Goal: Contribute content: Contribute content

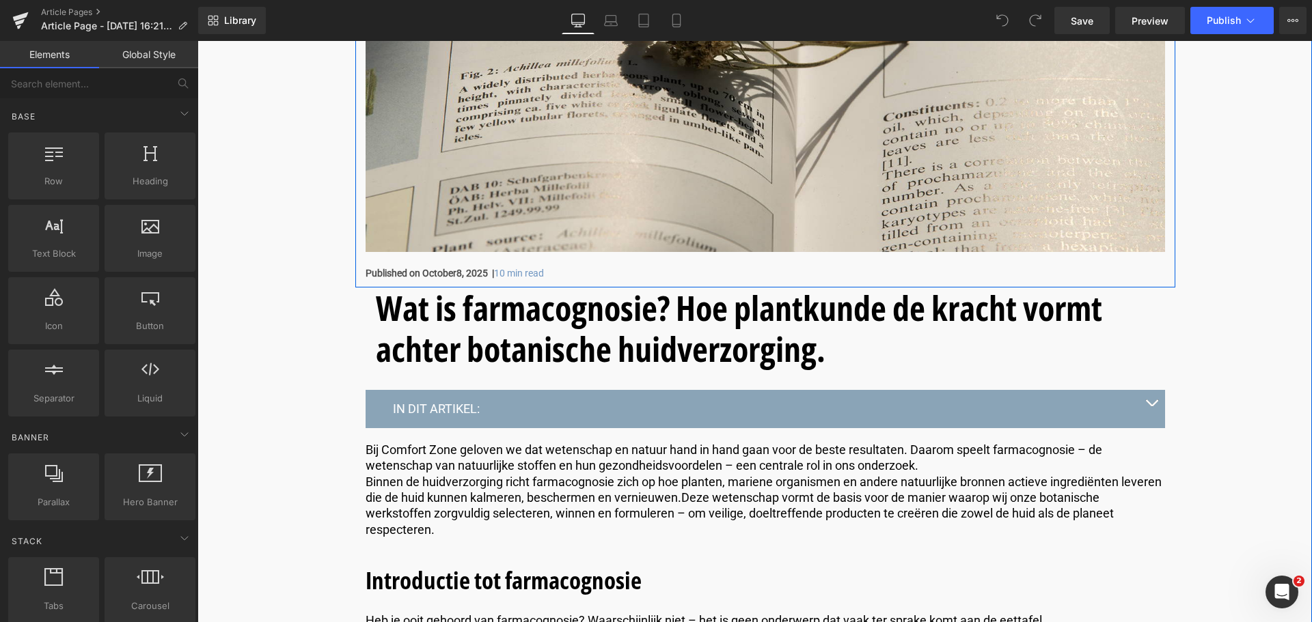
scroll to position [342, 0]
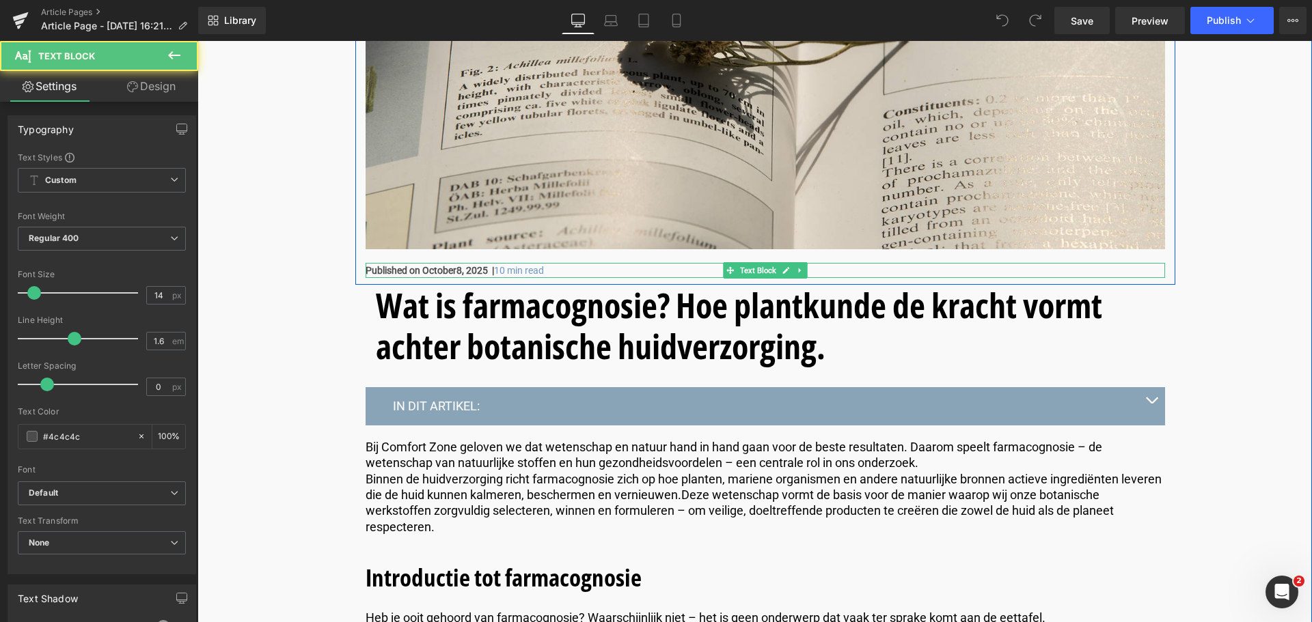
click at [404, 271] on strong "Published on October" at bounding box center [411, 270] width 91 height 11
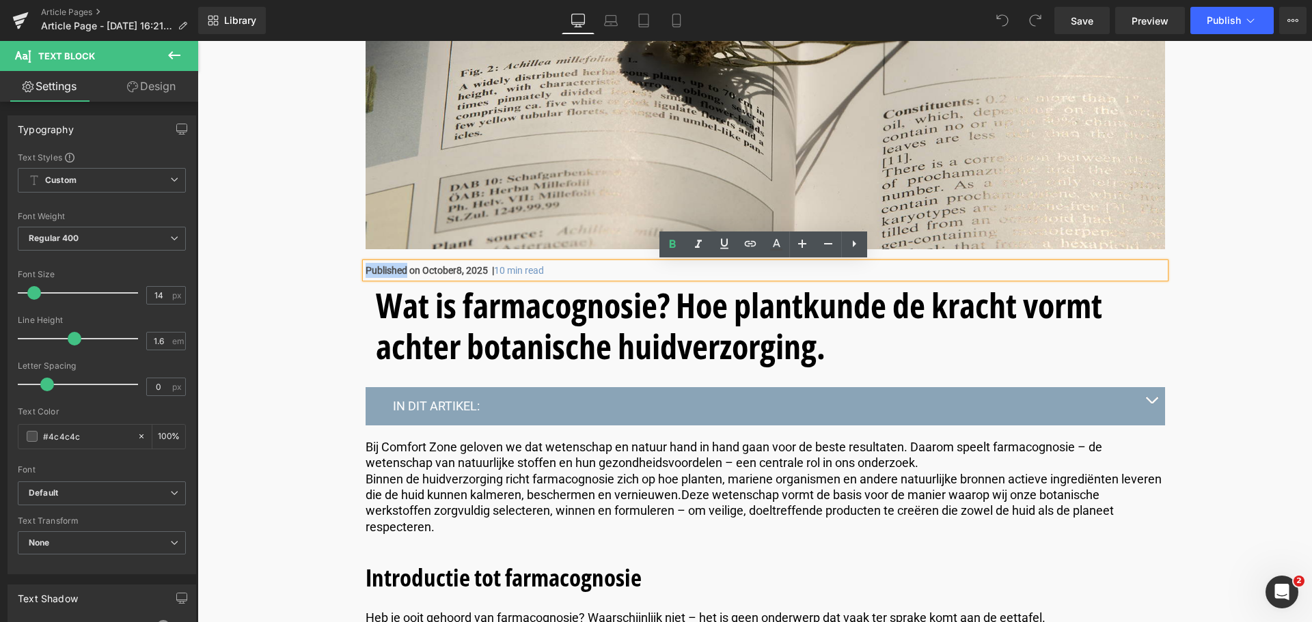
drag, startPoint x: 404, startPoint y: 271, endPoint x: 366, endPoint y: 273, distance: 38.3
click at [366, 273] on strong "Published on October" at bounding box center [411, 270] width 91 height 11
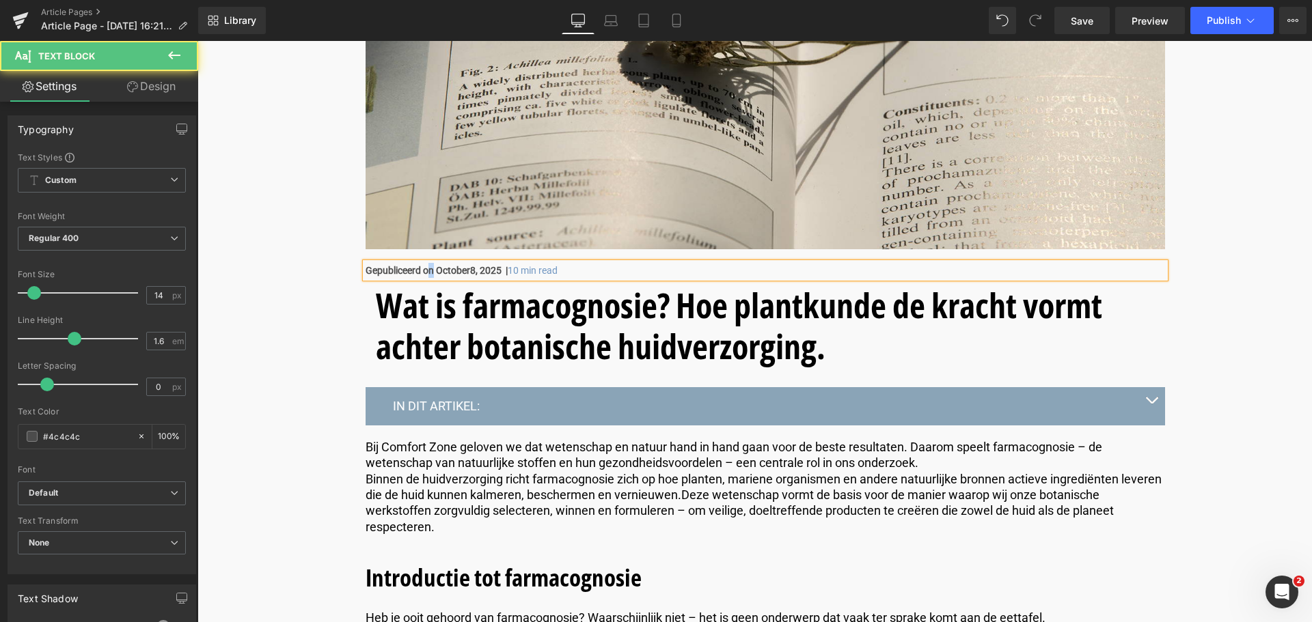
click at [427, 273] on strong "Gepubliceerd on October" at bounding box center [418, 270] width 105 height 11
click at [443, 270] on strong "Gepubliceerd op October" at bounding box center [418, 270] width 105 height 11
click at [562, 271] on p "Gepubliceerd op [DATE] | 10 min read" at bounding box center [765, 270] width 799 height 15
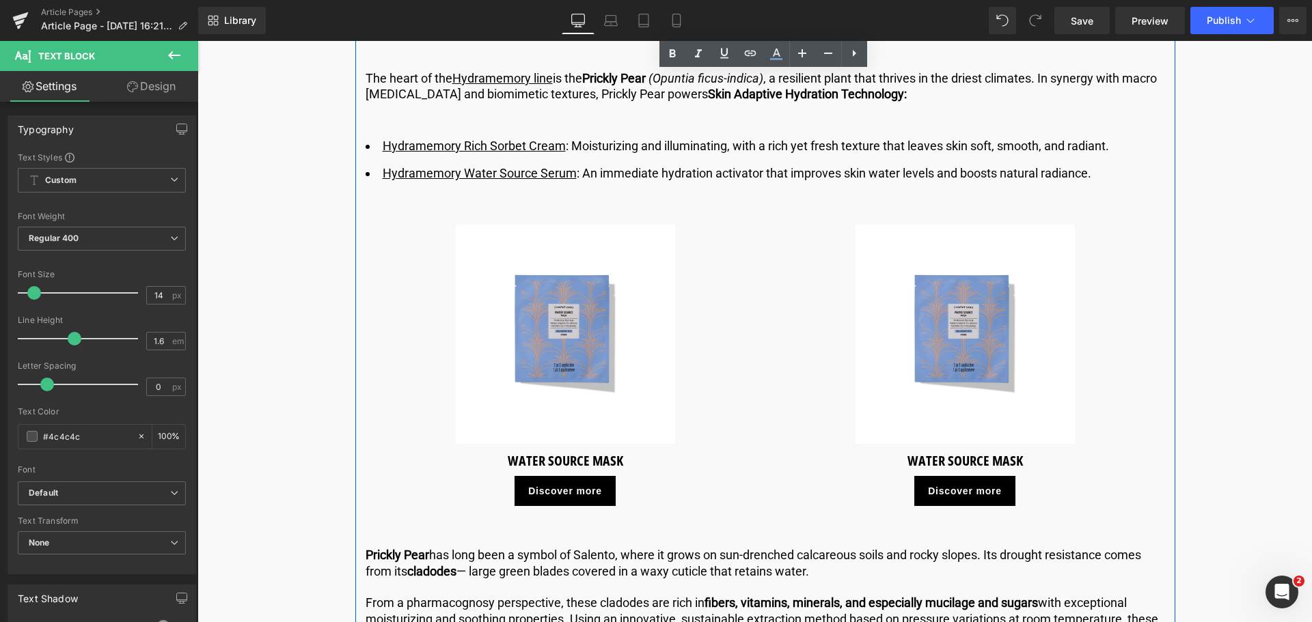
scroll to position [2528, 0]
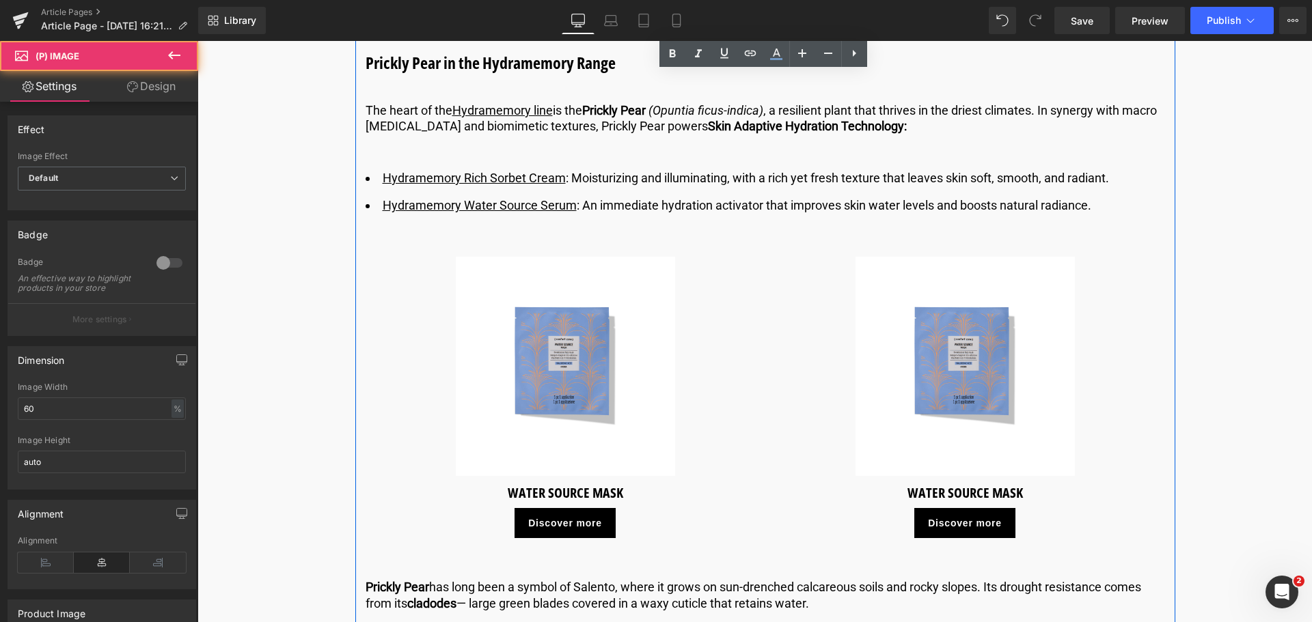
click at [540, 361] on div "Sale Off (P) Image" at bounding box center [566, 366] width 366 height 219
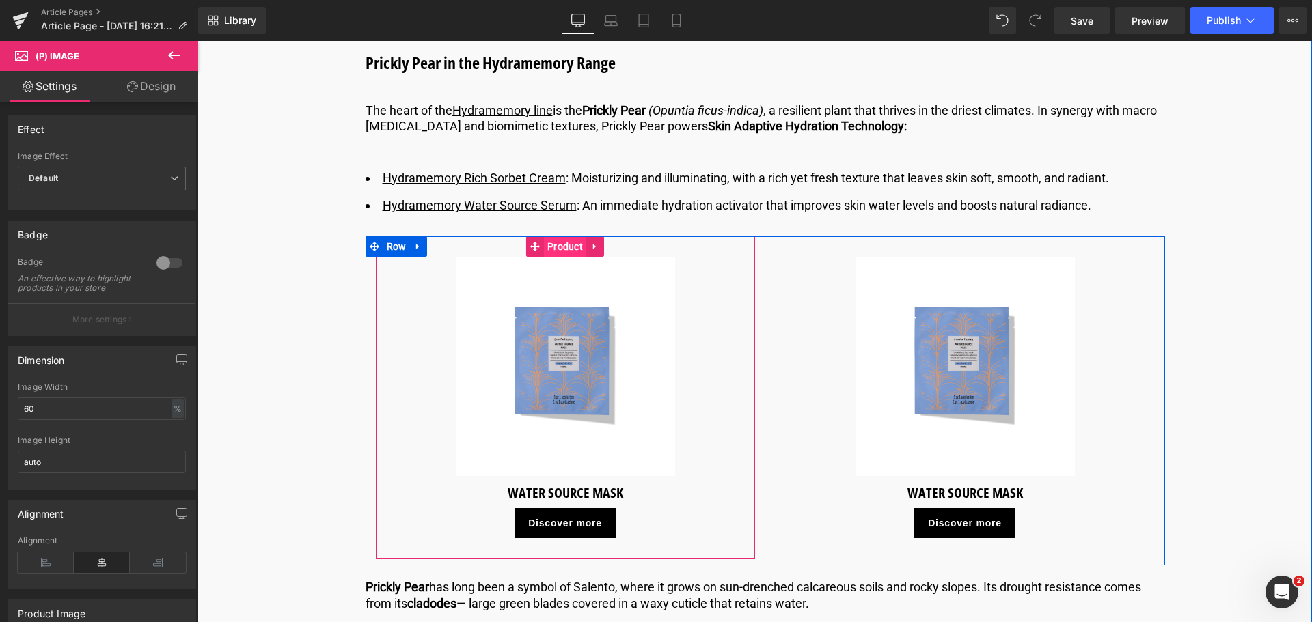
click at [568, 249] on span "Product" at bounding box center [565, 246] width 42 height 20
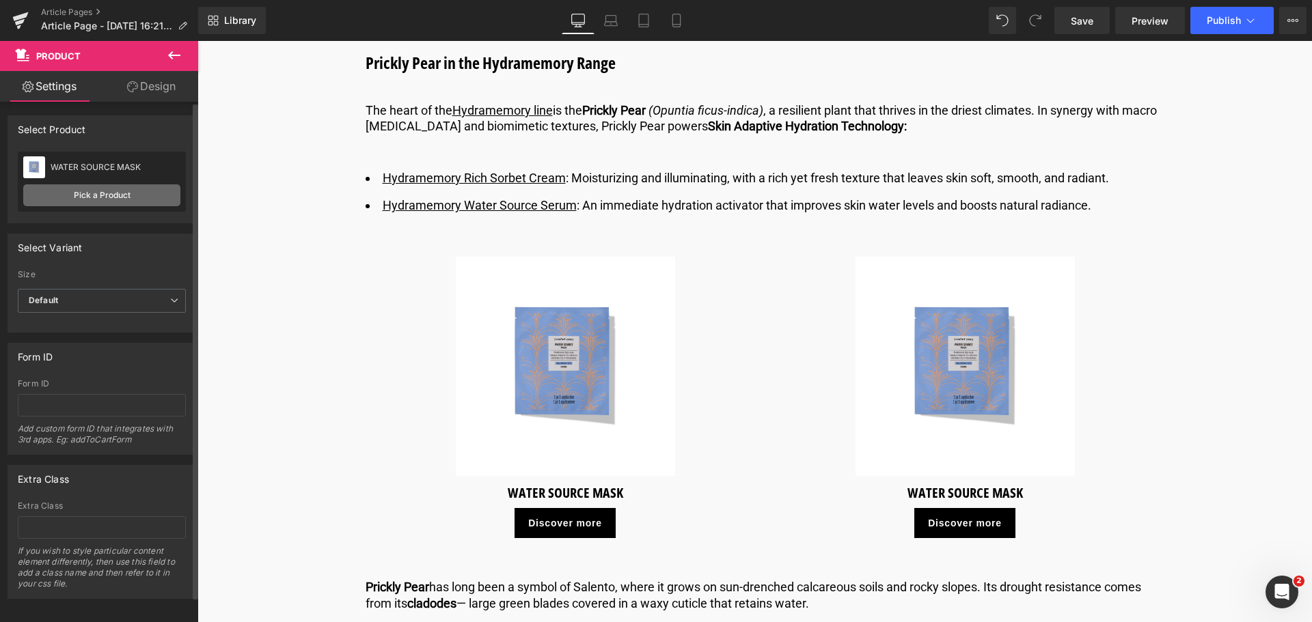
click at [105, 200] on link "Pick a Product" at bounding box center [101, 195] width 157 height 22
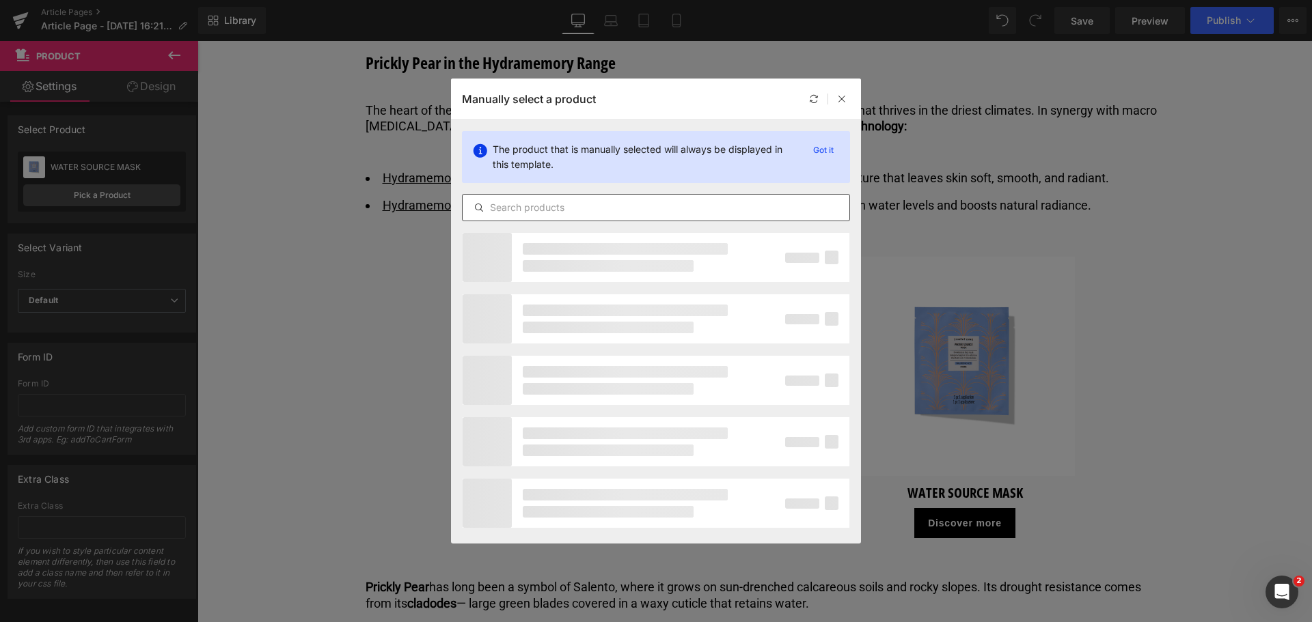
click at [549, 211] on input "text" at bounding box center [656, 208] width 387 height 16
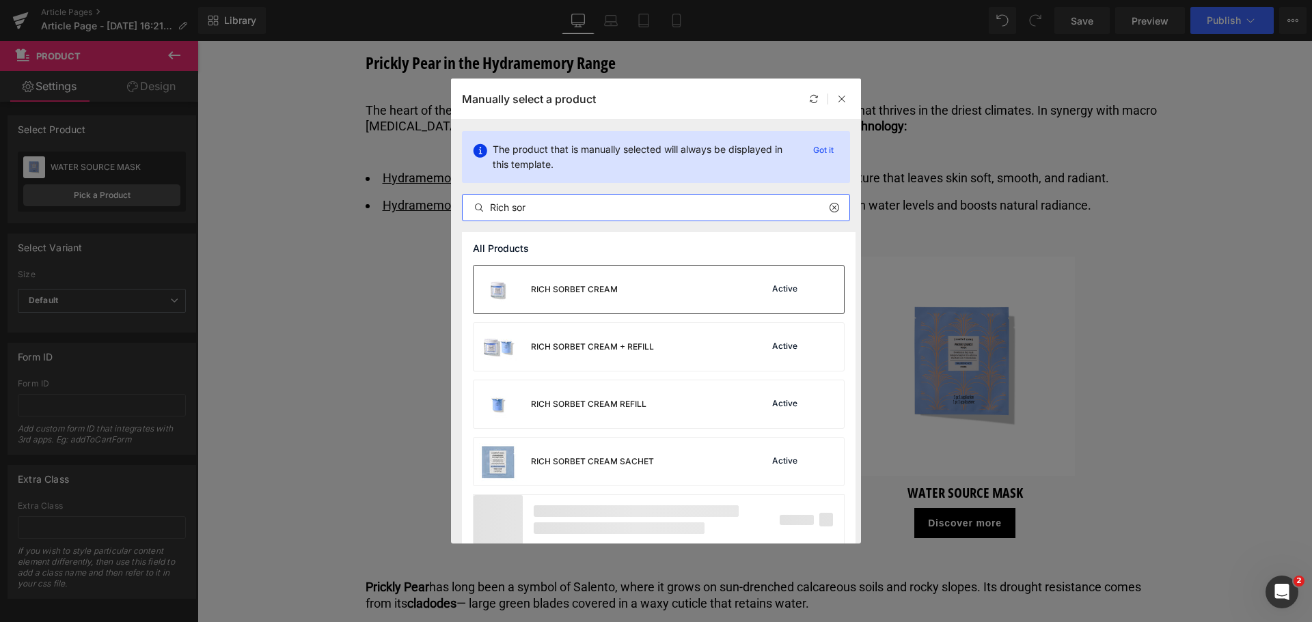
type input "Rich sor"
click at [558, 283] on div "RICH SORBET CREAM" at bounding box center [545, 290] width 144 height 48
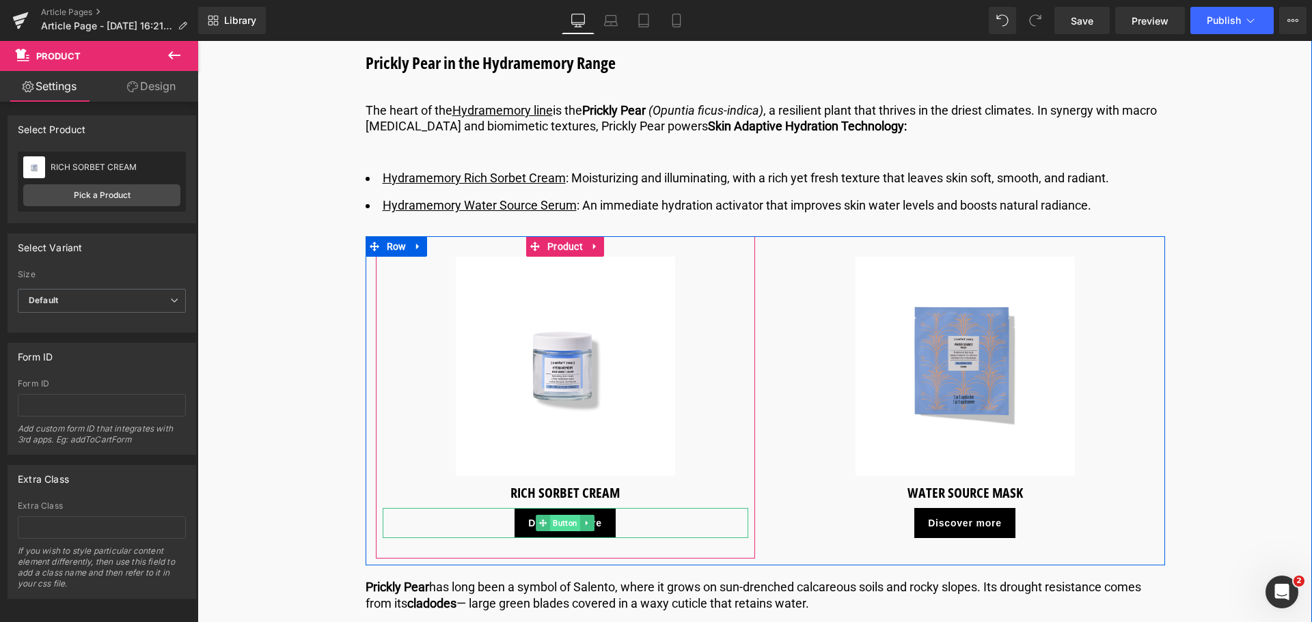
click at [567, 524] on span "Button" at bounding box center [565, 523] width 30 height 16
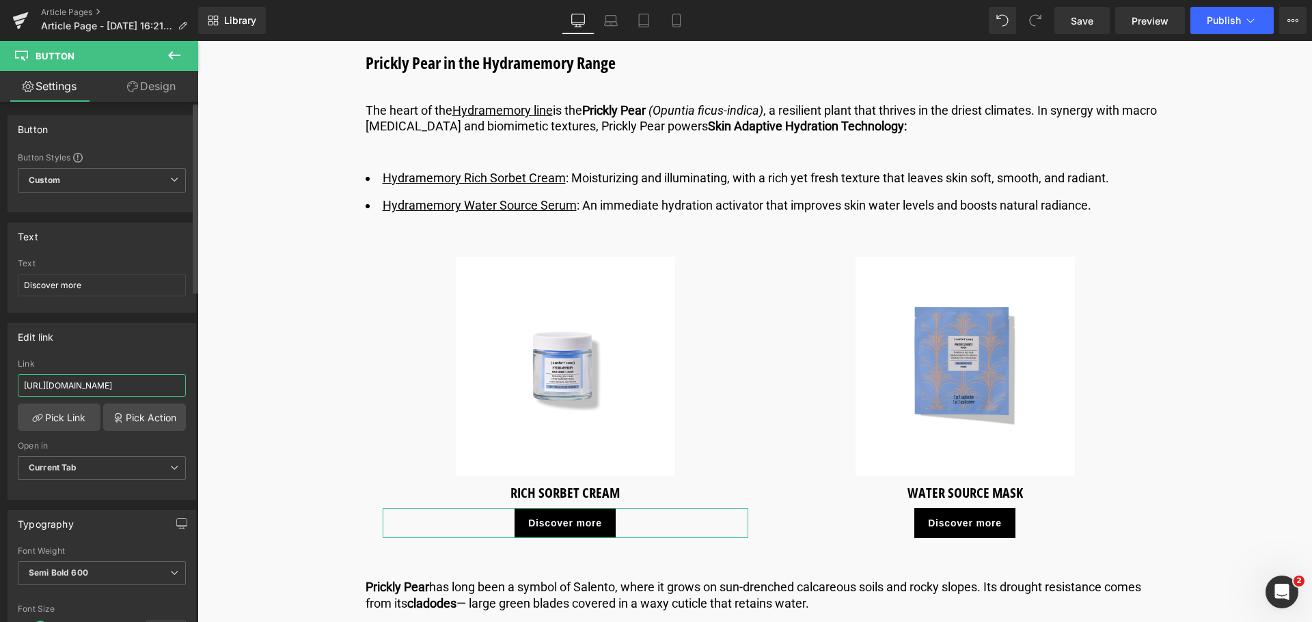
drag, startPoint x: 159, startPoint y: 385, endPoint x: 0, endPoint y: 374, distance: 159.6
click at [0, 374] on div "Edit link [URL][DOMAIN_NAME] Link [URL][DOMAIN_NAME] Pick Link Pick Action Curr…" at bounding box center [102, 406] width 204 height 187
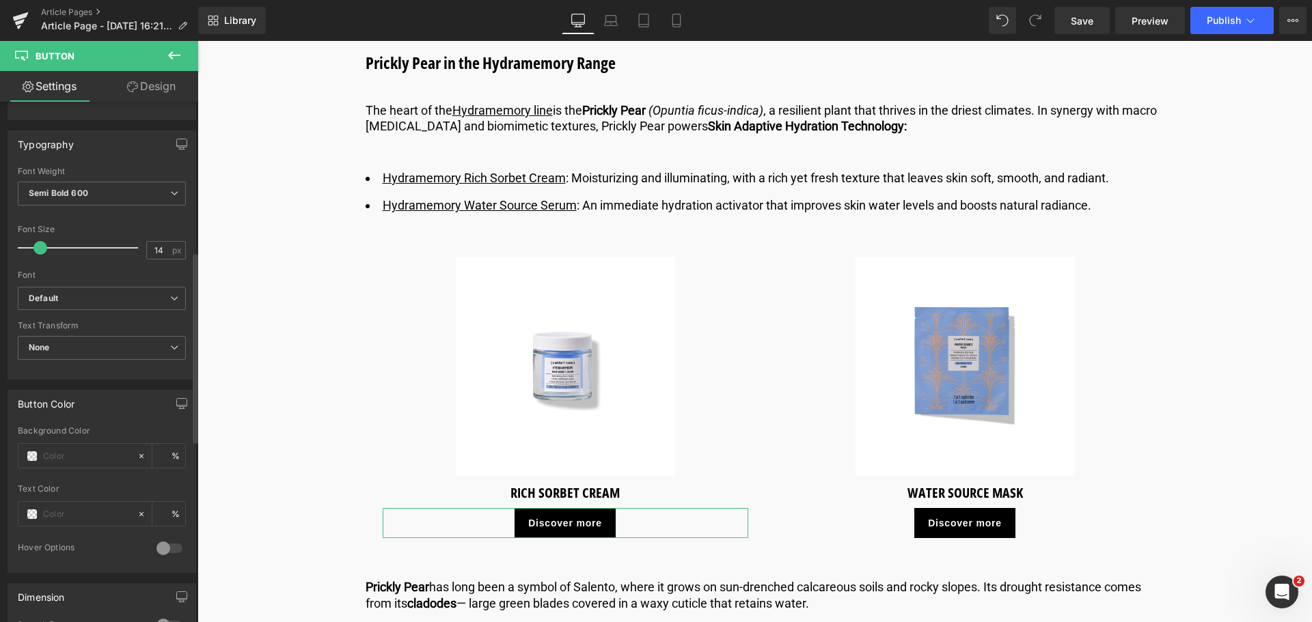
scroll to position [410, 0]
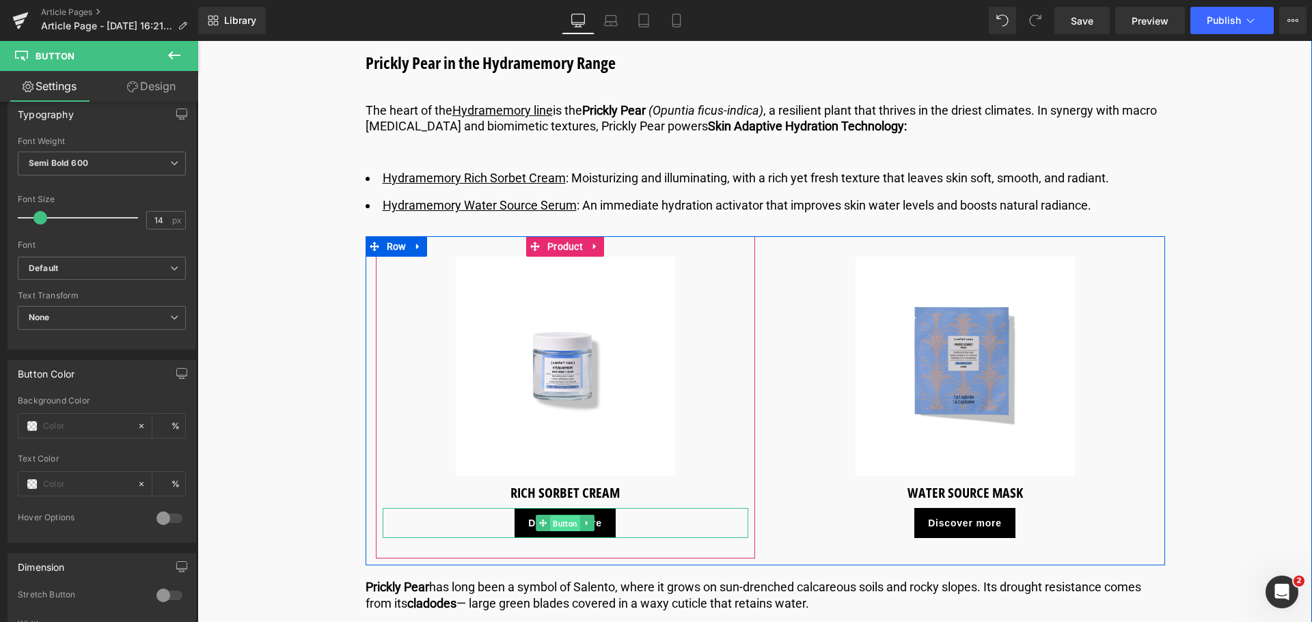
click at [558, 523] on span "Button" at bounding box center [565, 524] width 30 height 16
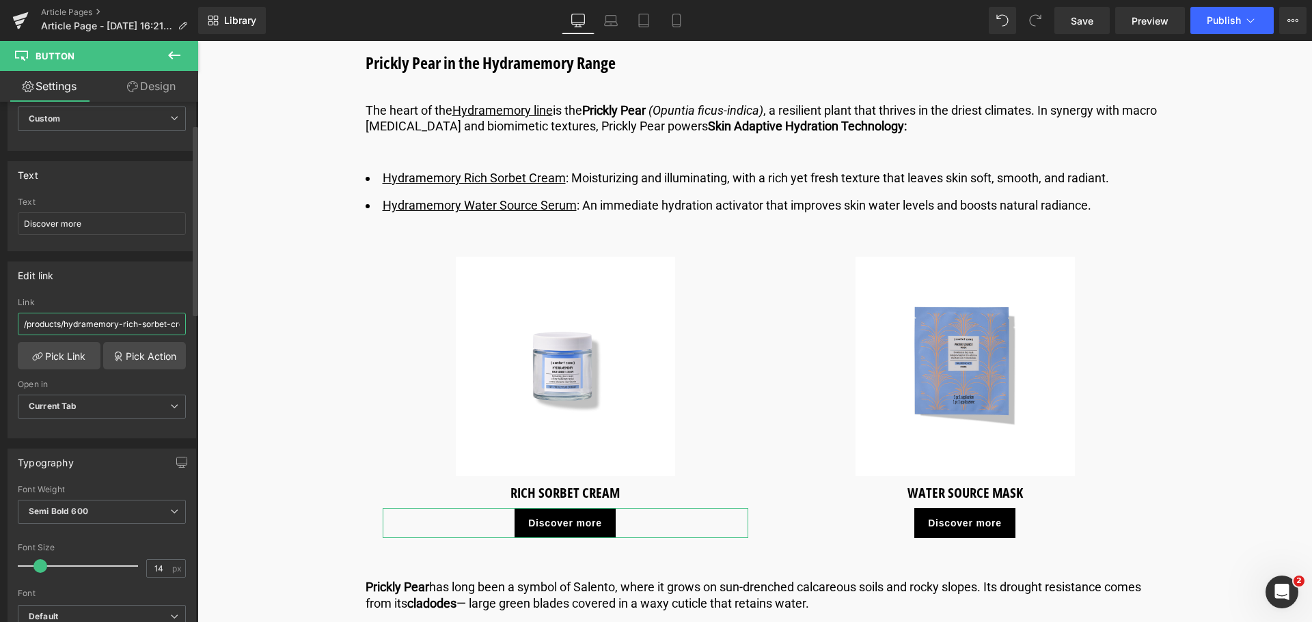
scroll to position [0, 0]
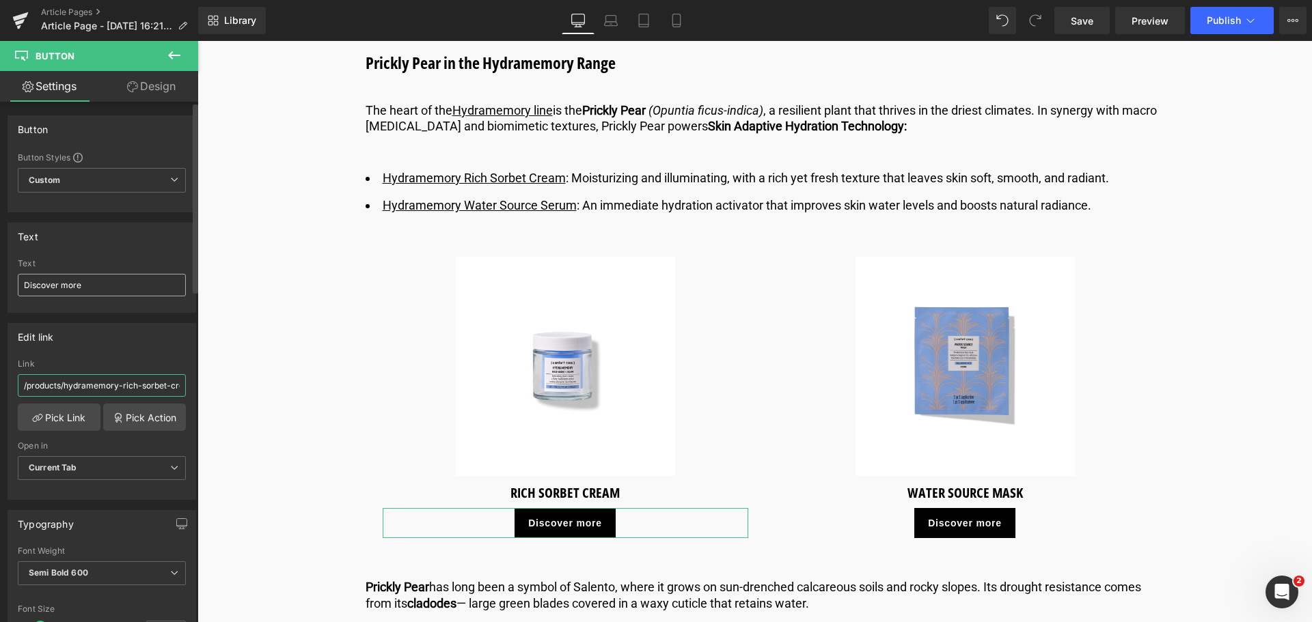
type input "/products/hydramemory-rich-sorbet-cream"
drag, startPoint x: 87, startPoint y: 279, endPoint x: 0, endPoint y: 282, distance: 86.8
click at [0, 282] on div "Text Discover more Text Discover more" at bounding box center [102, 262] width 204 height 100
type input "Ontdek meer"
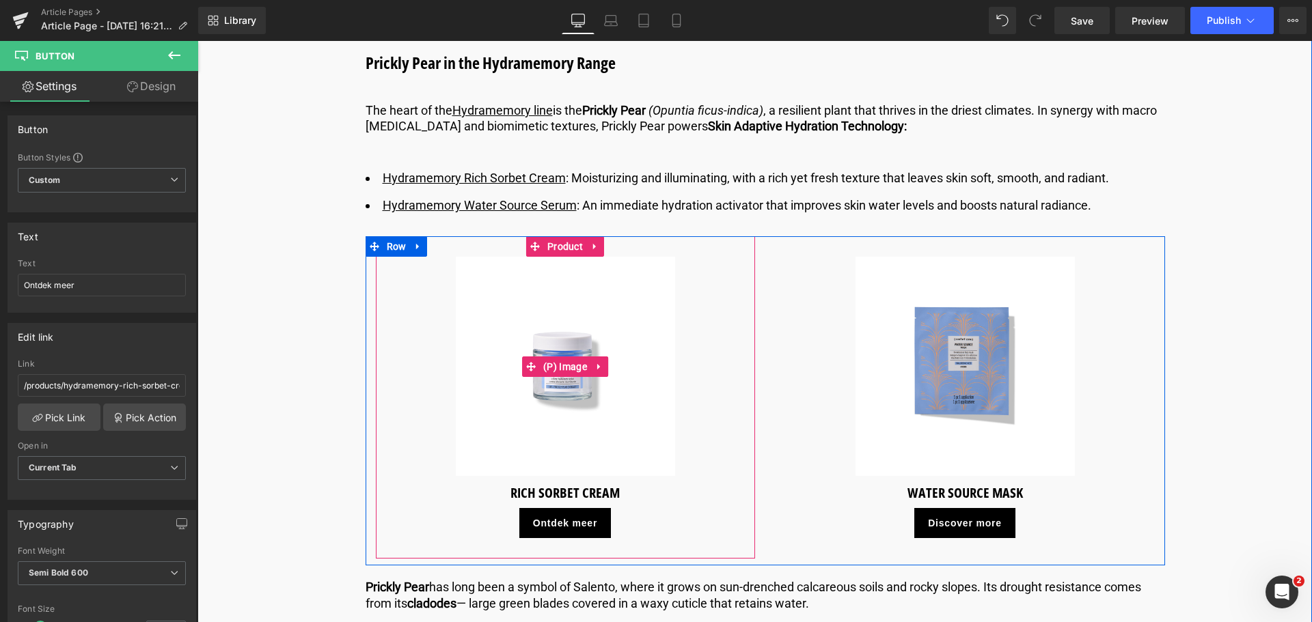
click at [551, 398] on img at bounding box center [565, 366] width 219 height 219
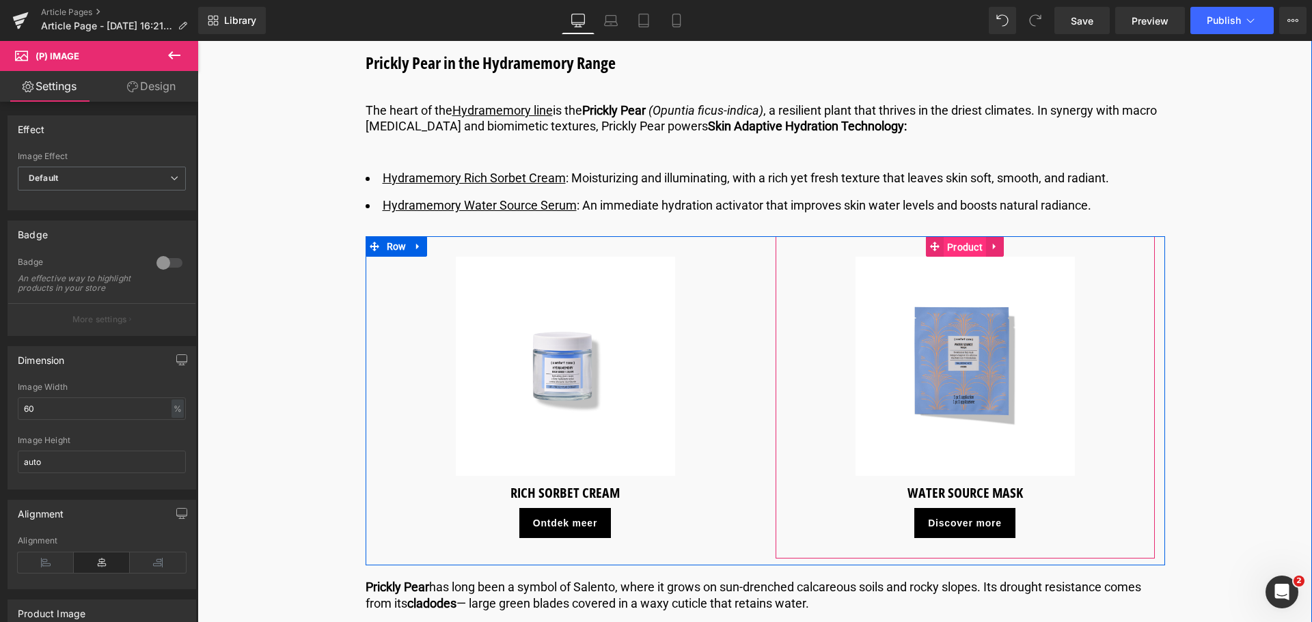
click at [963, 252] on span "Product" at bounding box center [965, 247] width 42 height 20
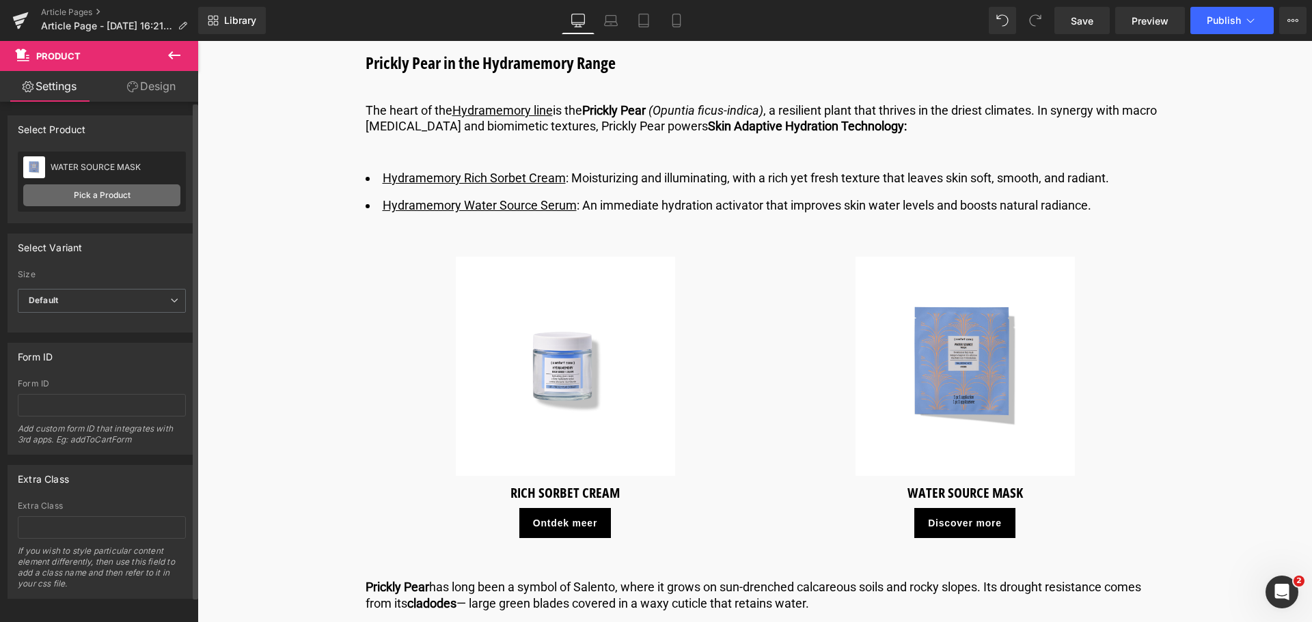
click at [89, 198] on link "Pick a Product" at bounding box center [101, 195] width 157 height 22
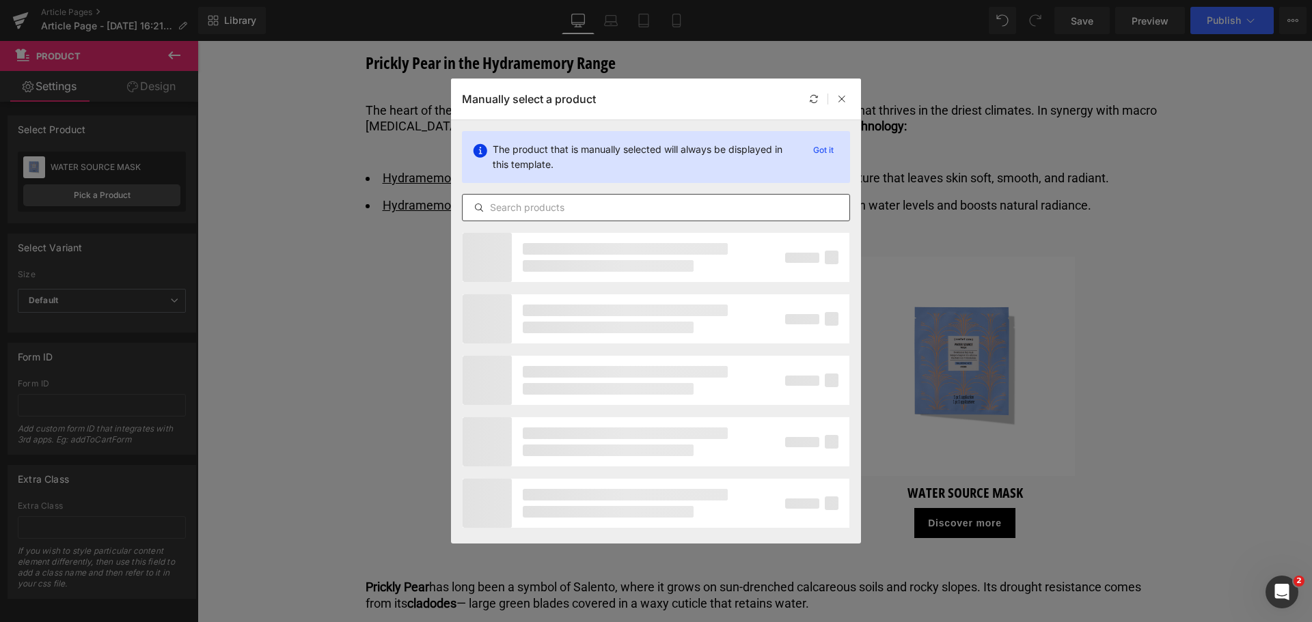
click at [538, 208] on input "text" at bounding box center [656, 208] width 387 height 16
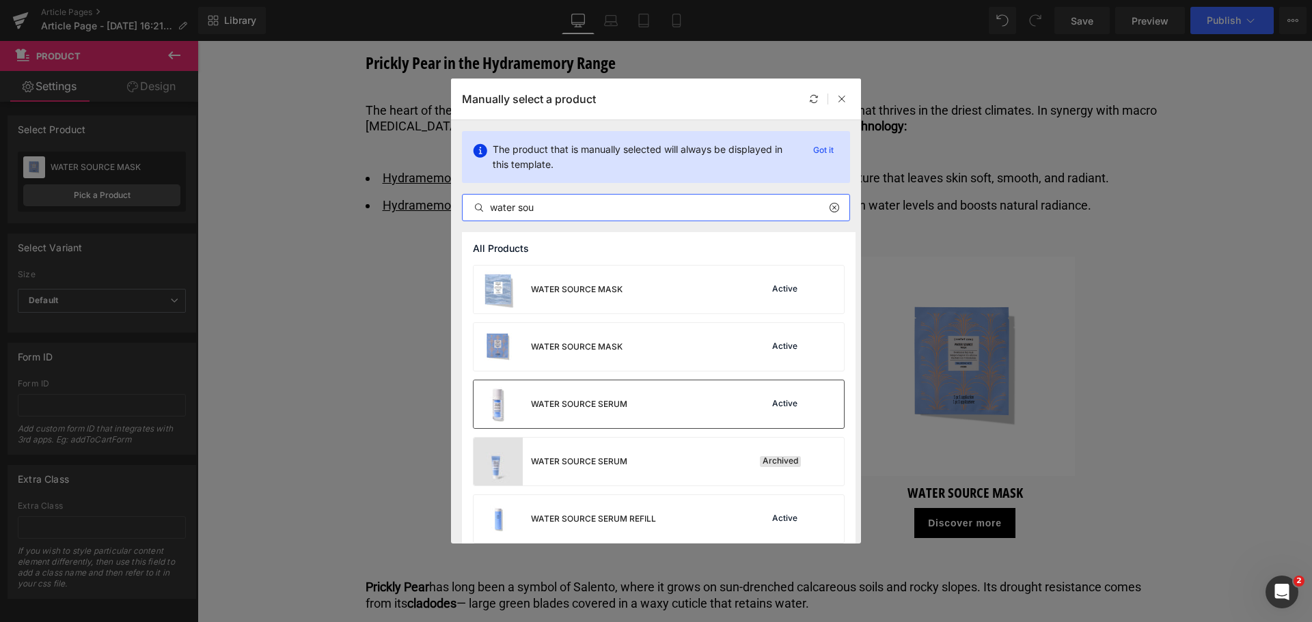
type input "water sou"
click at [589, 407] on div "WATER SOURCE SERUM" at bounding box center [579, 404] width 96 height 12
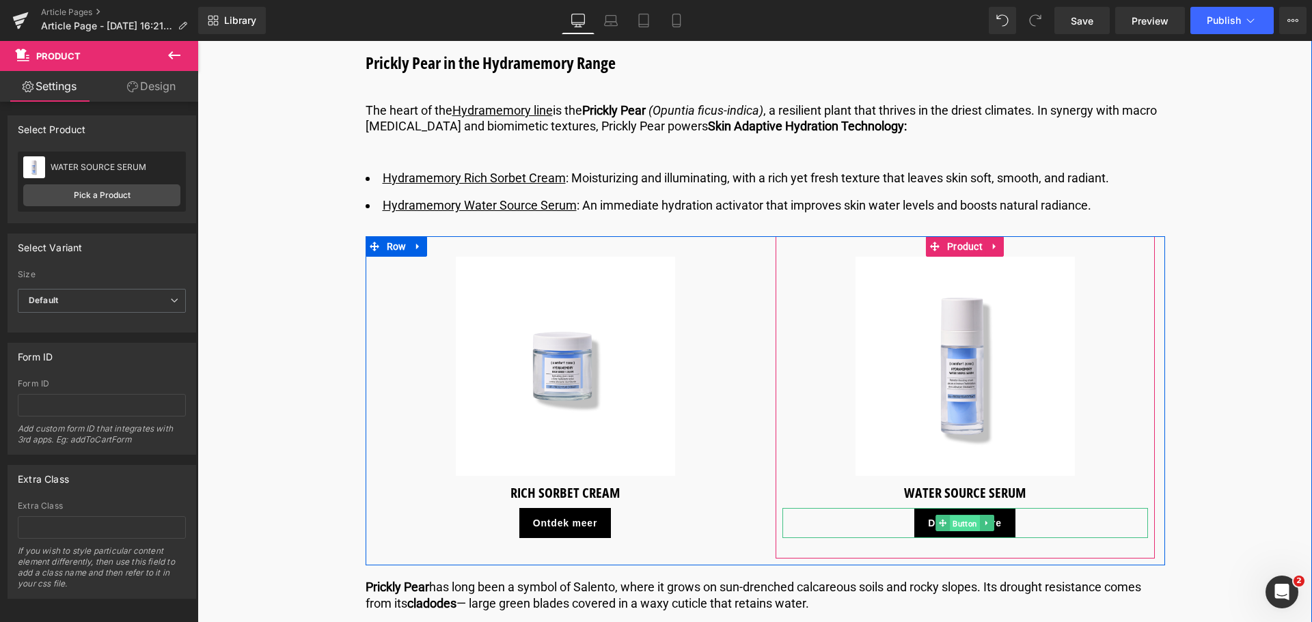
click at [954, 529] on span "Button" at bounding box center [965, 524] width 30 height 16
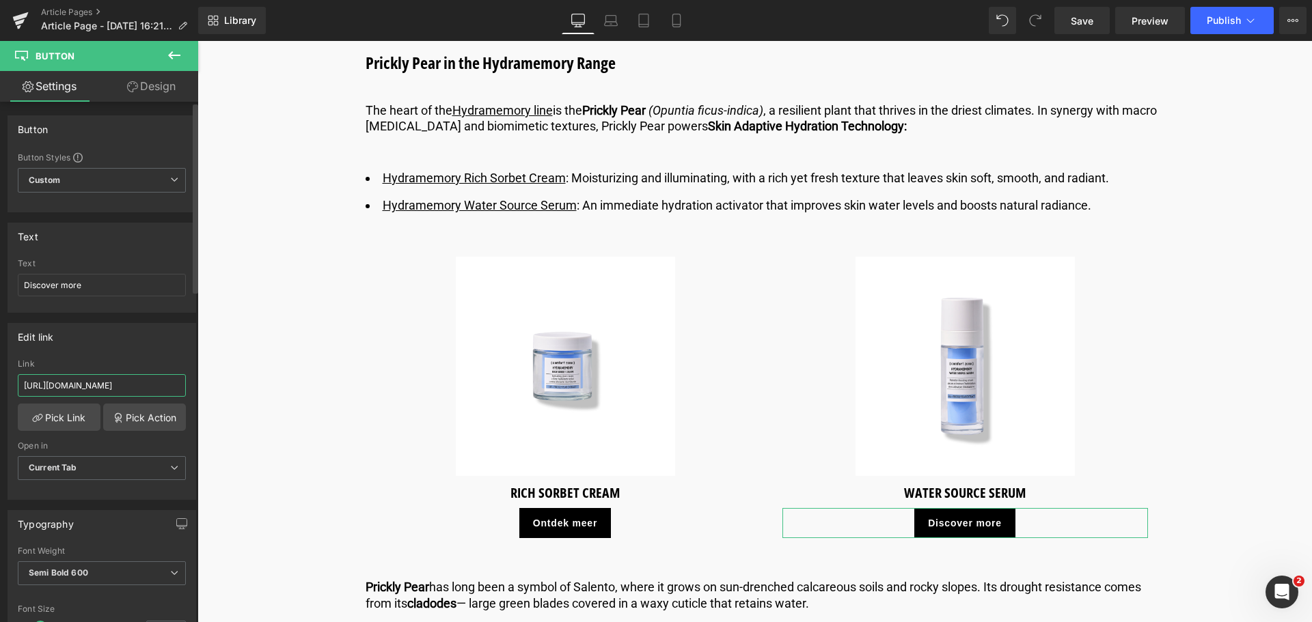
drag, startPoint x: 160, startPoint y: 385, endPoint x: 0, endPoint y: 370, distance: 160.6
click at [0, 370] on div "Edit link [URL][DOMAIN_NAME] Link [URL][DOMAIN_NAME] Pick Link Pick Action Curr…" at bounding box center [102, 406] width 204 height 187
type input "/products/hydramemory-water-source-serum"
drag, startPoint x: 85, startPoint y: 283, endPoint x: 0, endPoint y: 279, distance: 84.8
click at [0, 279] on div "Text Discover more Text Discover more" at bounding box center [102, 262] width 204 height 100
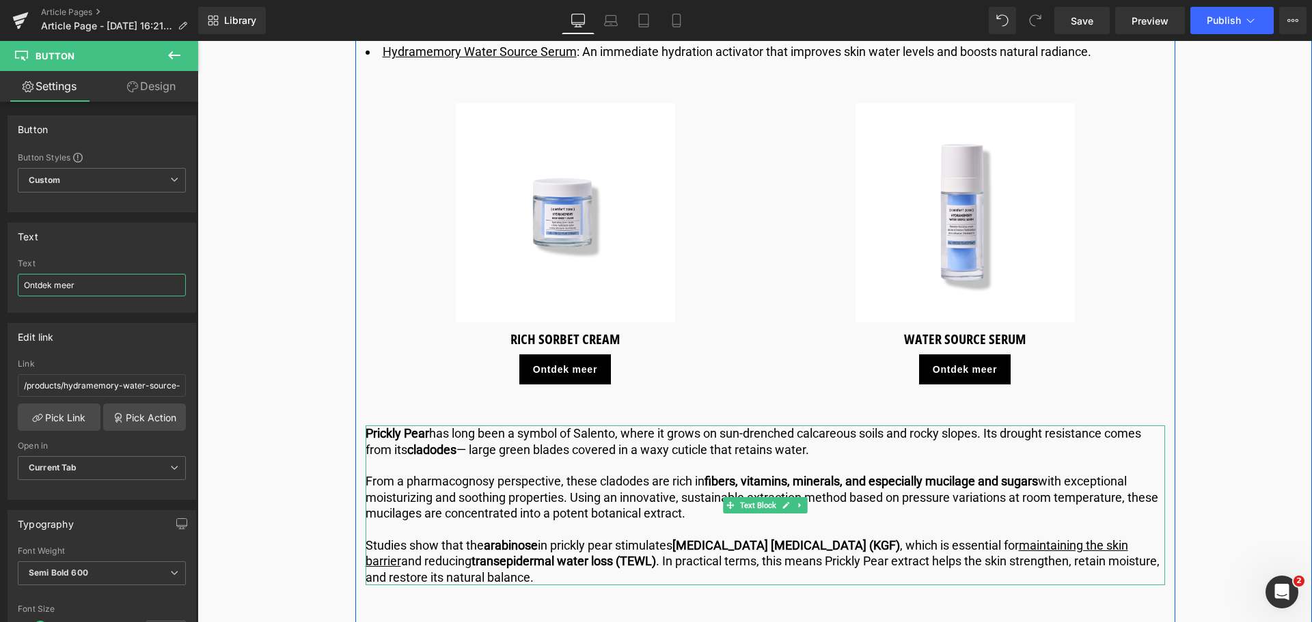
scroll to position [2460, 0]
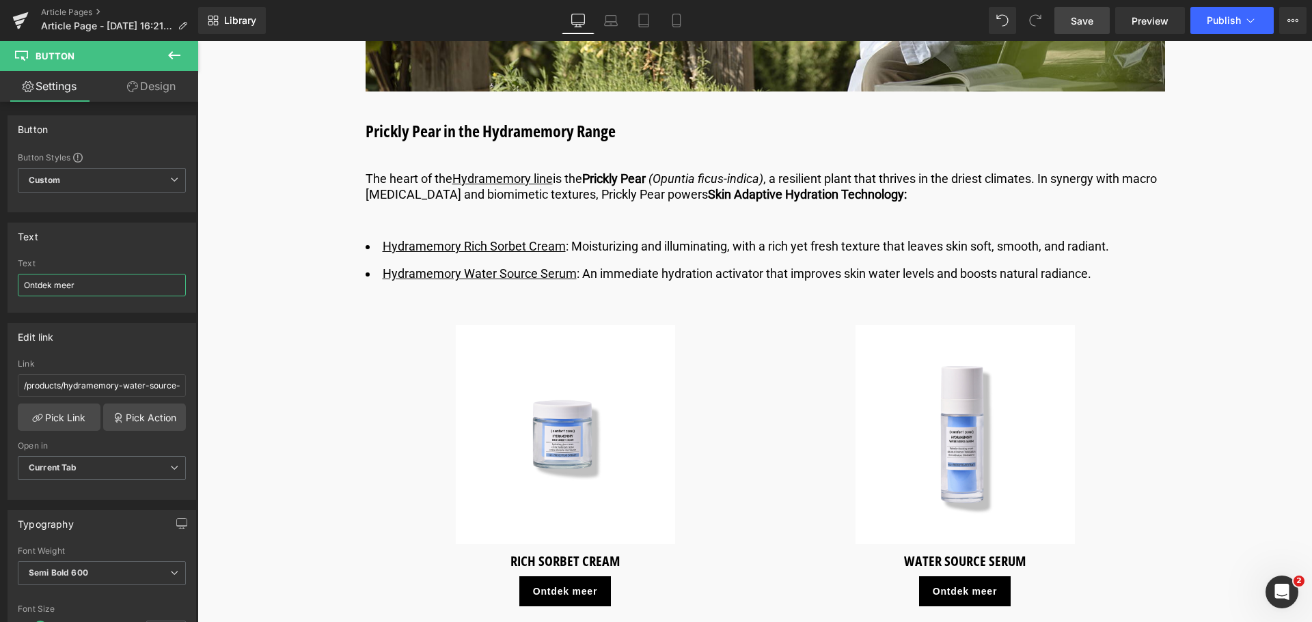
type input "Ontdek meer"
click at [1087, 24] on span "Save" at bounding box center [1082, 21] width 23 height 14
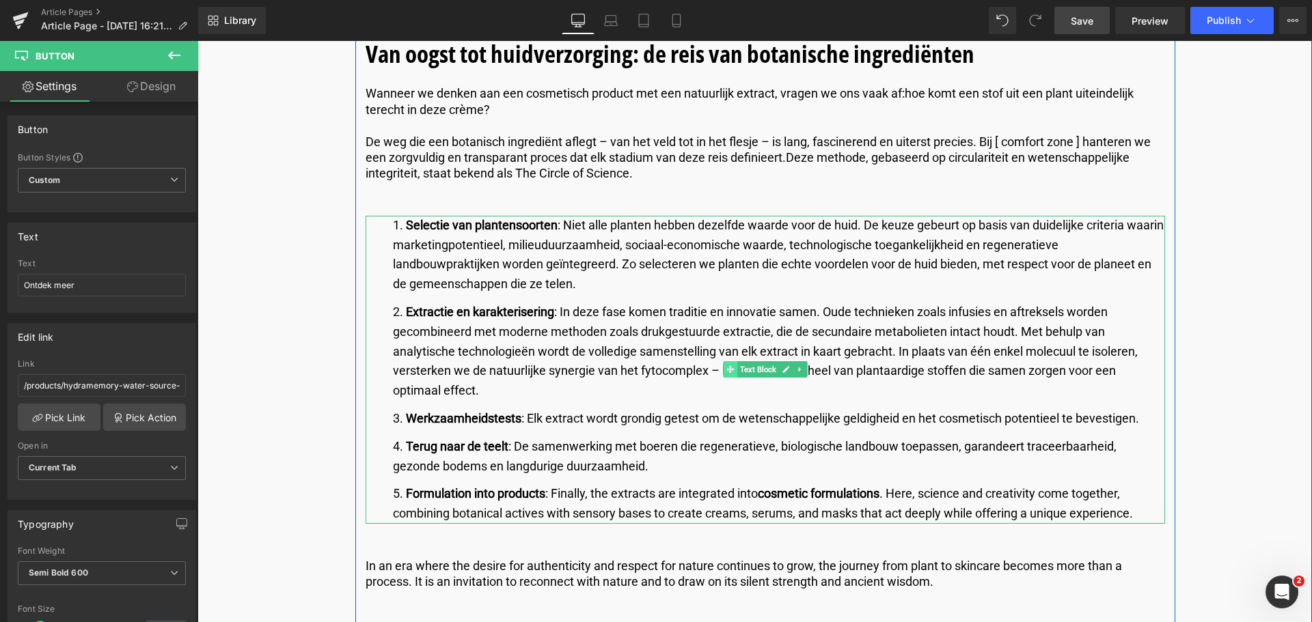
scroll to position [1571, 0]
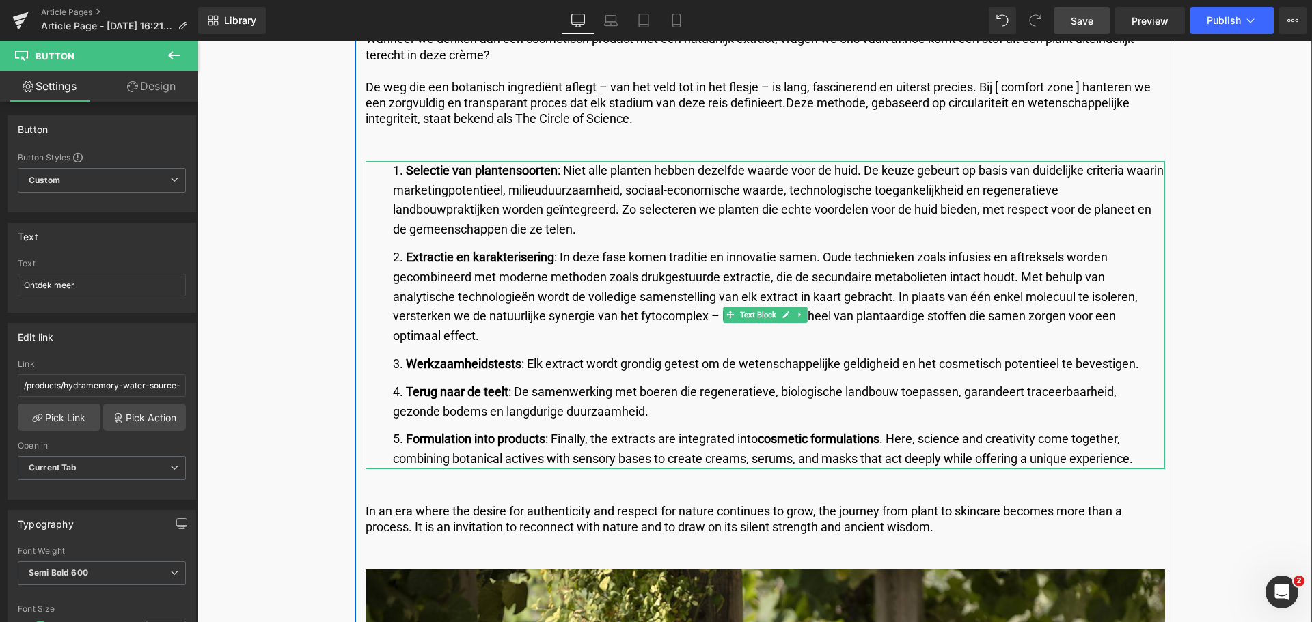
click at [512, 440] on strong "Formulation into products" at bounding box center [475, 439] width 139 height 14
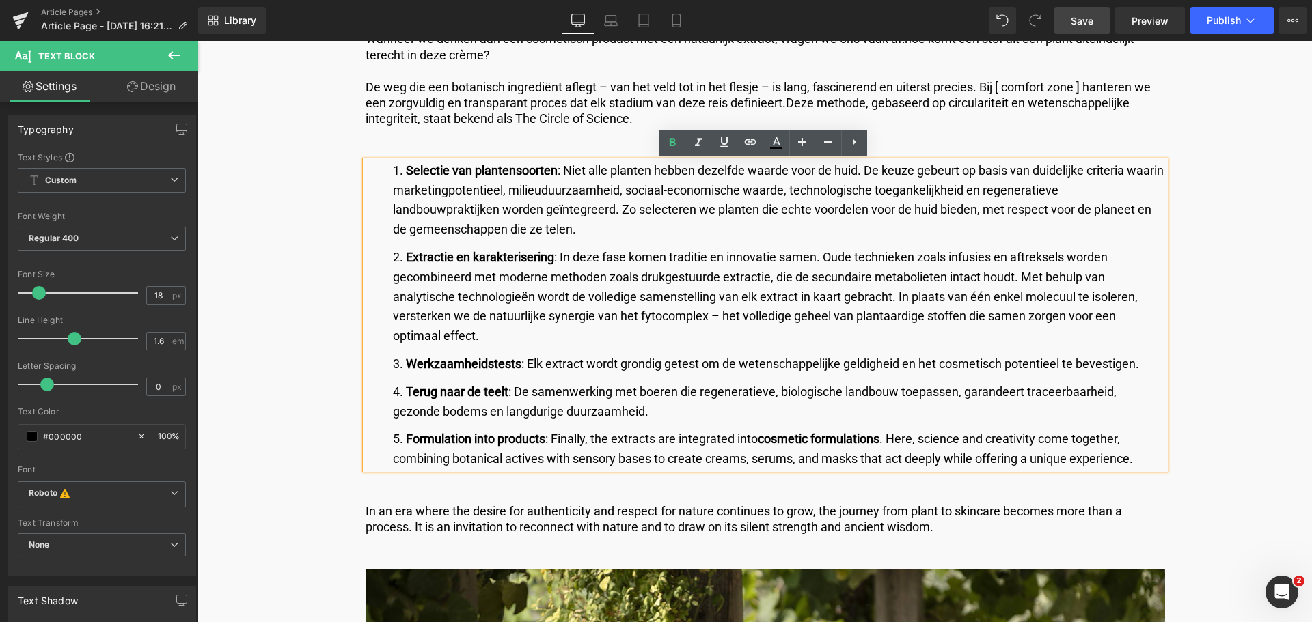
drag, startPoint x: 402, startPoint y: 441, endPoint x: 1168, endPoint y: 465, distance: 766.9
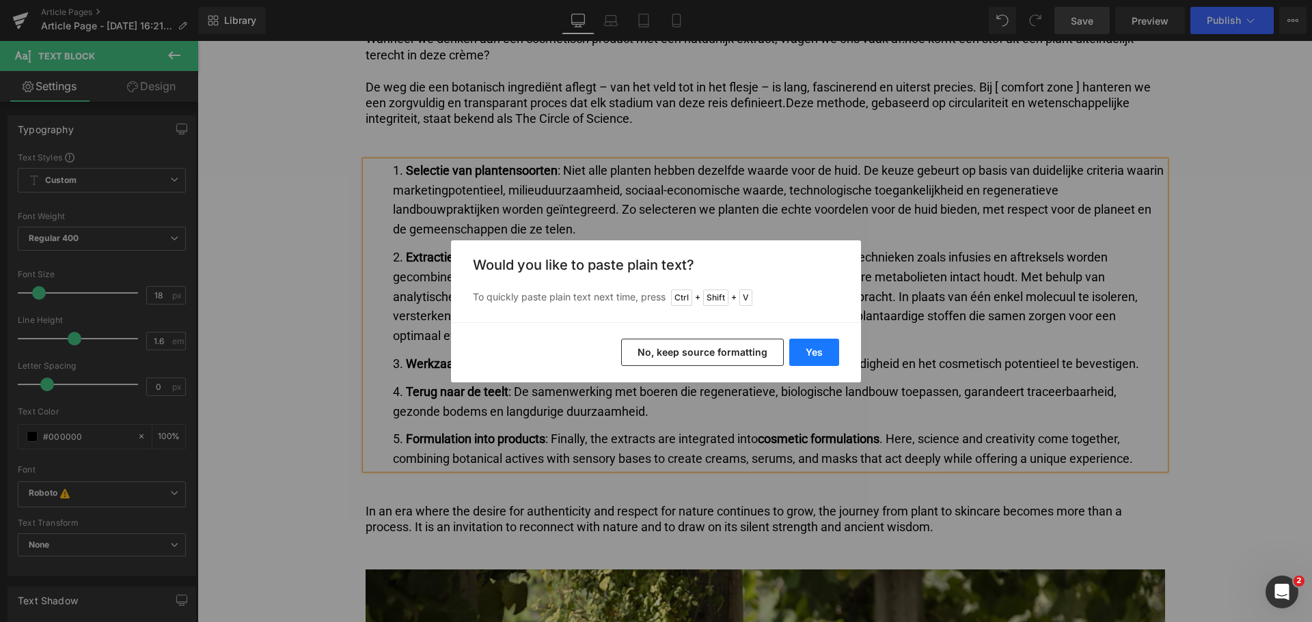
click at [818, 350] on button "Yes" at bounding box center [814, 352] width 50 height 27
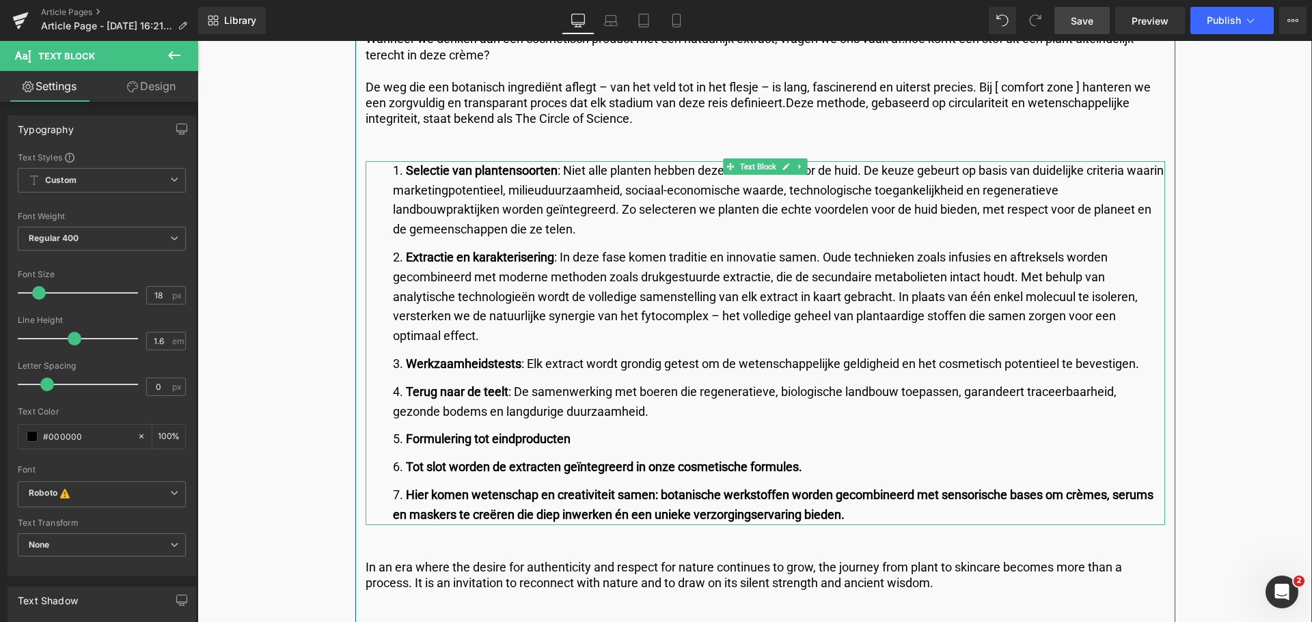
click at [403, 466] on li "Tot slot worden de extracten geïntegreerd in onze cosmetische formules." at bounding box center [779, 468] width 772 height 20
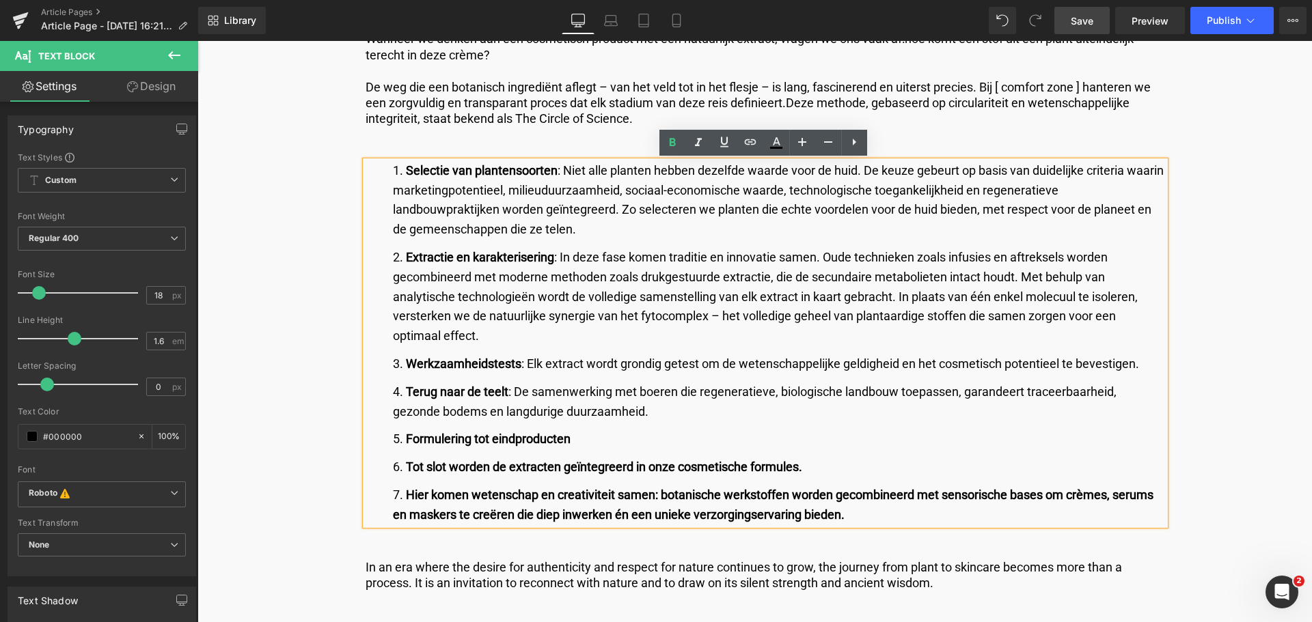
drag, startPoint x: 403, startPoint y: 466, endPoint x: 390, endPoint y: 463, distance: 13.3
click at [393, 463] on li "Tot slot worden de extracten geïntegreerd in onze cosmetische formules." at bounding box center [779, 468] width 772 height 20
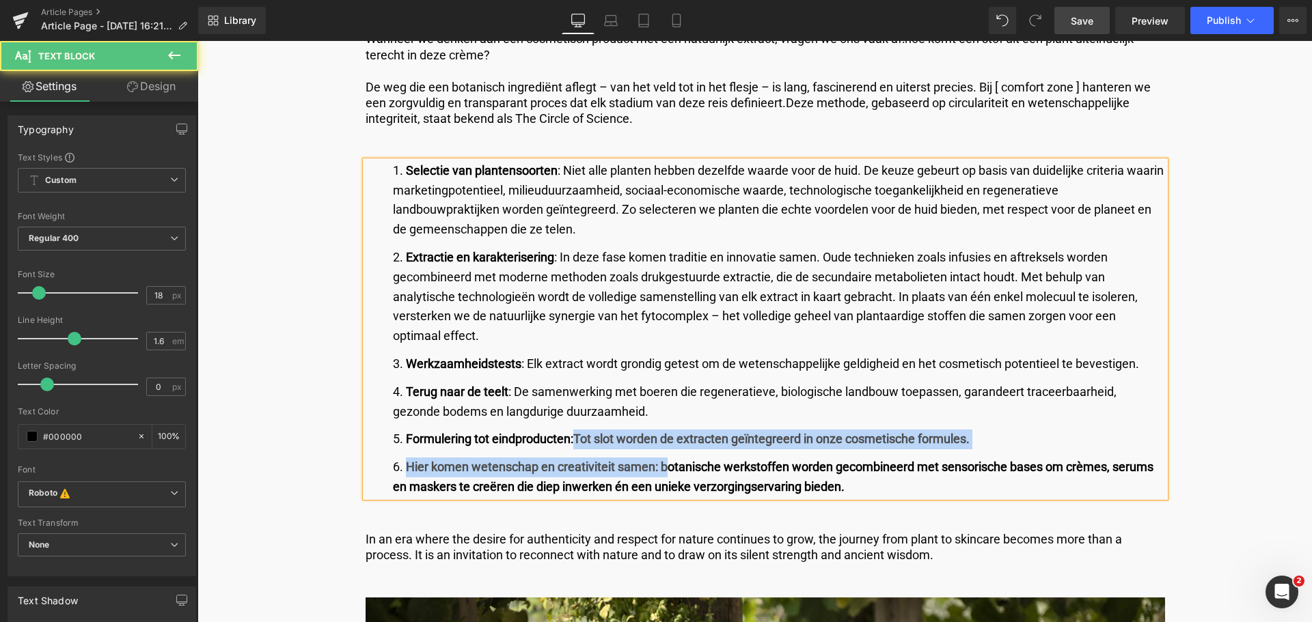
drag, startPoint x: 578, startPoint y: 436, endPoint x: 664, endPoint y: 471, distance: 93.1
click at [664, 471] on ol "Selectie van plantensoorten : Niet alle planten hebben dezelfde waarde voor de …" at bounding box center [765, 329] width 799 height 336
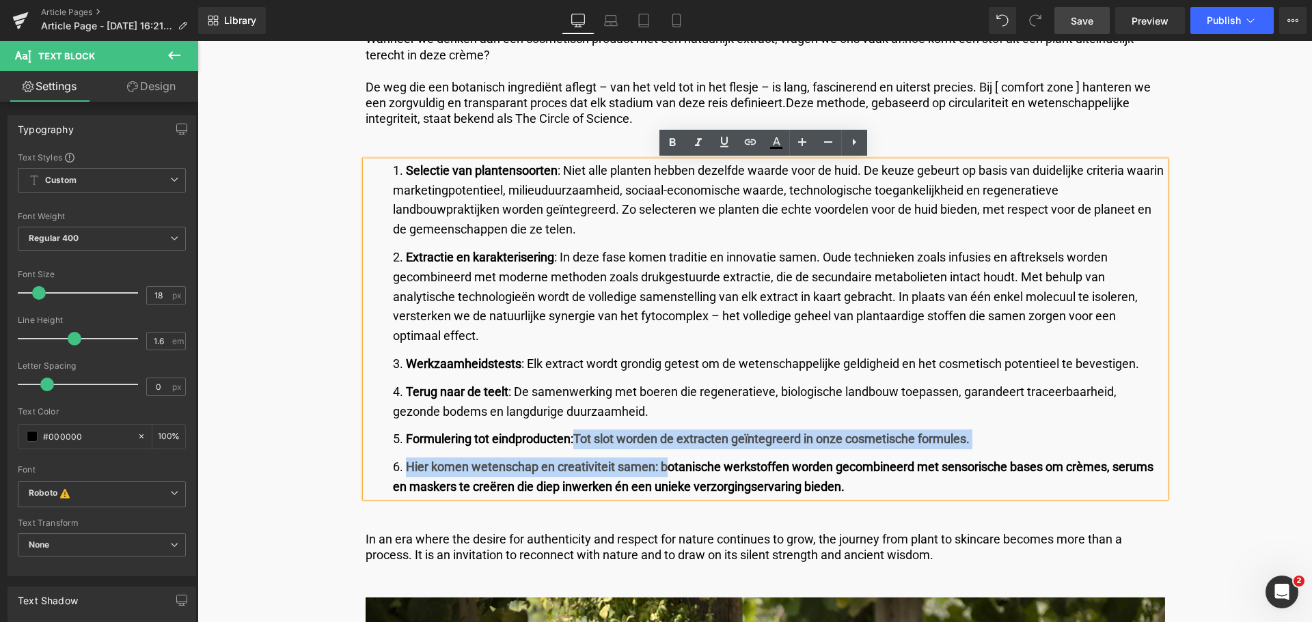
click at [407, 465] on b "Hier komen wetenschap en creativiteit samen: botanische werkstoffen worden geco…" at bounding box center [773, 477] width 760 height 34
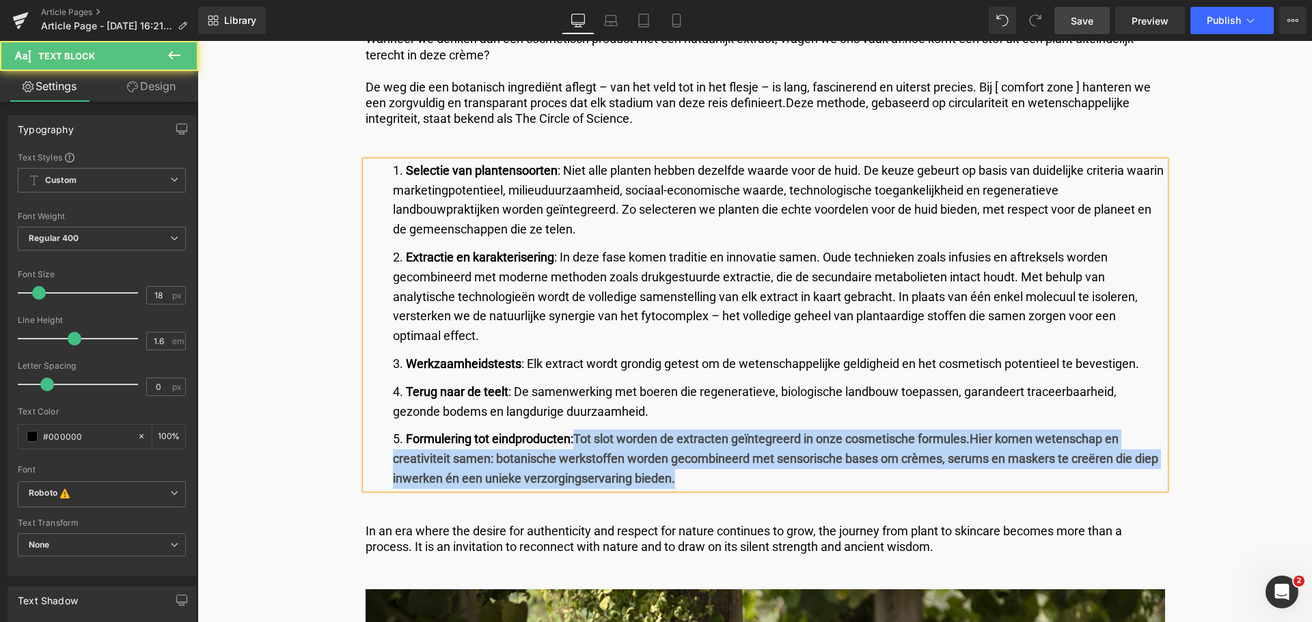
drag, startPoint x: 575, startPoint y: 440, endPoint x: 704, endPoint y: 482, distance: 136.6
click at [704, 482] on li "Formulering tot eindproducten: Tot slot worden de extracten geïntegreerd in onz…" at bounding box center [779, 459] width 772 height 59
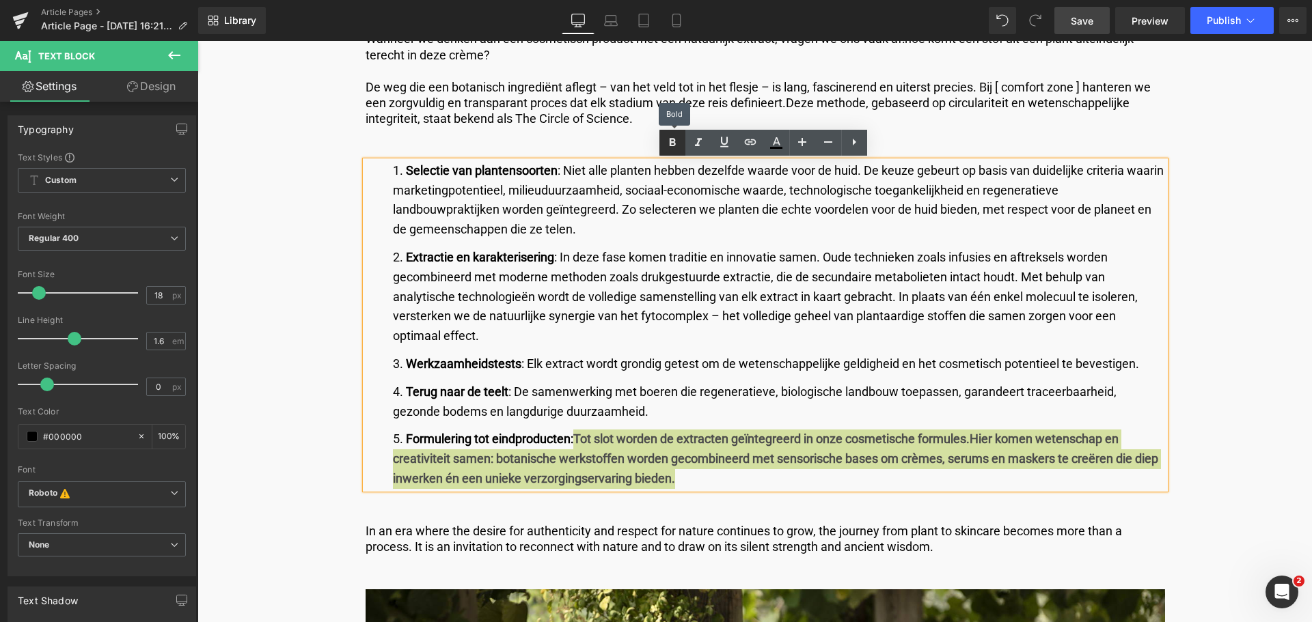
click at [678, 139] on icon at bounding box center [672, 143] width 16 height 16
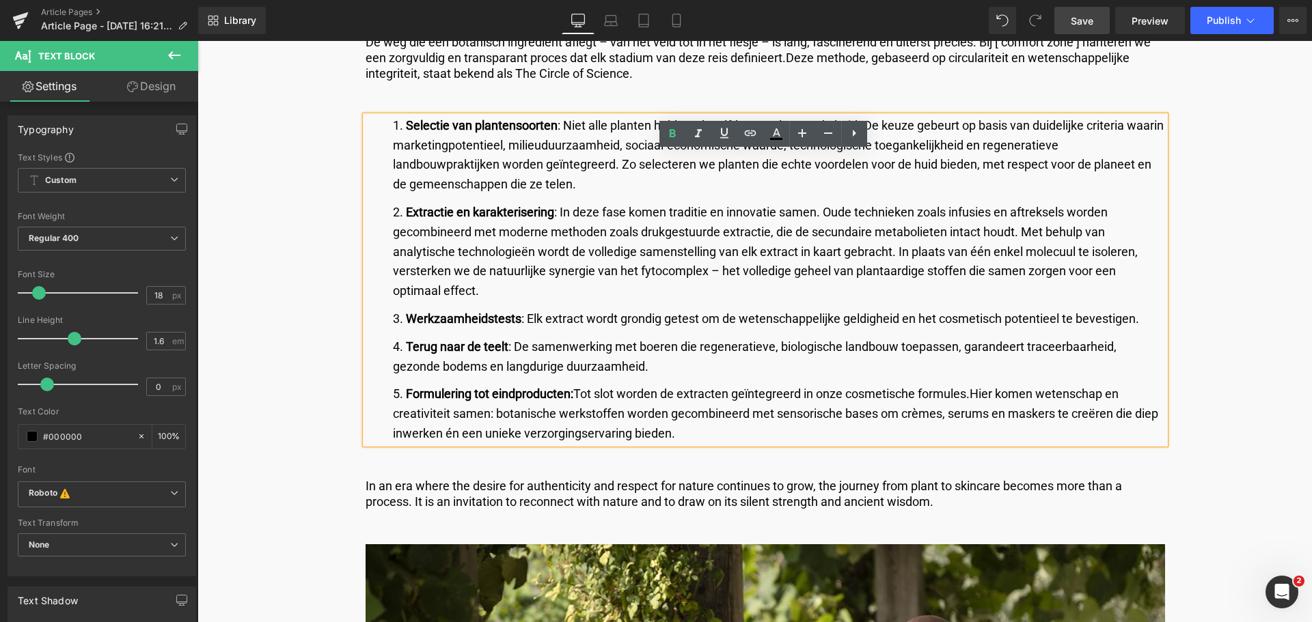
scroll to position [1640, 0]
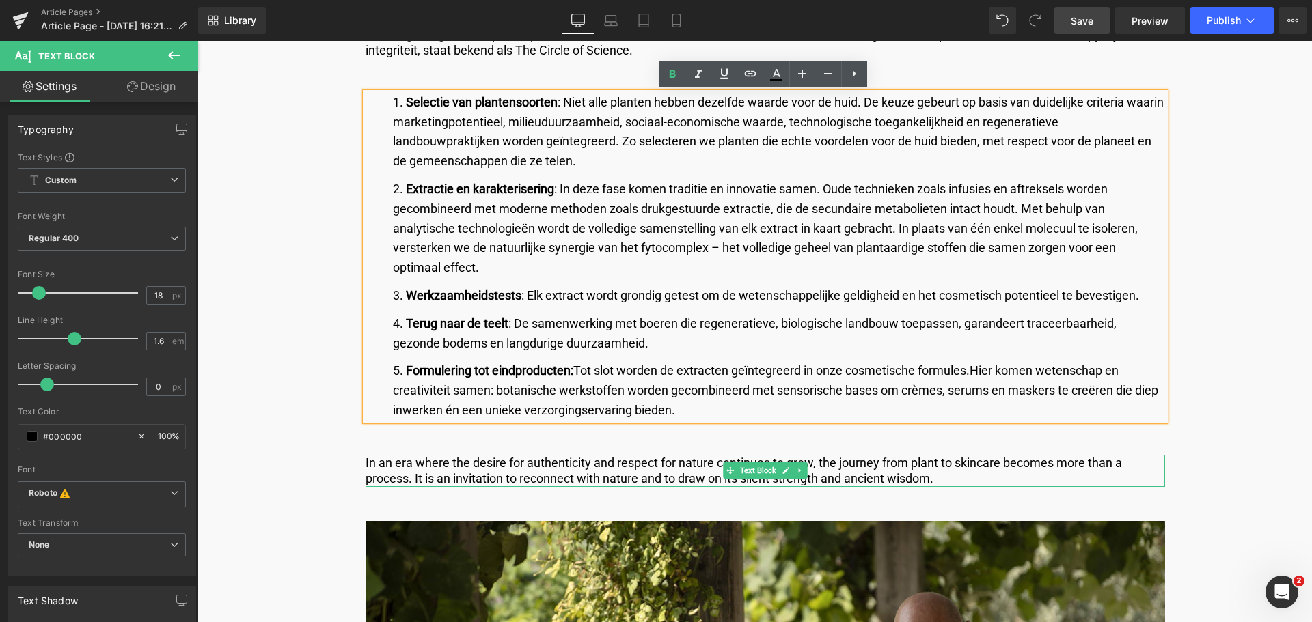
click at [531, 476] on p "In an era where the desire for authenticity and respect for nature continues to…" at bounding box center [765, 471] width 799 height 32
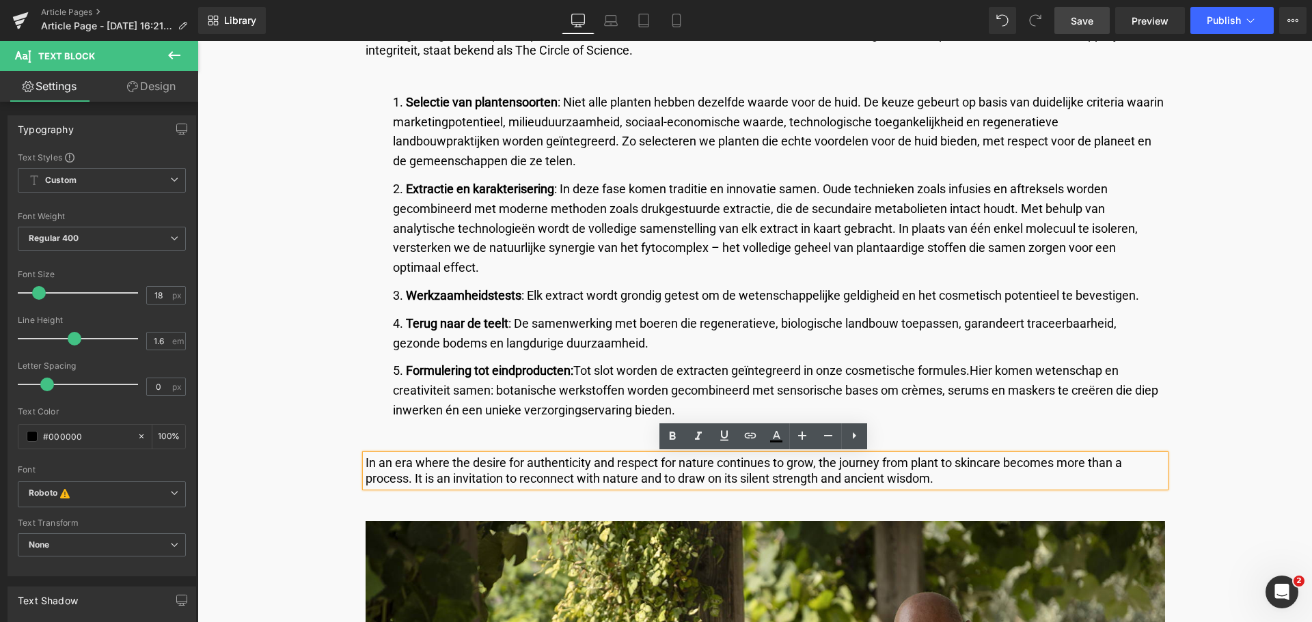
drag, startPoint x: 993, startPoint y: 482, endPoint x: 344, endPoint y: 463, distance: 648.7
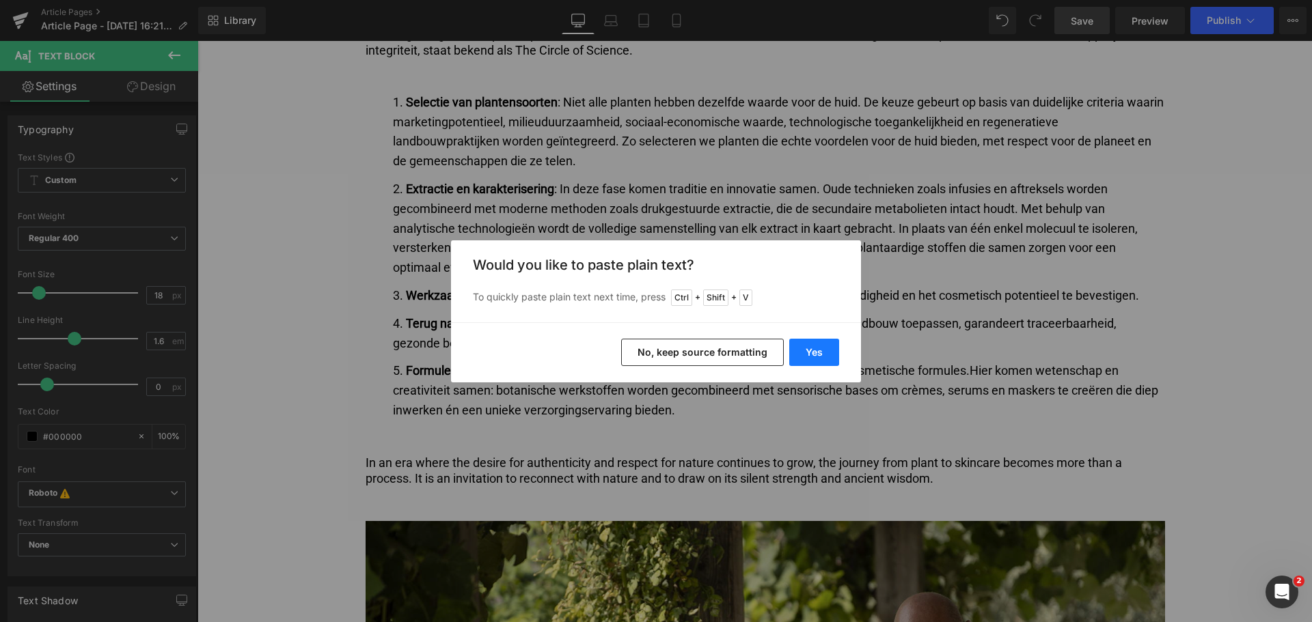
click at [812, 345] on button "Yes" at bounding box center [814, 352] width 50 height 27
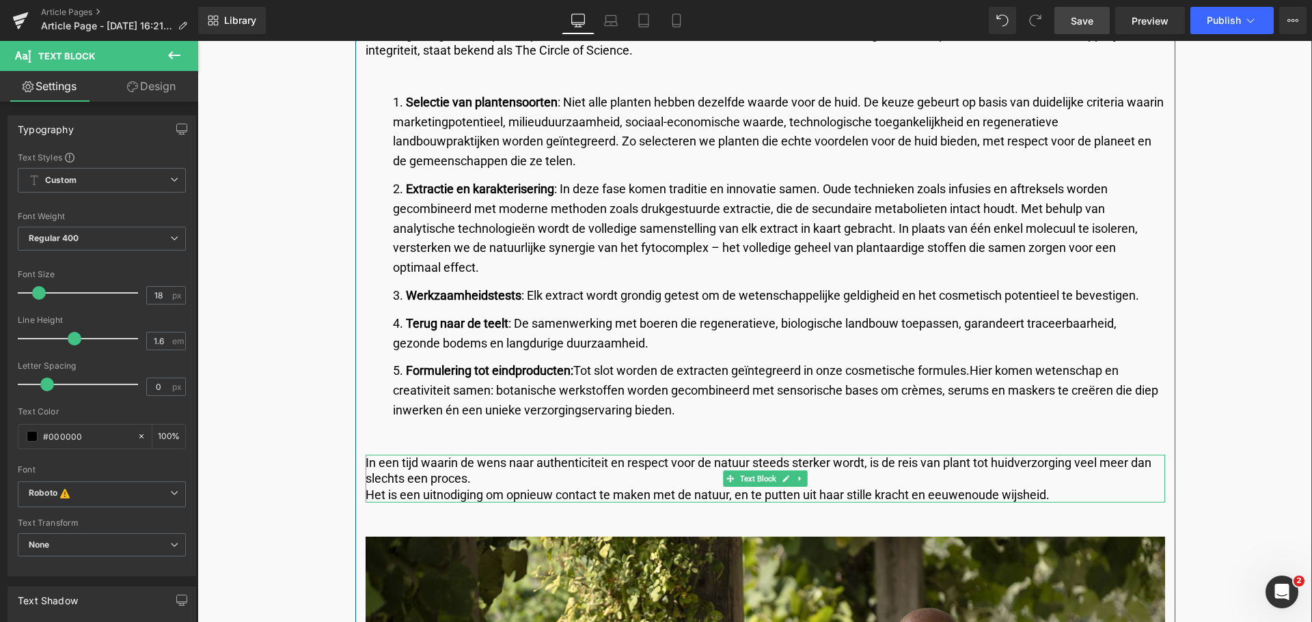
click at [369, 495] on p "Het is een uitnodiging om opnieuw contact te maken met de natuur, en te putten …" at bounding box center [765, 495] width 799 height 16
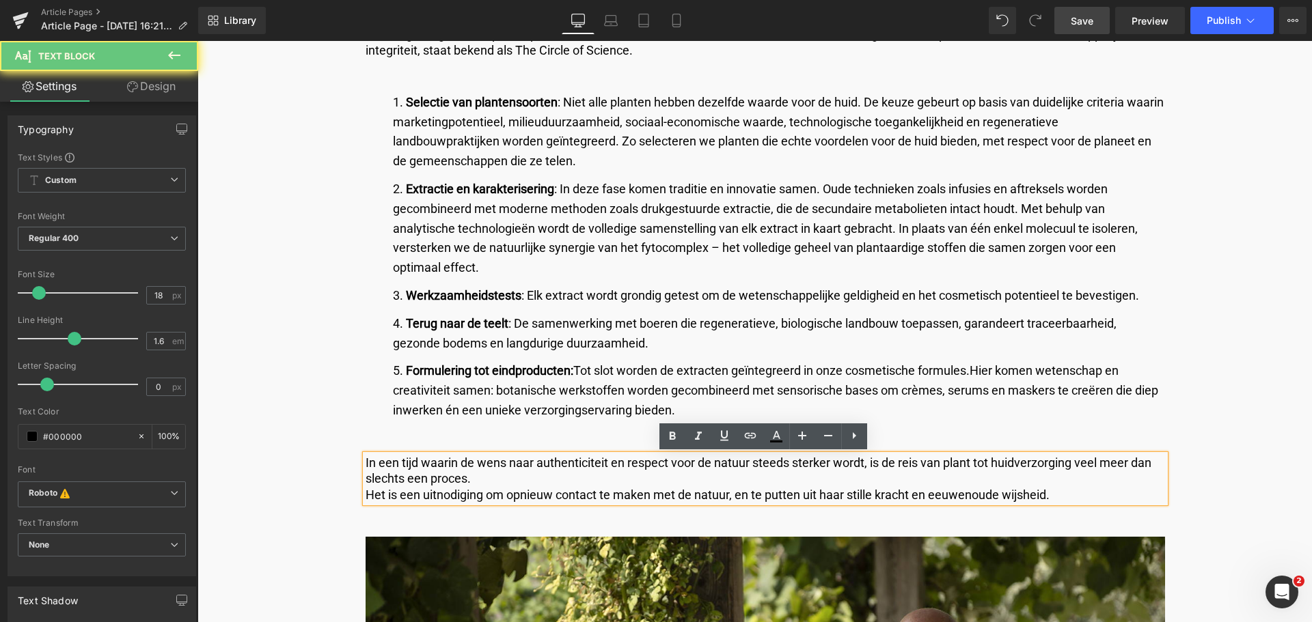
click at [366, 494] on p "Het is een uitnodiging om opnieuw contact te maken met de natuur, en te putten …" at bounding box center [765, 495] width 799 height 16
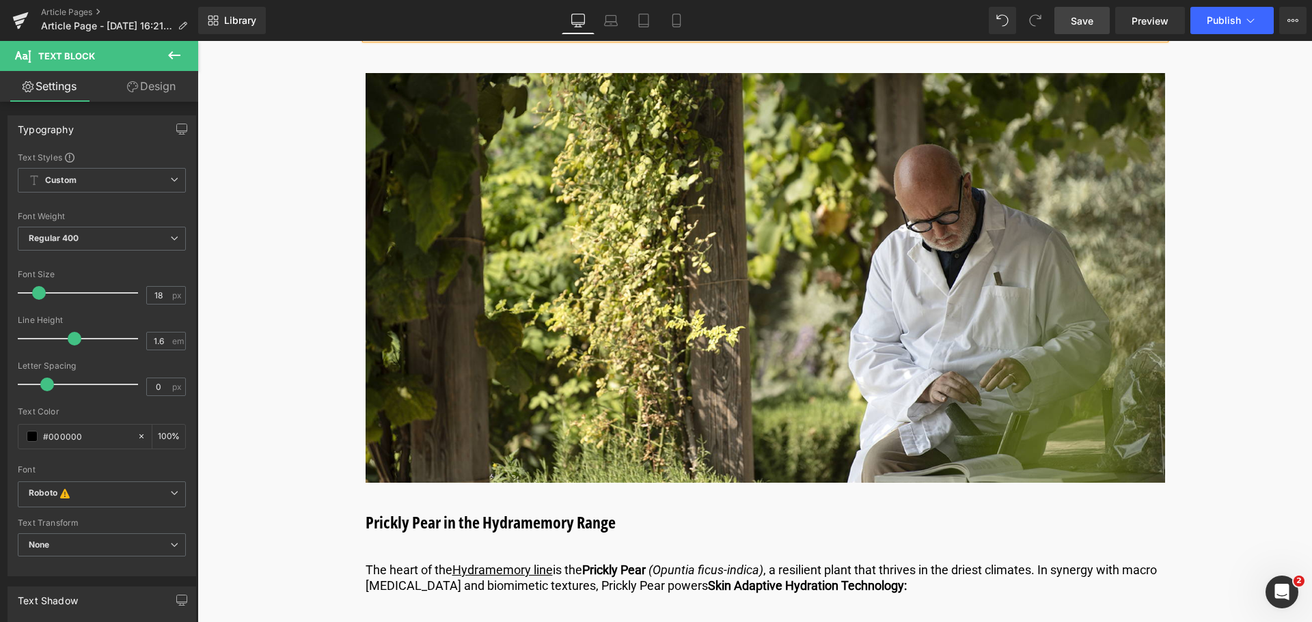
scroll to position [2118, 0]
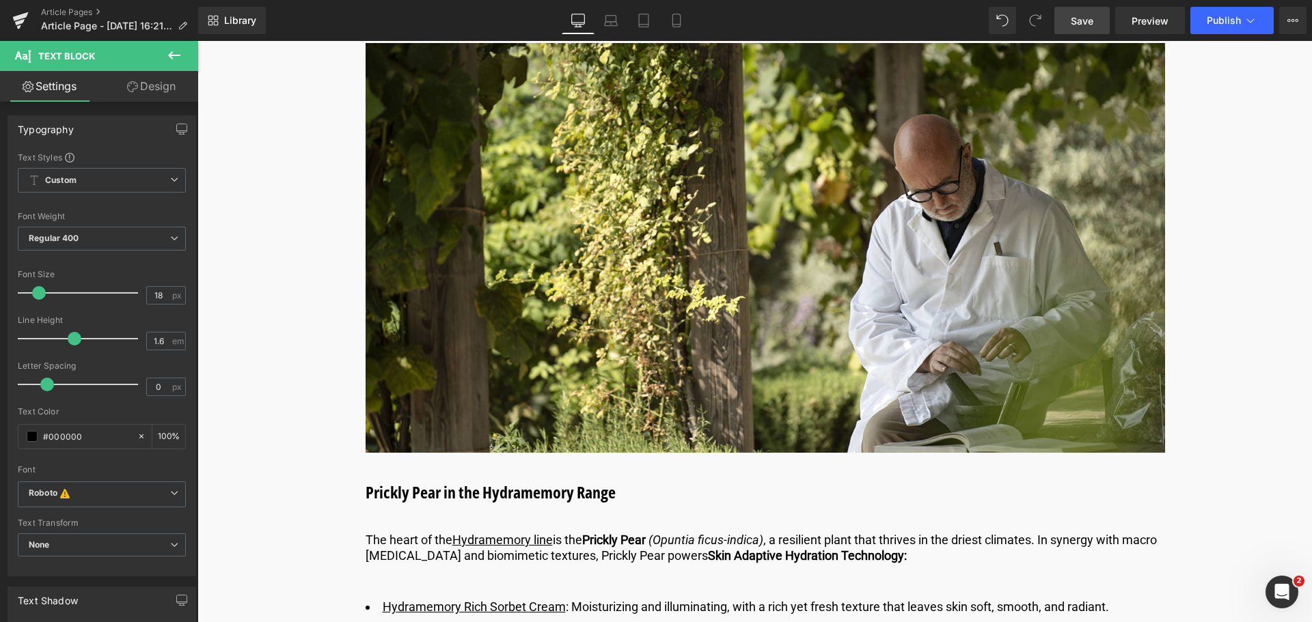
click at [616, 496] on h3 "Prickly Pear in the Hydramemory Range" at bounding box center [765, 492] width 799 height 25
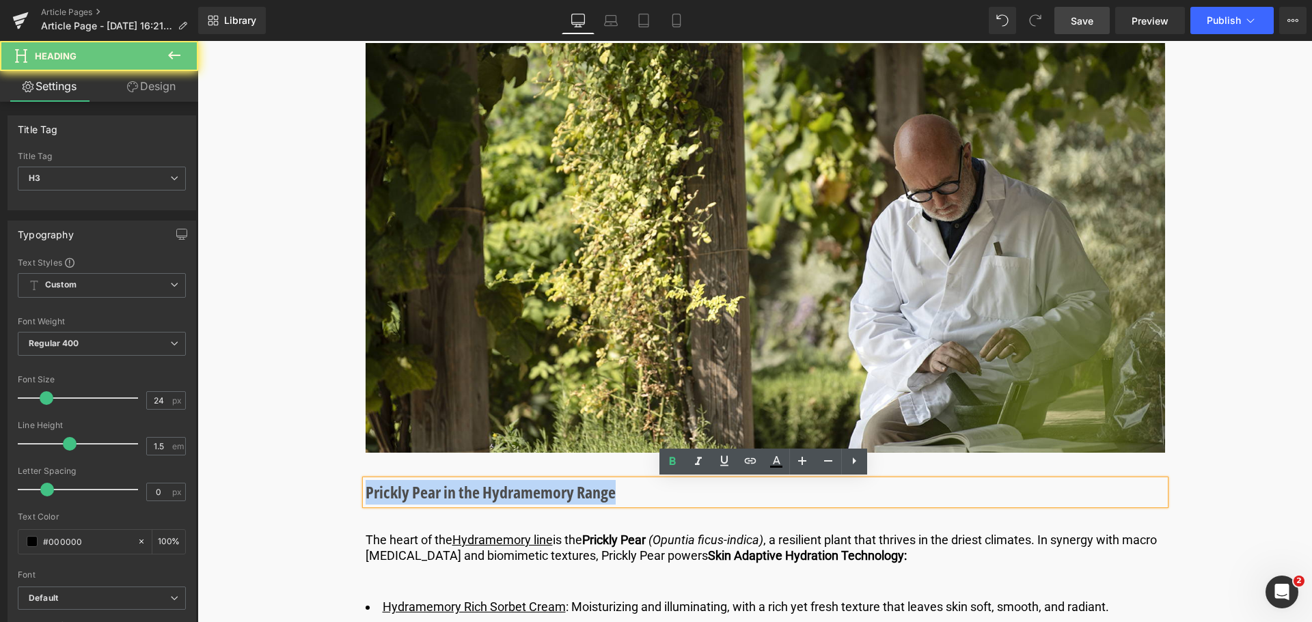
drag, startPoint x: 616, startPoint y: 496, endPoint x: 253, endPoint y: 491, distance: 362.8
paste div
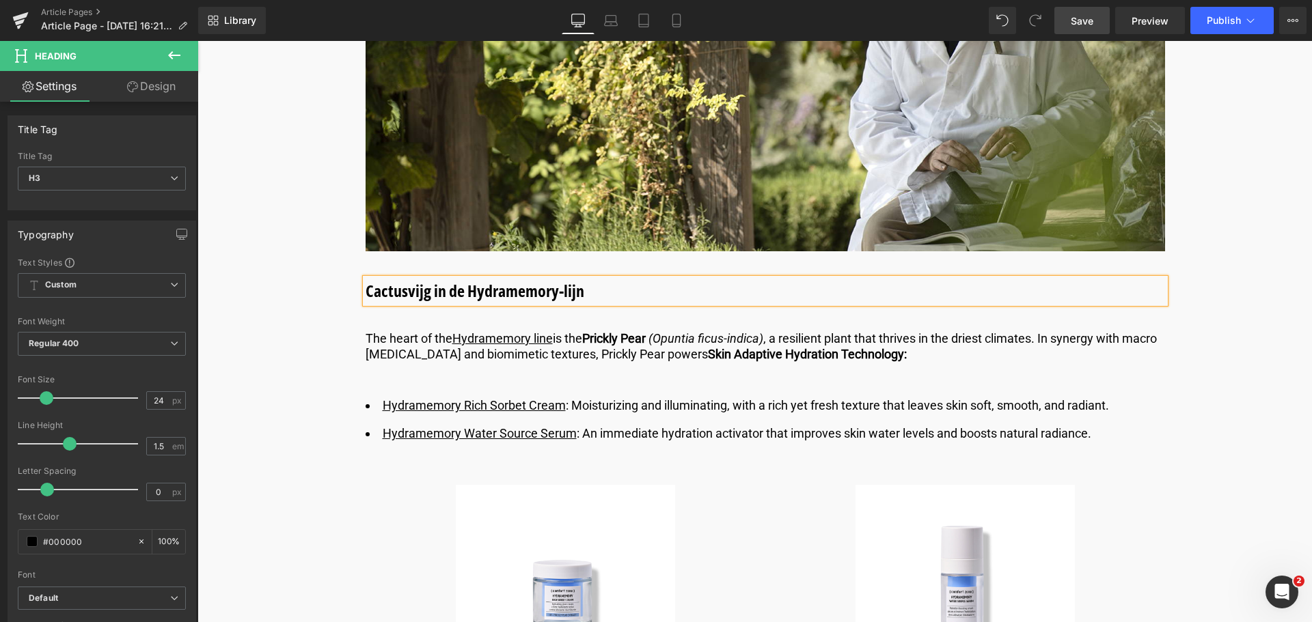
scroll to position [2323, 0]
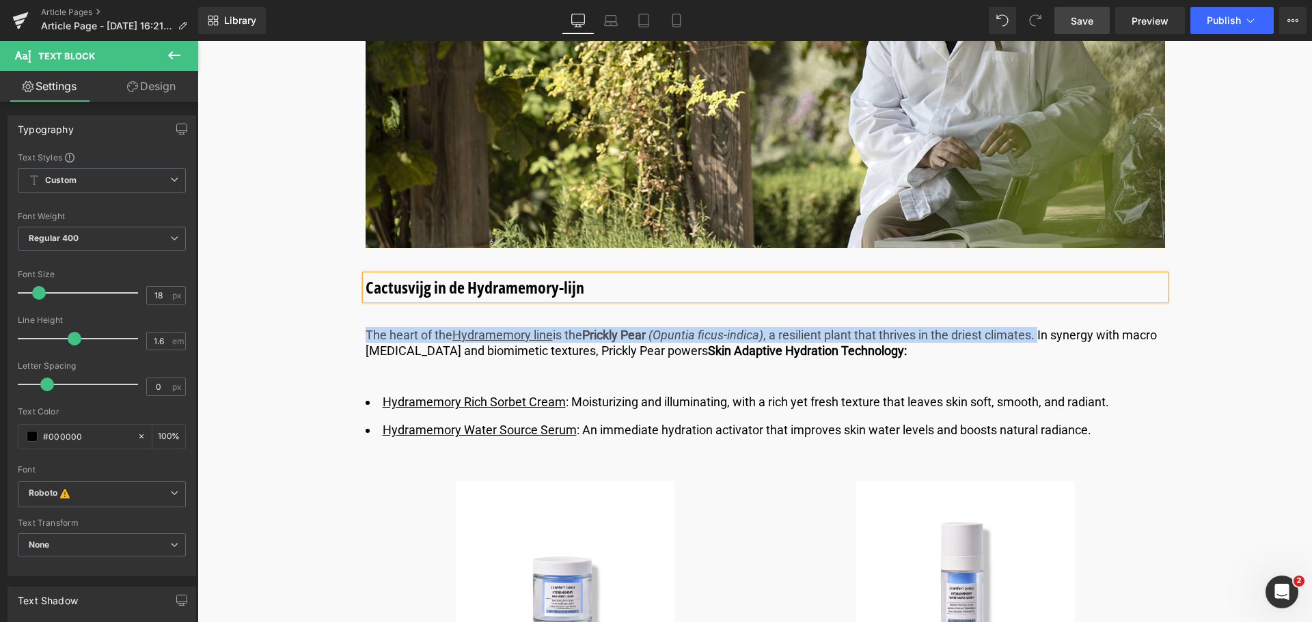
drag, startPoint x: 1045, startPoint y: 336, endPoint x: 364, endPoint y: 326, distance: 680.6
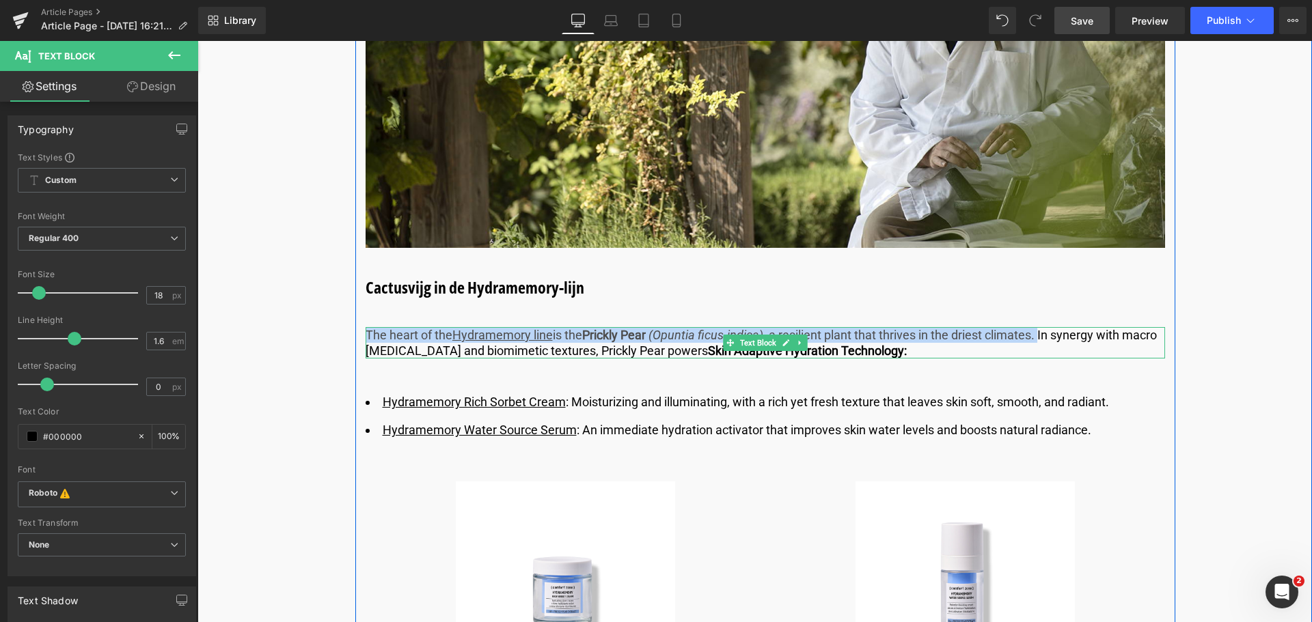
click at [999, 331] on p "The heart of the Hydramemory line is the Prickly Pear (Opuntia ficus-indica) , …" at bounding box center [765, 343] width 799 height 32
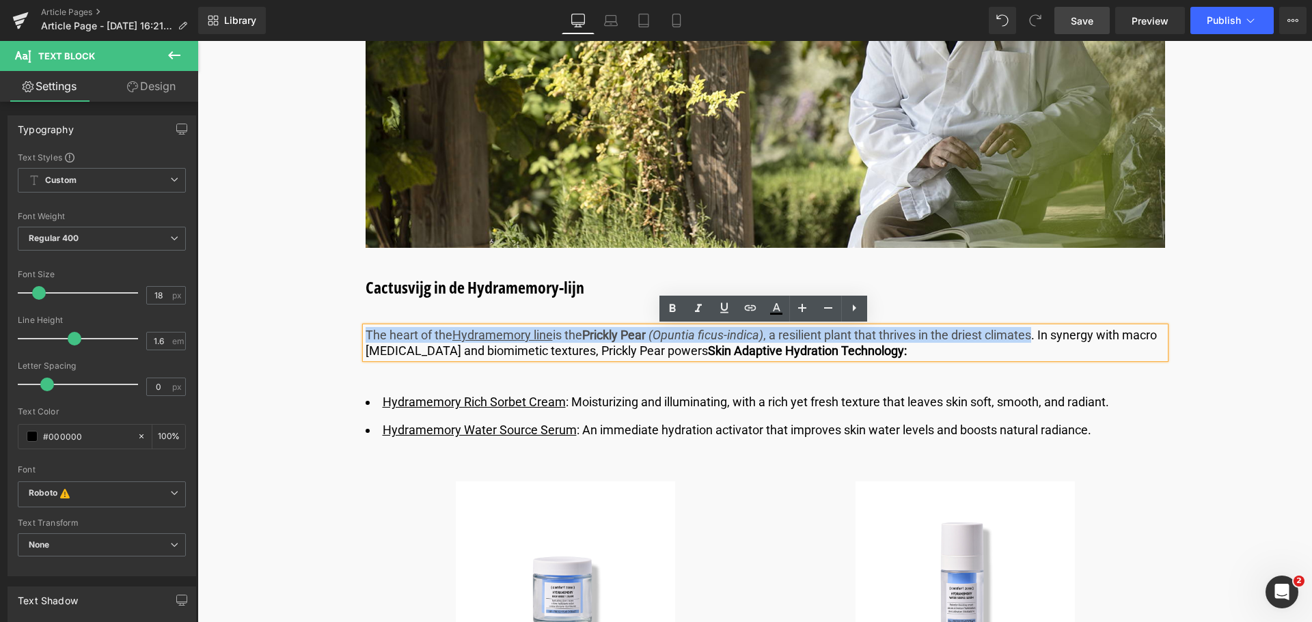
drag, startPoint x: 1040, startPoint y: 339, endPoint x: 366, endPoint y: 330, distance: 673.7
click at [366, 330] on p "The heart of the Hydramemory line is the Prickly Pear (Opuntia ficus-indica) , …" at bounding box center [765, 343] width 799 height 32
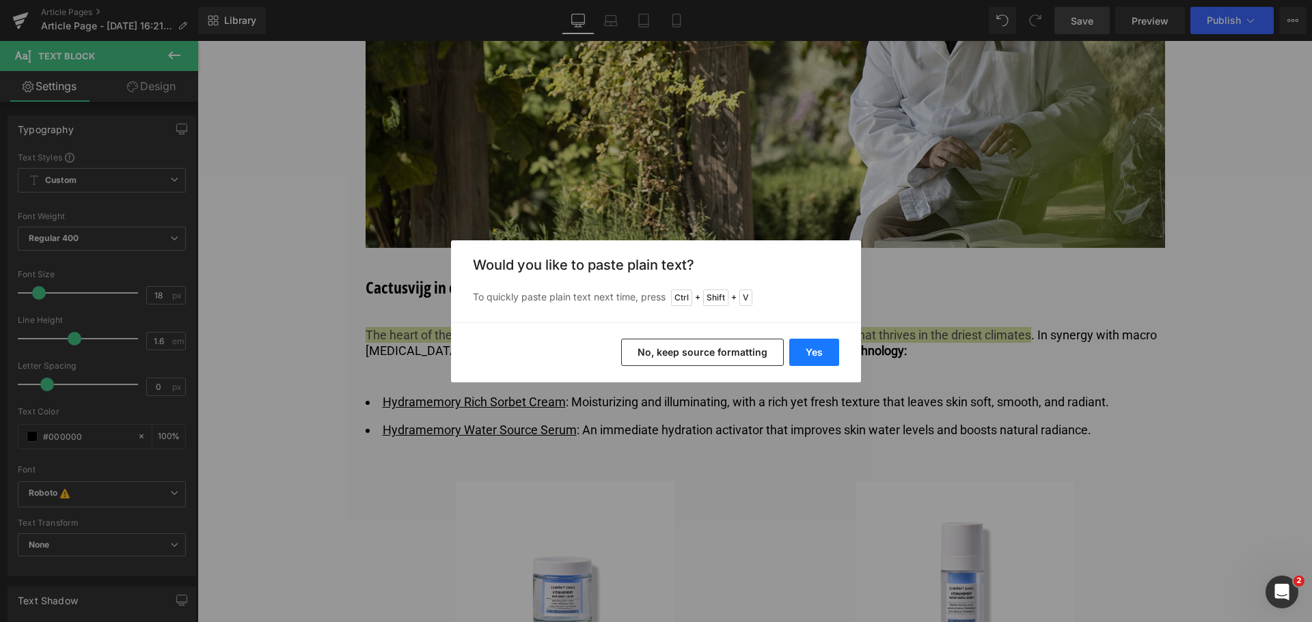
click at [831, 348] on button "Yes" at bounding box center [814, 352] width 50 height 27
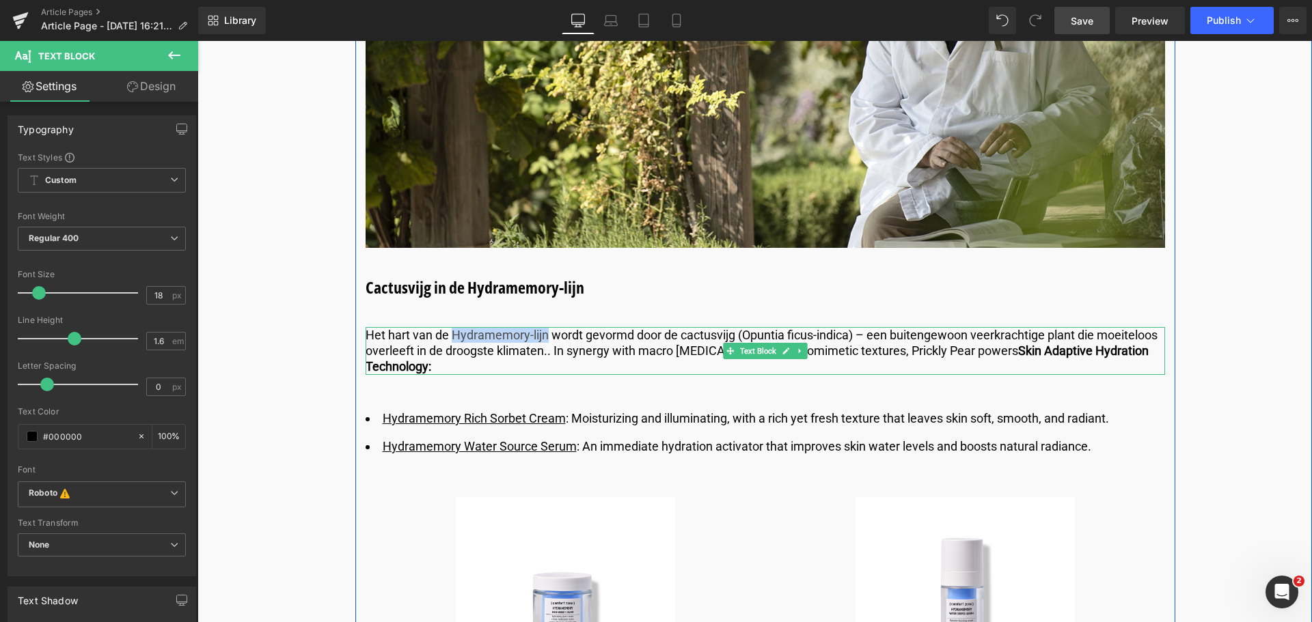
drag, startPoint x: 545, startPoint y: 333, endPoint x: 452, endPoint y: 331, distance: 92.9
click at [452, 331] on p "Het hart van de Hydramemory-lijn wordt gevormd door de cactusvijg (Opuntia ficu…" at bounding box center [765, 351] width 799 height 48
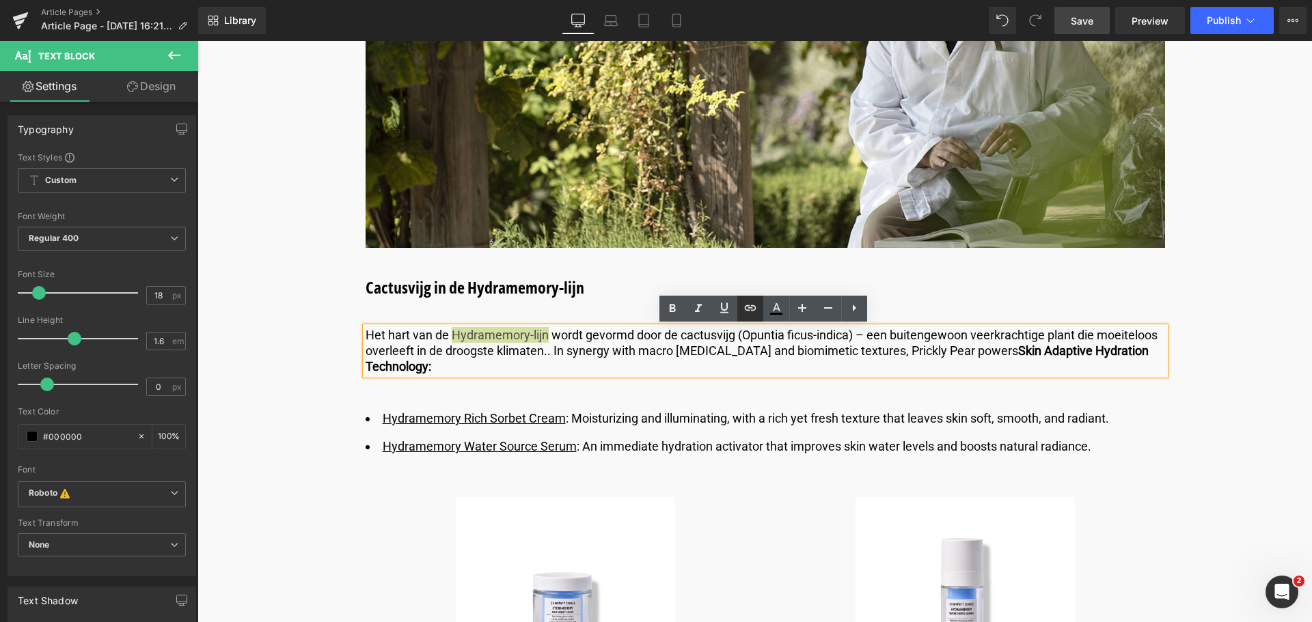
click at [749, 310] on icon at bounding box center [750, 308] width 16 height 16
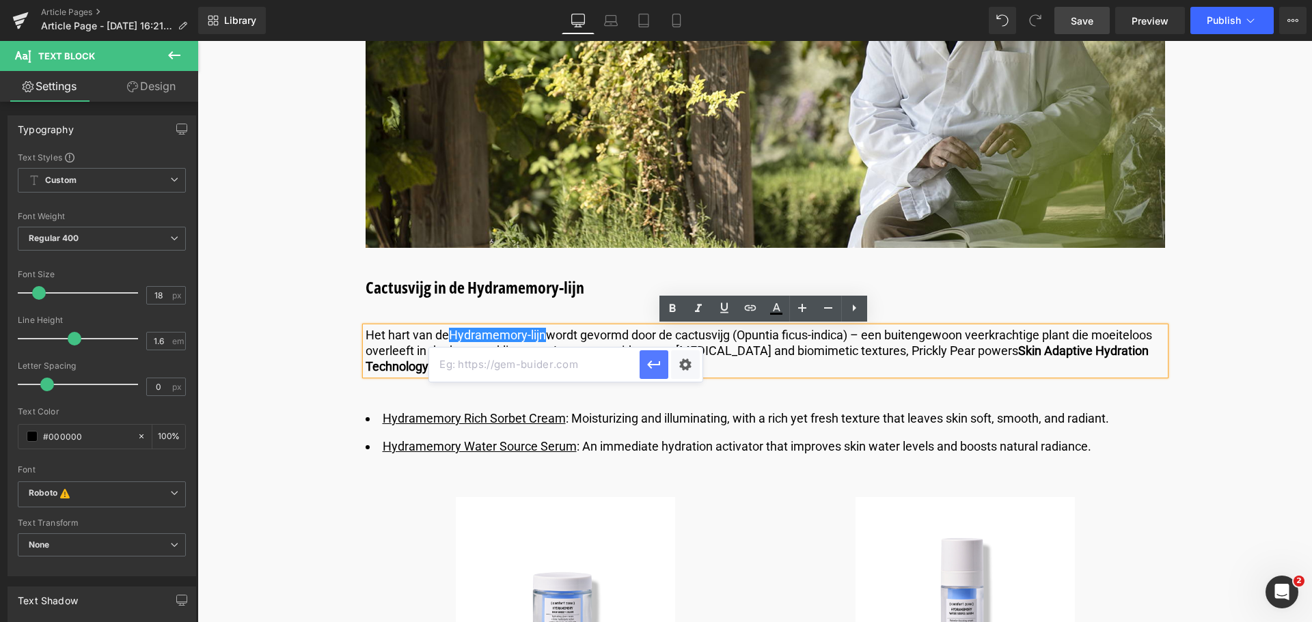
click at [658, 368] on icon "button" at bounding box center [654, 365] width 16 height 16
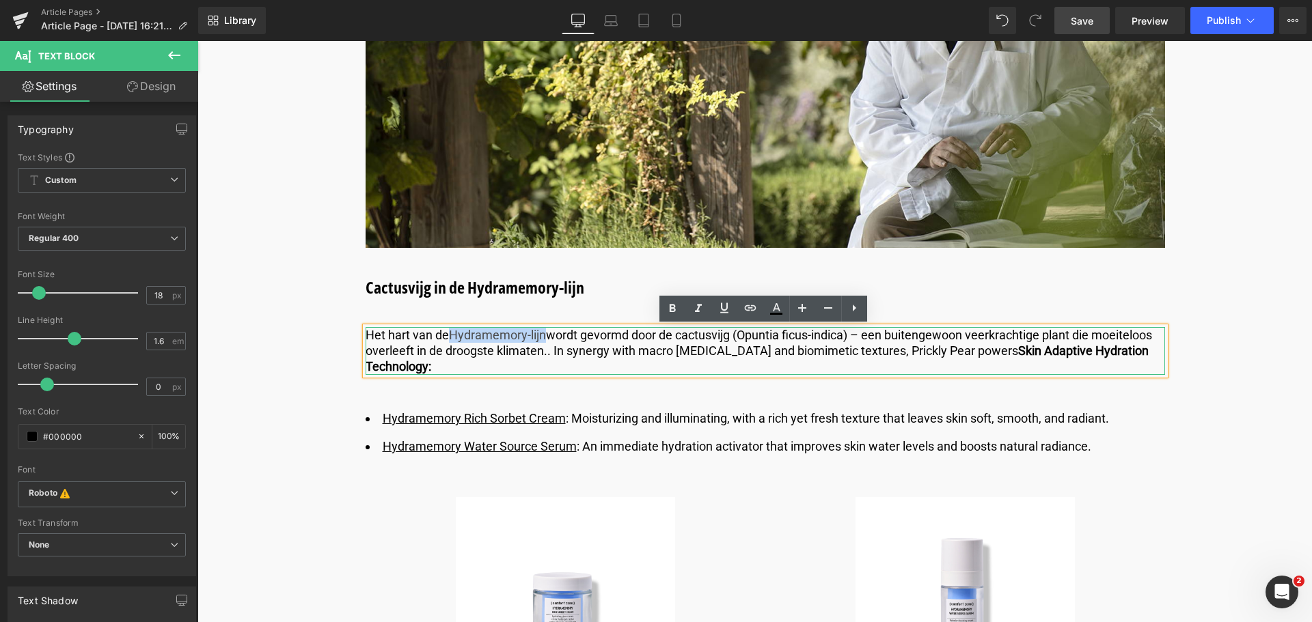
drag, startPoint x: 543, startPoint y: 338, endPoint x: 452, endPoint y: 336, distance: 91.6
click at [452, 336] on p "Het hart van de Hydramemory-lijn wordt gevormd door de cactusvijg (Opuntia ficu…" at bounding box center [765, 351] width 799 height 48
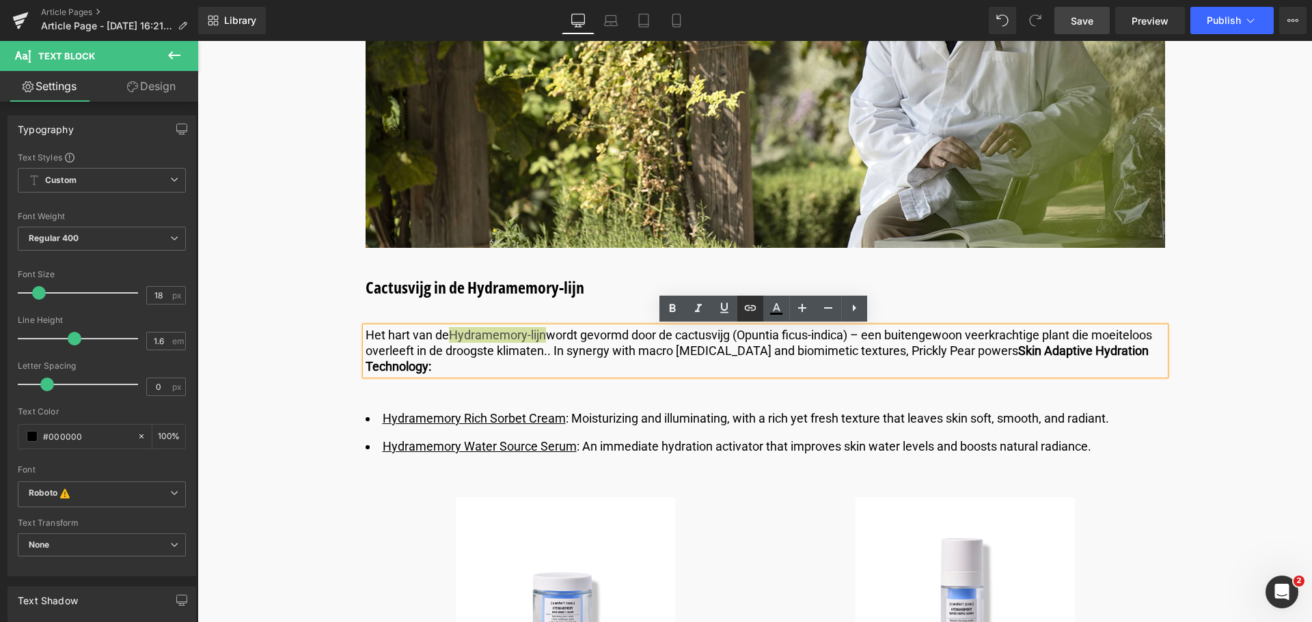
click at [747, 309] on icon at bounding box center [750, 308] width 16 height 16
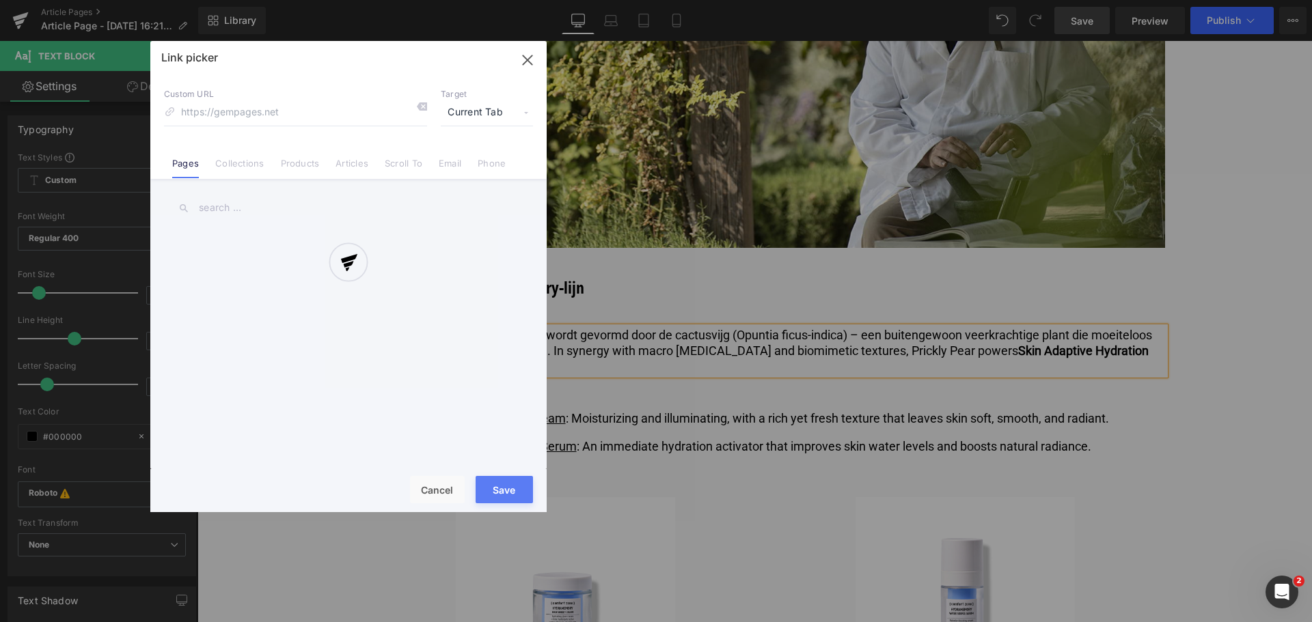
click at [685, 0] on div "Text Color Highlight Color #333333 Edit or remove link: Edit - Unlink - Cancel …" at bounding box center [656, 0] width 1312 height 0
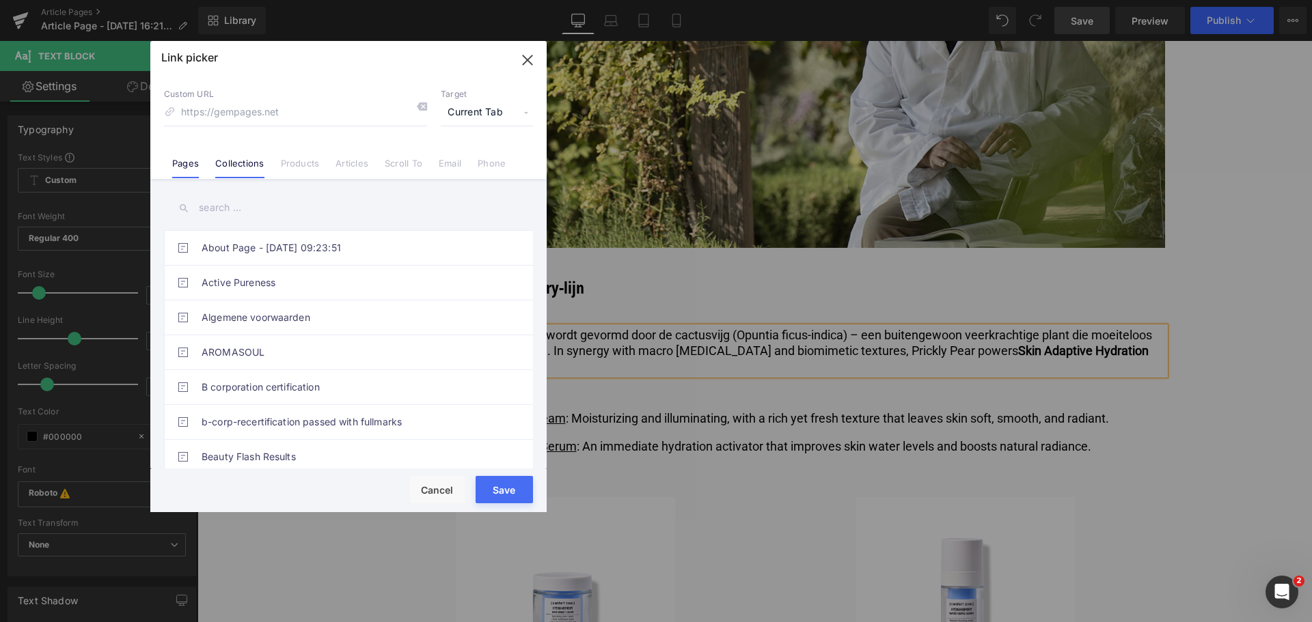
click at [258, 167] on link "Collections" at bounding box center [239, 168] width 49 height 20
click at [193, 163] on link "Pages" at bounding box center [185, 168] width 27 height 20
click at [218, 204] on input "text" at bounding box center [348, 208] width 369 height 31
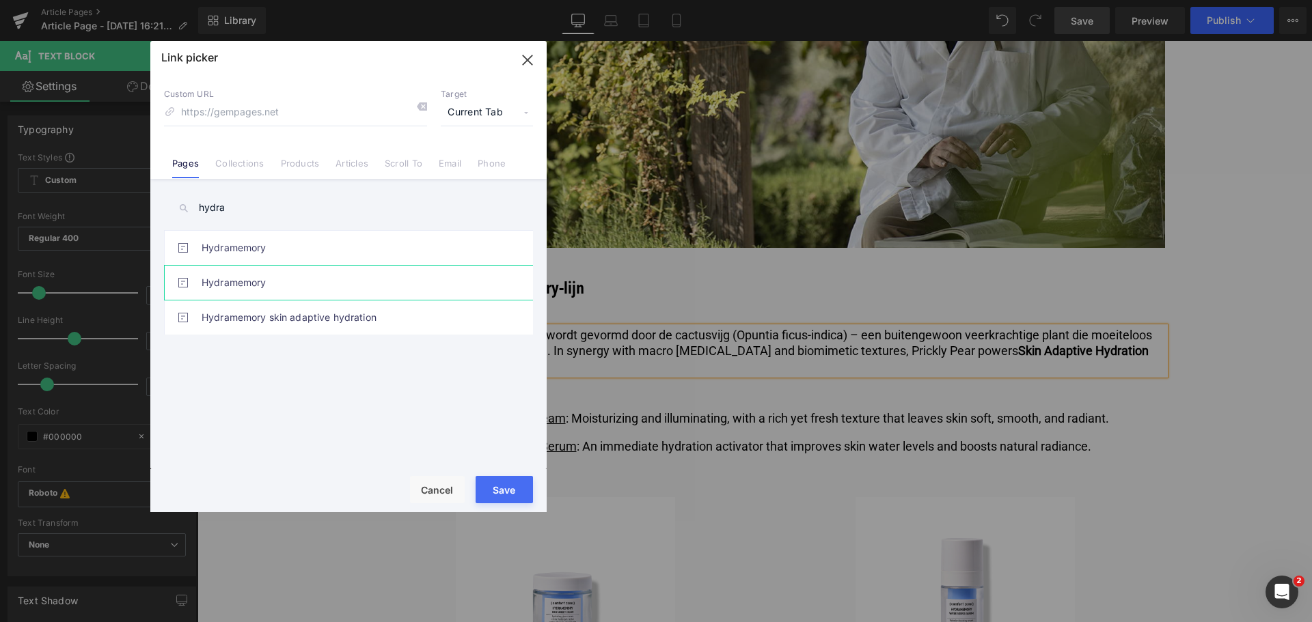
type input "hydra"
click at [240, 277] on link "Hydramemory" at bounding box center [352, 283] width 301 height 34
click at [508, 492] on button "Save" at bounding box center [504, 489] width 57 height 27
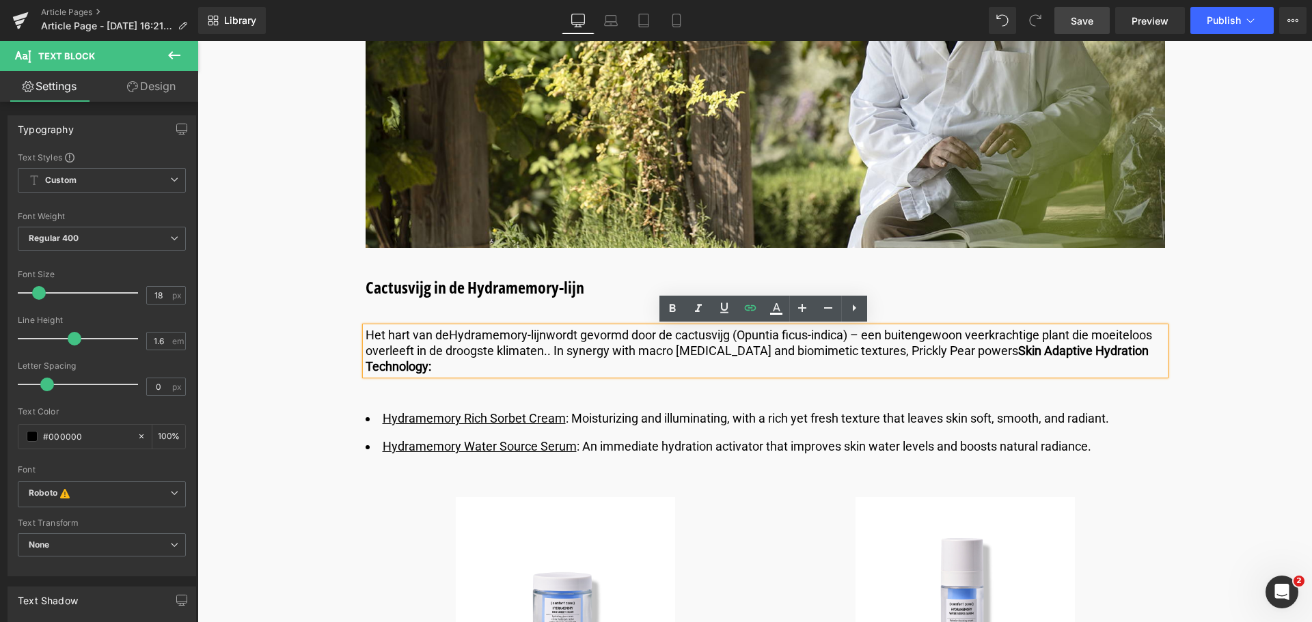
click at [545, 356] on p "Het hart van de Hydramemory-lijn wordt gevormd door de cactusvijg (Opuntia ficu…" at bounding box center [765, 351] width 799 height 48
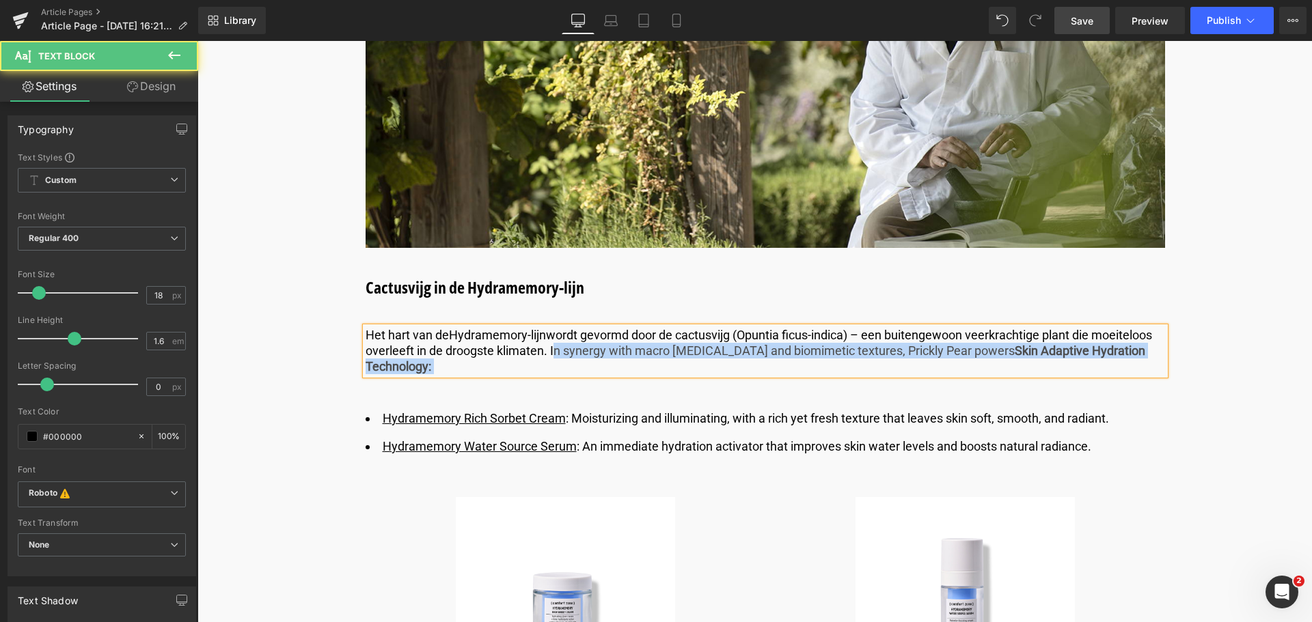
drag, startPoint x: 550, startPoint y: 351, endPoint x: 549, endPoint y: 367, distance: 15.7
click at [549, 367] on p "Het hart van de Hydramemory-lijn wordt gevormd door de cactusvijg (Opuntia ficu…" at bounding box center [765, 351] width 799 height 48
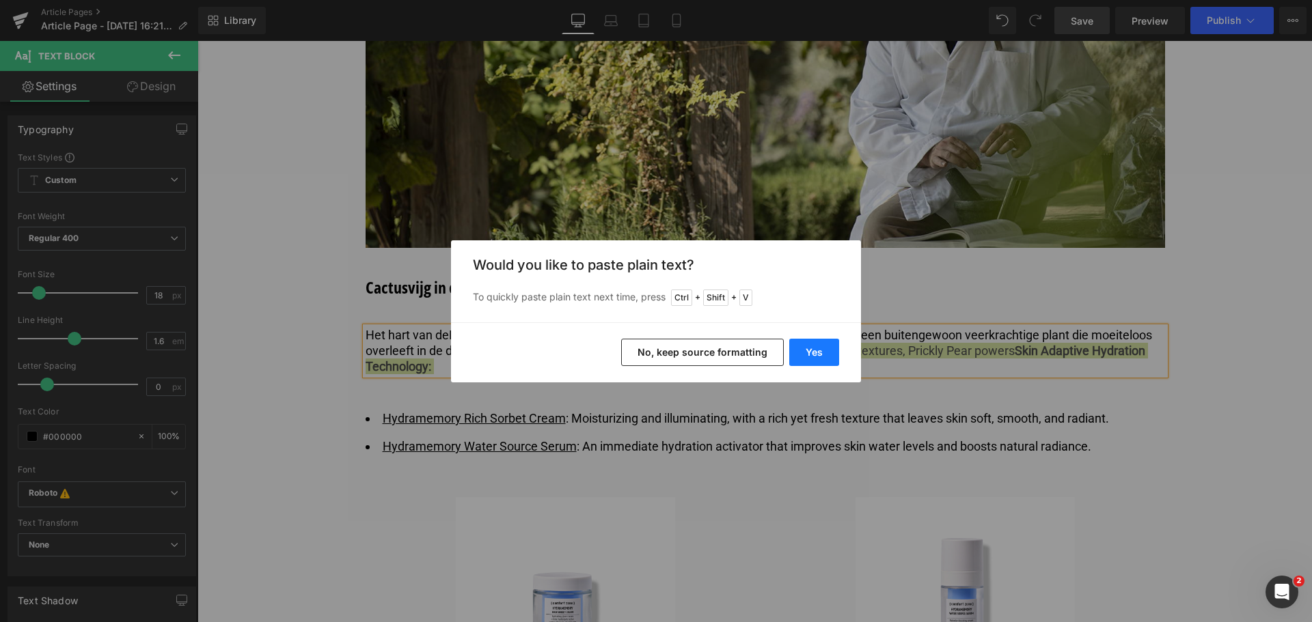
click at [811, 345] on button "Yes" at bounding box center [814, 352] width 50 height 27
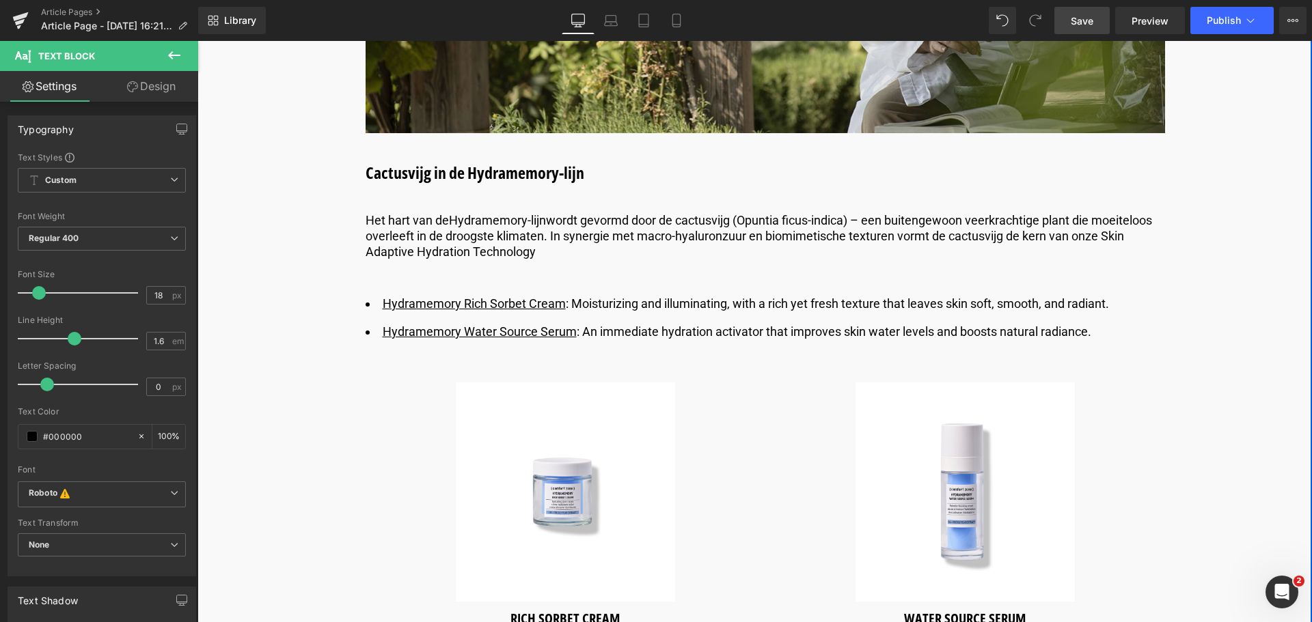
scroll to position [2460, 0]
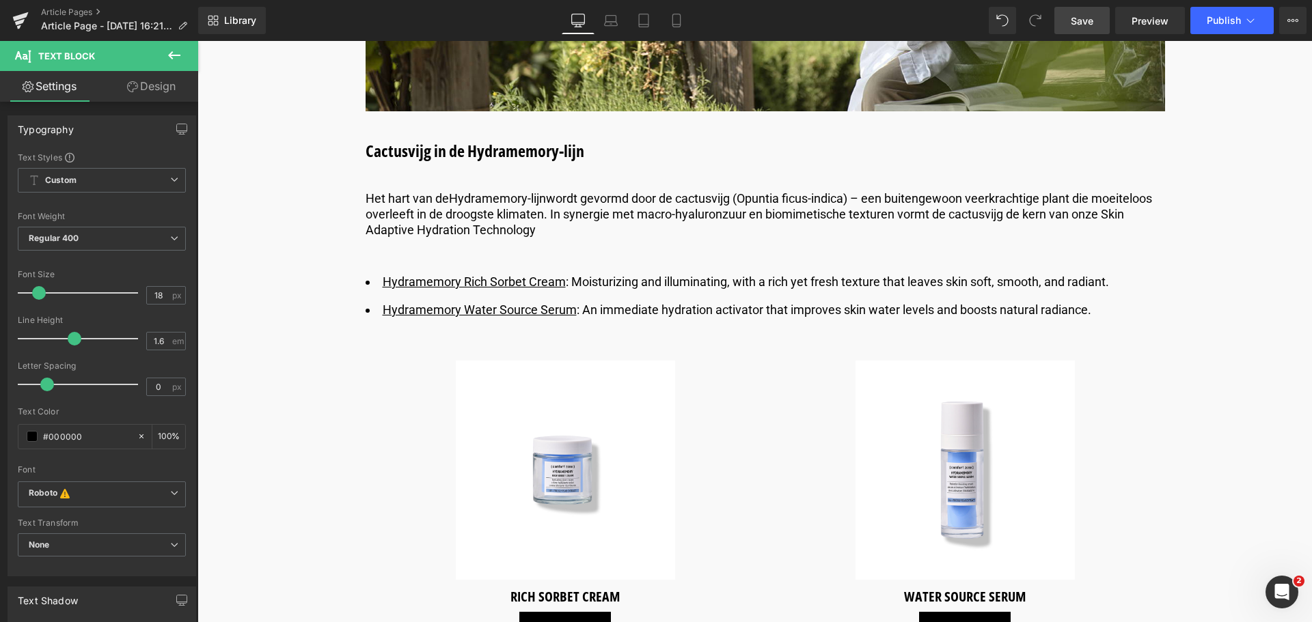
click at [1070, 18] on link "Save" at bounding box center [1081, 20] width 55 height 27
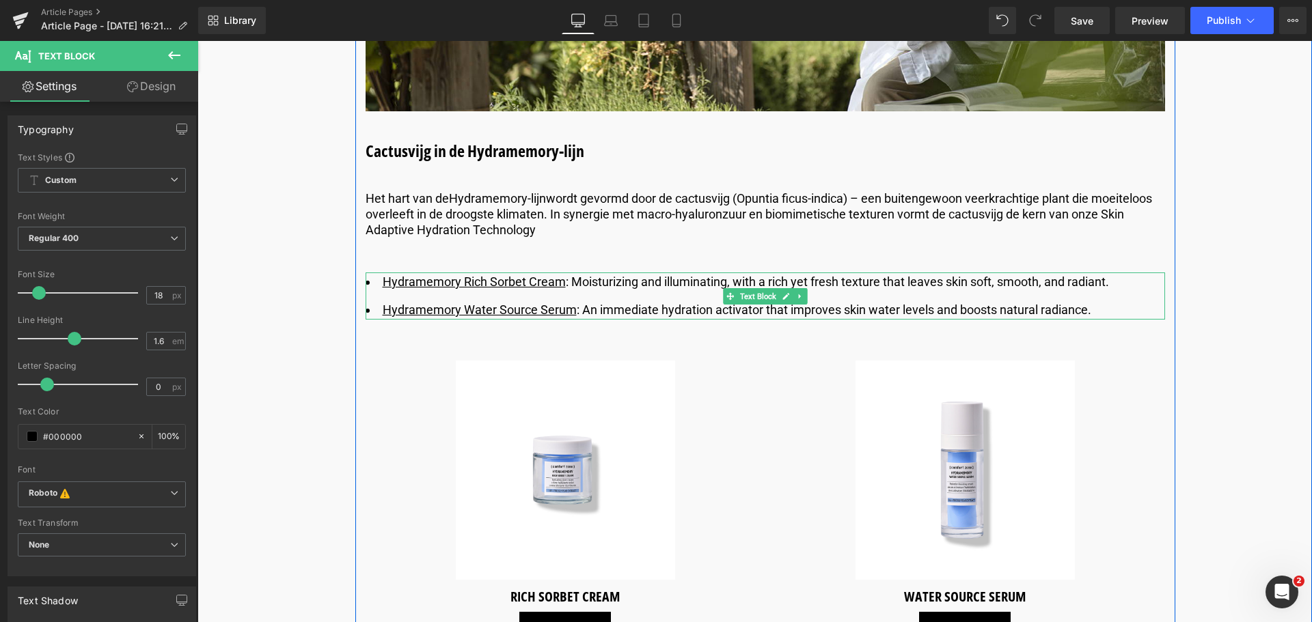
click at [600, 281] on li "Hydramemory Rich Sorbet Cream : Moisturizing and illuminating, with a rich yet …" at bounding box center [765, 283] width 799 height 20
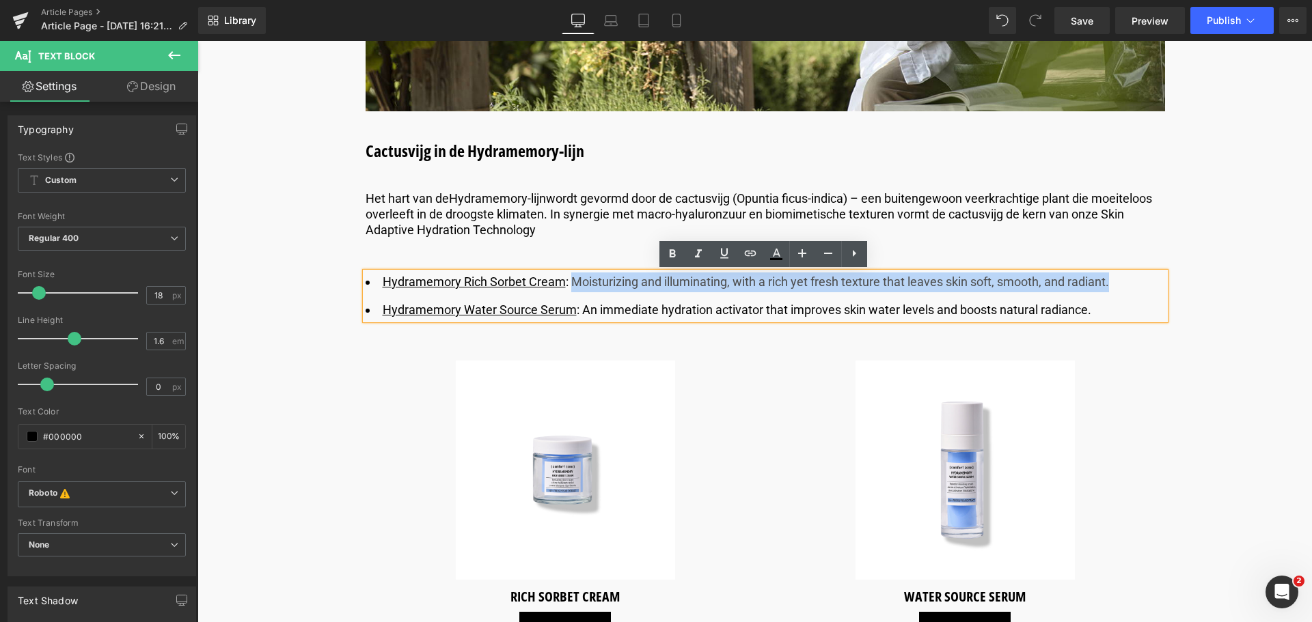
drag, startPoint x: 570, startPoint y: 281, endPoint x: 1123, endPoint y: 276, distance: 552.8
click at [1123, 276] on li "Hydramemory Rich Sorbet Cream : Moisturizing and illuminating, with a rich yet …" at bounding box center [765, 283] width 799 height 20
copy li "Moisturizing and illuminating, with a rich yet fresh texture that leaves skin s…"
click at [578, 276] on li "Hydramemory Rich Sorbet Cream : Moisturizing and illuminating, with a rich yet …" at bounding box center [765, 283] width 799 height 20
drag, startPoint x: 570, startPoint y: 279, endPoint x: 1107, endPoint y: 276, distance: 537.0
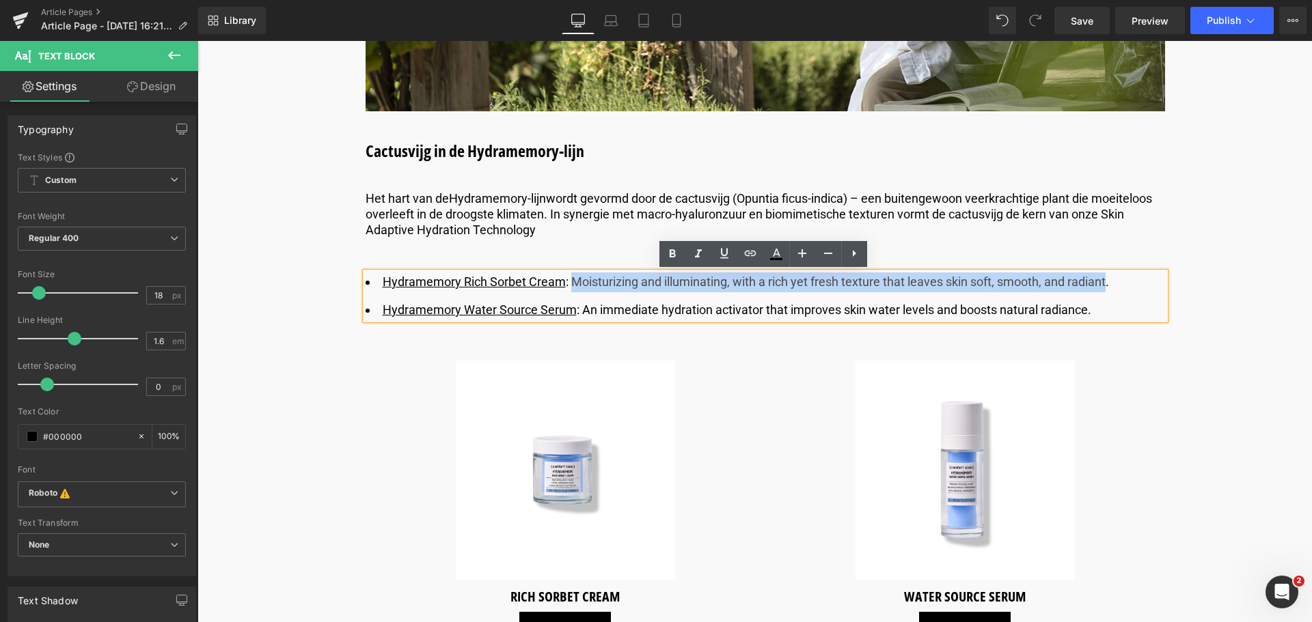
click at [1107, 276] on li "Hydramemory Rich Sorbet Cream : Moisturizing and illuminating, with a rich yet …" at bounding box center [765, 283] width 799 height 20
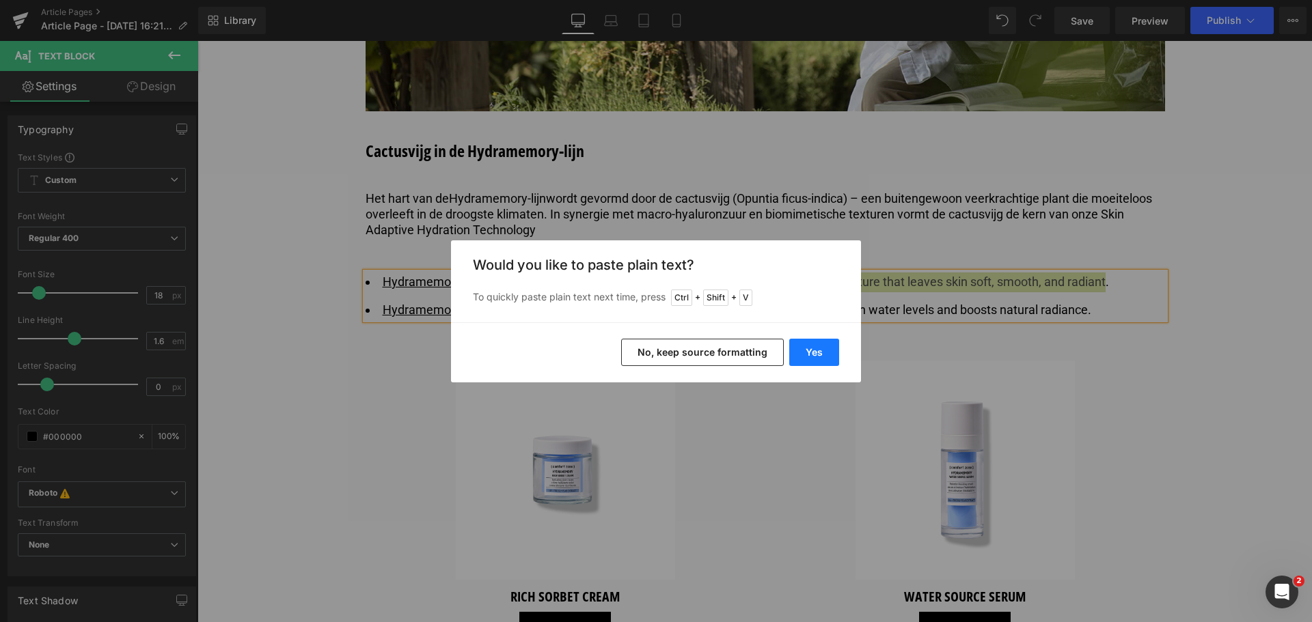
click at [802, 358] on button "Yes" at bounding box center [814, 352] width 50 height 27
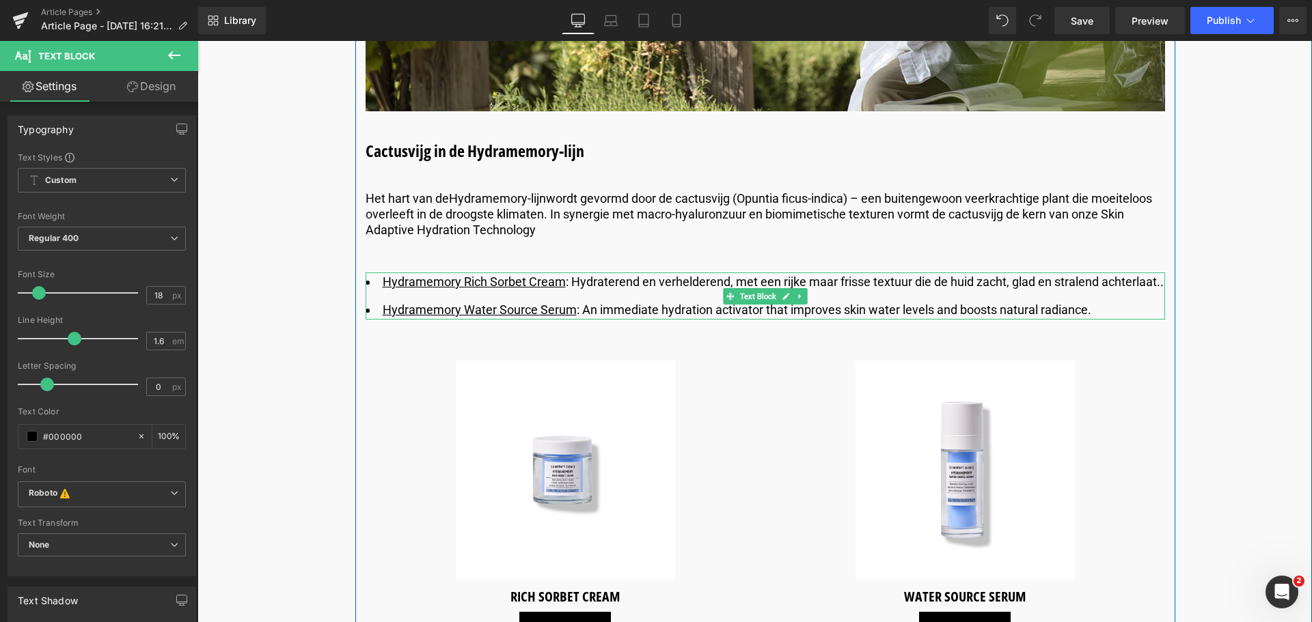
click at [1155, 285] on li "Hydramemory Rich Sorbet Cream : Hydraterend en verhelderend, met een rijke maar…" at bounding box center [765, 283] width 799 height 20
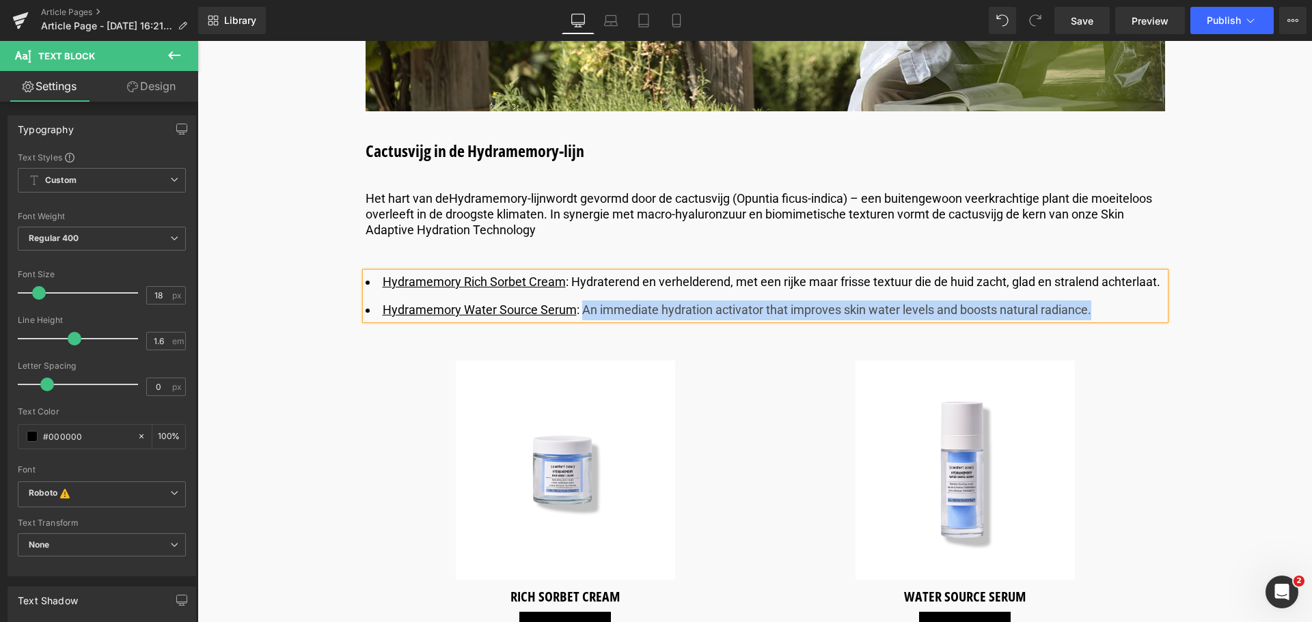
drag, startPoint x: 581, startPoint y: 316, endPoint x: 1090, endPoint y: 327, distance: 509.8
copy li "An immediate hydration activator that improves skin water levels and boosts nat…"
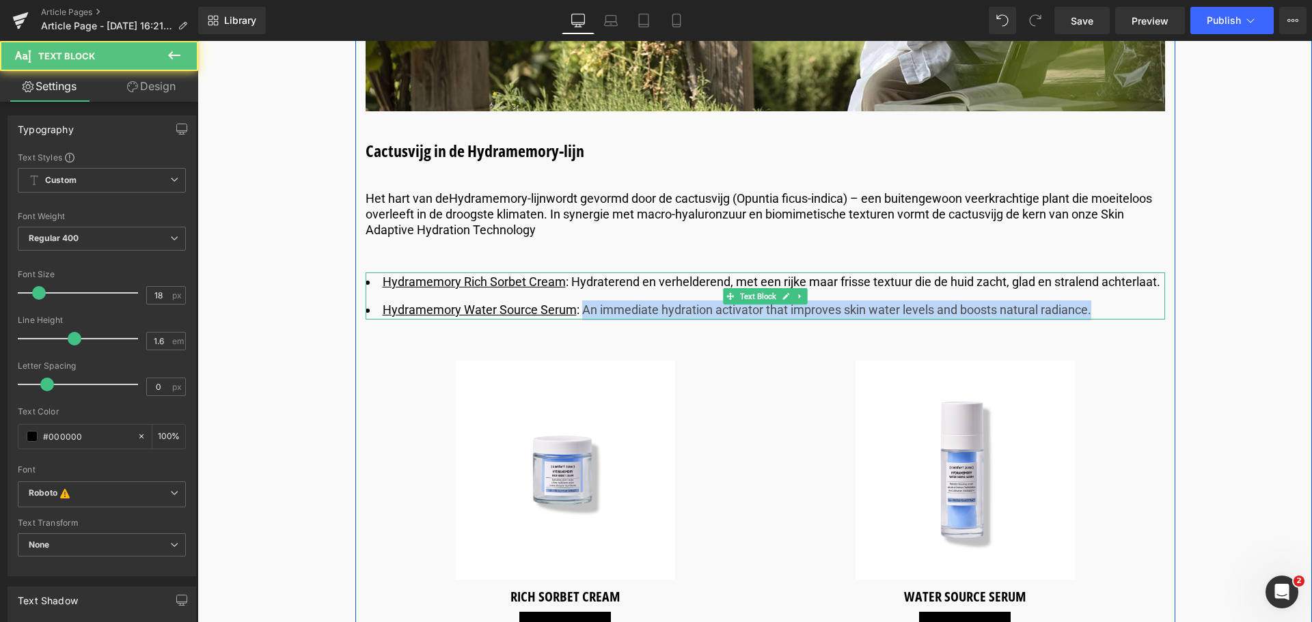
click at [1086, 310] on li "Hydramemory Water Source Serum : An immediate hydration activator that improves…" at bounding box center [765, 311] width 799 height 20
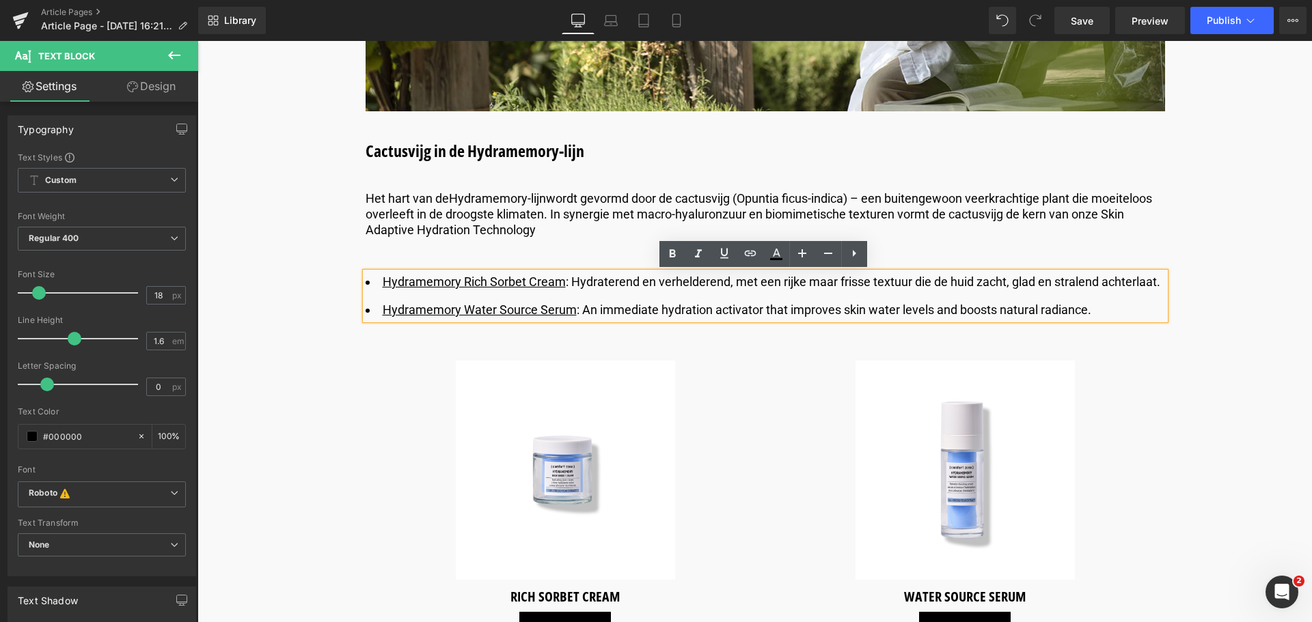
drag, startPoint x: 1091, startPoint y: 312, endPoint x: 580, endPoint y: 305, distance: 511.1
click at [580, 305] on li "Hydramemory Water Source Serum : An immediate hydration activator that improves…" at bounding box center [765, 311] width 799 height 20
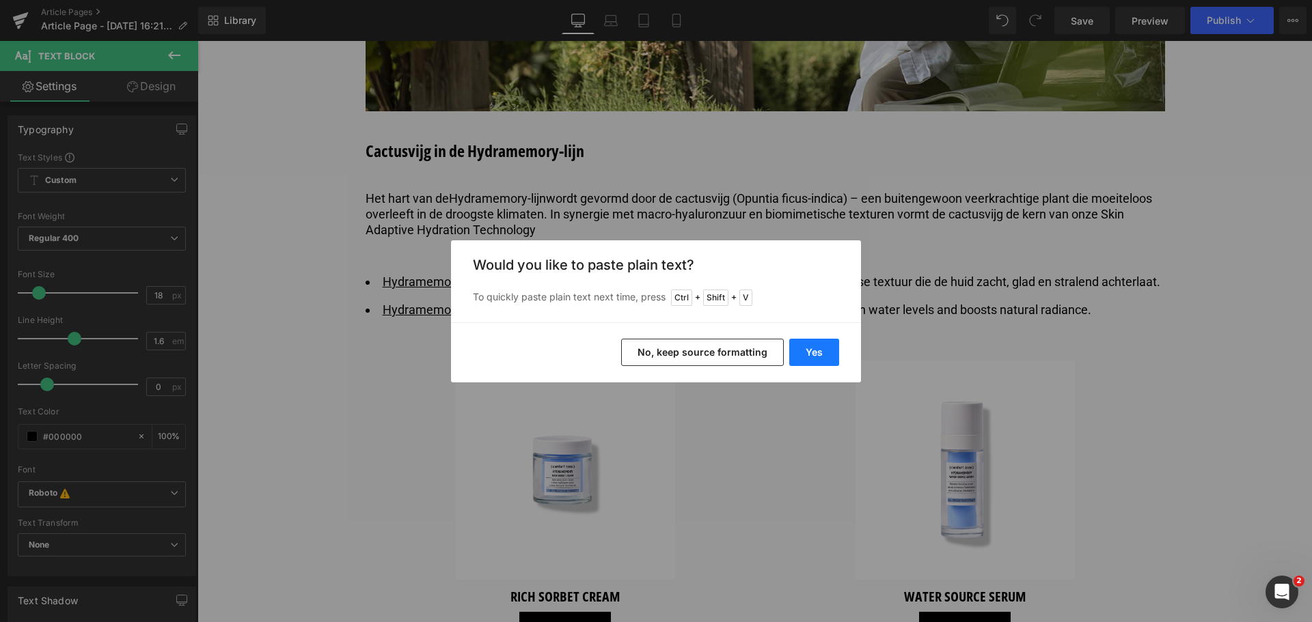
click at [819, 361] on button "Yes" at bounding box center [814, 352] width 50 height 27
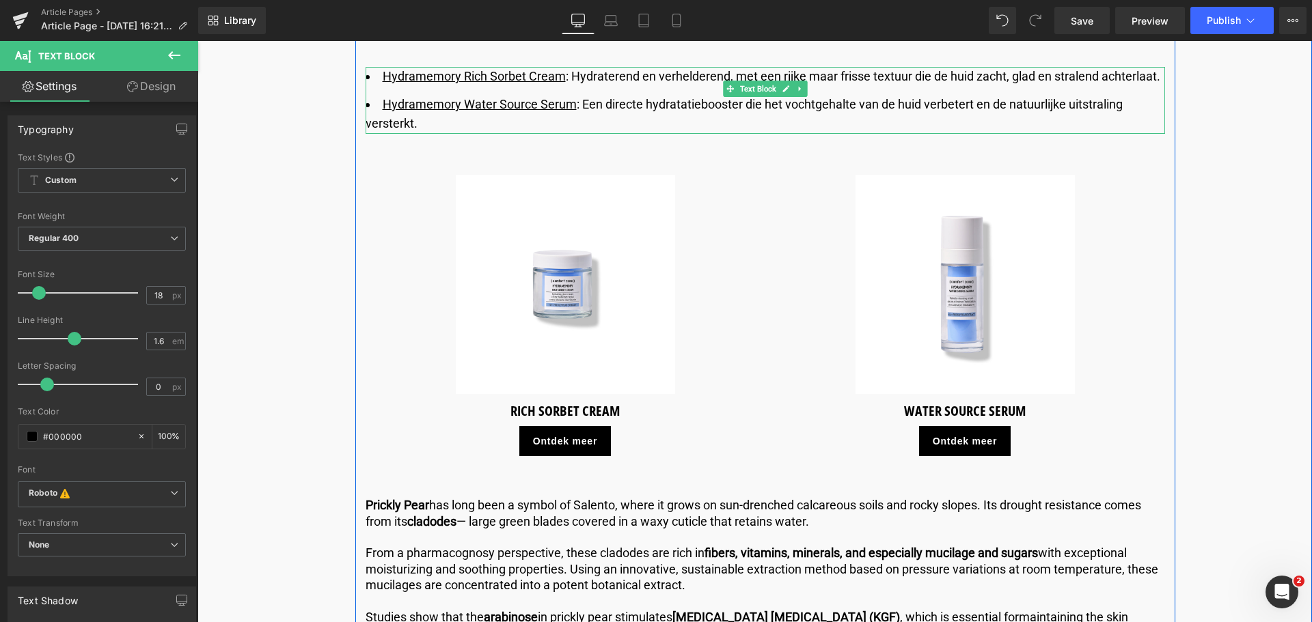
scroll to position [2733, 0]
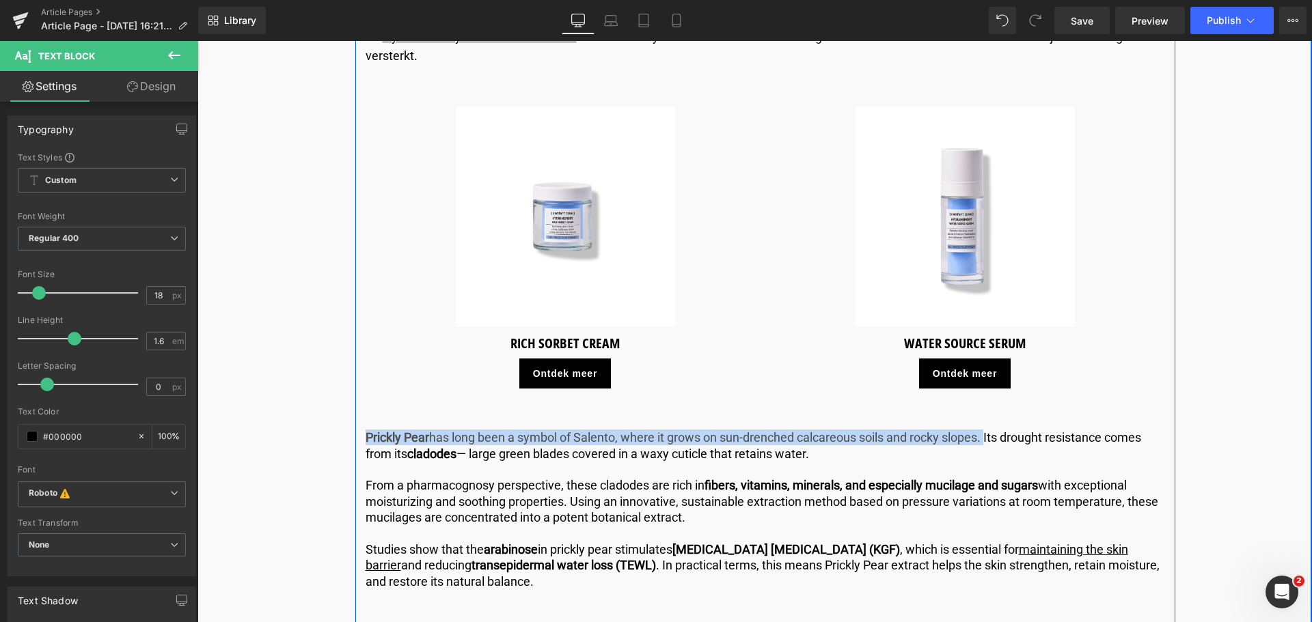
drag, startPoint x: 988, startPoint y: 439, endPoint x: 363, endPoint y: 421, distance: 625.4
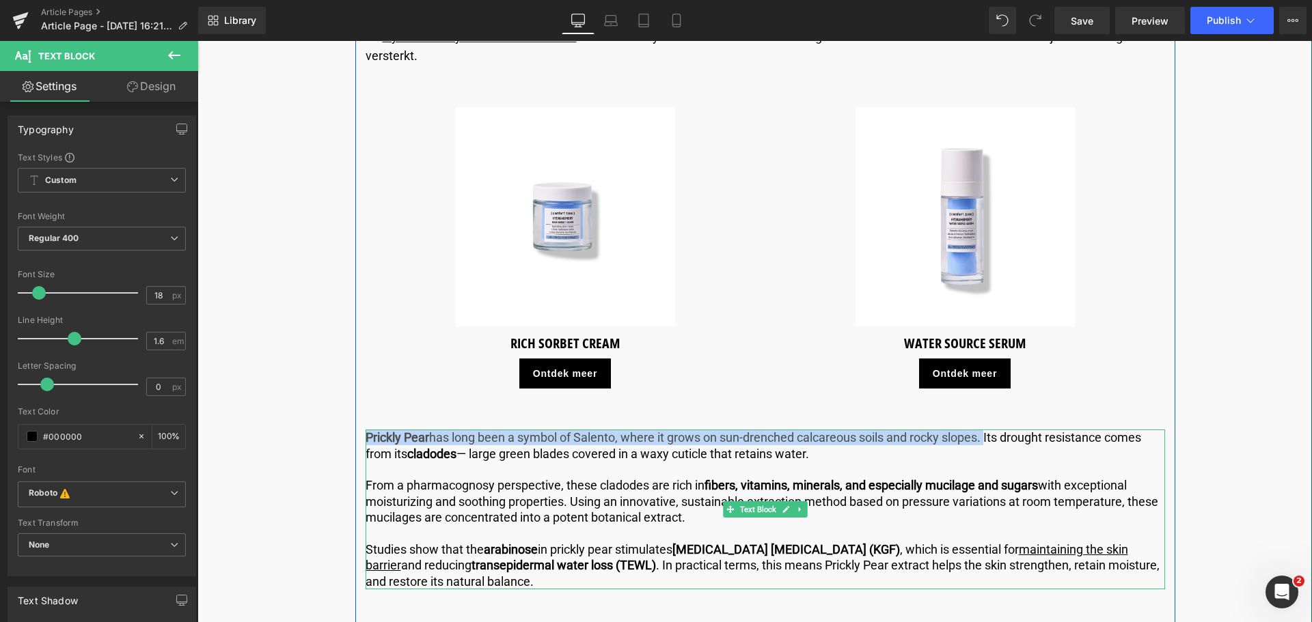
click at [985, 435] on p "Prickly Pear has long been a symbol of [GEOGRAPHIC_DATA], where it grows on sun…" at bounding box center [765, 446] width 799 height 32
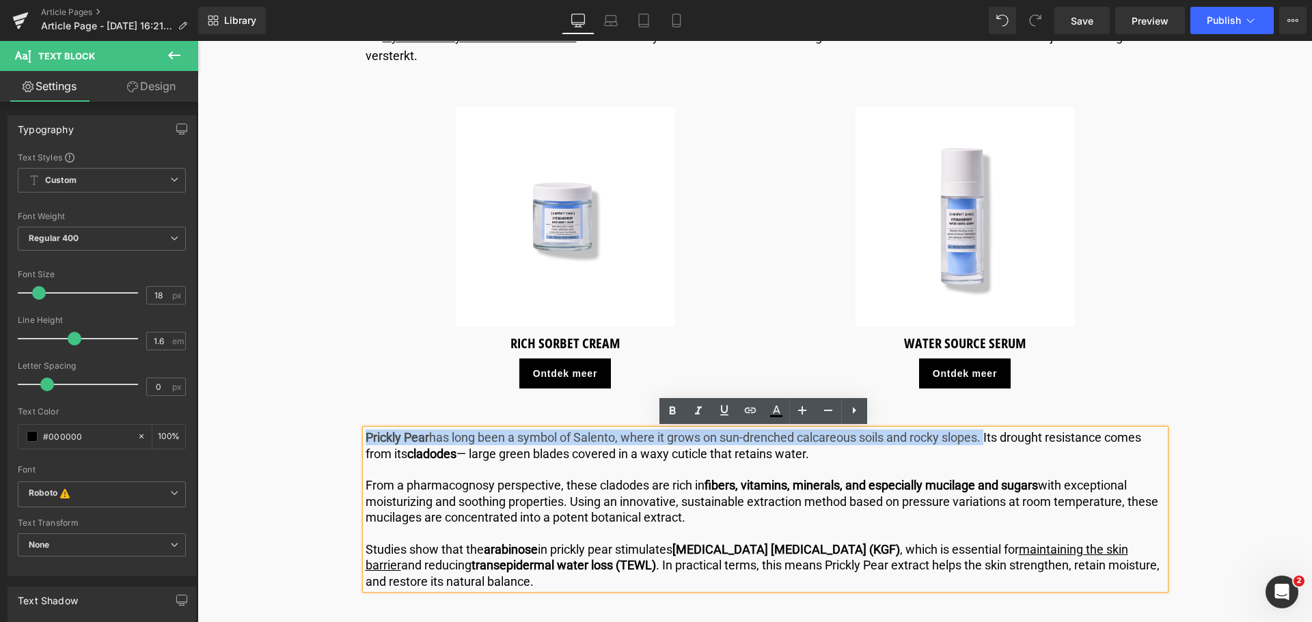
drag, startPoint x: 988, startPoint y: 436, endPoint x: 365, endPoint y: 443, distance: 623.2
click at [366, 443] on p "Prickly Pear has long been a symbol of [GEOGRAPHIC_DATA], where it grows on sun…" at bounding box center [765, 446] width 799 height 32
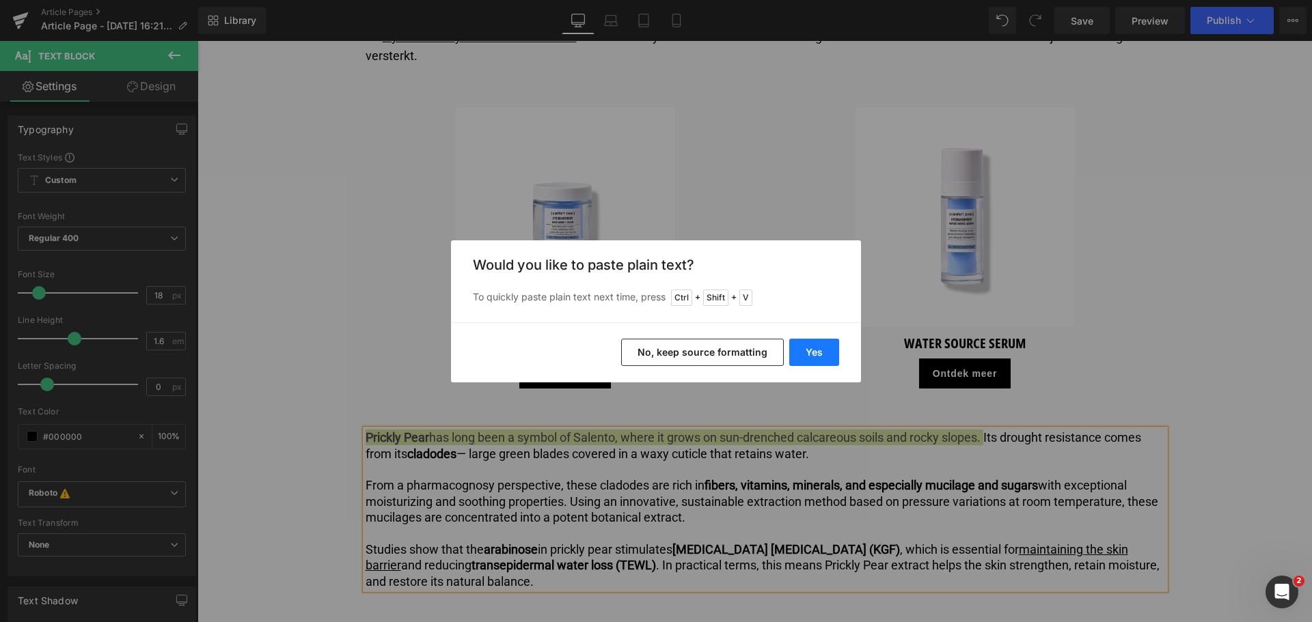
click at [815, 356] on button "Yes" at bounding box center [814, 352] width 50 height 27
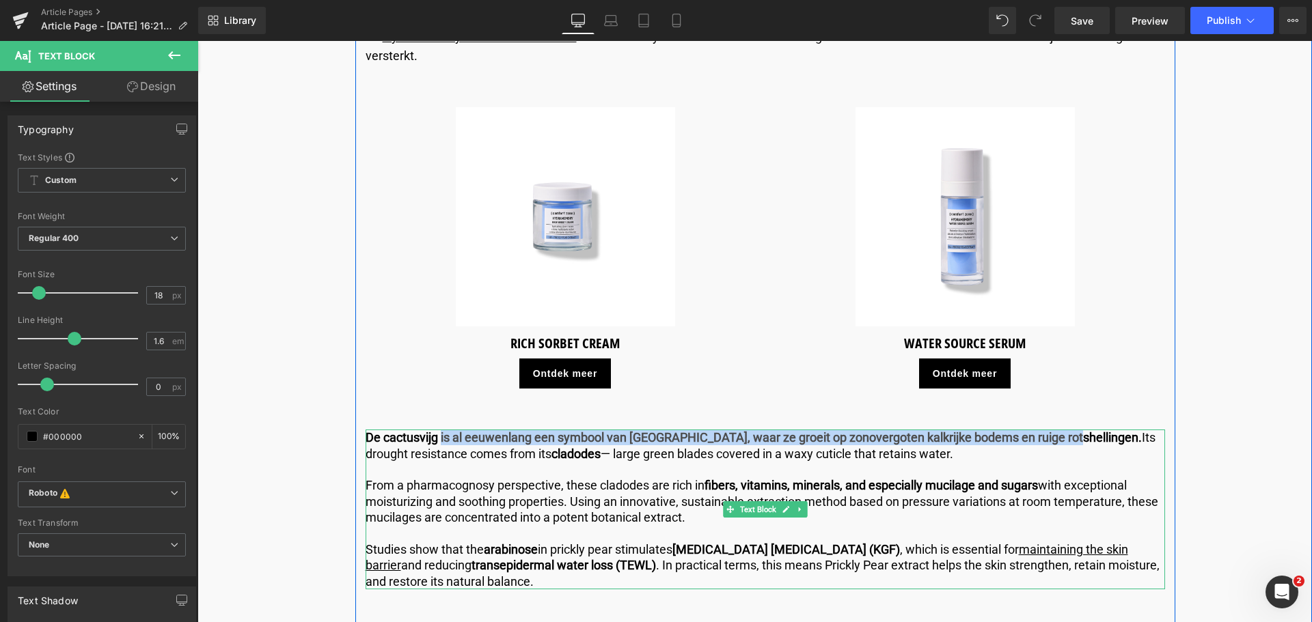
drag, startPoint x: 1063, startPoint y: 438, endPoint x: 439, endPoint y: 435, distance: 624.5
click at [439, 435] on b "De cactusvijg is al eeuwenlang een symbool van [GEOGRAPHIC_DATA], waar ze groei…" at bounding box center [754, 437] width 776 height 14
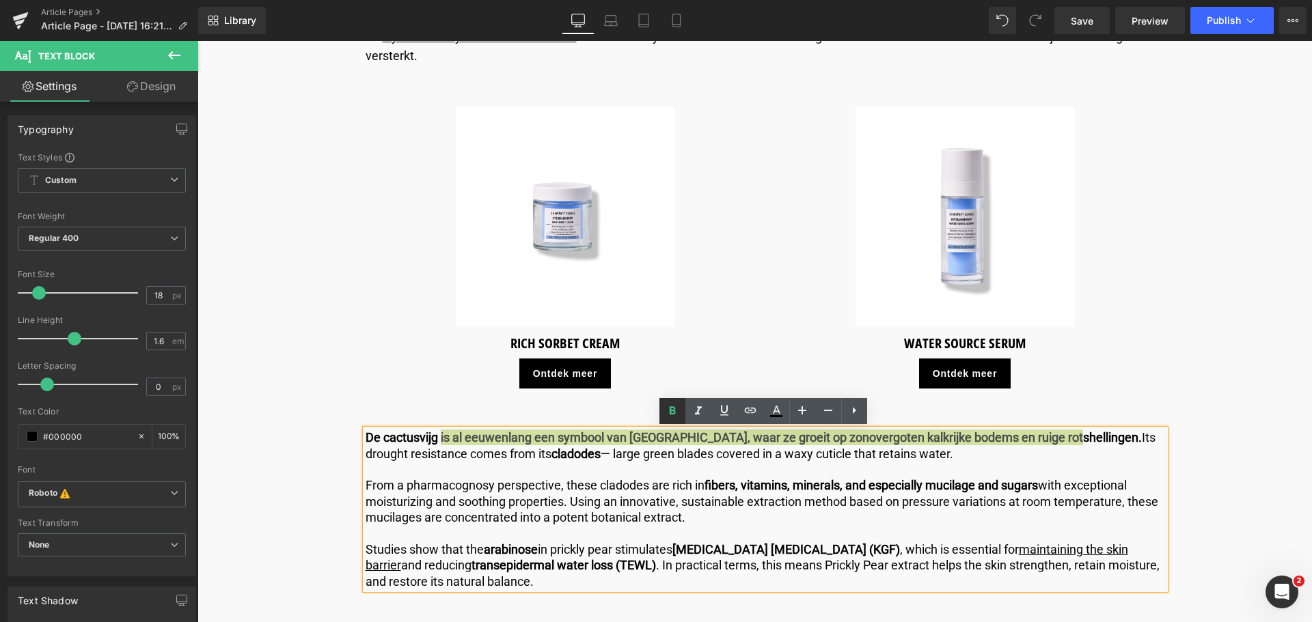
click at [674, 411] on icon at bounding box center [672, 411] width 6 height 8
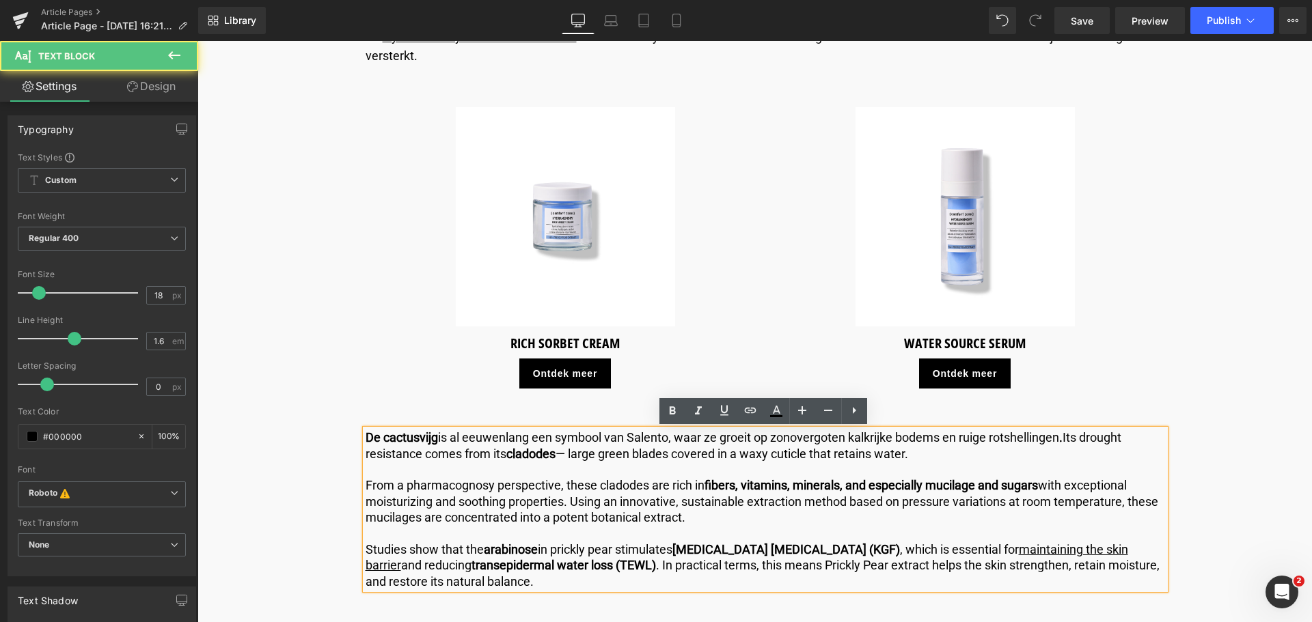
drag, startPoint x: 1069, startPoint y: 439, endPoint x: 1070, endPoint y: 448, distance: 8.2
click at [1070, 448] on p "De cactusvijg is al eeuwenlang een symbool van [GEOGRAPHIC_DATA], waar ze groei…" at bounding box center [765, 446] width 799 height 32
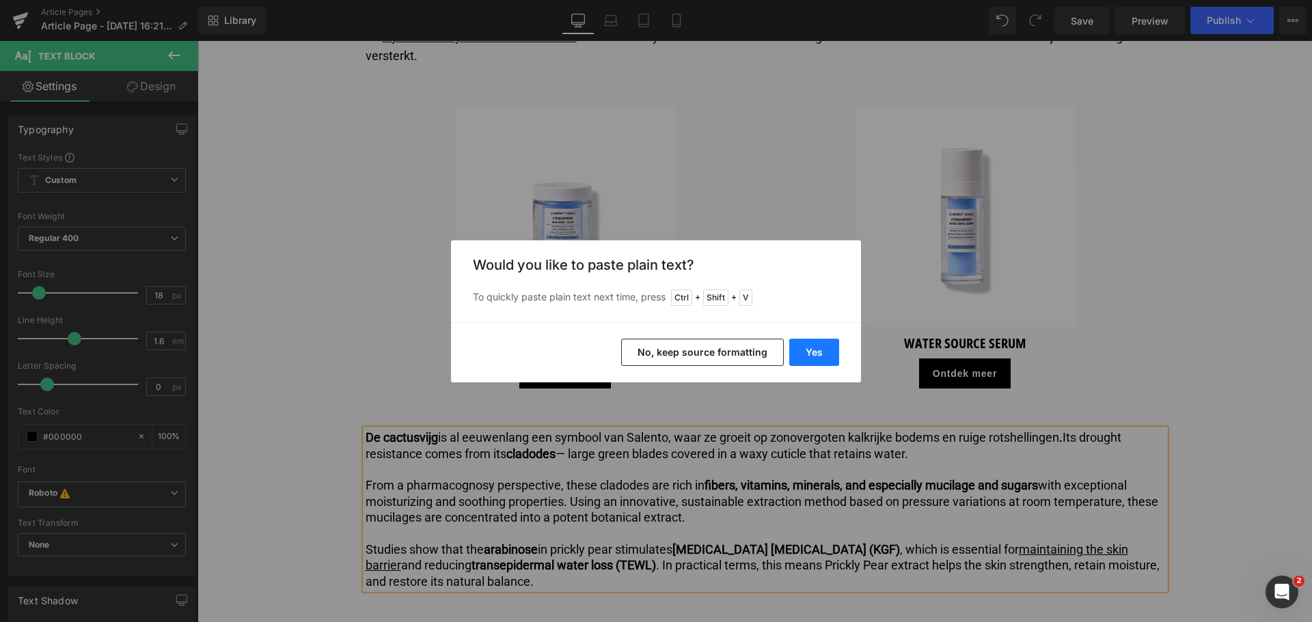
click at [821, 350] on button "Yes" at bounding box center [814, 352] width 50 height 27
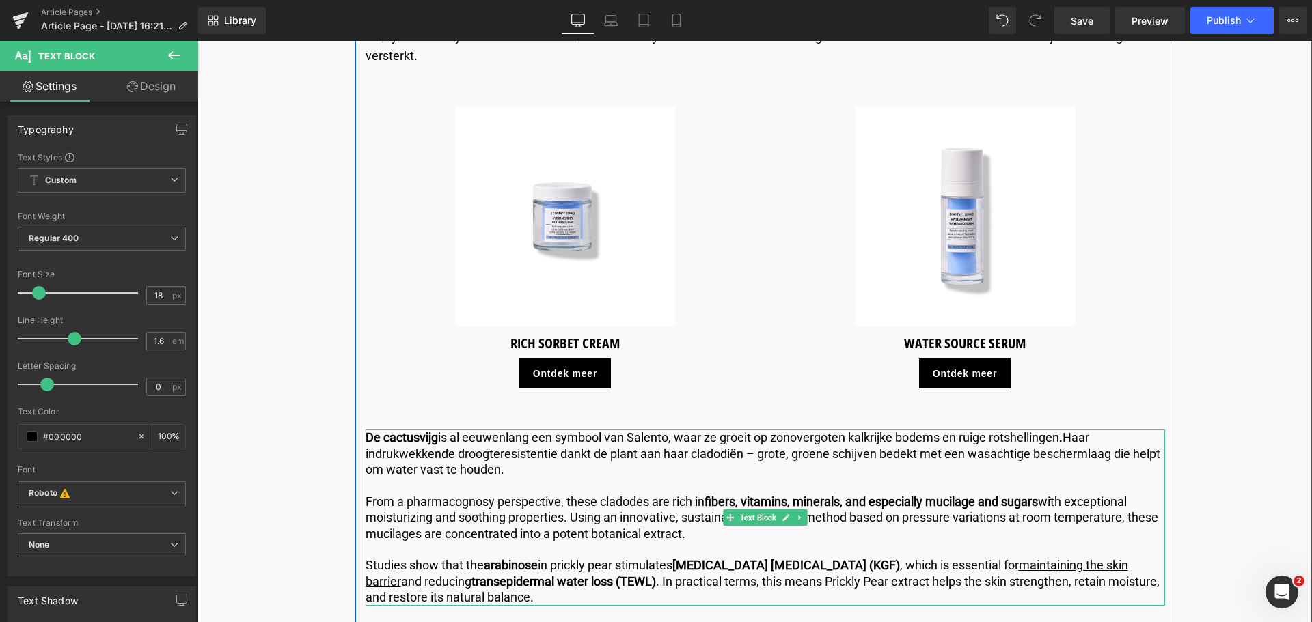
click at [700, 533] on p "From a pharmacognosy perspective, these cladodes are rich in fibers, vitamins, …" at bounding box center [765, 518] width 799 height 48
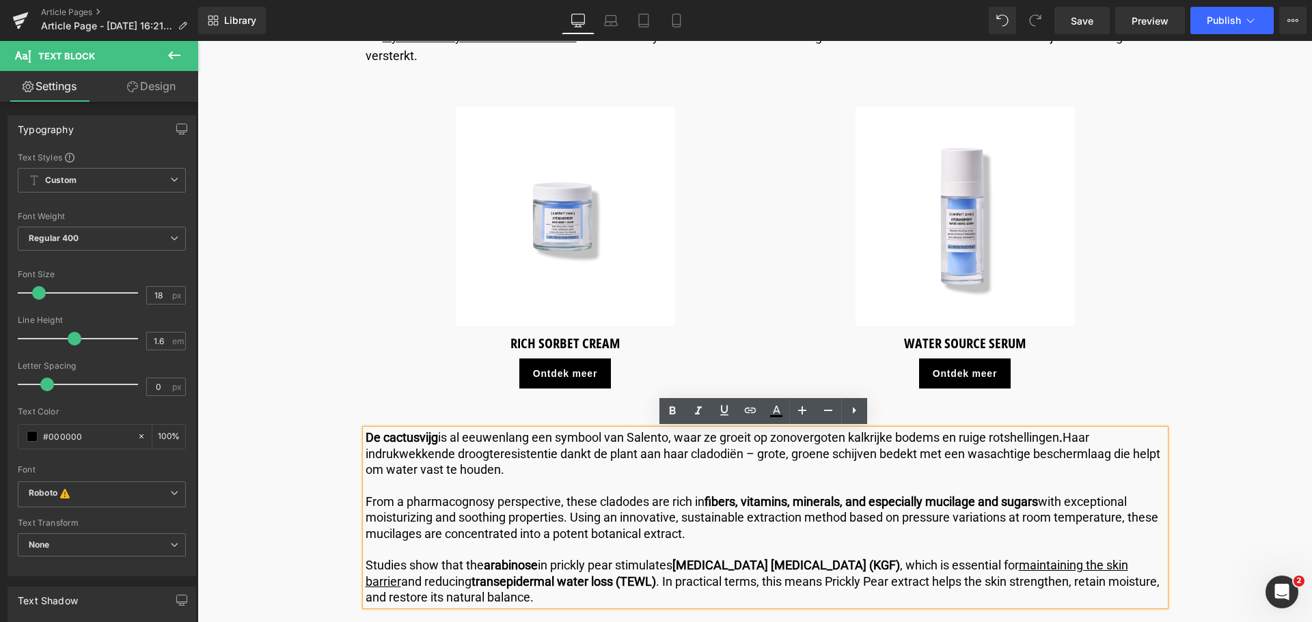
click at [700, 533] on p "From a pharmacognosy perspective, these cladodes are rich in fibers, vitamins, …" at bounding box center [765, 518] width 799 height 48
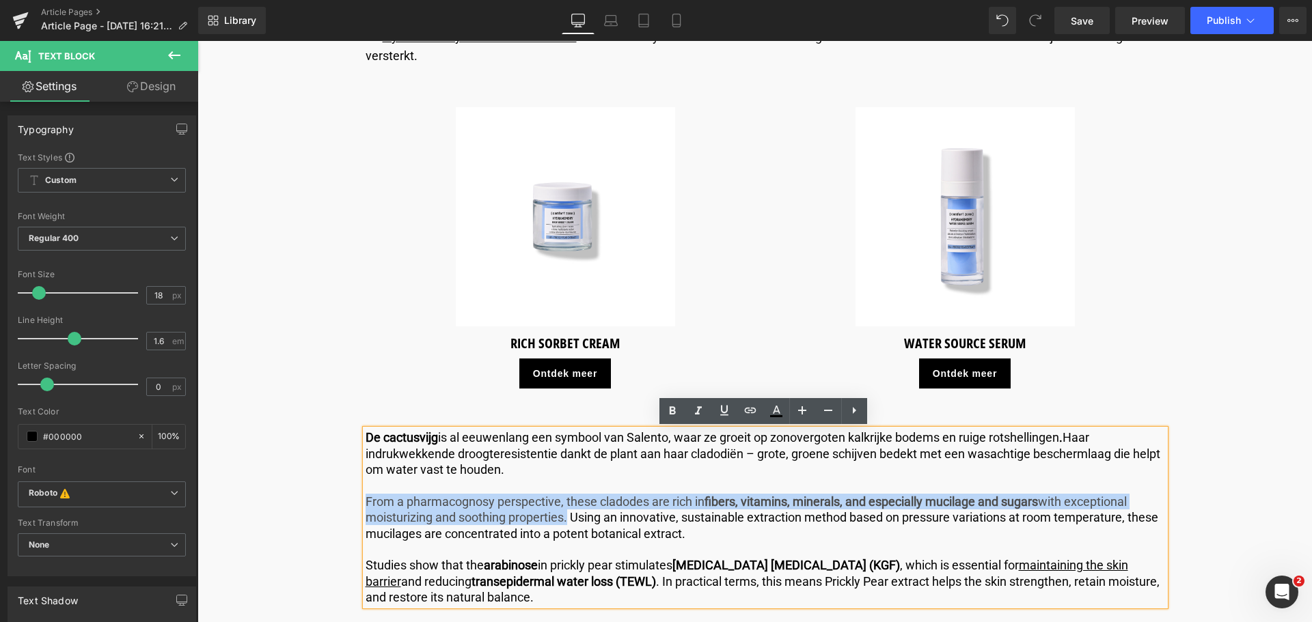
drag, startPoint x: 566, startPoint y: 517, endPoint x: 364, endPoint y: 496, distance: 202.6
click at [366, 496] on p "From a pharmacognosy perspective, these cladodes are rich in fibers, vitamins, …" at bounding box center [765, 518] width 799 height 48
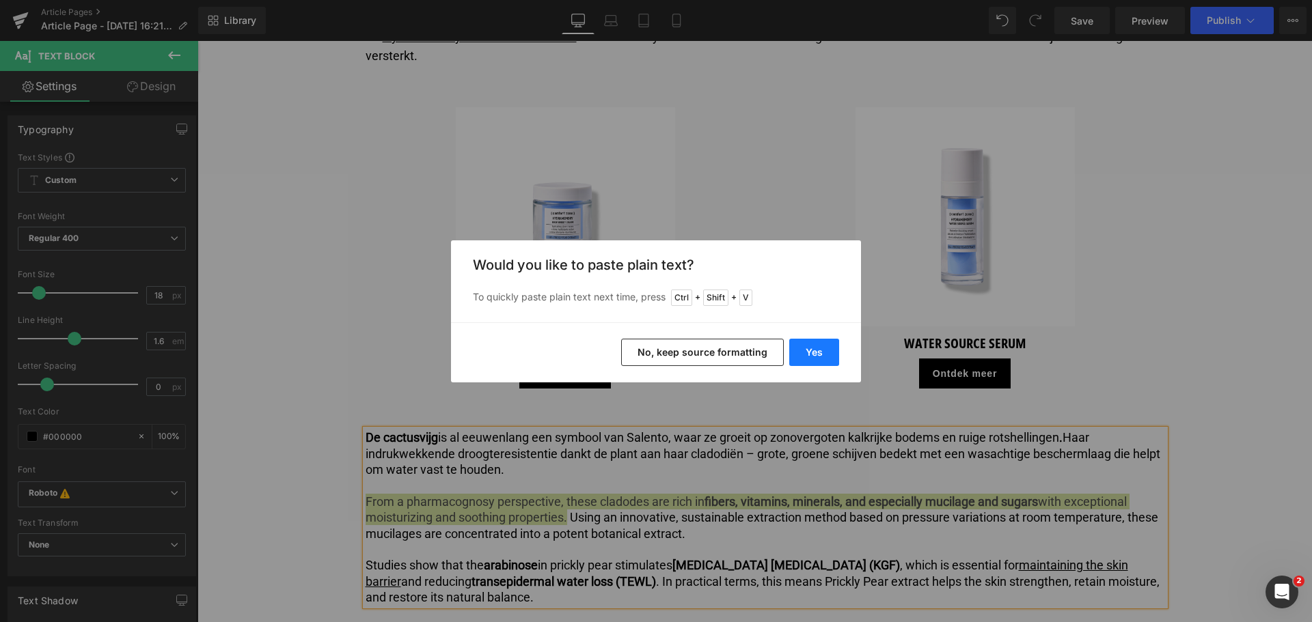
click at [809, 348] on button "Yes" at bounding box center [814, 352] width 50 height 27
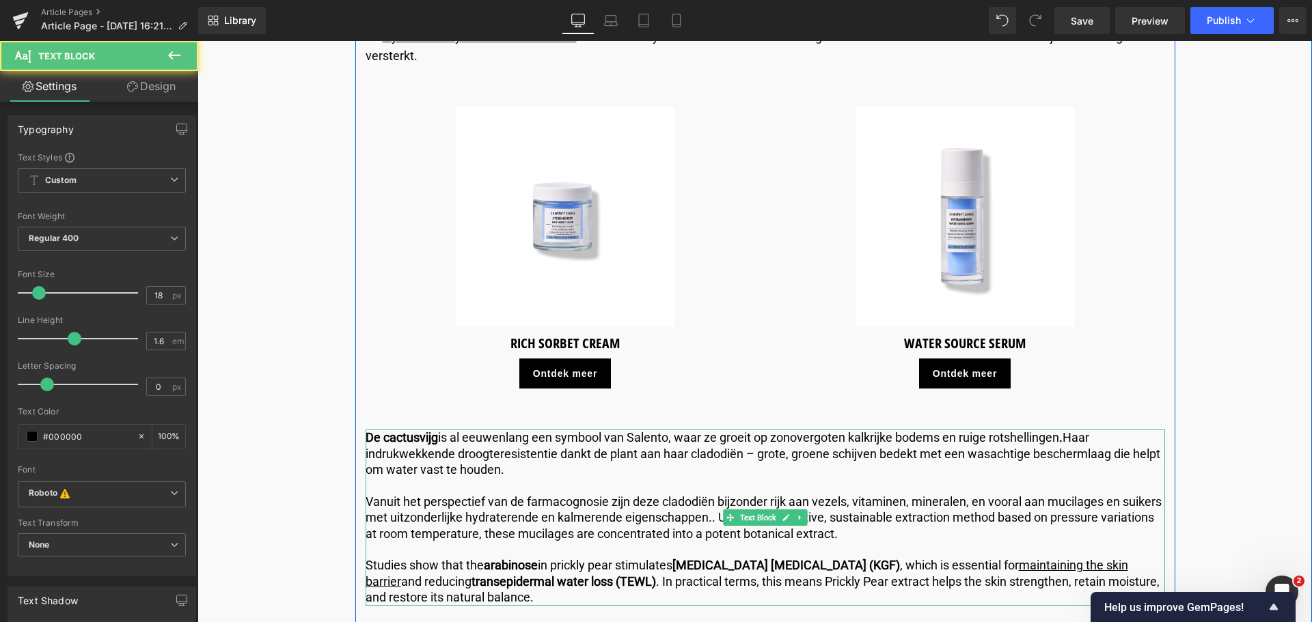
click at [831, 513] on p "Vanuit het perspectief van de farmacognosie zijn deze cladodiën bijzonder rijk …" at bounding box center [765, 518] width 799 height 48
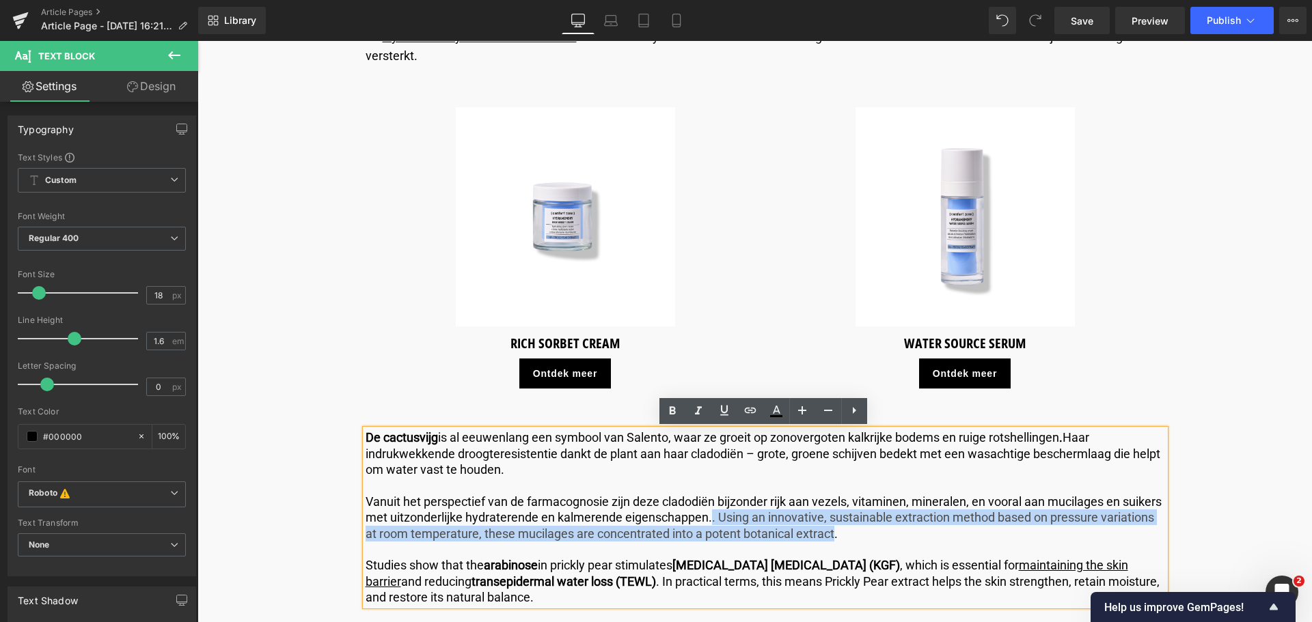
drag, startPoint x: 750, startPoint y: 521, endPoint x: 888, endPoint y: 533, distance: 138.5
click at [888, 533] on p "Vanuit het perspectief van de farmacognosie zijn deze cladodiën bijzonder rijk …" at bounding box center [765, 518] width 799 height 48
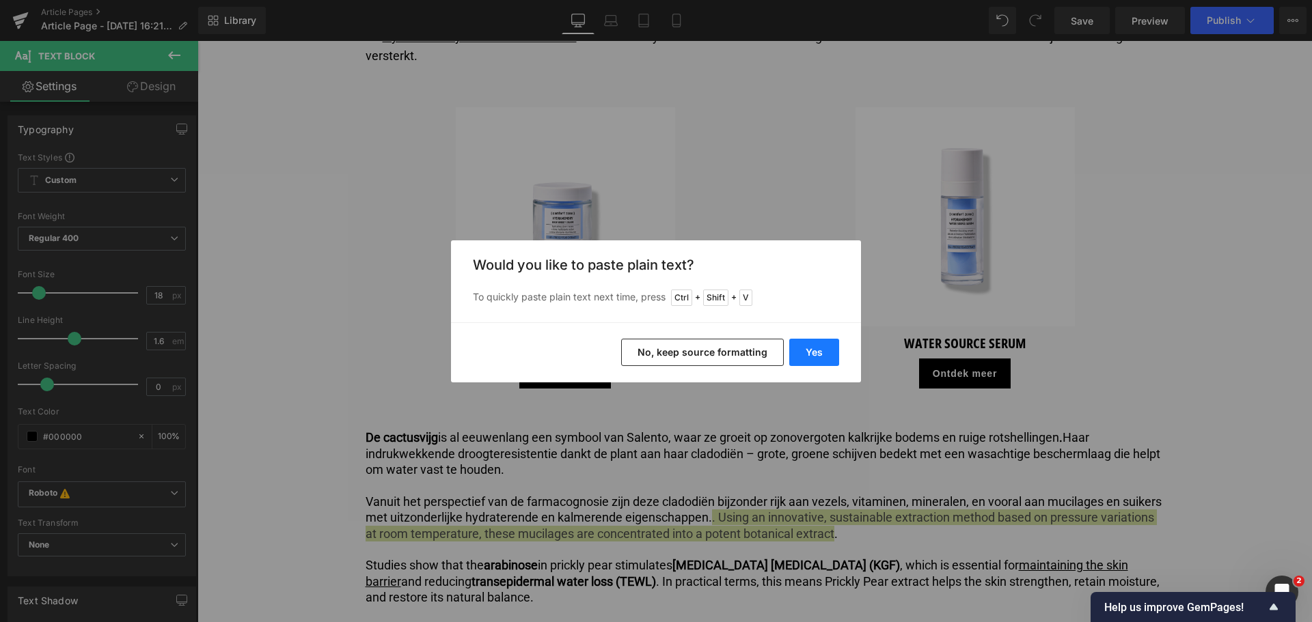
click at [812, 352] on button "Yes" at bounding box center [814, 352] width 50 height 27
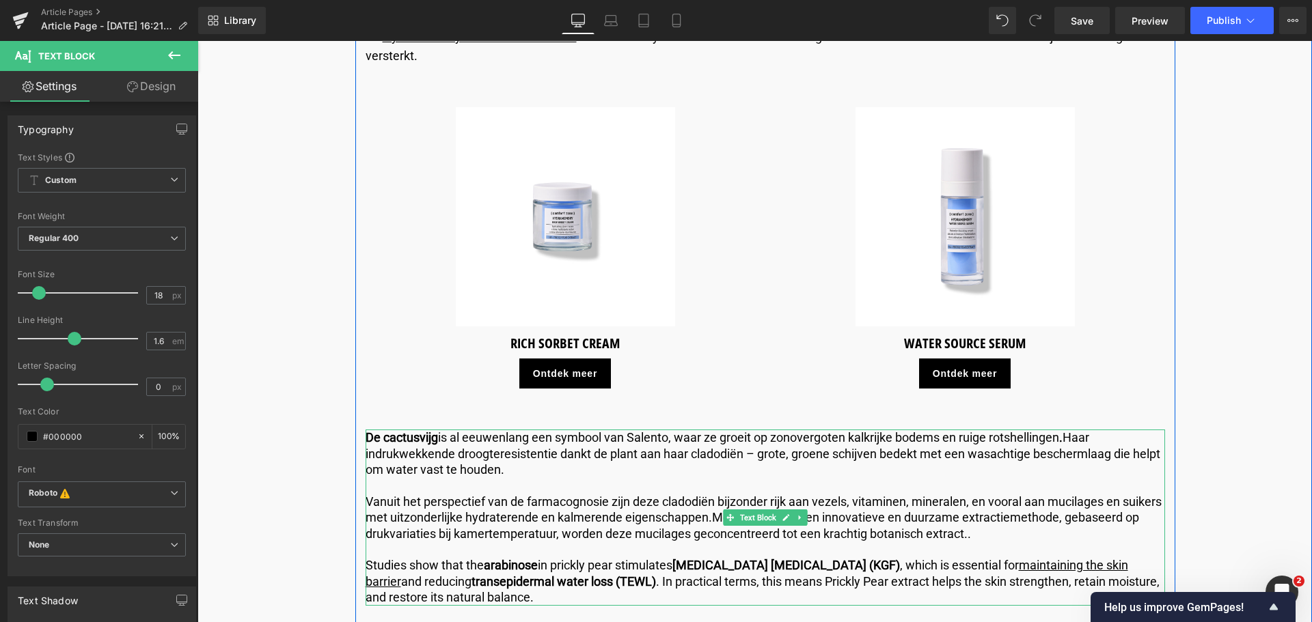
click at [865, 523] on p "Vanuit het perspectief van de farmacognosie zijn deze cladodiën bijzonder rijk …" at bounding box center [765, 518] width 799 height 48
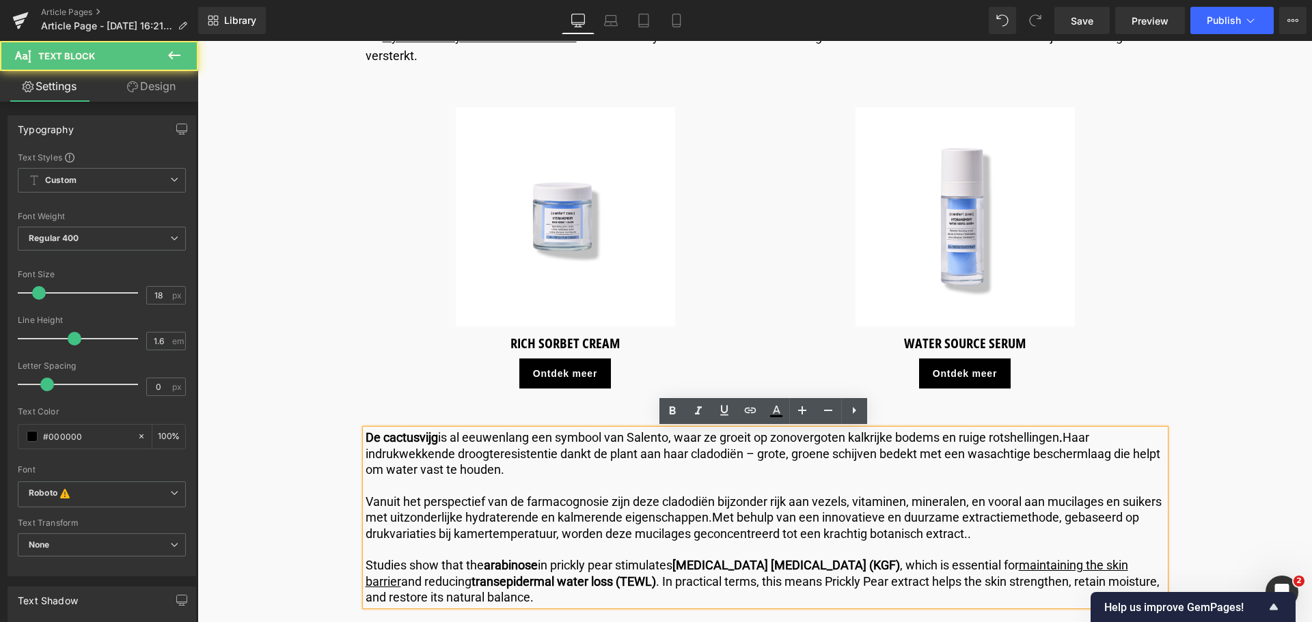
click at [750, 518] on p "Vanuit het perspectief van de farmacognosie zijn deze cladodiën bijzonder rijk …" at bounding box center [765, 518] width 799 height 48
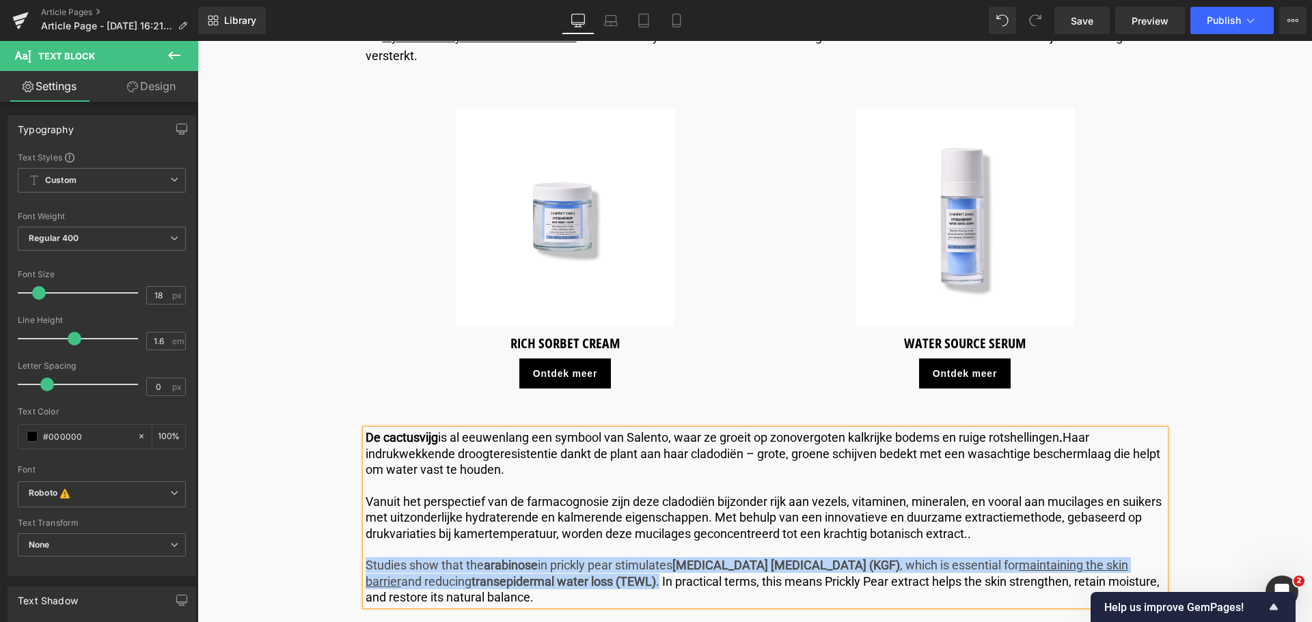
drag, startPoint x: 602, startPoint y: 581, endPoint x: 363, endPoint y: 562, distance: 239.9
click at [366, 562] on p "Studies show that the arabinose in prickly pear stimulates [MEDICAL_DATA] [MEDI…" at bounding box center [765, 582] width 799 height 48
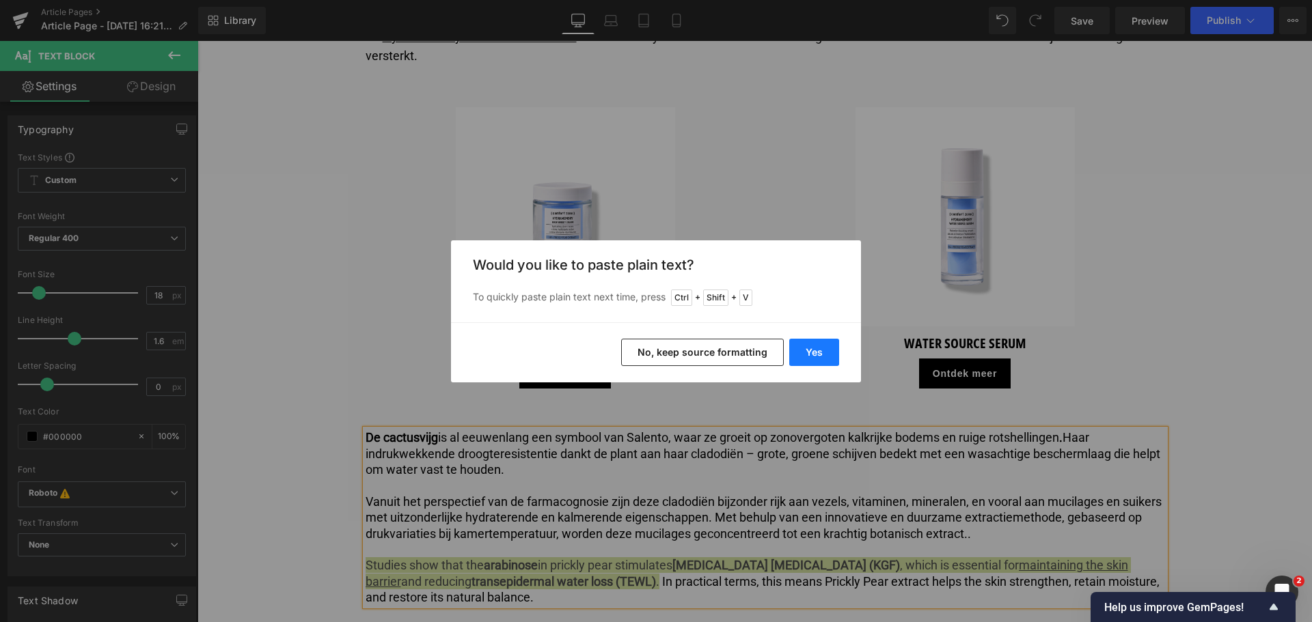
click at [799, 349] on button "Yes" at bounding box center [814, 352] width 50 height 27
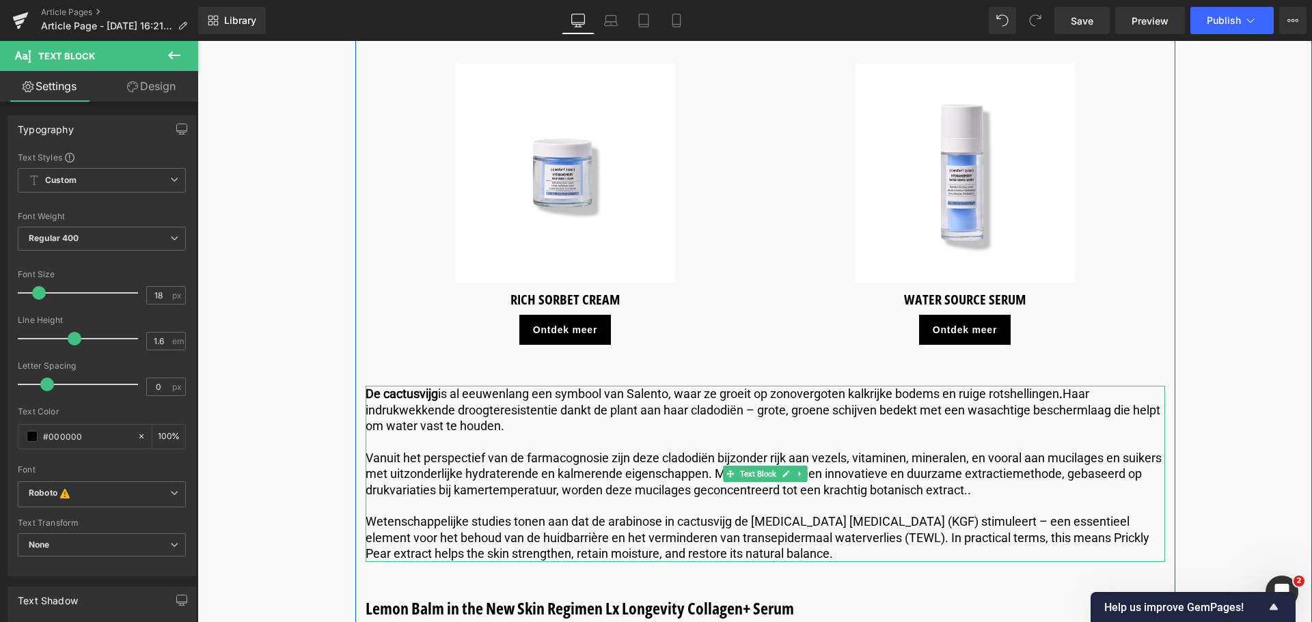
scroll to position [2801, 0]
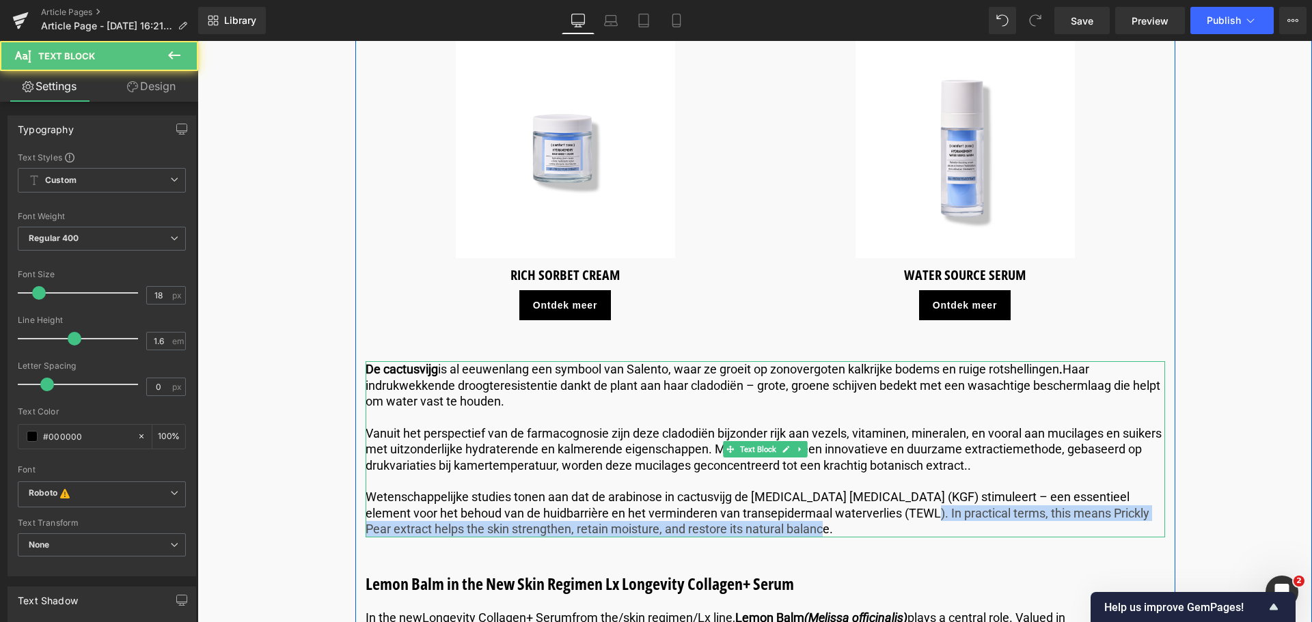
drag, startPoint x: 873, startPoint y: 519, endPoint x: 874, endPoint y: 527, distance: 8.2
click at [874, 527] on p "Wetenschappelijke studies tonen aan dat de arabinose in cactusvijg de [MEDICAL_…" at bounding box center [765, 513] width 799 height 48
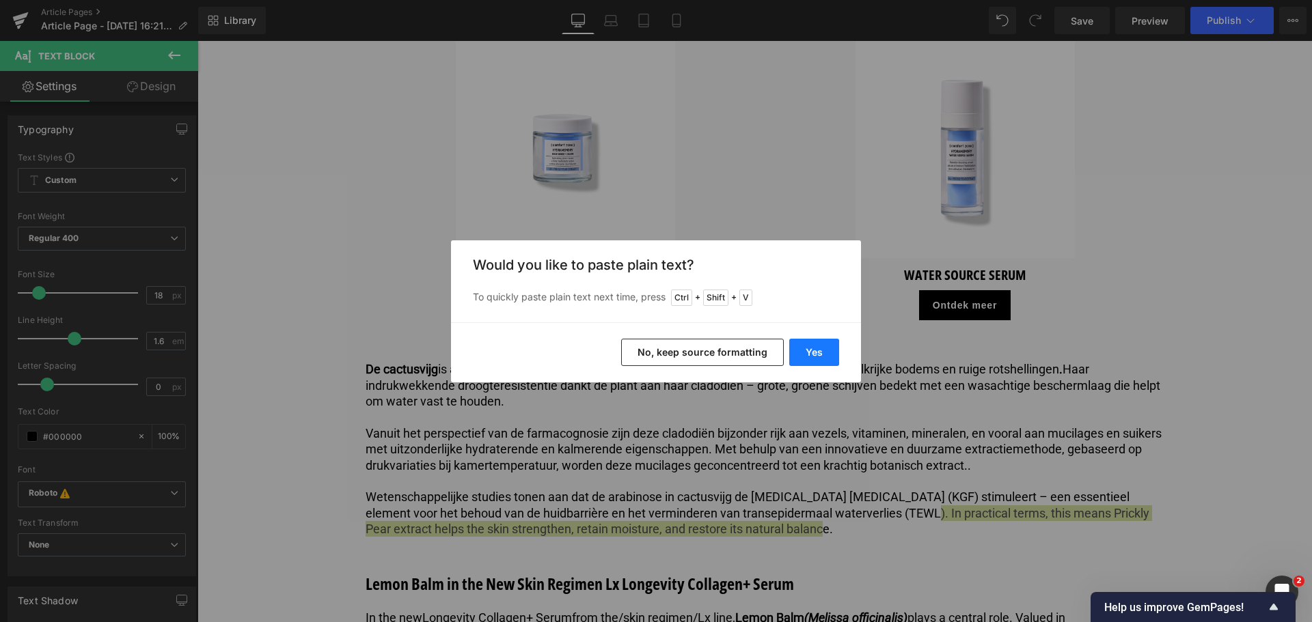
click at [820, 349] on button "Yes" at bounding box center [814, 352] width 50 height 27
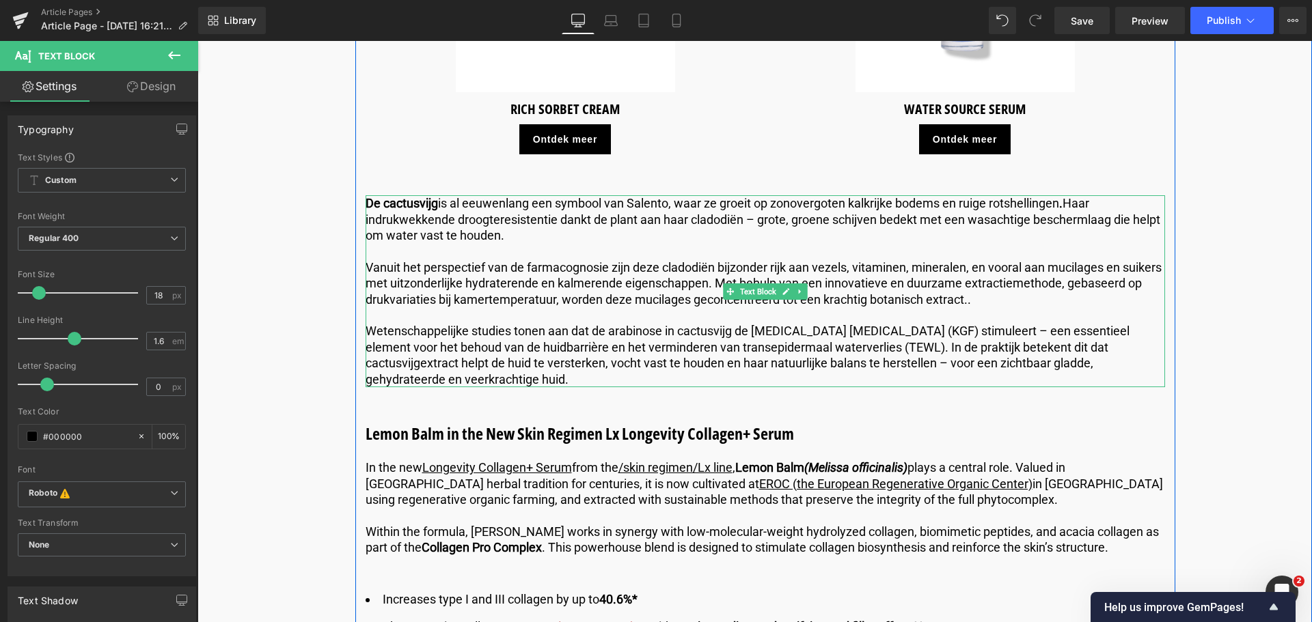
scroll to position [3006, 0]
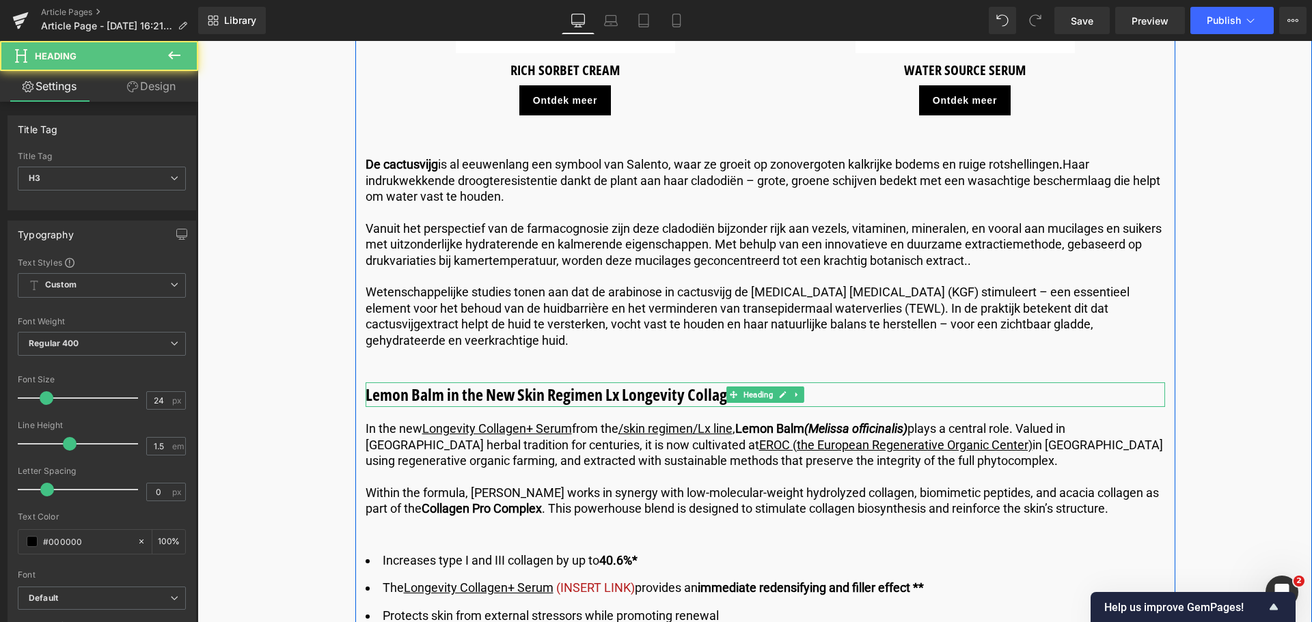
click at [813, 396] on h3 "Lemon Balm in the New Skin Regimen Lx Longevity Collagen+ Serum" at bounding box center [765, 395] width 799 height 25
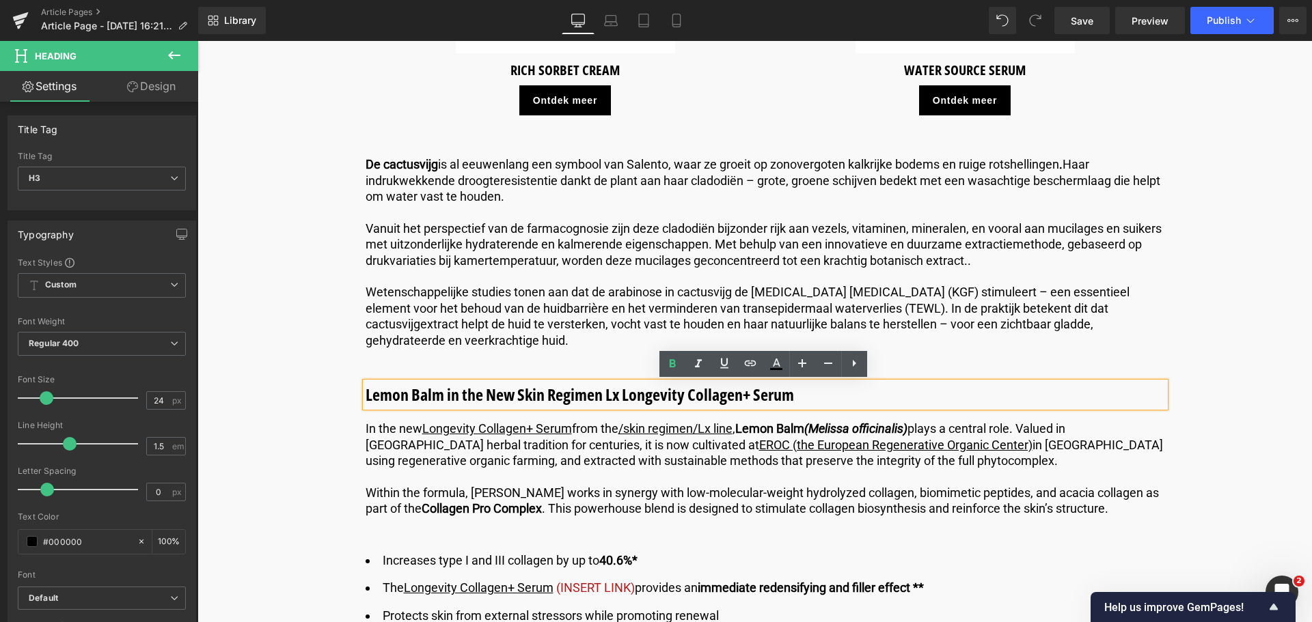
drag, startPoint x: 809, startPoint y: 394, endPoint x: 310, endPoint y: 396, distance: 499.4
paste div
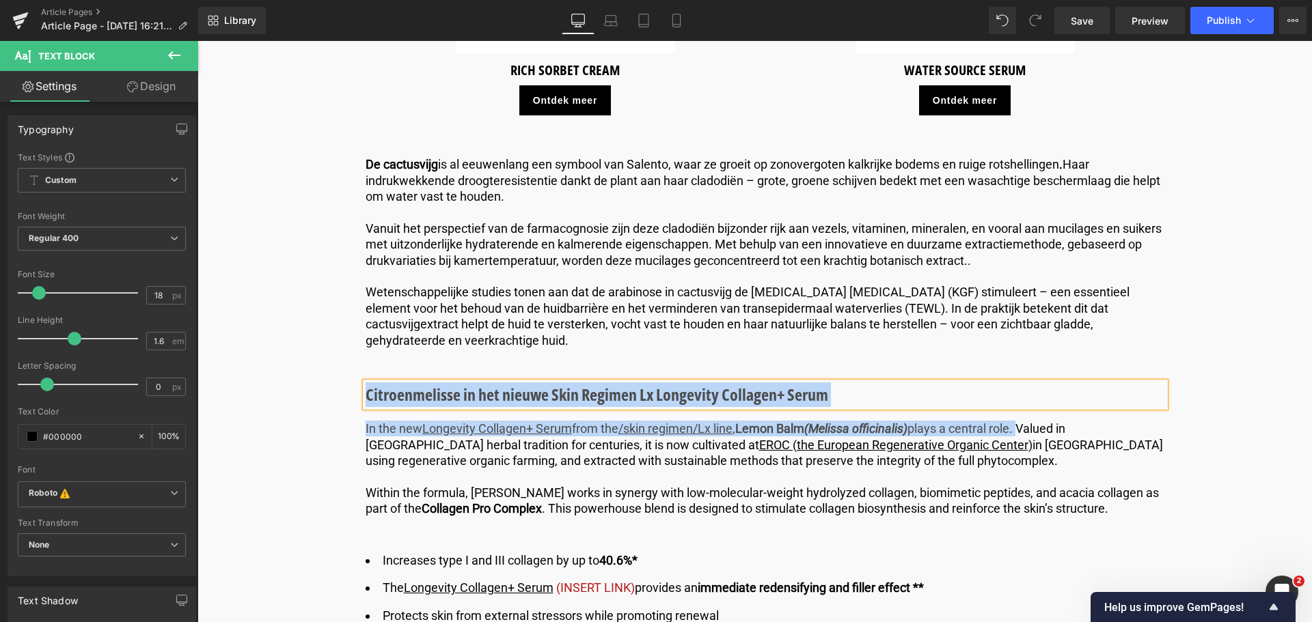
drag, startPoint x: 1028, startPoint y: 426, endPoint x: 607, endPoint y: 413, distance: 420.4
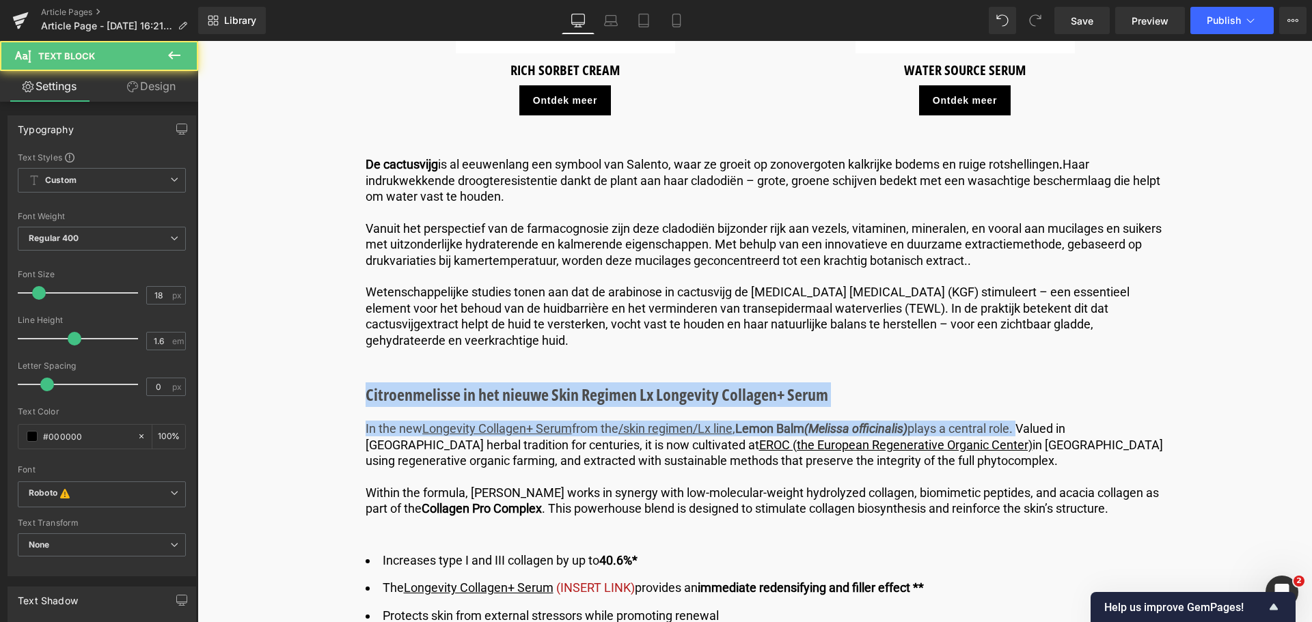
click at [607, 426] on p "In the new Longevity Collagen+ Serum from the /skin regimen/Lx line , Lemon Bal…" at bounding box center [765, 445] width 799 height 48
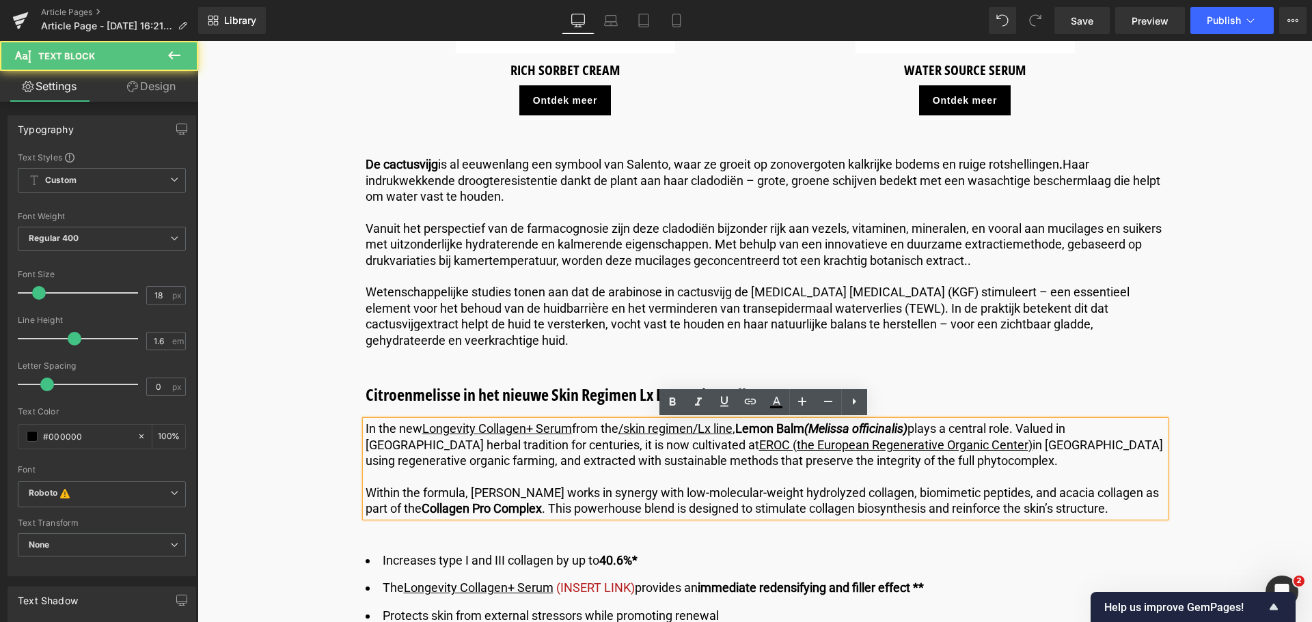
click at [366, 426] on p "In the new Longevity Collagen+ Serum from the /skin regimen/Lx line , Lemon Bal…" at bounding box center [765, 445] width 799 height 48
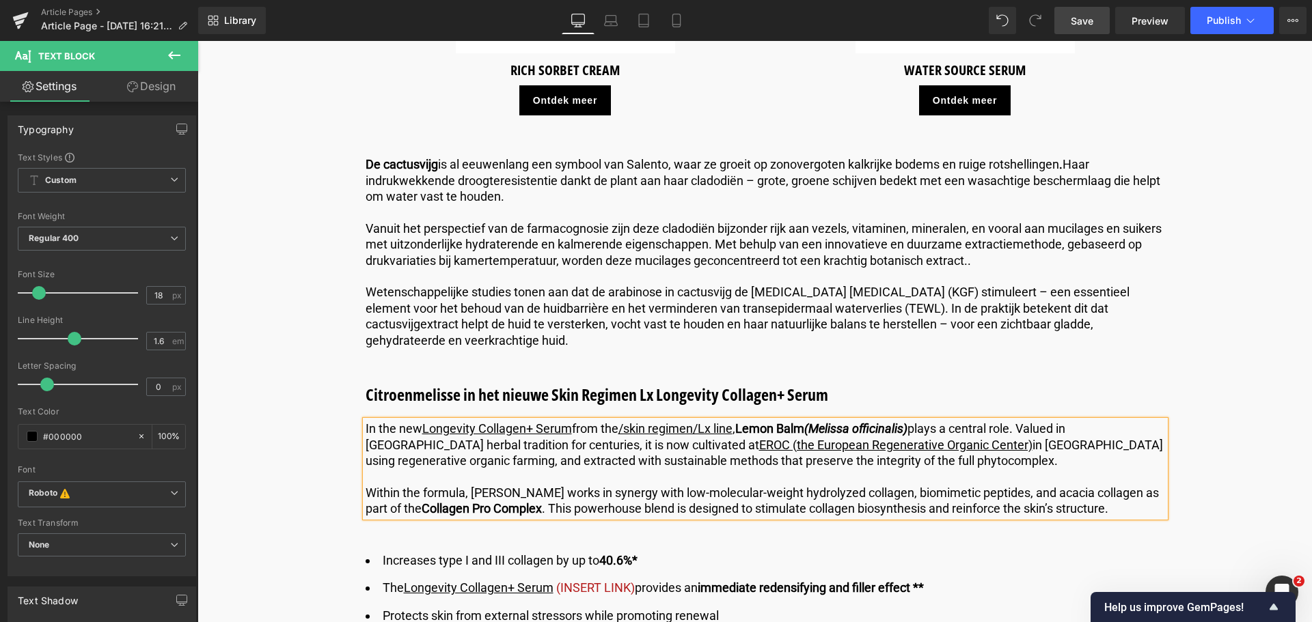
click at [1088, 17] on span "Save" at bounding box center [1082, 21] width 23 height 14
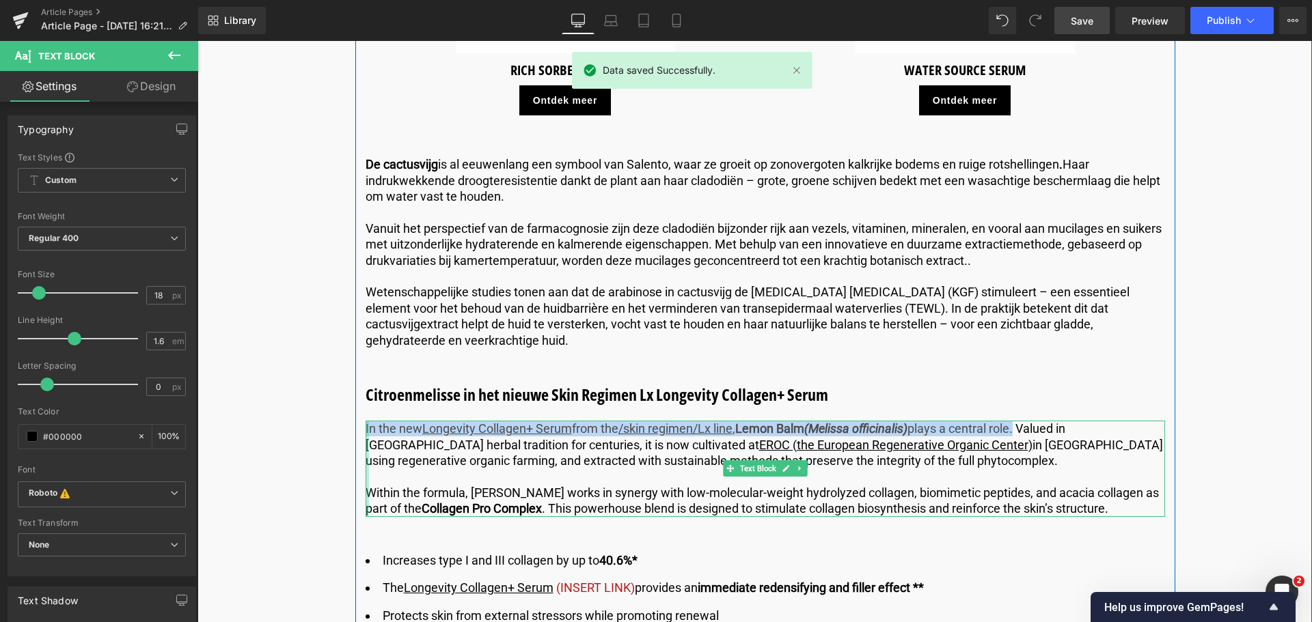
drag, startPoint x: 1026, startPoint y: 428, endPoint x: 363, endPoint y: 429, distance: 662.7
click at [366, 429] on div "In the new Longevity Collagen+ Serum from the /skin regimen/Lx line , Lemon Bal…" at bounding box center [765, 469] width 799 height 96
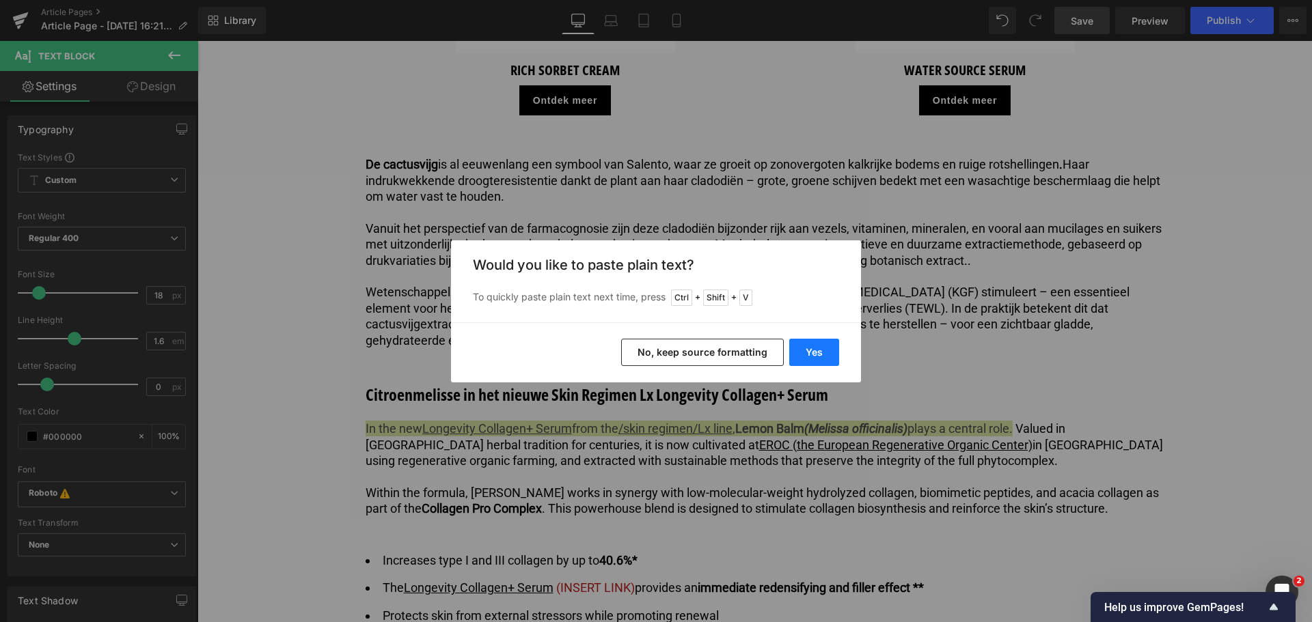
click at [820, 353] on button "Yes" at bounding box center [814, 352] width 50 height 27
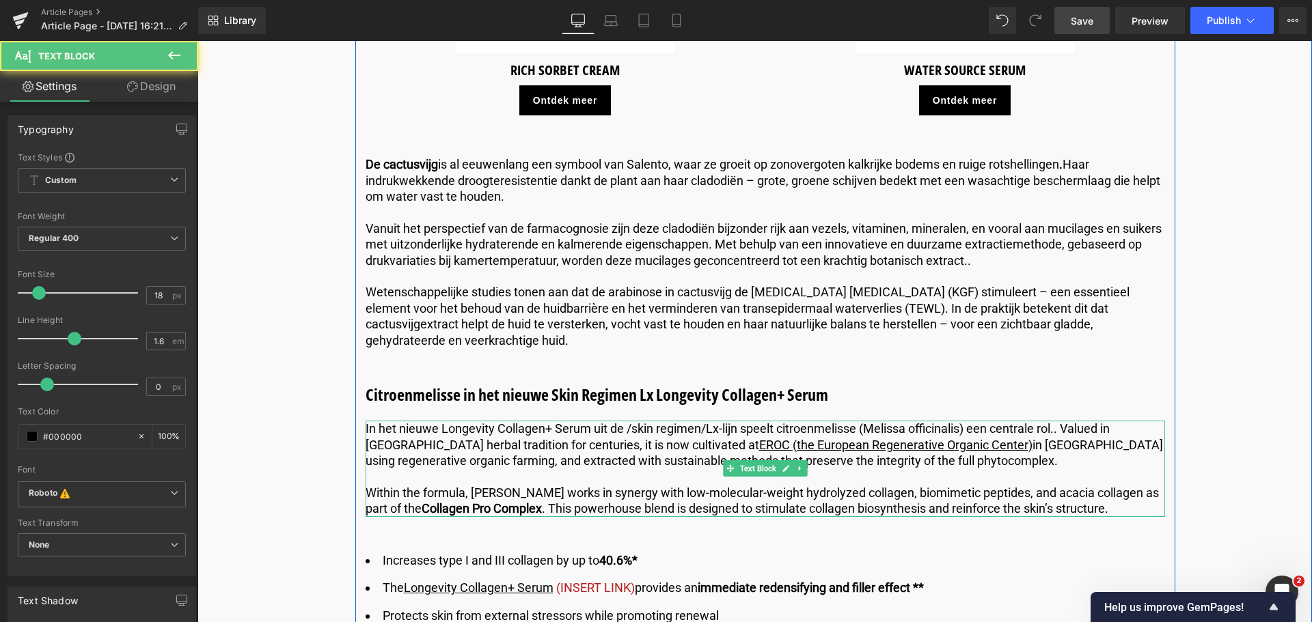
click at [1056, 432] on p "In het nieuwe Longevity Collagen+ Serum uit de /skin regimen/Lx-lijn speelt cit…" at bounding box center [765, 445] width 799 height 48
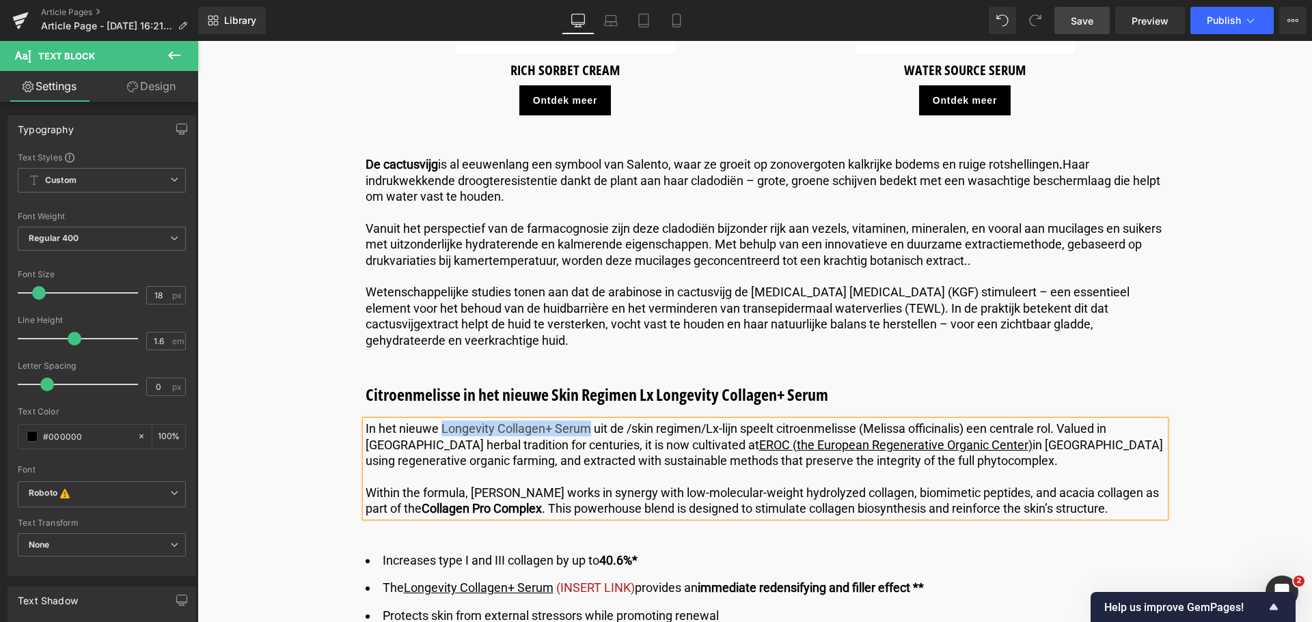
drag, startPoint x: 588, startPoint y: 428, endPoint x: 439, endPoint y: 425, distance: 149.0
click at [439, 425] on p "In het nieuwe Longevity Collagen+ Serum uit de /skin regimen/Lx-lijn speelt cit…" at bounding box center [765, 445] width 799 height 48
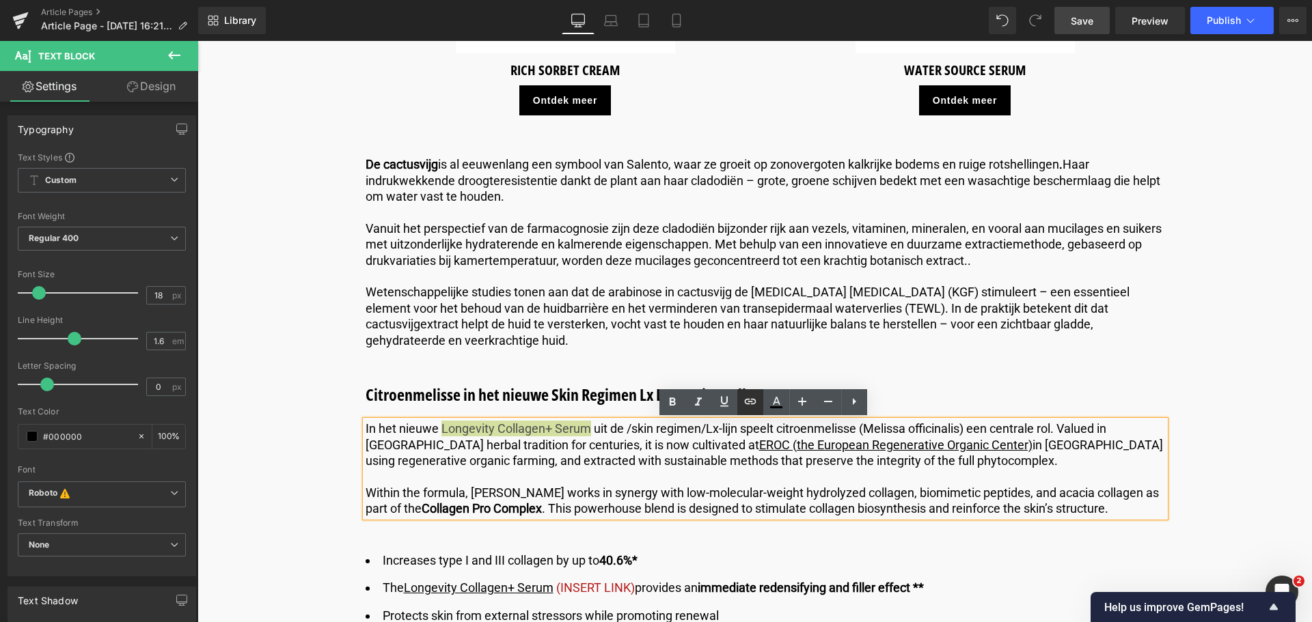
click at [747, 401] on icon at bounding box center [750, 402] width 16 height 16
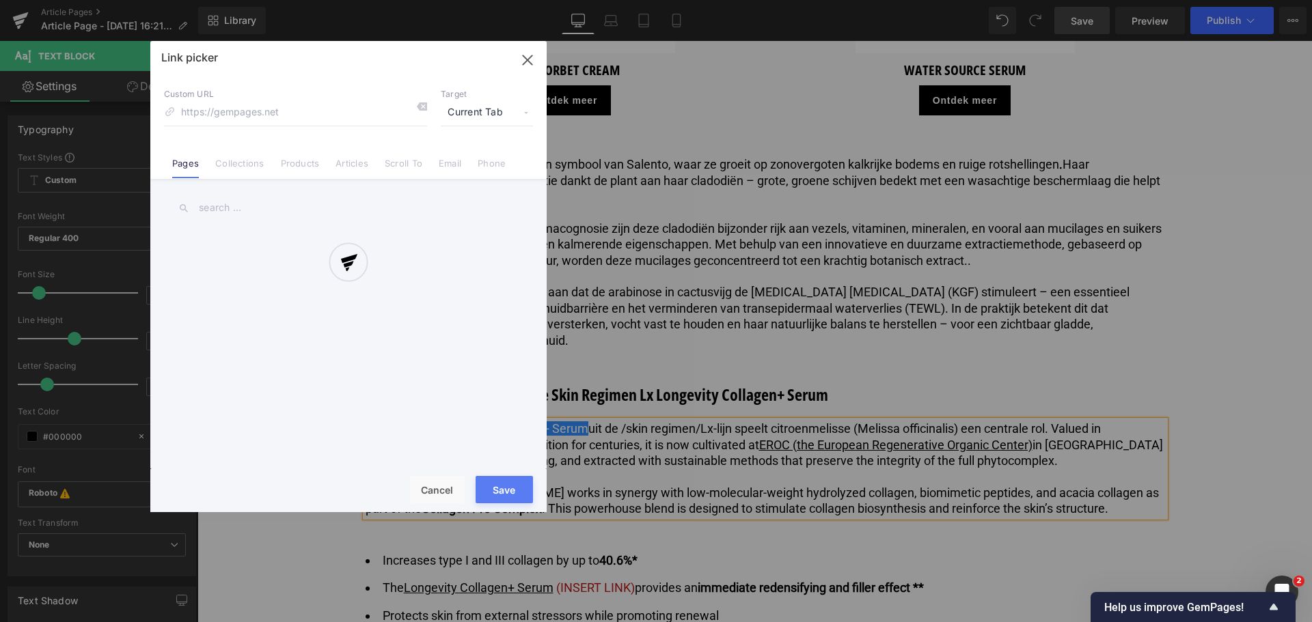
click at [694, 0] on div "Text Color Highlight Color #333333 Edit or remove link: Edit - Unlink - Cancel …" at bounding box center [656, 0] width 1312 height 0
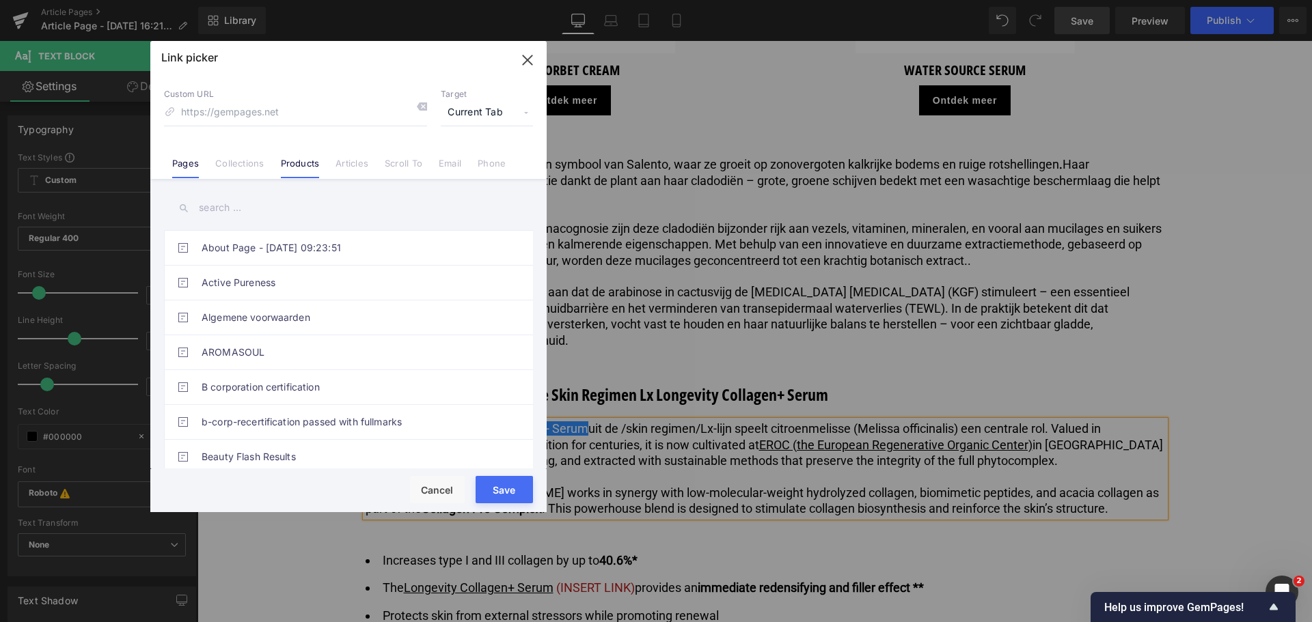
click at [277, 162] on li "Products" at bounding box center [300, 158] width 55 height 24
click at [244, 208] on input "text" at bounding box center [348, 208] width 369 height 31
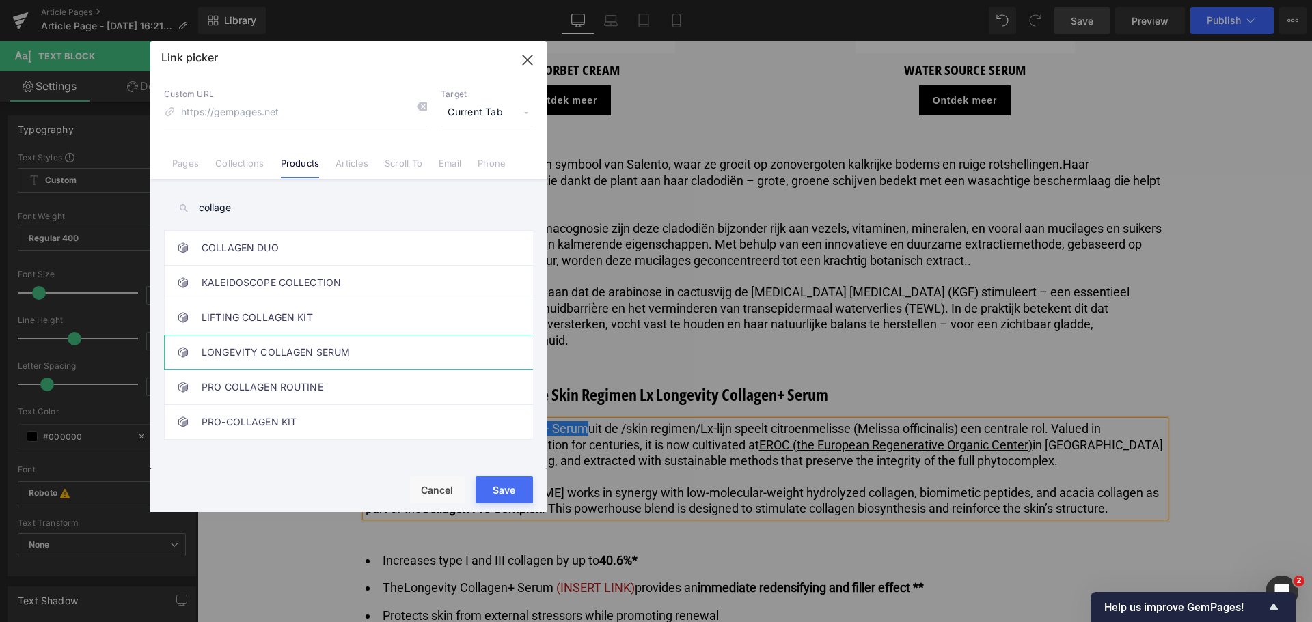
type input "collage"
click at [269, 347] on link "LONGEVITY COLLAGEN SERUM" at bounding box center [352, 352] width 301 height 34
click at [516, 485] on button "Save" at bounding box center [504, 489] width 57 height 27
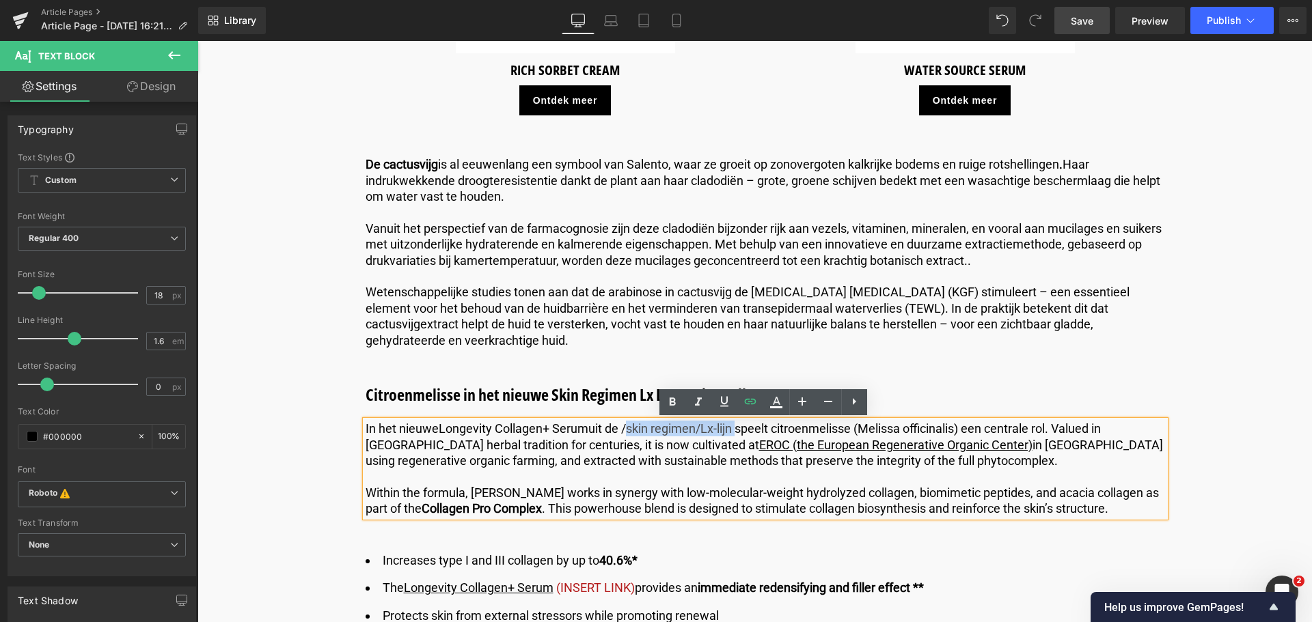
drag, startPoint x: 733, startPoint y: 430, endPoint x: 625, endPoint y: 428, distance: 108.0
click at [625, 428] on p "In het nieuwe Longevity Collagen+ Serum uit de /skin regimen/Lx-lijn speelt cit…" at bounding box center [765, 445] width 799 height 48
click at [745, 402] on icon at bounding box center [750, 402] width 16 height 16
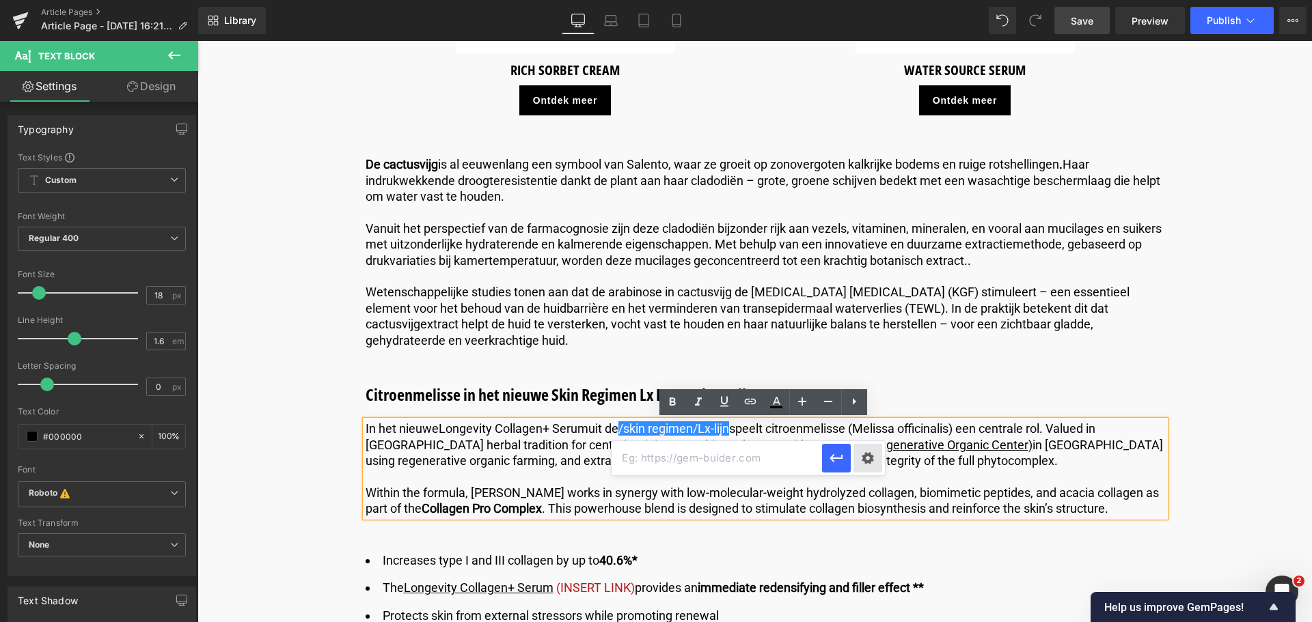
click at [861, 0] on div "Text Color Highlight Color #333333 Edit or remove link: Edit - Unlink - Cancel" at bounding box center [656, 0] width 1312 height 0
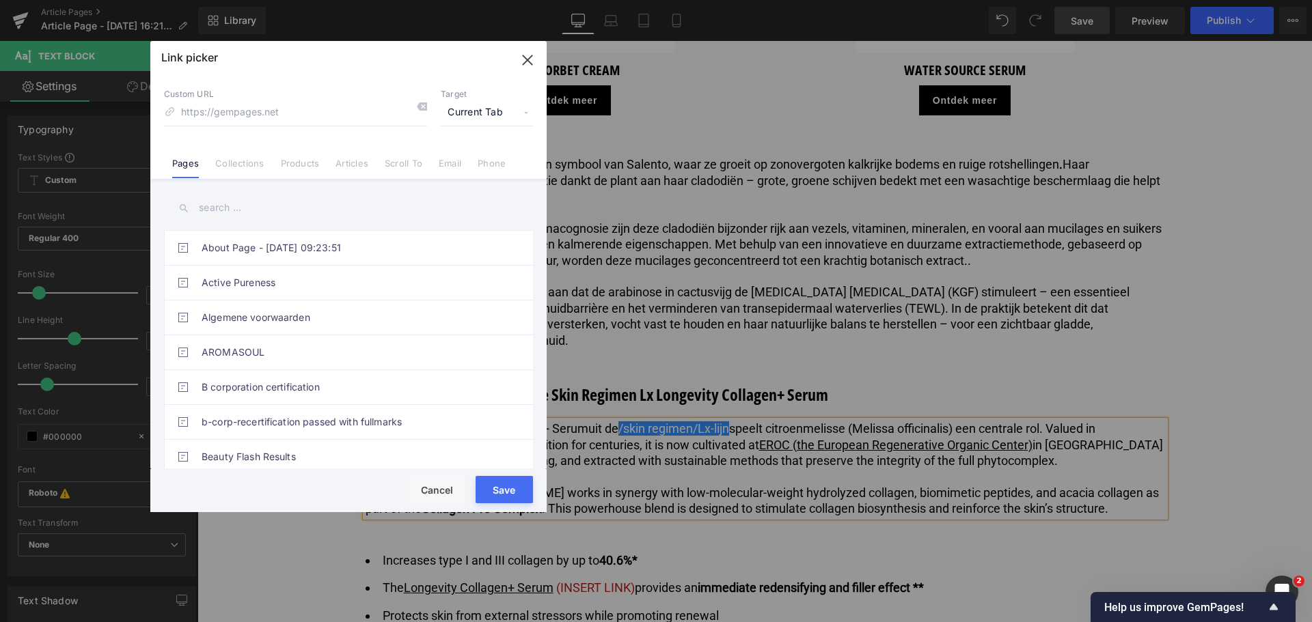
click at [221, 197] on input "text" at bounding box center [348, 208] width 369 height 31
type input "skin r"
click at [267, 275] on link "Skin Regimen Lx" at bounding box center [352, 283] width 301 height 34
click at [498, 484] on button "Save" at bounding box center [504, 489] width 57 height 27
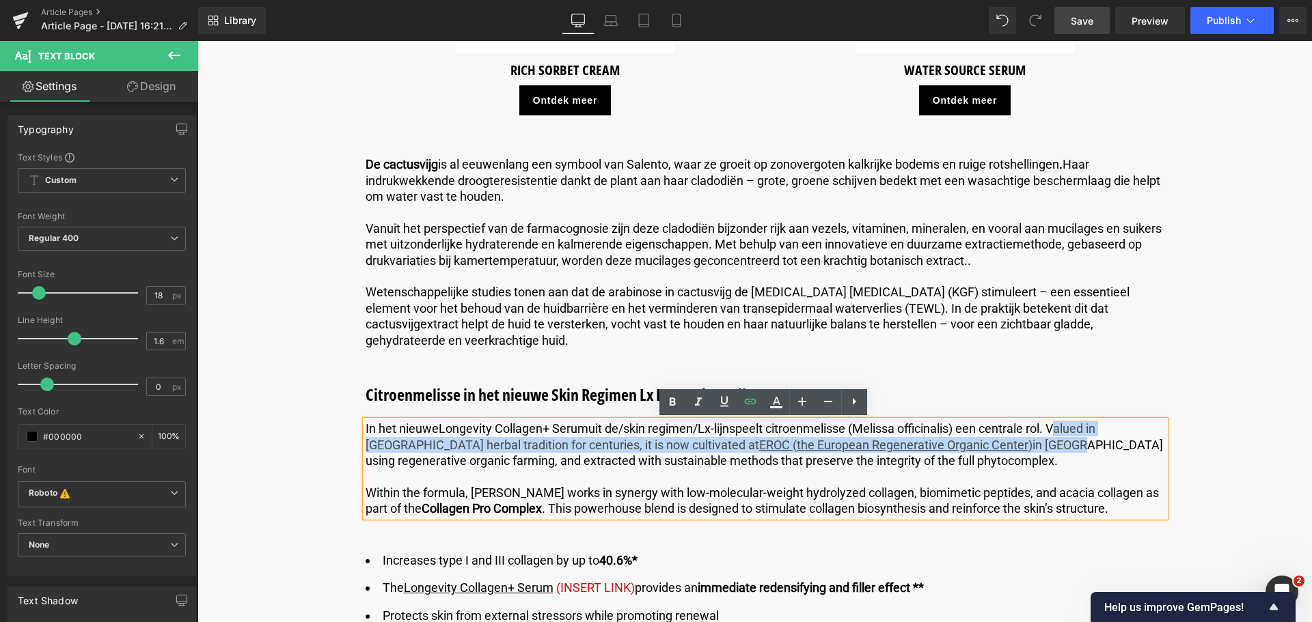
drag, startPoint x: 1059, startPoint y: 428, endPoint x: 1046, endPoint y: 439, distance: 17.0
click at [1046, 439] on p "In het nieuwe Longevity Collagen+ Serum uit de /skin regimen/Lx-lijn speelt cit…" at bounding box center [765, 445] width 799 height 48
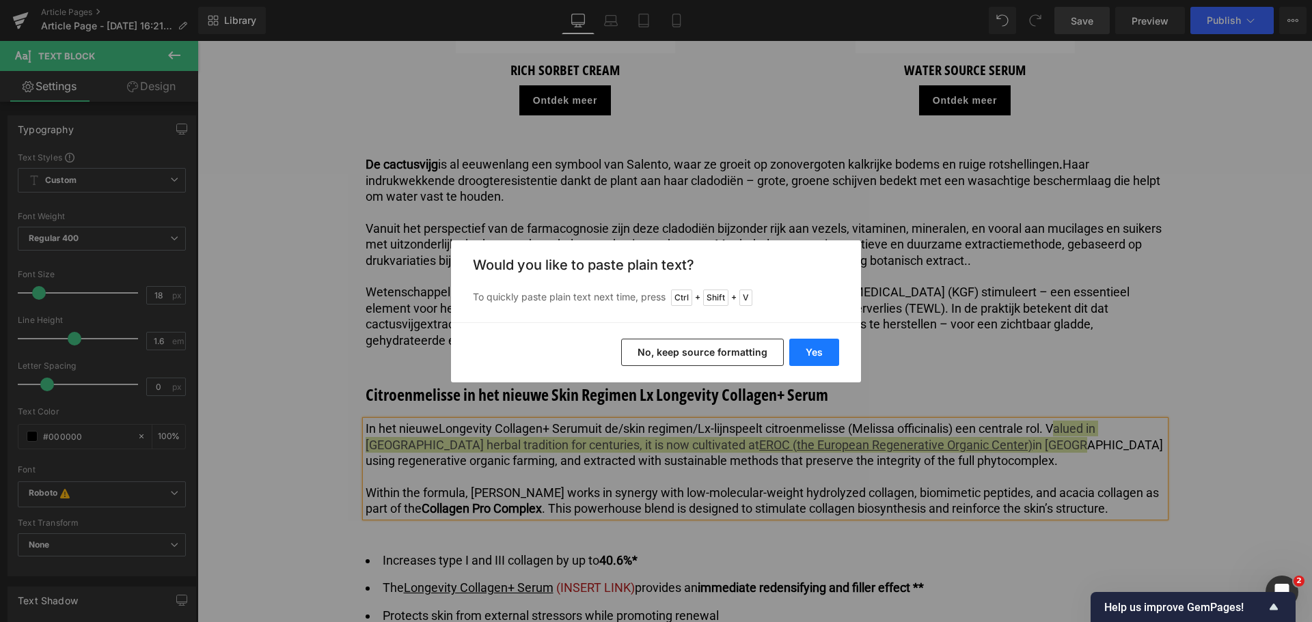
click at [820, 354] on button "Yes" at bounding box center [814, 352] width 50 height 27
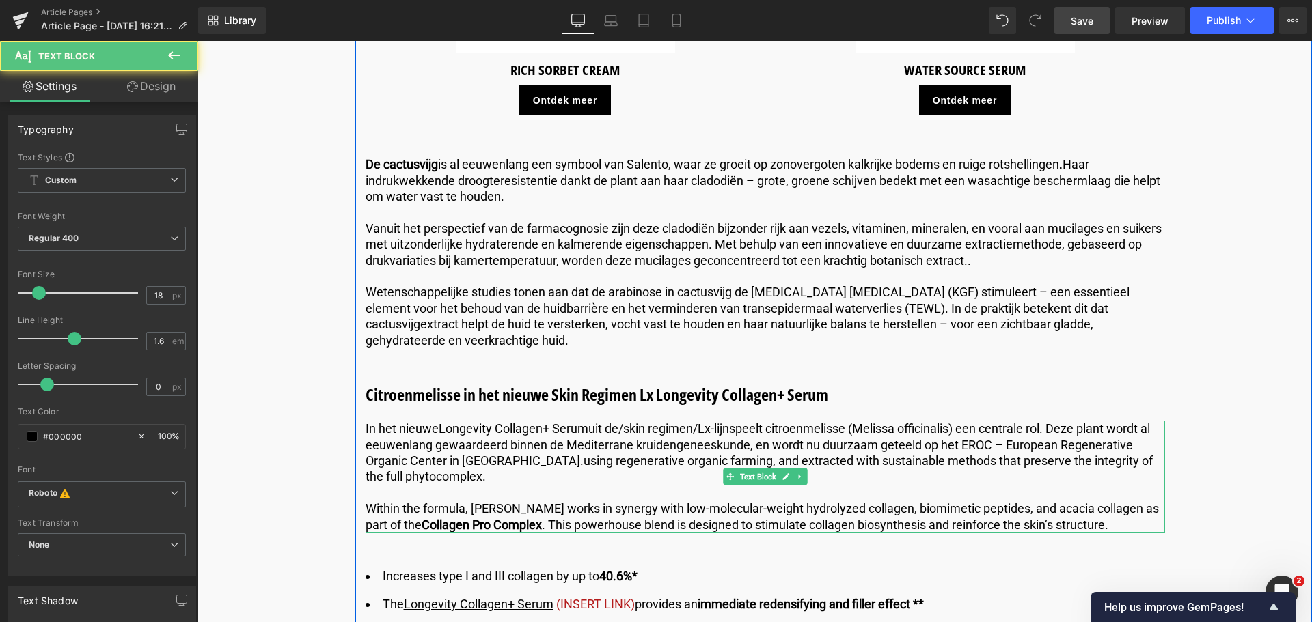
drag, startPoint x: 504, startPoint y: 462, endPoint x: 505, endPoint y: 469, distance: 7.5
click at [505, 469] on p "In het nieuwe Longevity Collagen+ Serum uit de /skin regimen/Lx-lijn speelt cit…" at bounding box center [765, 453] width 799 height 64
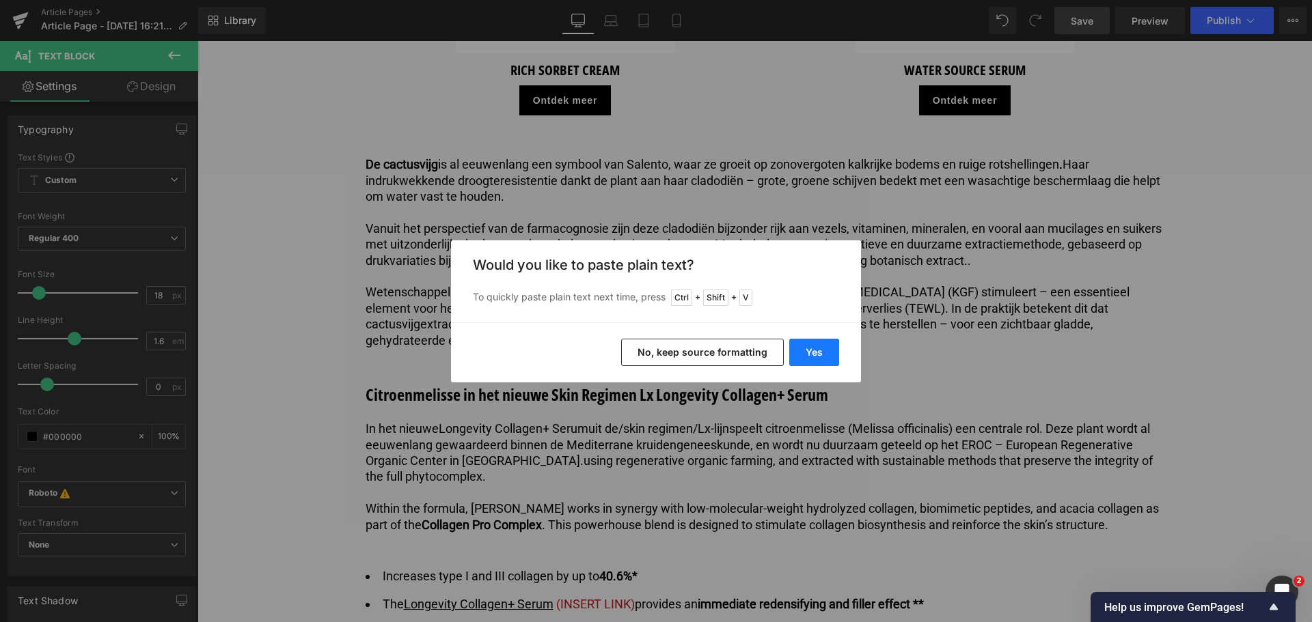
click at [825, 348] on button "Yes" at bounding box center [814, 352] width 50 height 27
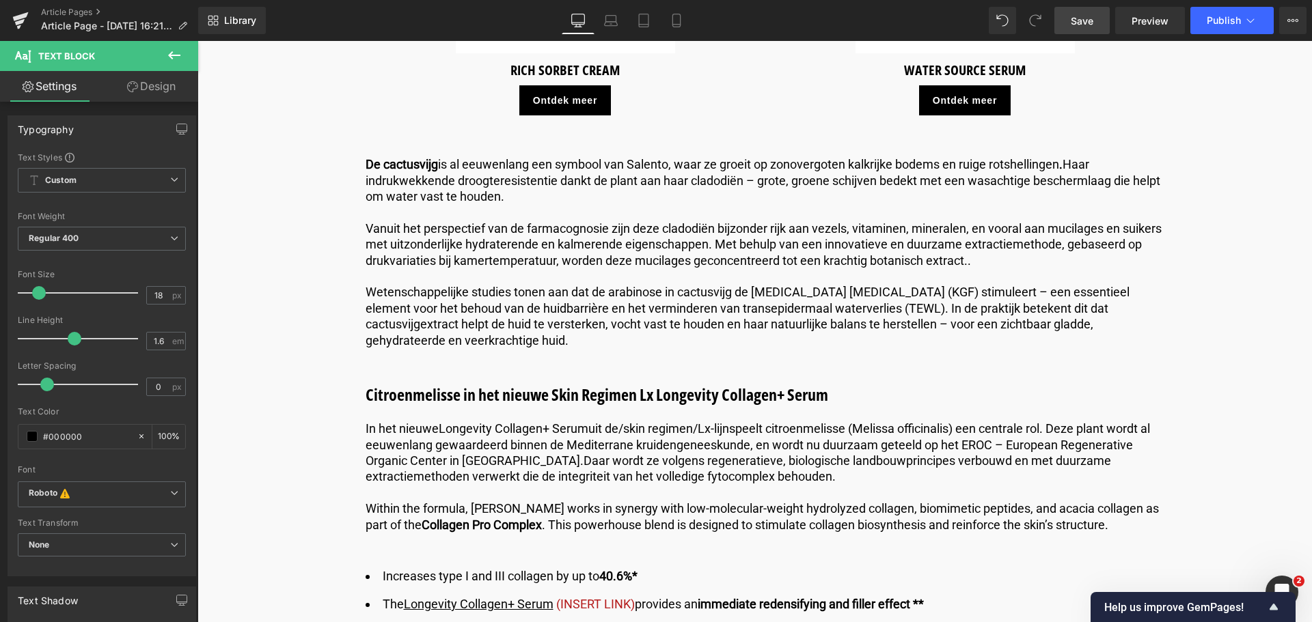
click at [1084, 23] on span "Save" at bounding box center [1082, 21] width 23 height 14
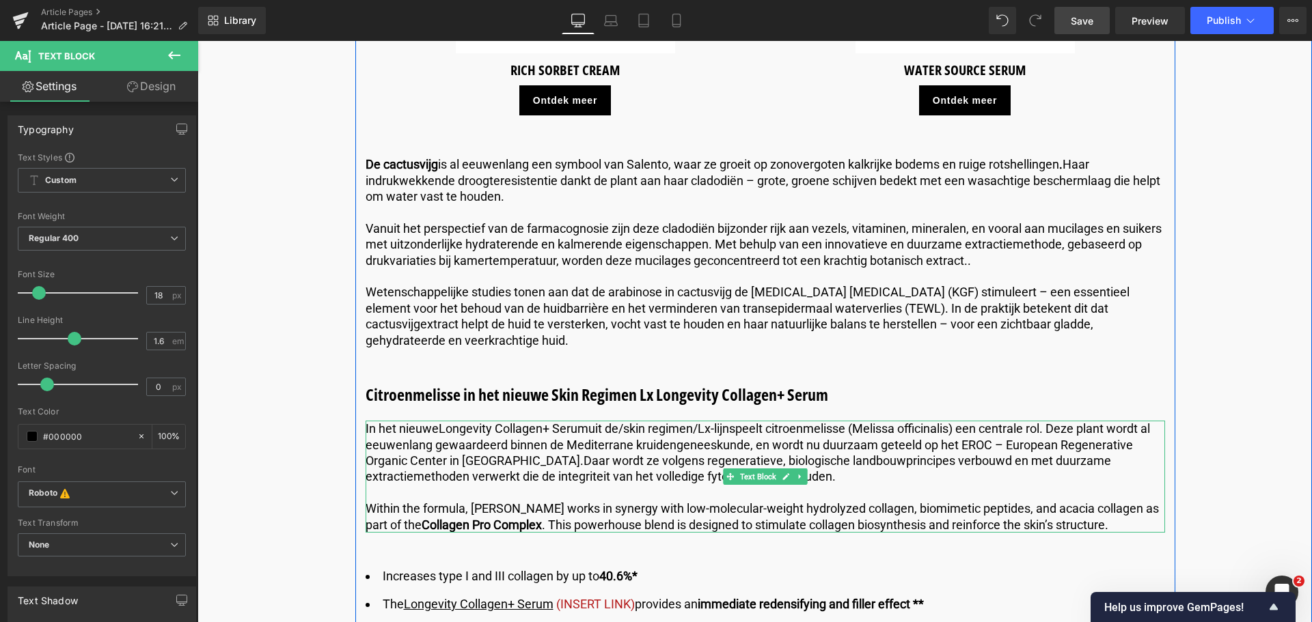
click at [1113, 523] on p "Within the formula, Lemon Balm works in synergy with low-molecular-weight hydro…" at bounding box center [765, 517] width 799 height 32
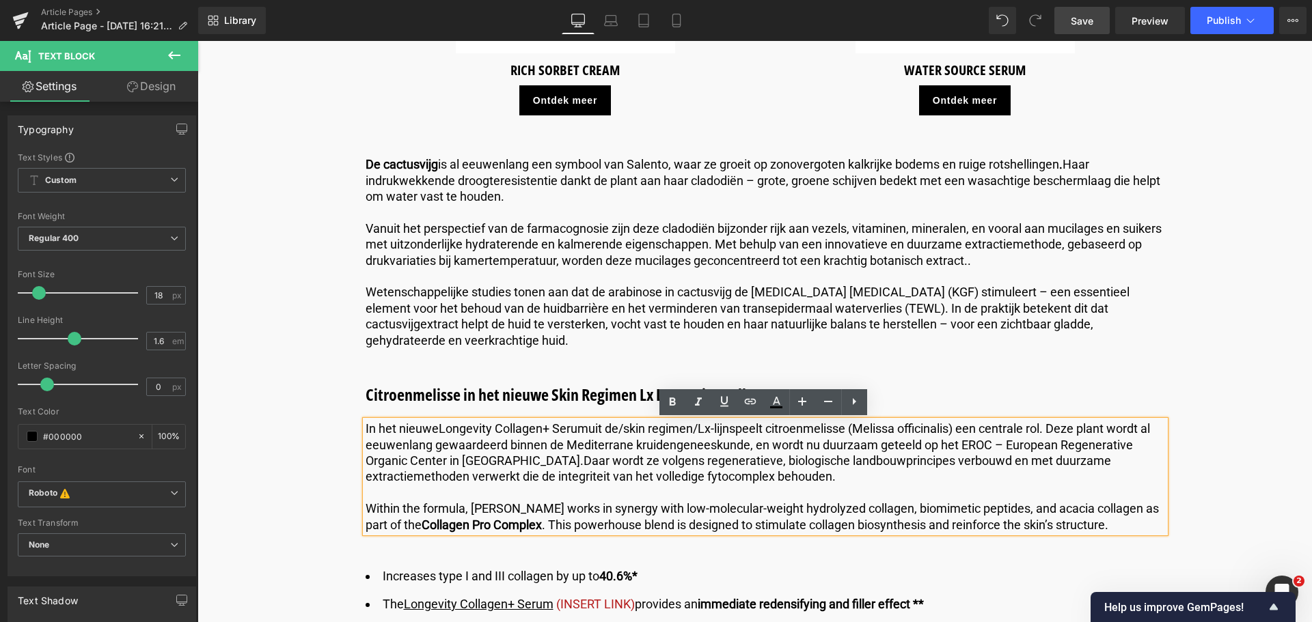
drag, startPoint x: 1094, startPoint y: 525, endPoint x: 325, endPoint y: 506, distance: 769.5
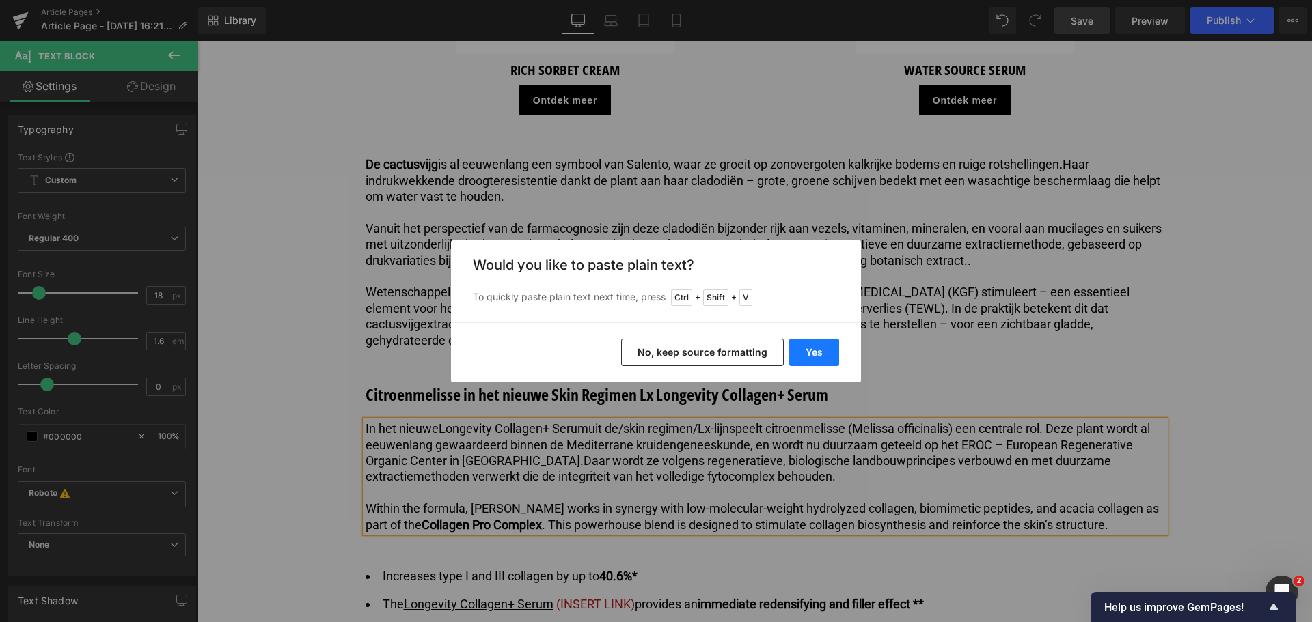
click at [806, 353] on button "Yes" at bounding box center [814, 352] width 50 height 27
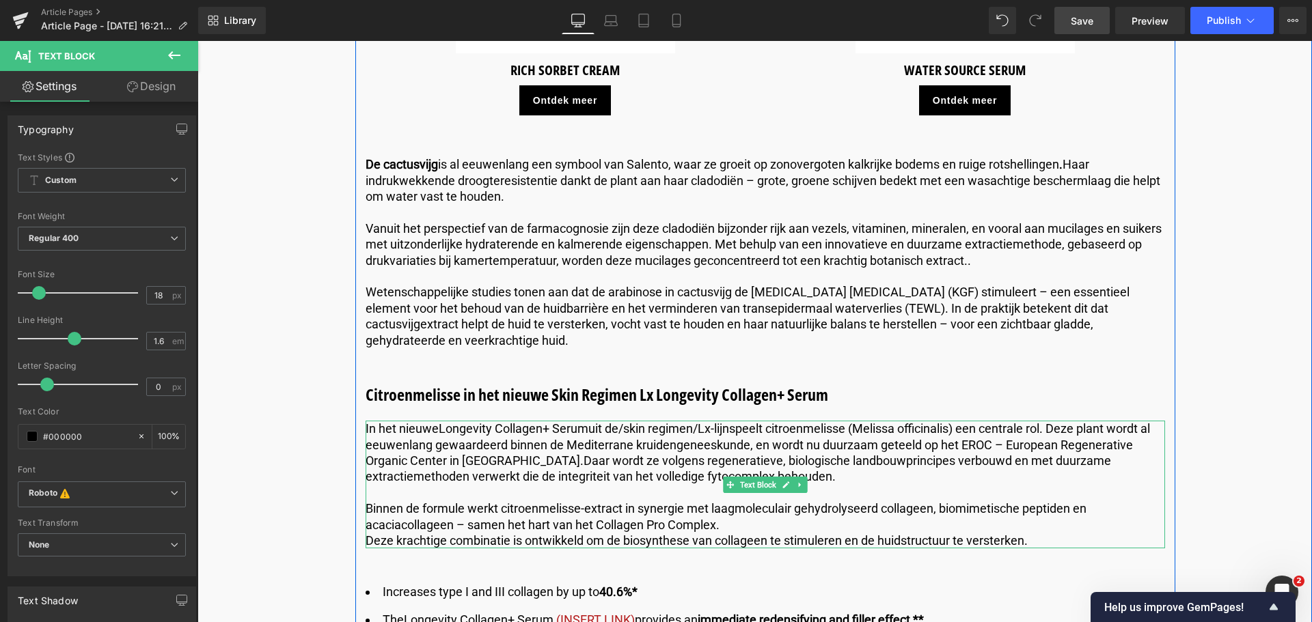
click at [366, 542] on div at bounding box center [367, 485] width 3 height 128
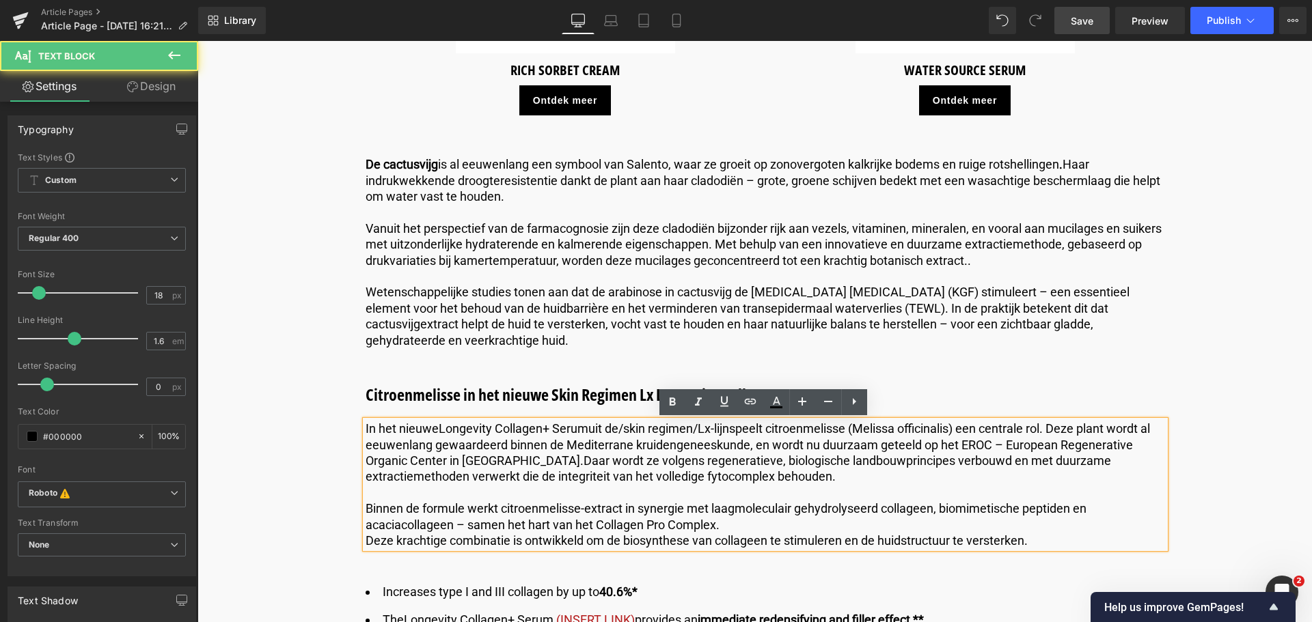
click at [366, 540] on p "Deze krachtige combinatie is ontwikkeld om de biosynthese van collageen te stim…" at bounding box center [765, 541] width 799 height 16
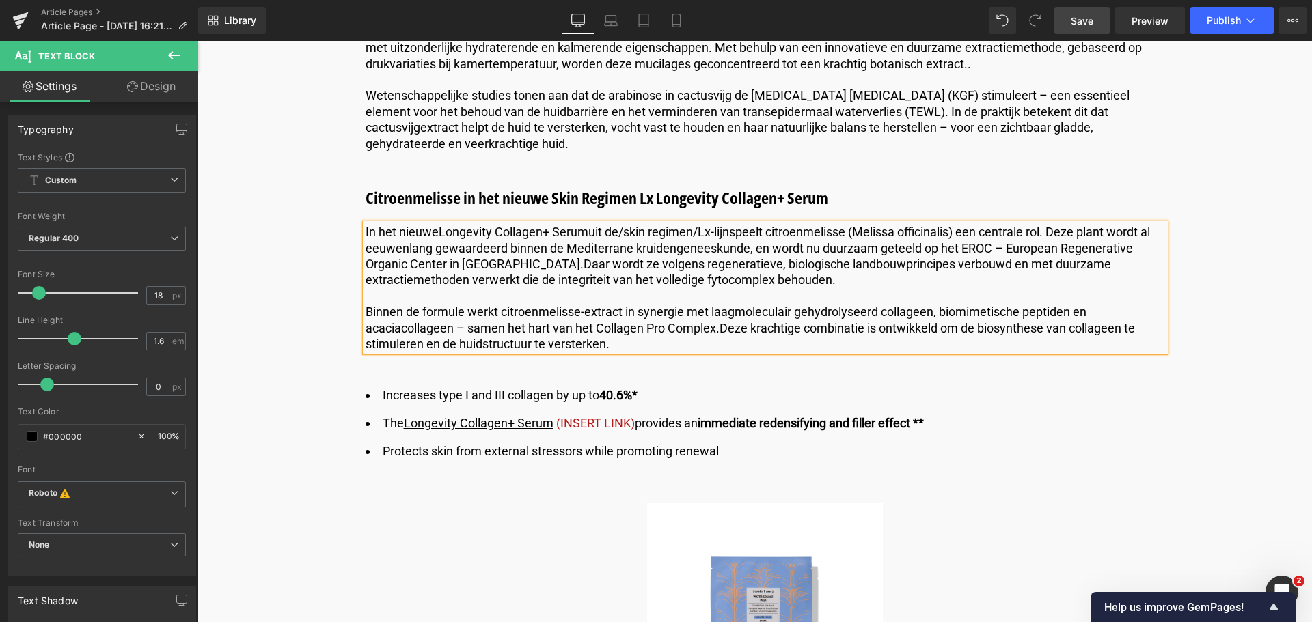
scroll to position [3211, 0]
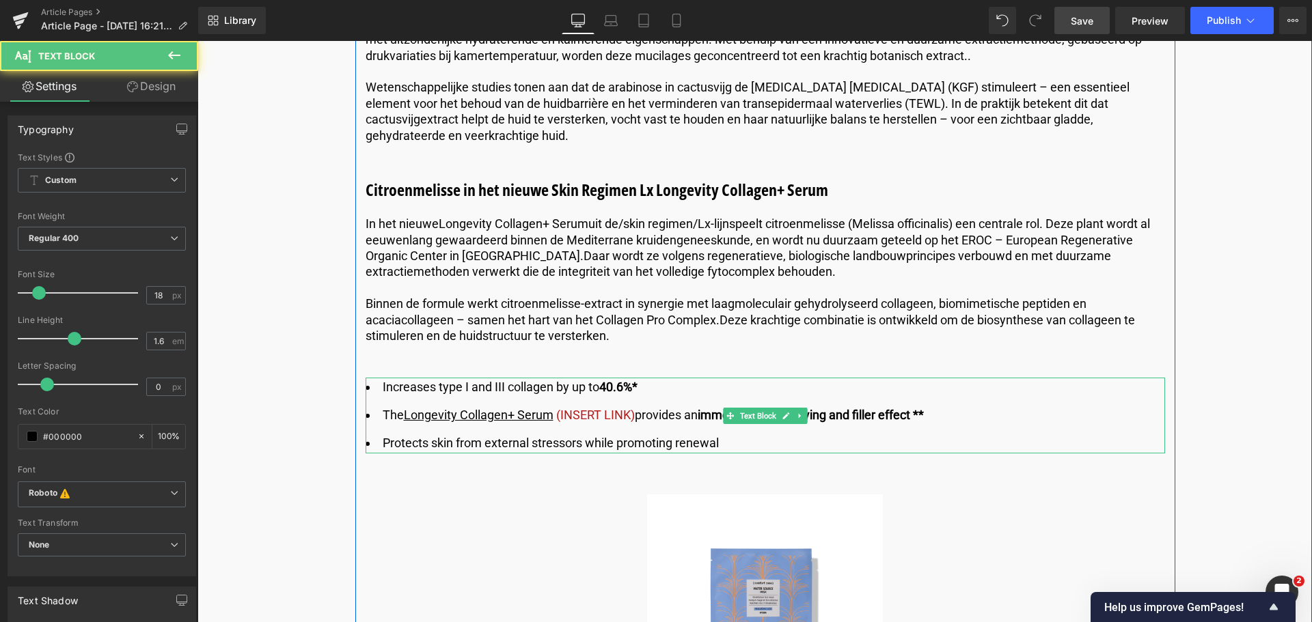
click at [736, 441] on li "Protects skin from external stressors while promoting renewal" at bounding box center [765, 444] width 799 height 20
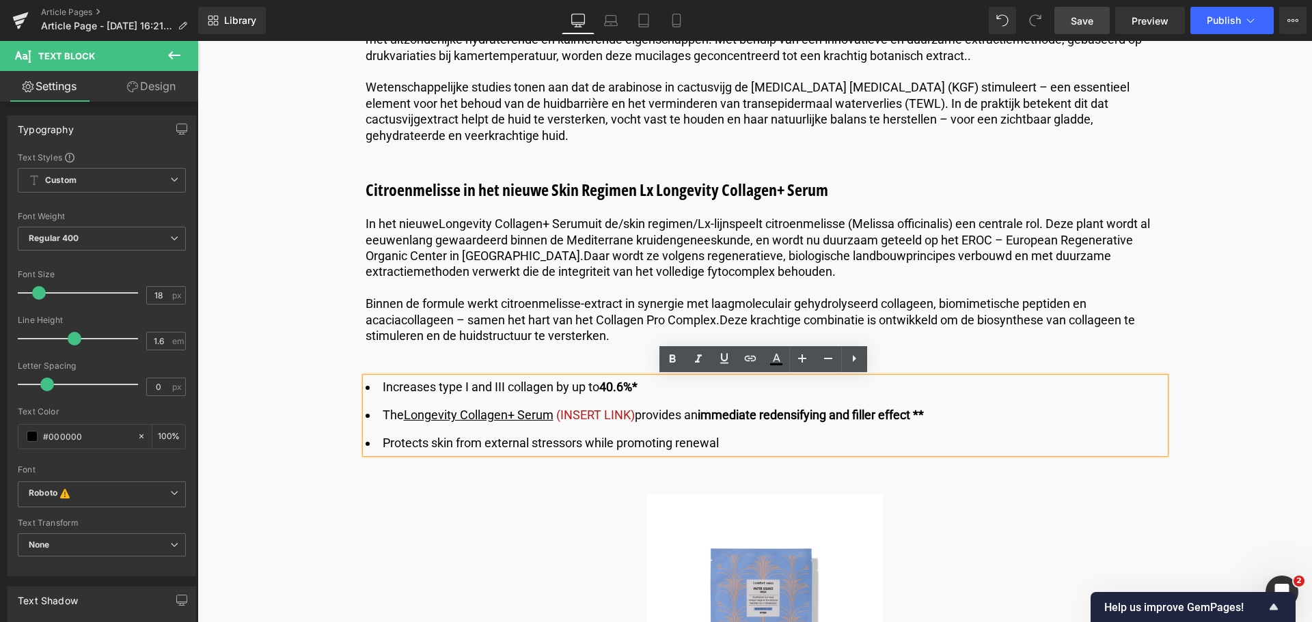
drag, startPoint x: 736, startPoint y: 441, endPoint x: 380, endPoint y: 384, distance: 360.6
click at [380, 384] on ul "Increases type I and III collagen by up to 40.6%* The Longevity Collagen+ Serum…" at bounding box center [765, 415] width 799 height 75
click at [667, 396] on li "Increases type I and III collagen by up to 40.6%*" at bounding box center [765, 388] width 799 height 20
drag, startPoint x: 661, startPoint y: 391, endPoint x: 374, endPoint y: 385, distance: 287.0
click at [374, 385] on li "Increases type I and III collagen by up to 40.6%*" at bounding box center [765, 388] width 799 height 20
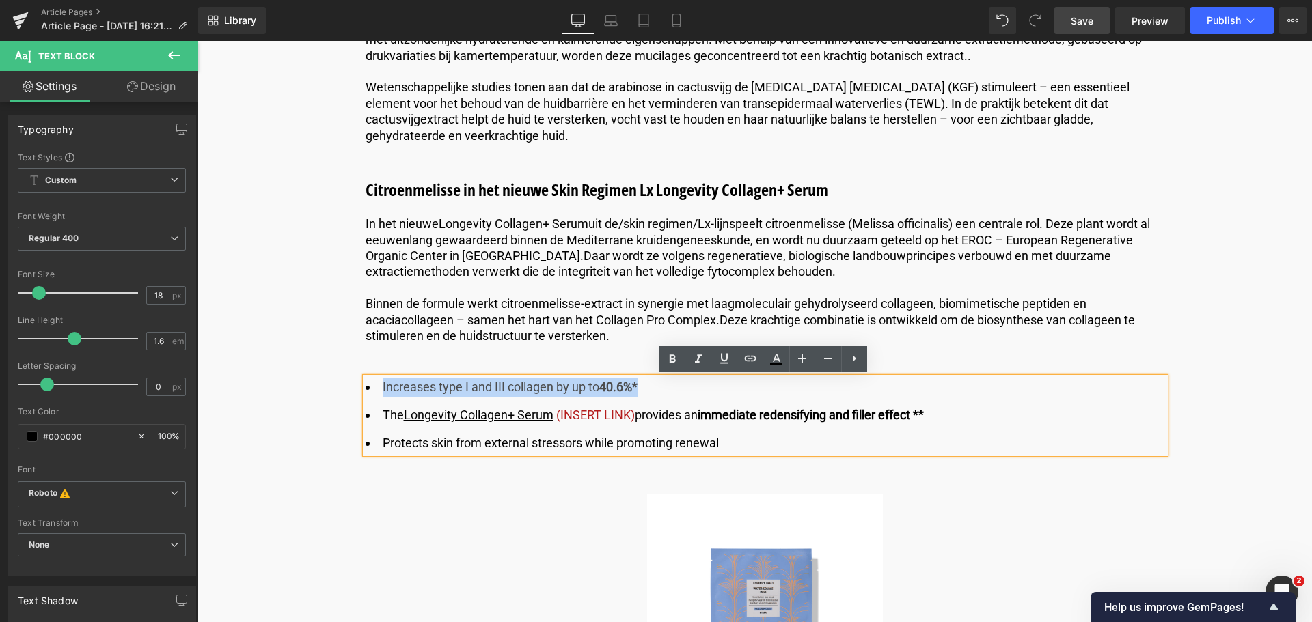
copy li "Increases type I and III collagen by up to 40.6%*"
click at [637, 389] on strong "40.6%*" at bounding box center [618, 387] width 38 height 14
drag, startPoint x: 640, startPoint y: 389, endPoint x: 381, endPoint y: 387, distance: 258.3
click at [381, 387] on li "Increases type I and III collagen by up to 40.6%*" at bounding box center [765, 388] width 799 height 20
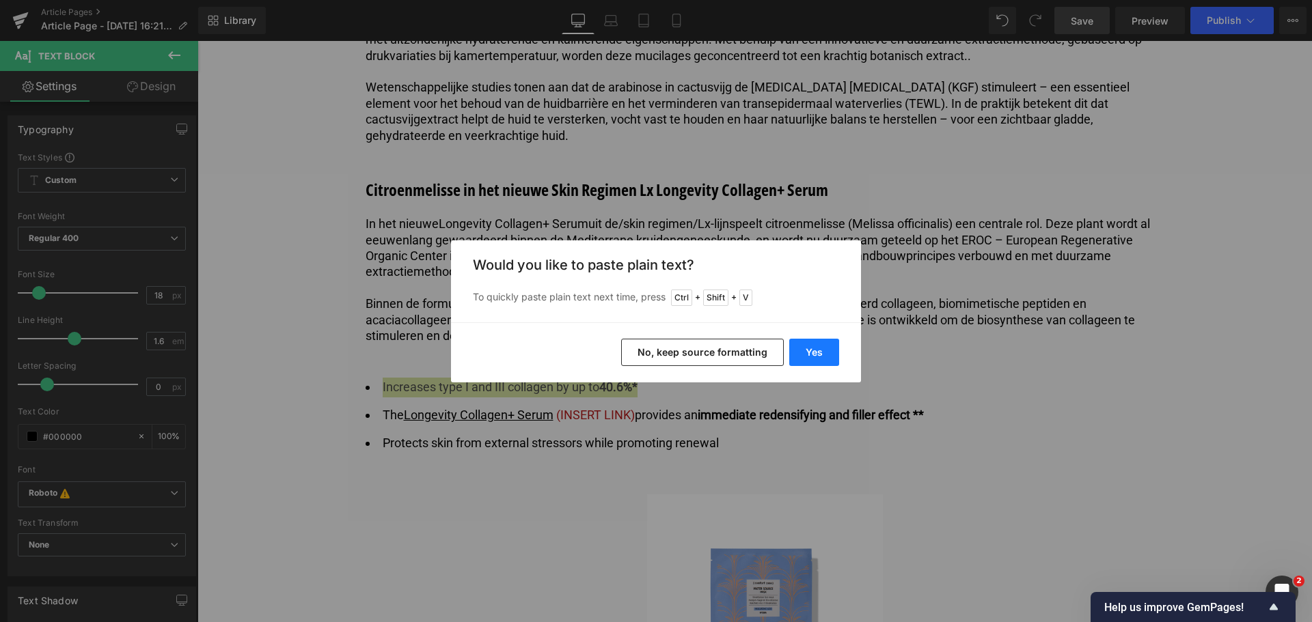
click at [799, 346] on button "Yes" at bounding box center [814, 352] width 50 height 27
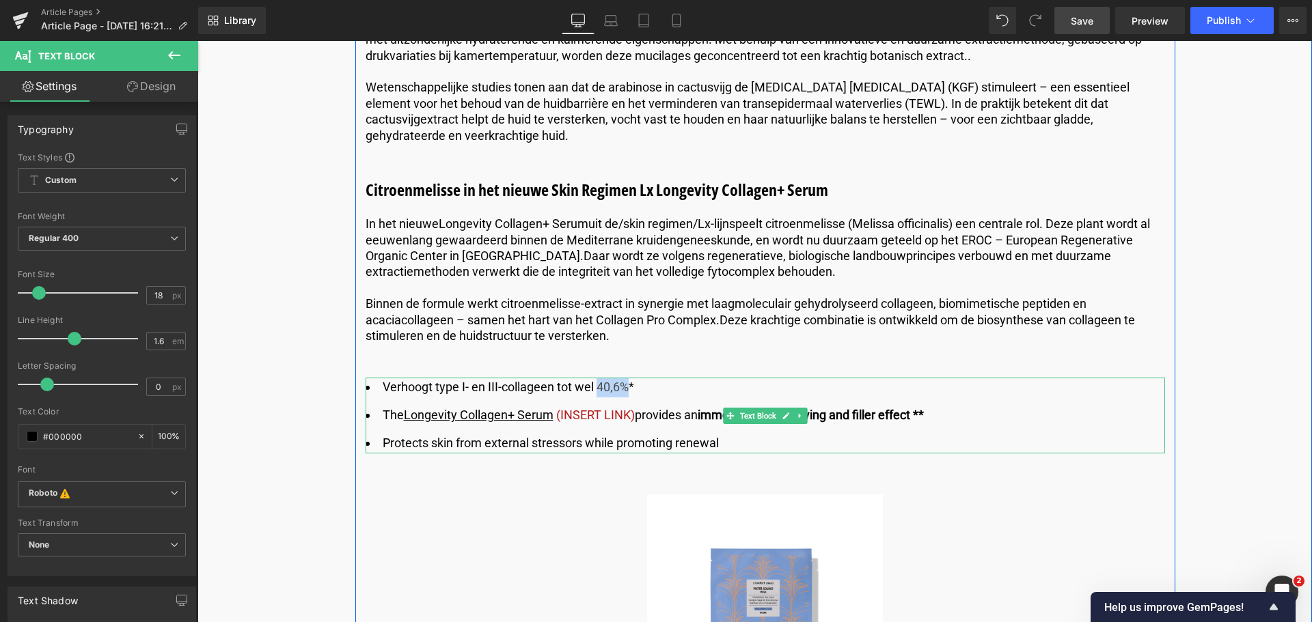
drag, startPoint x: 627, startPoint y: 391, endPoint x: 596, endPoint y: 388, distance: 30.9
click at [596, 388] on li "Verhoogt type I- en III-collageen tot wel 40,6%*" at bounding box center [765, 388] width 799 height 20
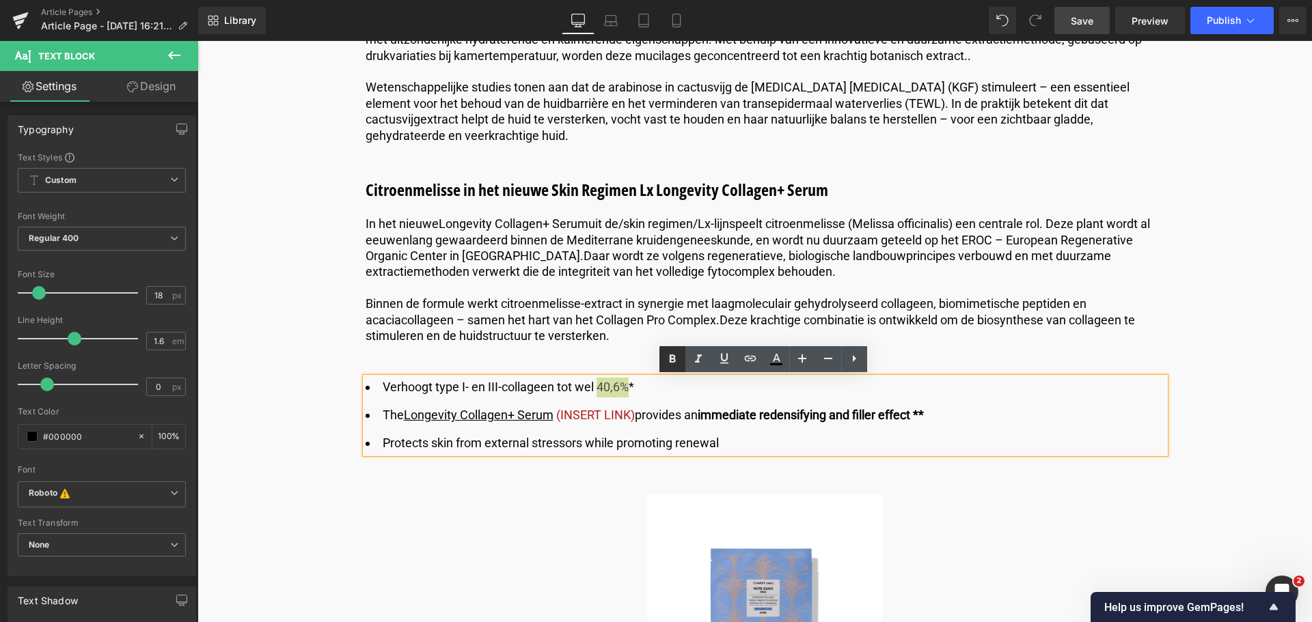
click at [675, 361] on icon at bounding box center [672, 359] width 6 height 8
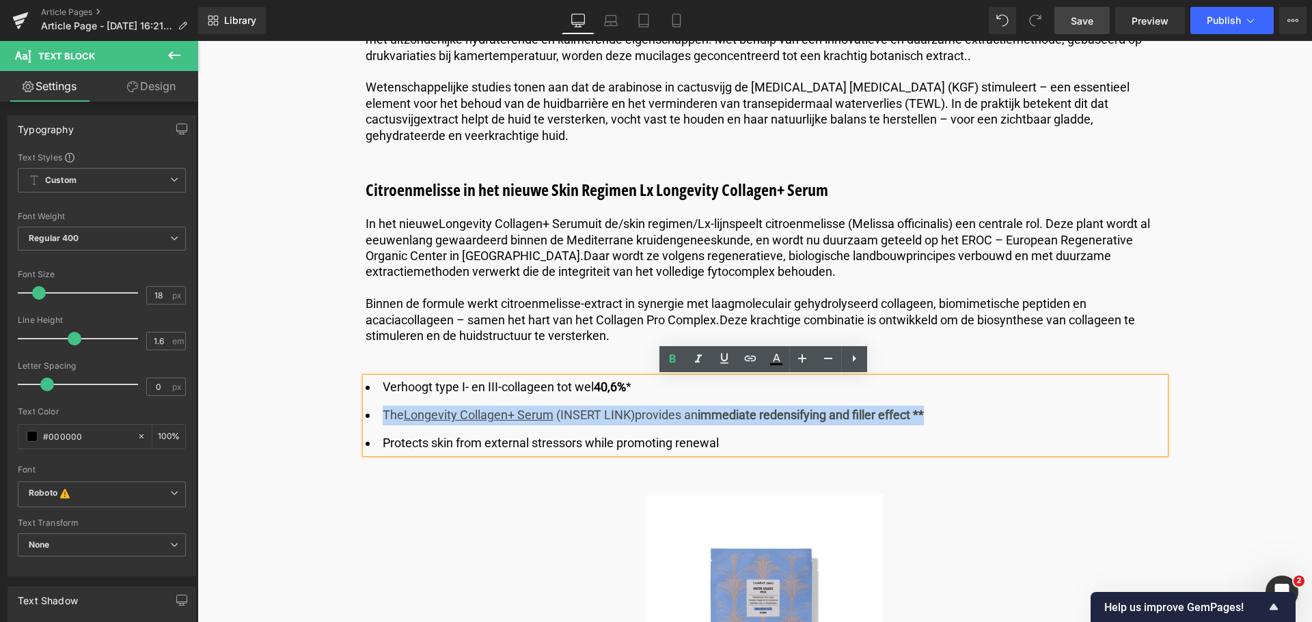
drag, startPoint x: 379, startPoint y: 420, endPoint x: 932, endPoint y: 419, distance: 553.4
click at [932, 419] on li "The Longevity Collagen+ Serum (INSERT LINK) provides an immediate redensifying …" at bounding box center [765, 416] width 799 height 20
copy li "The Longevity Collagen+ Serum (INSERT LINK) provides an immediate redensifying …"
click at [634, 417] on span "(INSERT LINK)" at bounding box center [595, 415] width 79 height 14
click at [635, 416] on li "The Longevity Collagen+ Serum (INSERT LINK) provides an immediate redensifying …" at bounding box center [765, 416] width 799 height 20
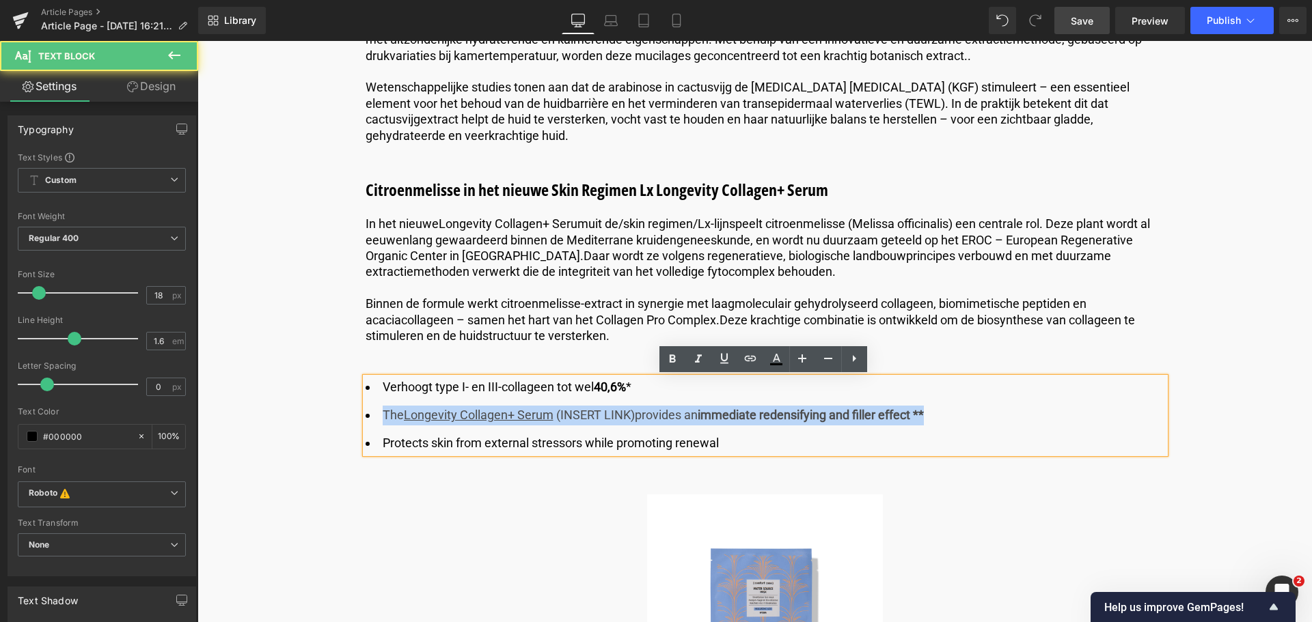
click at [633, 416] on span "(INSERT LINK)" at bounding box center [595, 415] width 79 height 14
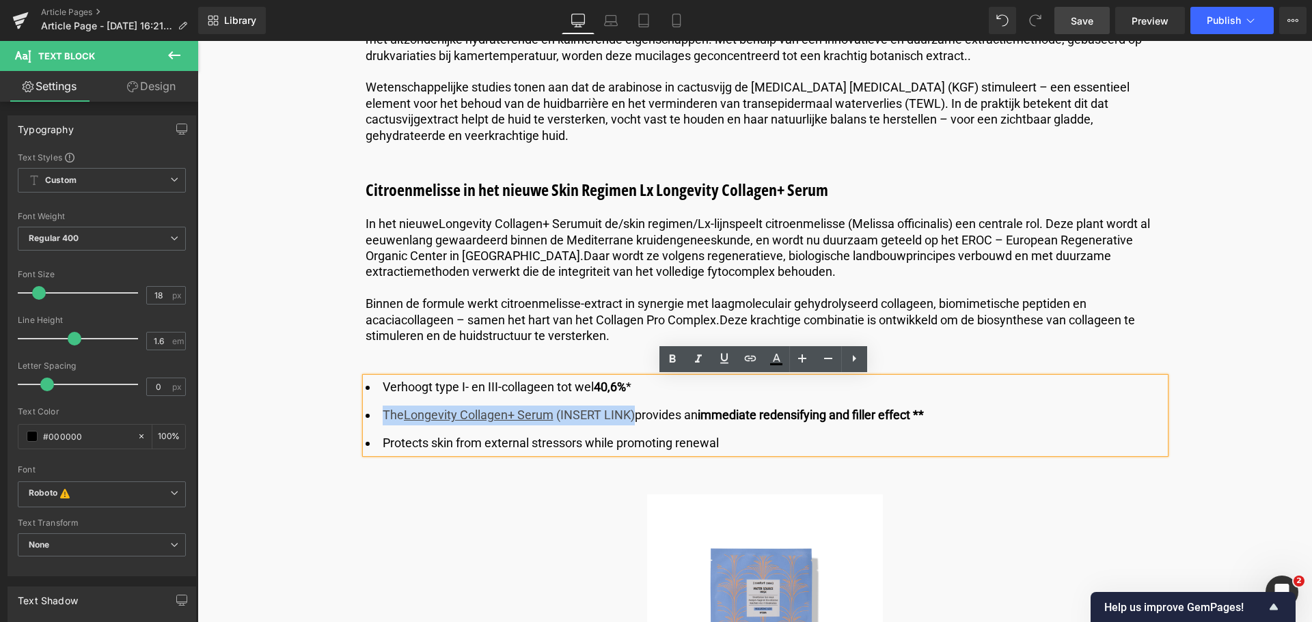
drag, startPoint x: 633, startPoint y: 416, endPoint x: 383, endPoint y: 413, distance: 250.8
click at [383, 413] on li "The Longevity Collagen+ Serum (INSERT LINK) provides an immediate redensifying …" at bounding box center [765, 416] width 799 height 20
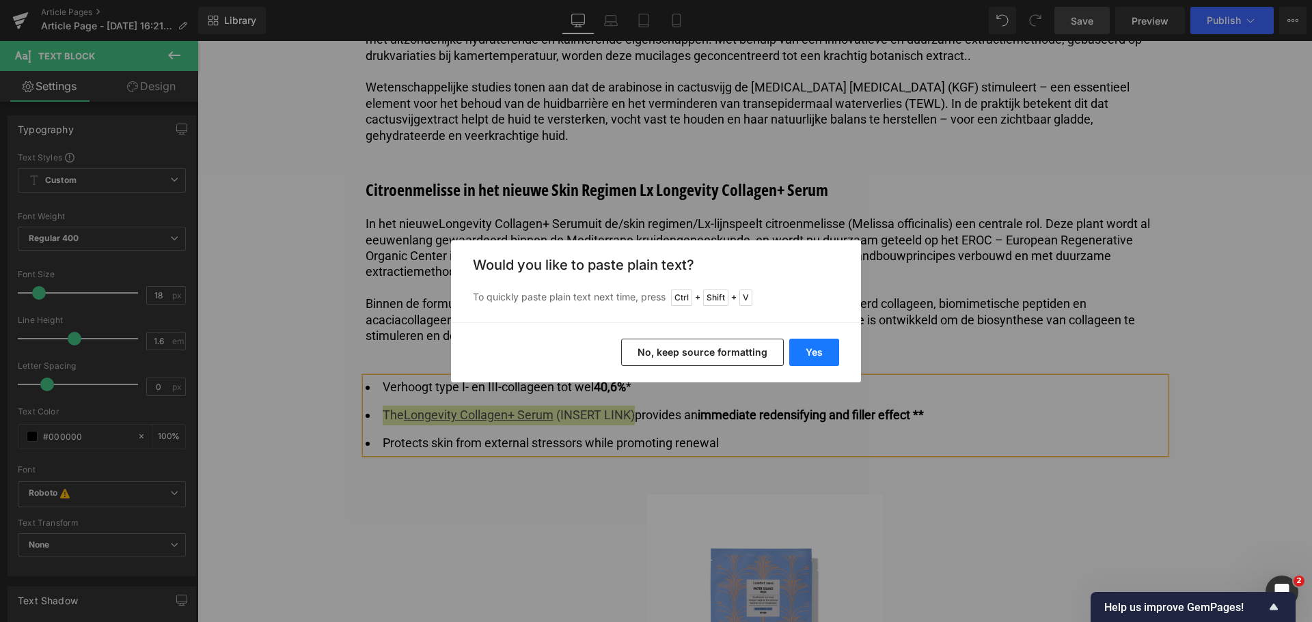
click at [811, 350] on button "Yes" at bounding box center [814, 352] width 50 height 27
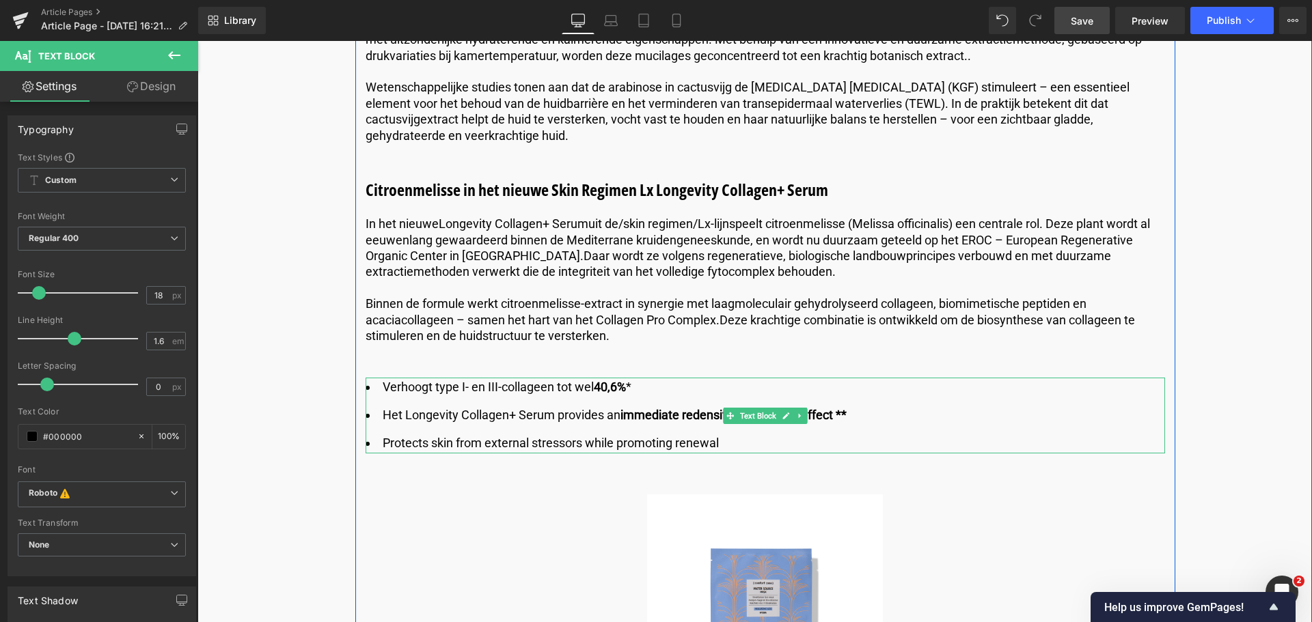
drag, startPoint x: 555, startPoint y: 416, endPoint x: 871, endPoint y: 411, distance: 316.4
click at [871, 411] on li "Het Longevity Collagen+ Serum provides an immediate redensifying and filler eff…" at bounding box center [765, 416] width 799 height 20
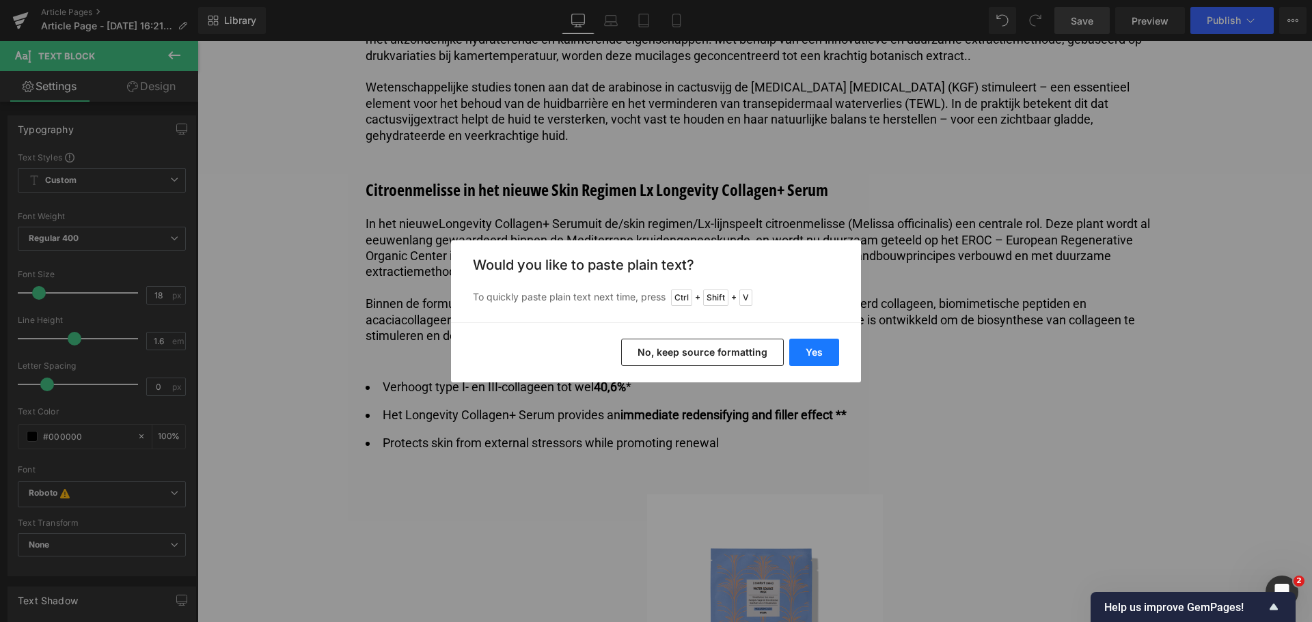
click at [822, 354] on button "Yes" at bounding box center [814, 352] width 50 height 27
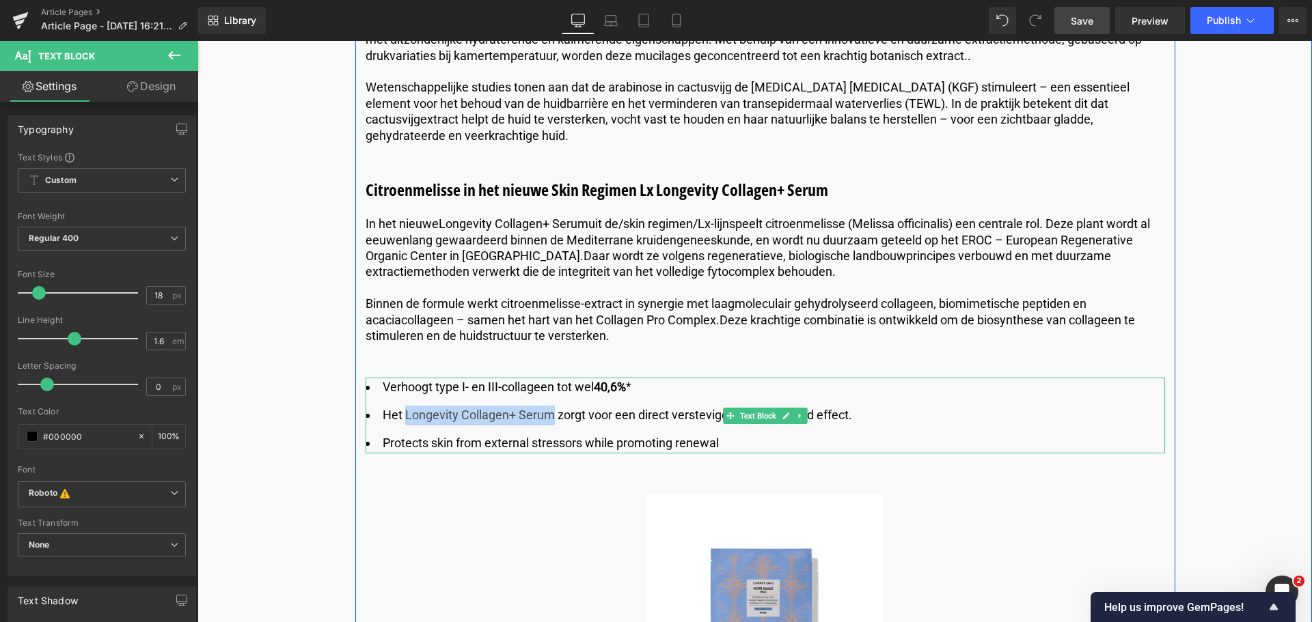
drag, startPoint x: 403, startPoint y: 421, endPoint x: 549, endPoint y: 410, distance: 145.9
click at [549, 410] on li "Het Longevity Collagen+ Serum zorgt voor een direct verstevigend en opvullend e…" at bounding box center [765, 416] width 799 height 20
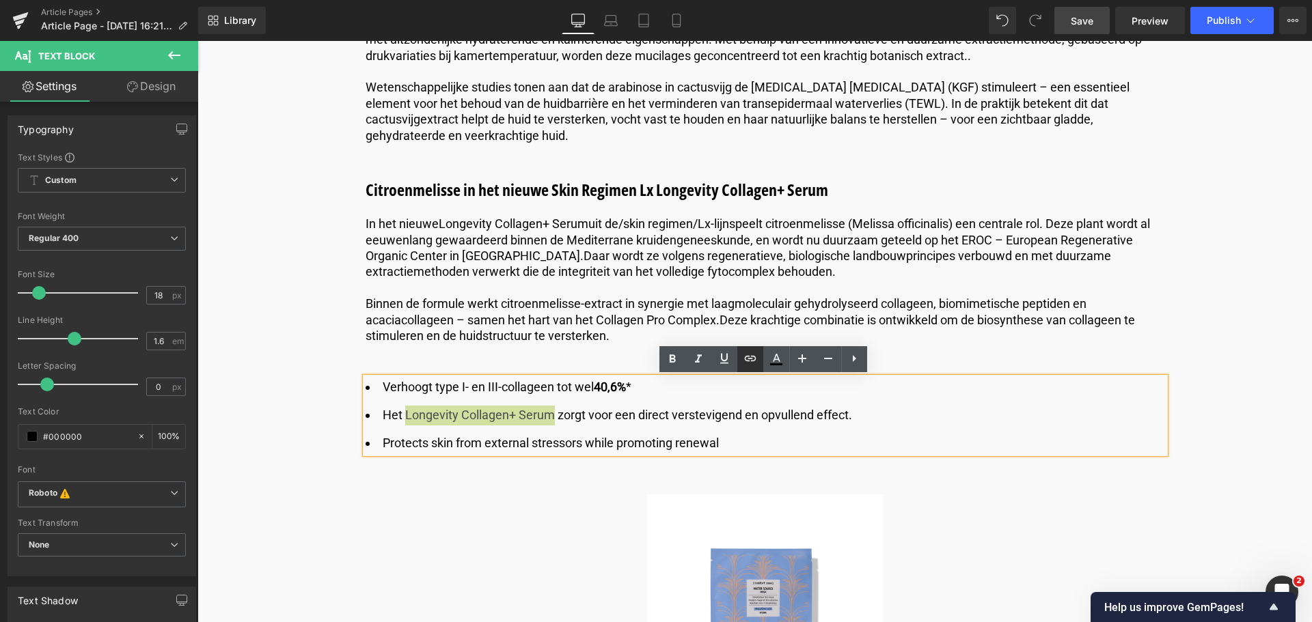
click at [747, 355] on icon at bounding box center [750, 358] width 16 height 16
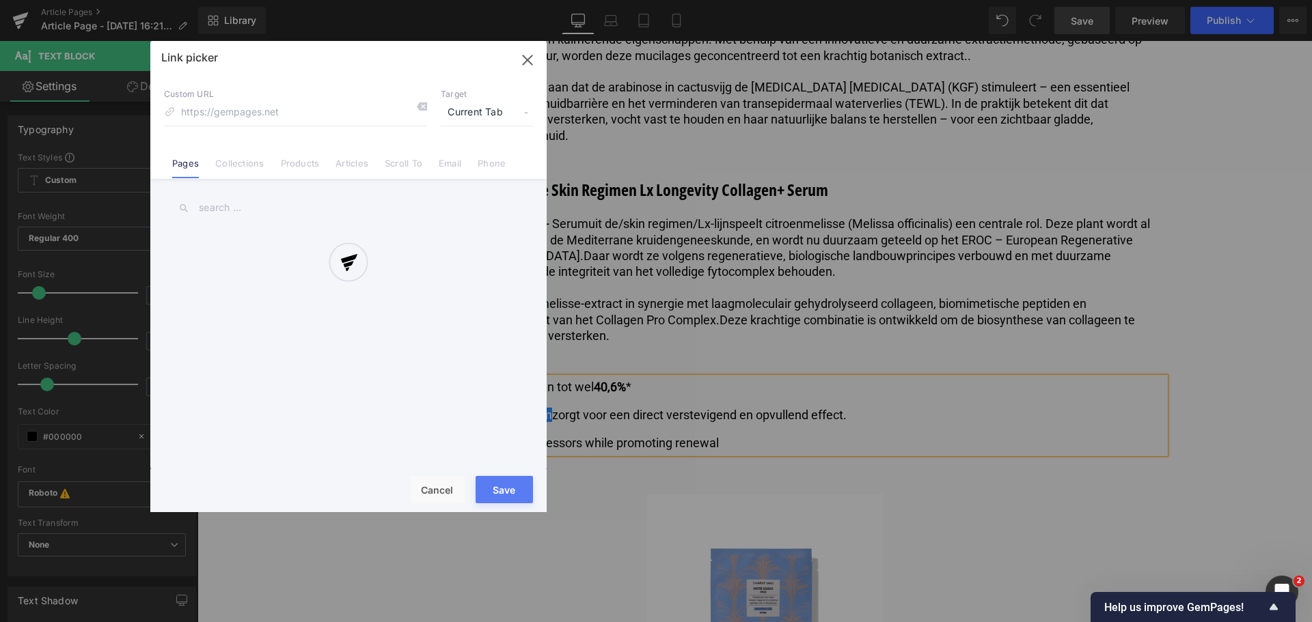
click at [664, 0] on div "Text Color Highlight Color #333333 Edit or remove link: Edit - Unlink - Cancel …" at bounding box center [656, 0] width 1312 height 0
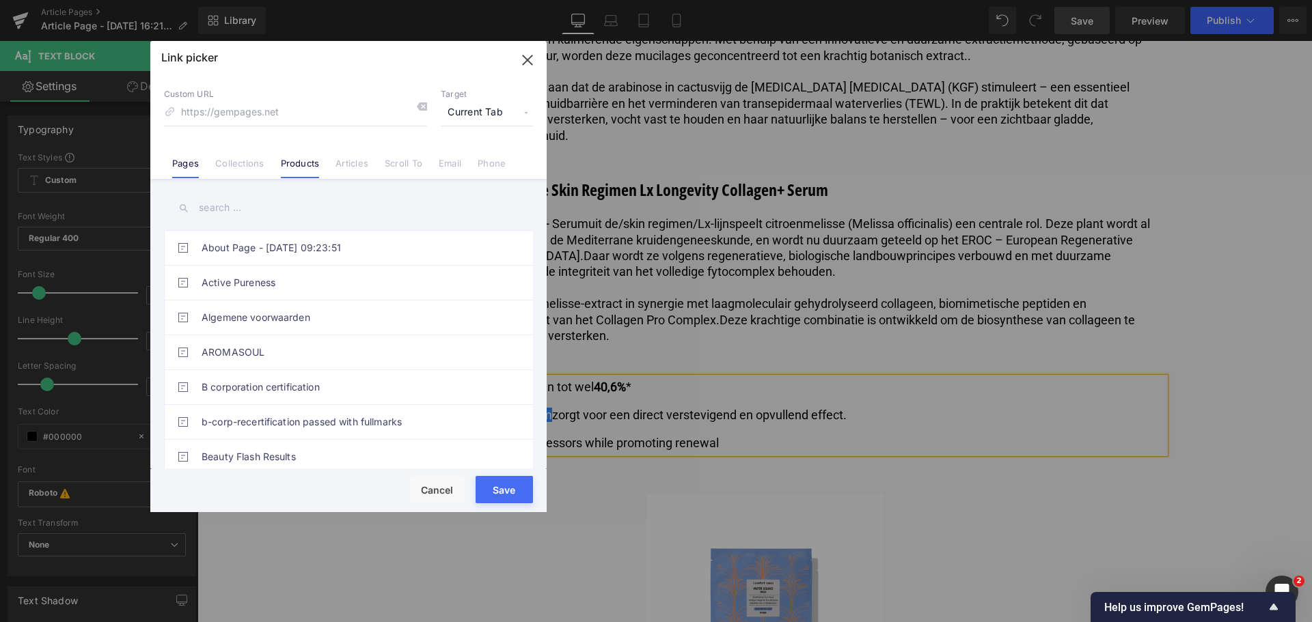
click at [297, 167] on link "Products" at bounding box center [300, 168] width 39 height 20
click at [269, 218] on input "text" at bounding box center [348, 208] width 369 height 31
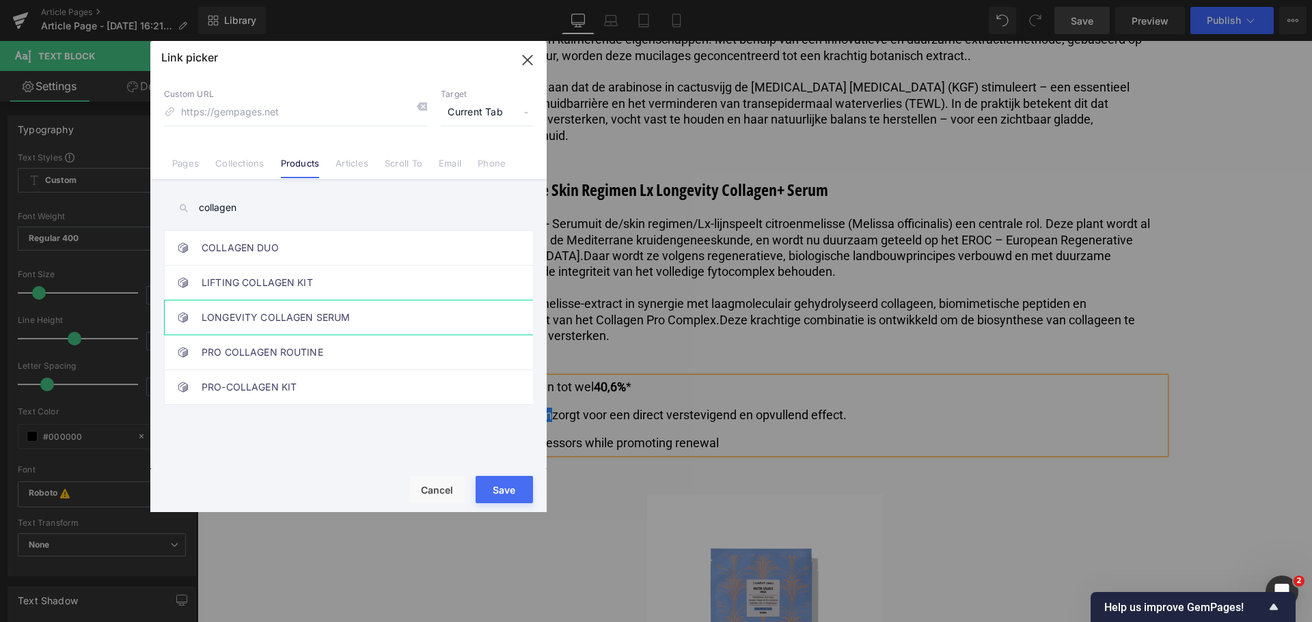
type input "collagen"
click at [301, 325] on link "LONGEVITY COLLAGEN SERUM" at bounding box center [352, 318] width 301 height 34
click at [485, 489] on button "Save" at bounding box center [504, 489] width 57 height 27
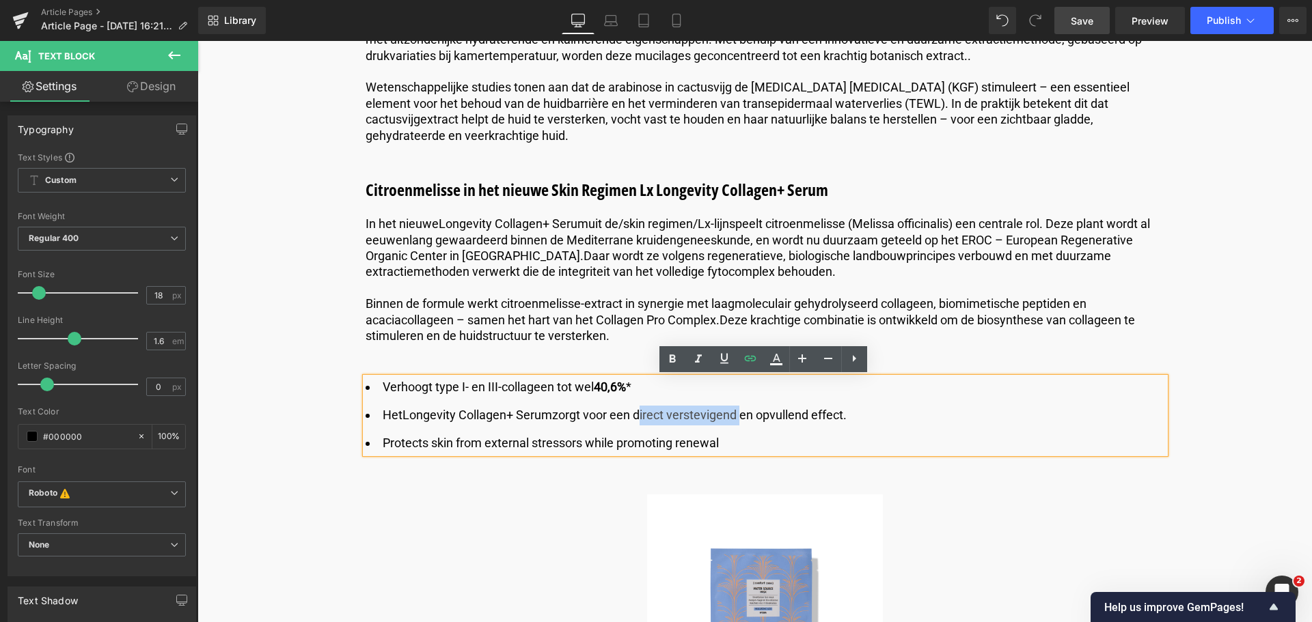
drag, startPoint x: 637, startPoint y: 416, endPoint x: 736, endPoint y: 424, distance: 98.7
click at [736, 424] on li "Het Longevity Collagen+ Serum zorgt voor een direct verstevigend en opvullend e…" at bounding box center [765, 416] width 799 height 20
click at [666, 359] on icon at bounding box center [672, 359] width 16 height 16
drag, startPoint x: 758, startPoint y: 418, endPoint x: 847, endPoint y: 419, distance: 88.8
click at [847, 419] on li "Het Longevity Collagen+ Serum zorgt voor een direct verstevigend en opvullend e…" at bounding box center [765, 416] width 799 height 20
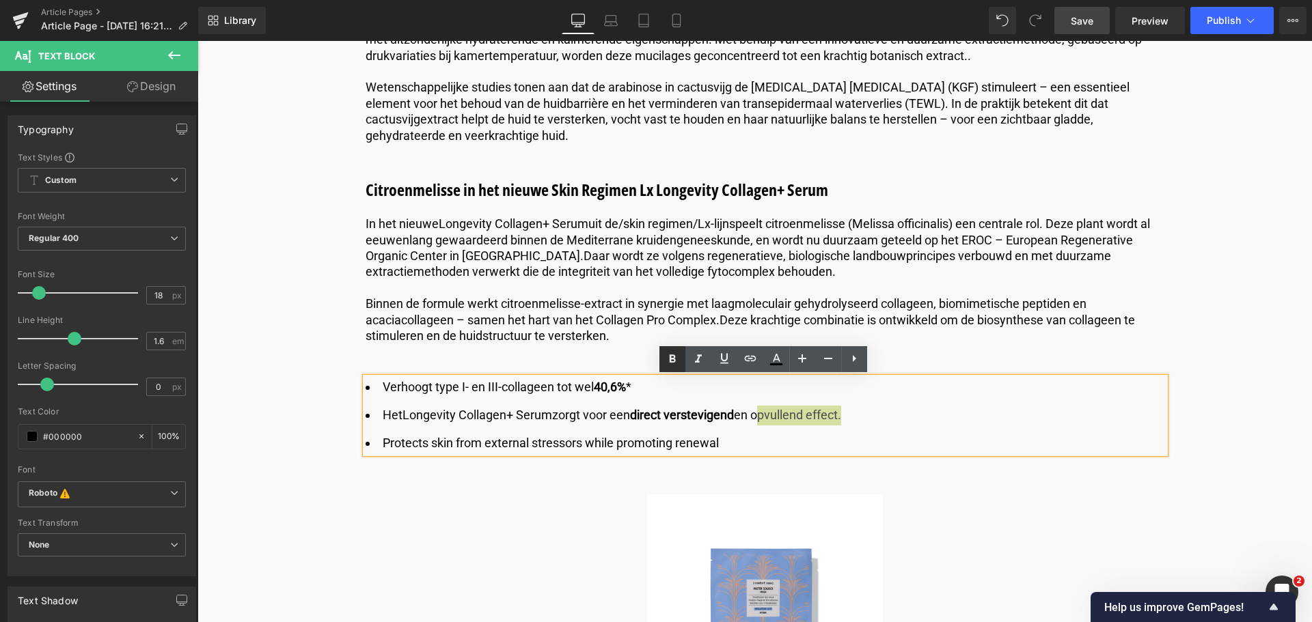
click at [676, 357] on icon at bounding box center [672, 359] width 16 height 16
drag, startPoint x: 550, startPoint y: 413, endPoint x: 401, endPoint y: 415, distance: 149.0
click at [401, 415] on li "Het Longevity Collagen+ Serum zorgt voor een direct verstevigend en opvullend e…" at bounding box center [765, 416] width 799 height 20
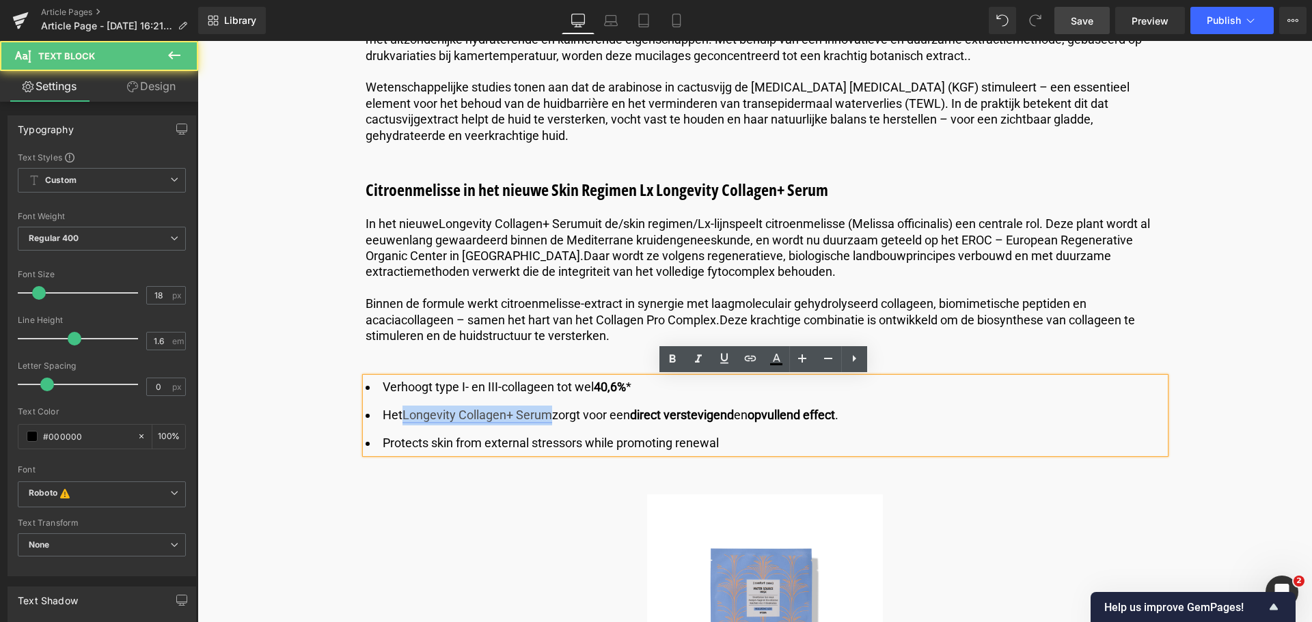
click at [404, 417] on link "Longevity Collagen+ Serum" at bounding box center [477, 415] width 150 height 14
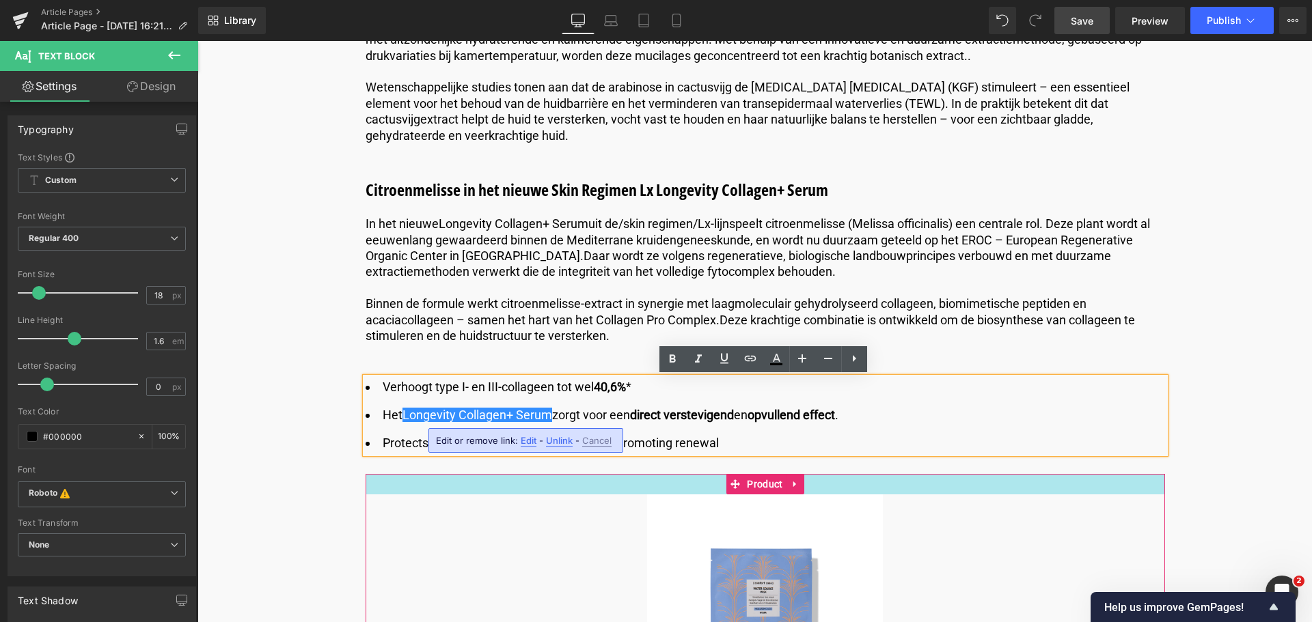
click at [407, 493] on div at bounding box center [765, 484] width 799 height 20
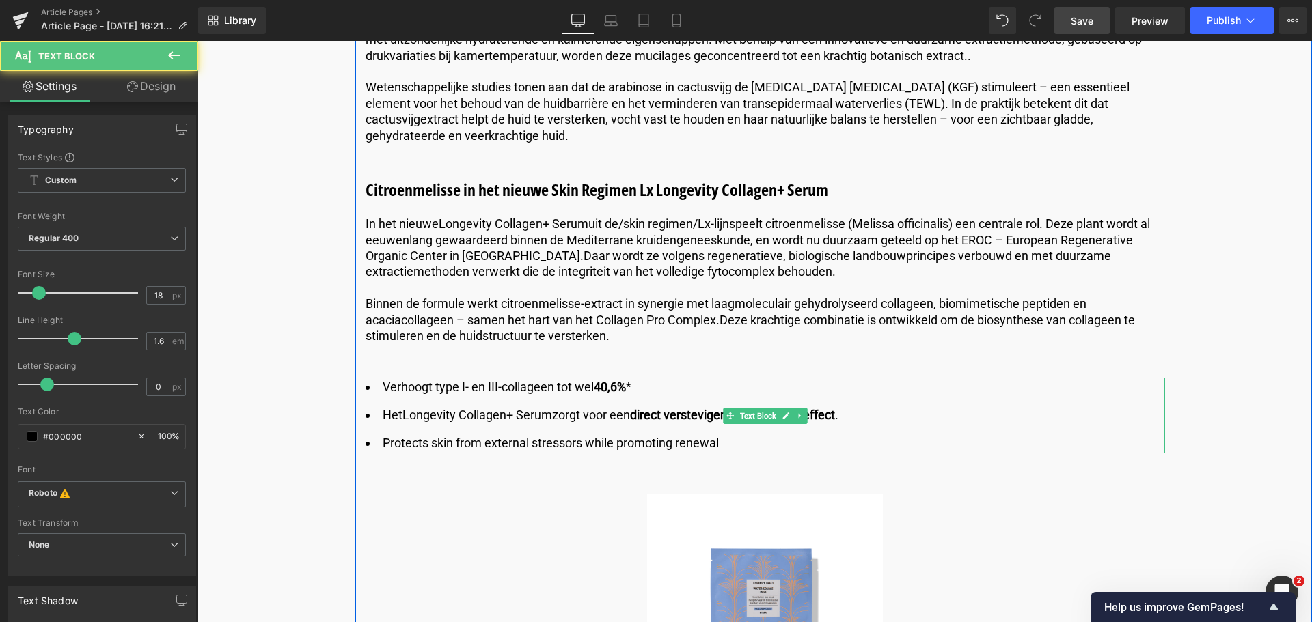
drag, startPoint x: 736, startPoint y: 439, endPoint x: 400, endPoint y: 427, distance: 336.4
click at [400, 427] on ul "Verhoogt type I- en III-collageen tot wel 40,6% * Het Longevity Collagen+ Serum…" at bounding box center [765, 415] width 799 height 75
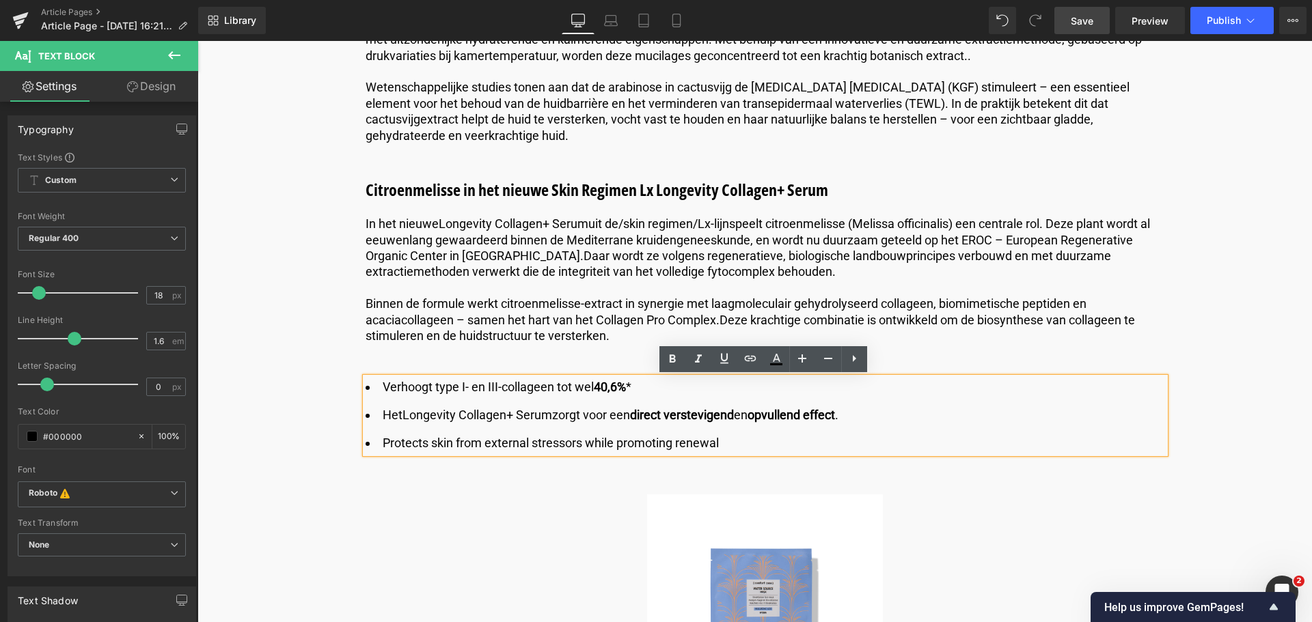
click at [383, 446] on li "Protects skin from external stressors while promoting renewal" at bounding box center [765, 444] width 799 height 20
drag, startPoint x: 381, startPoint y: 446, endPoint x: 719, endPoint y: 452, distance: 337.6
click at [719, 452] on li "Protects skin from external stressors while promoting renewal" at bounding box center [765, 444] width 799 height 20
copy li "Protects skin from external stressors while promoting renewal"
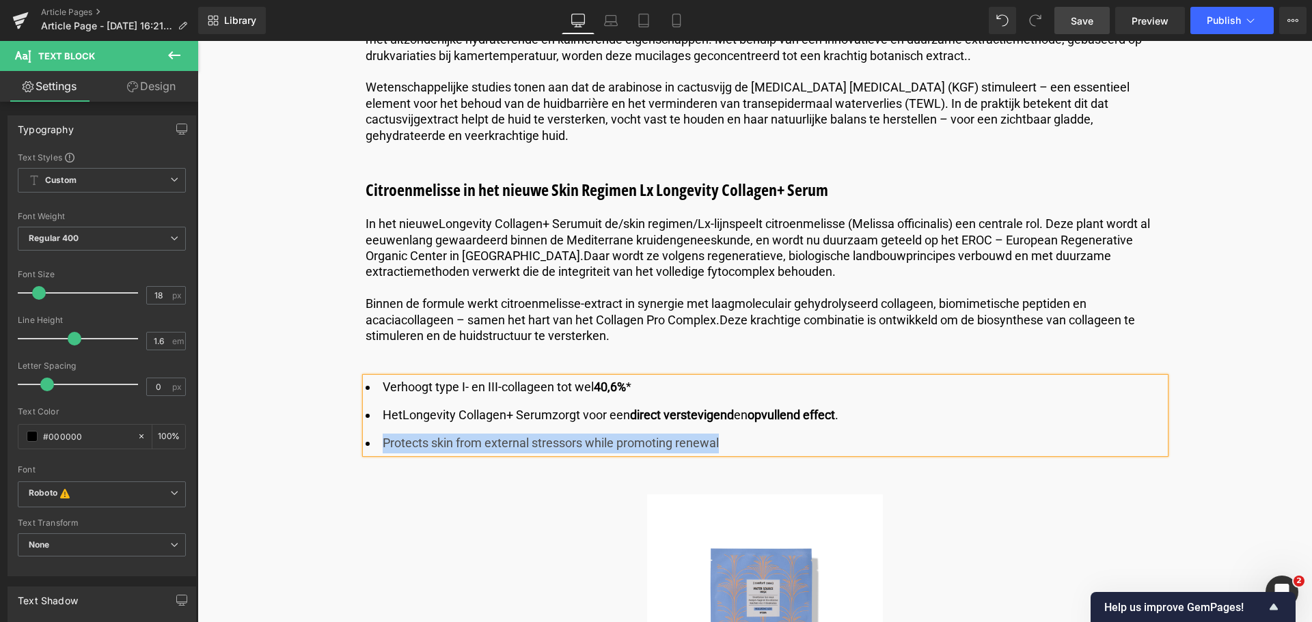
click at [702, 453] on li "Protects skin from external stressors while promoting renewal" at bounding box center [765, 444] width 799 height 20
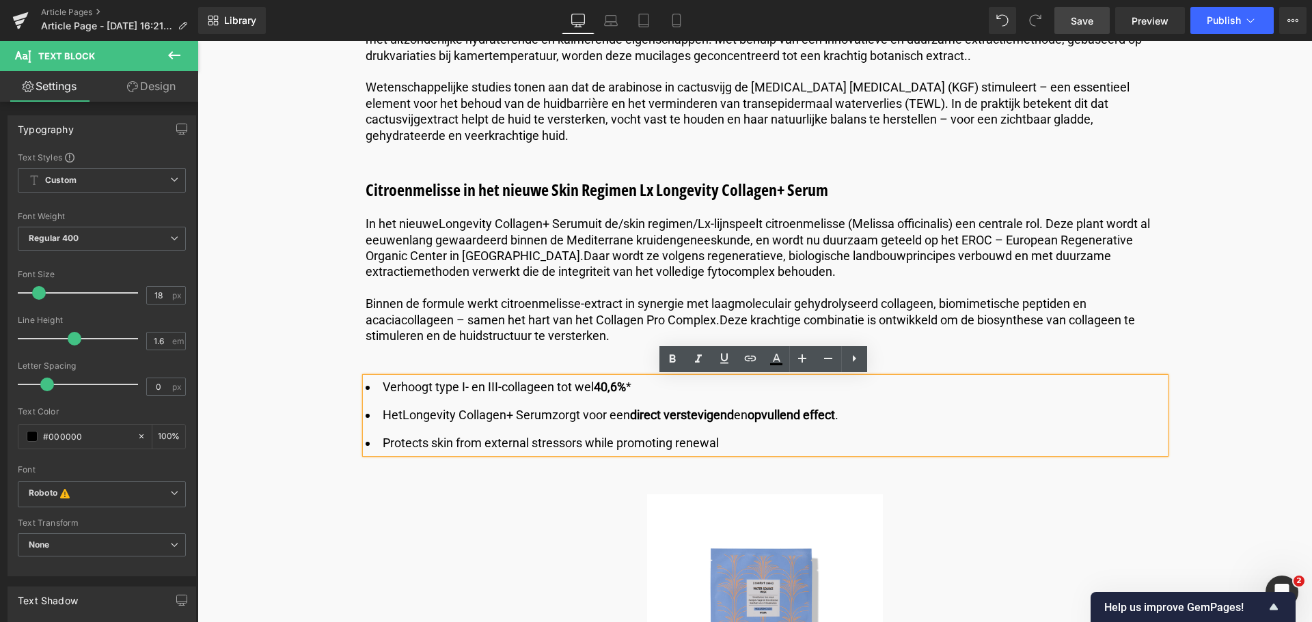
drag, startPoint x: 719, startPoint y: 446, endPoint x: 350, endPoint y: 442, distance: 369.0
click at [350, 442] on div "Image Gepubliceerd op [DATE] | 10 min read Text Block Row Wat is farmacognosie?…" at bounding box center [765, 574] width 981 height 7276
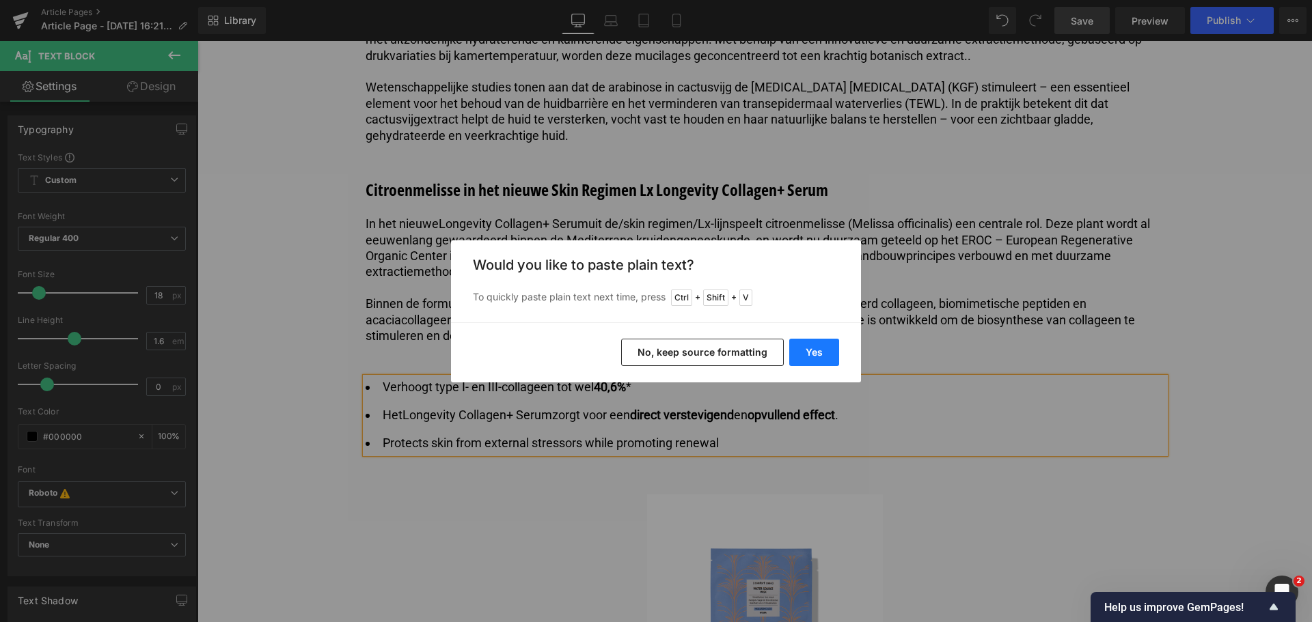
click at [811, 347] on button "Yes" at bounding box center [814, 352] width 50 height 27
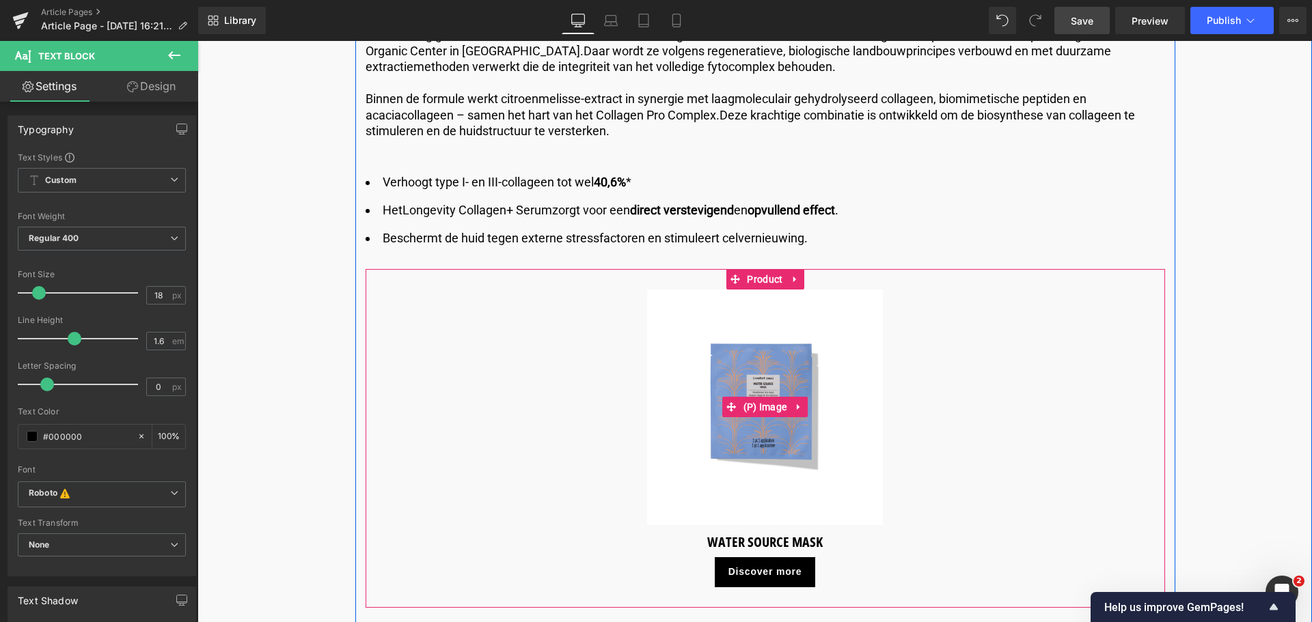
scroll to position [3484, 0]
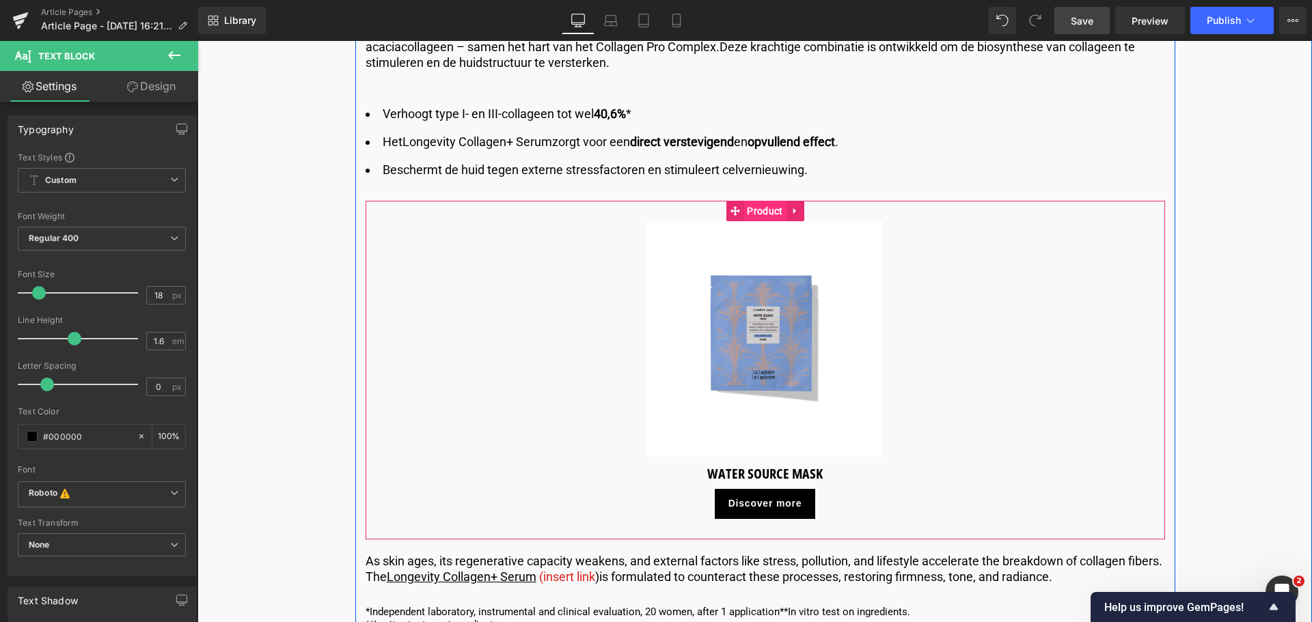
click at [767, 212] on span "Product" at bounding box center [764, 211] width 42 height 20
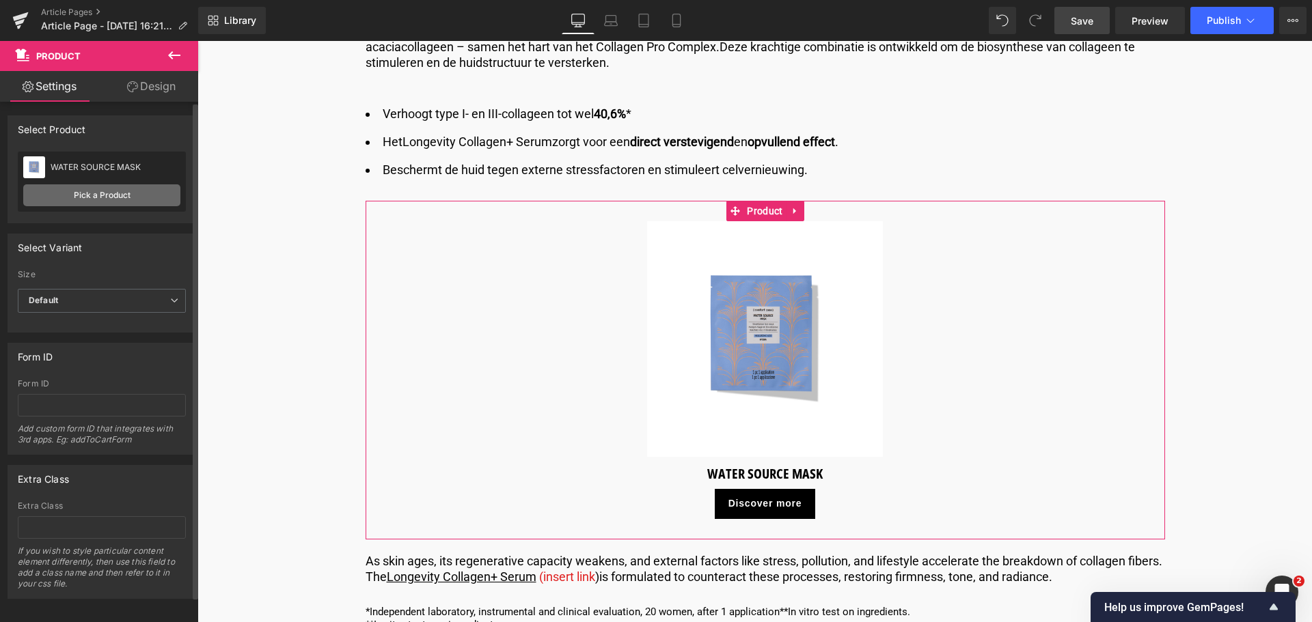
click at [115, 196] on link "Pick a Product" at bounding box center [101, 195] width 157 height 22
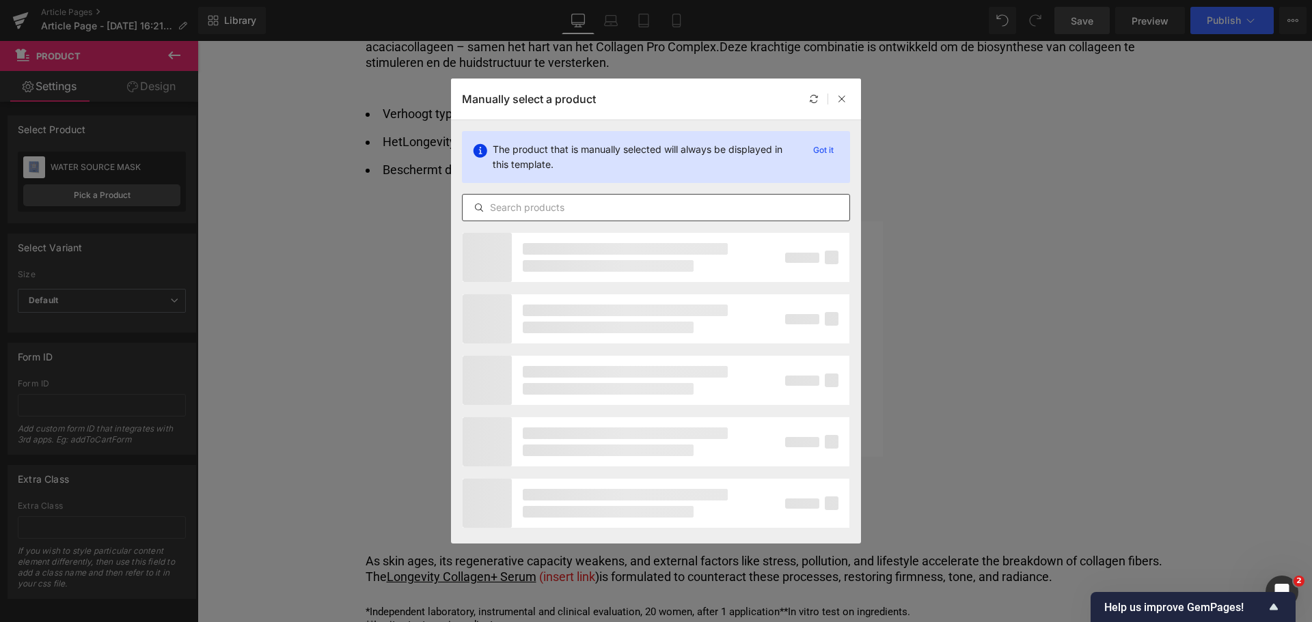
click at [653, 211] on input "text" at bounding box center [656, 208] width 387 height 16
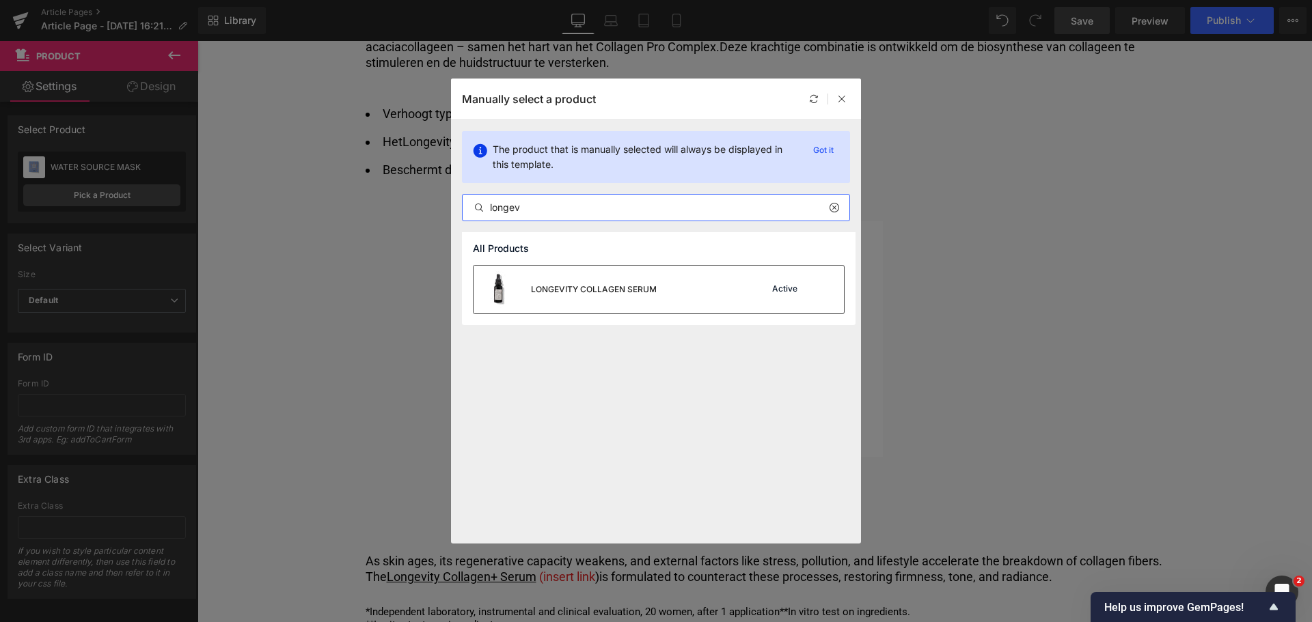
type input "longev"
click at [629, 279] on div "LONGEVITY COLLAGEN SERUM" at bounding box center [564, 290] width 183 height 48
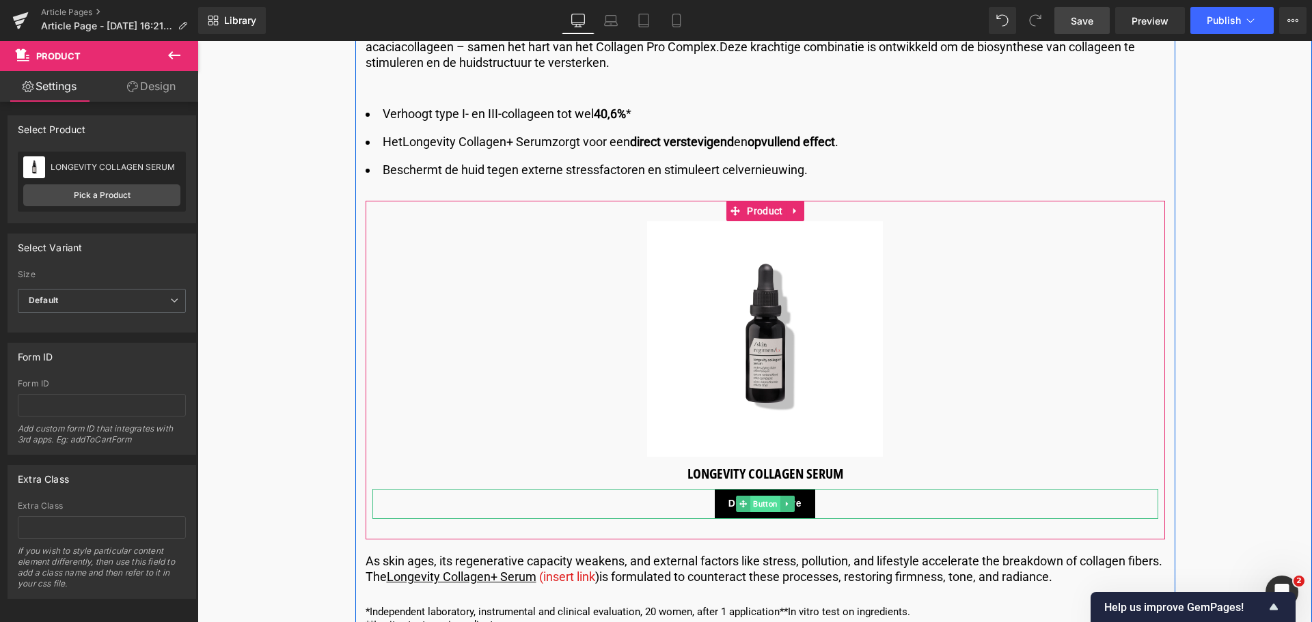
click at [766, 506] on span "Button" at bounding box center [765, 504] width 30 height 16
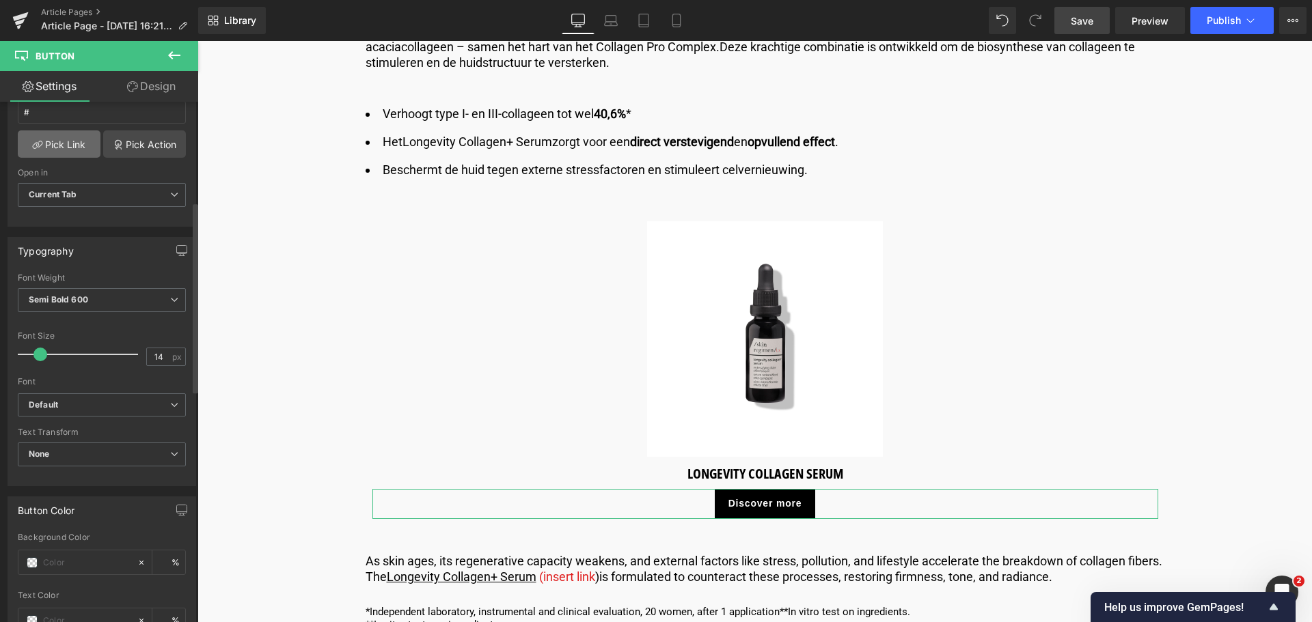
scroll to position [0, 0]
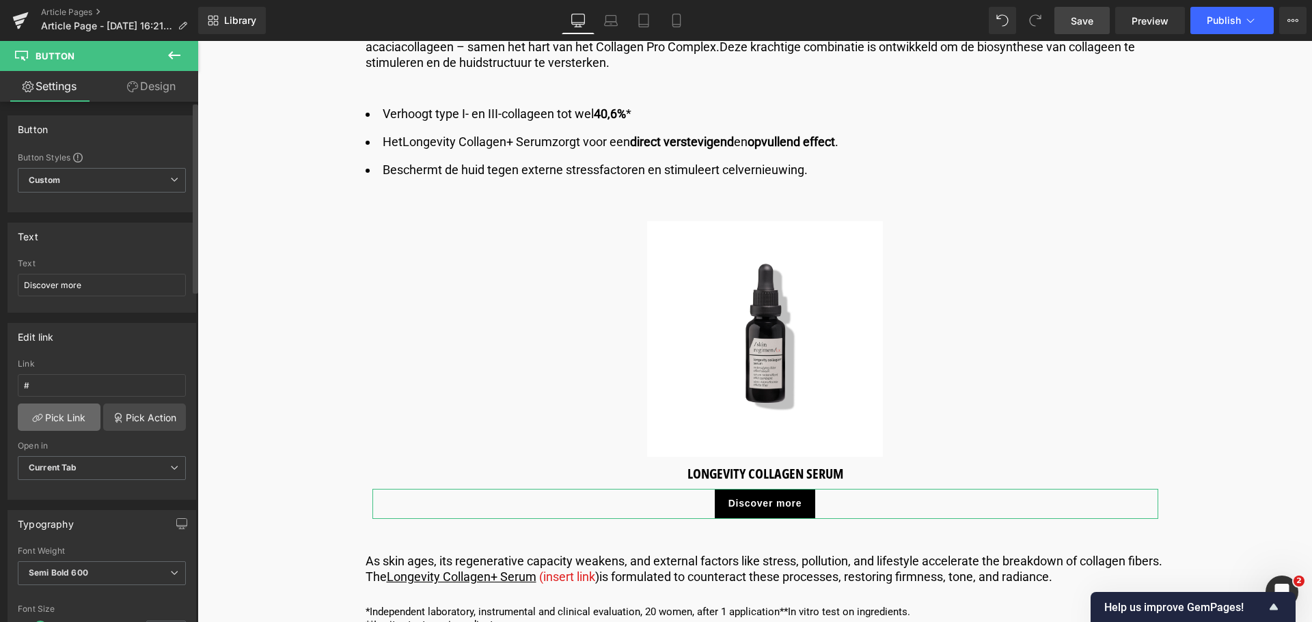
click at [80, 422] on link "Pick Link" at bounding box center [59, 417] width 83 height 27
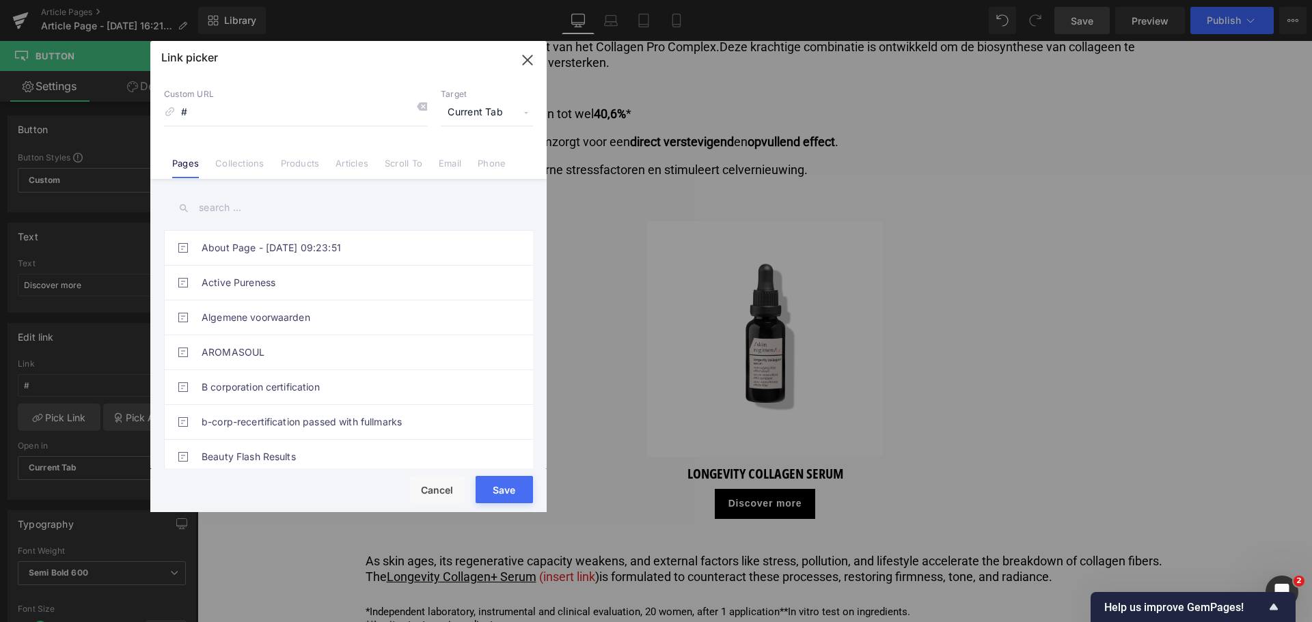
click at [299, 162] on link "Products" at bounding box center [300, 168] width 39 height 20
click at [249, 223] on div "About Page - [DATE] 09:23:51 Active Pureness Algemene voorwaarden AROMASOUL B c…" at bounding box center [348, 325] width 396 height 293
click at [247, 211] on input "text" at bounding box center [348, 208] width 369 height 31
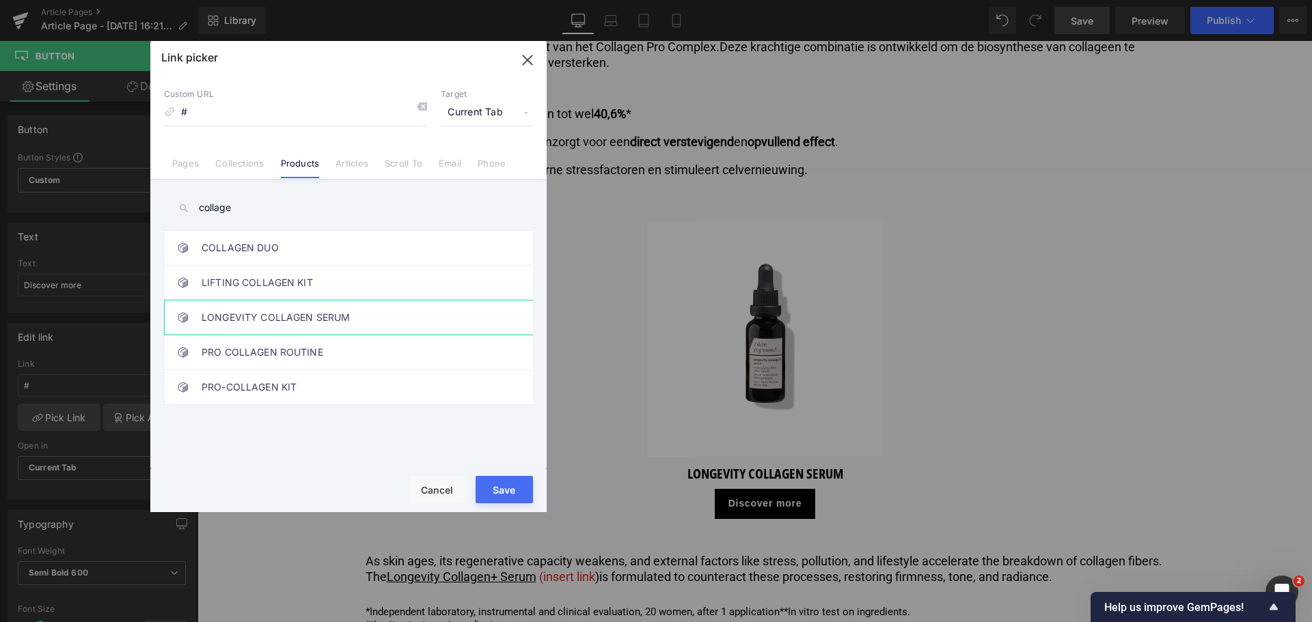
type input "collage"
click at [292, 318] on link "LONGEVITY COLLAGEN SERUM" at bounding box center [352, 318] width 301 height 34
click at [506, 489] on button "Save" at bounding box center [504, 489] width 57 height 27
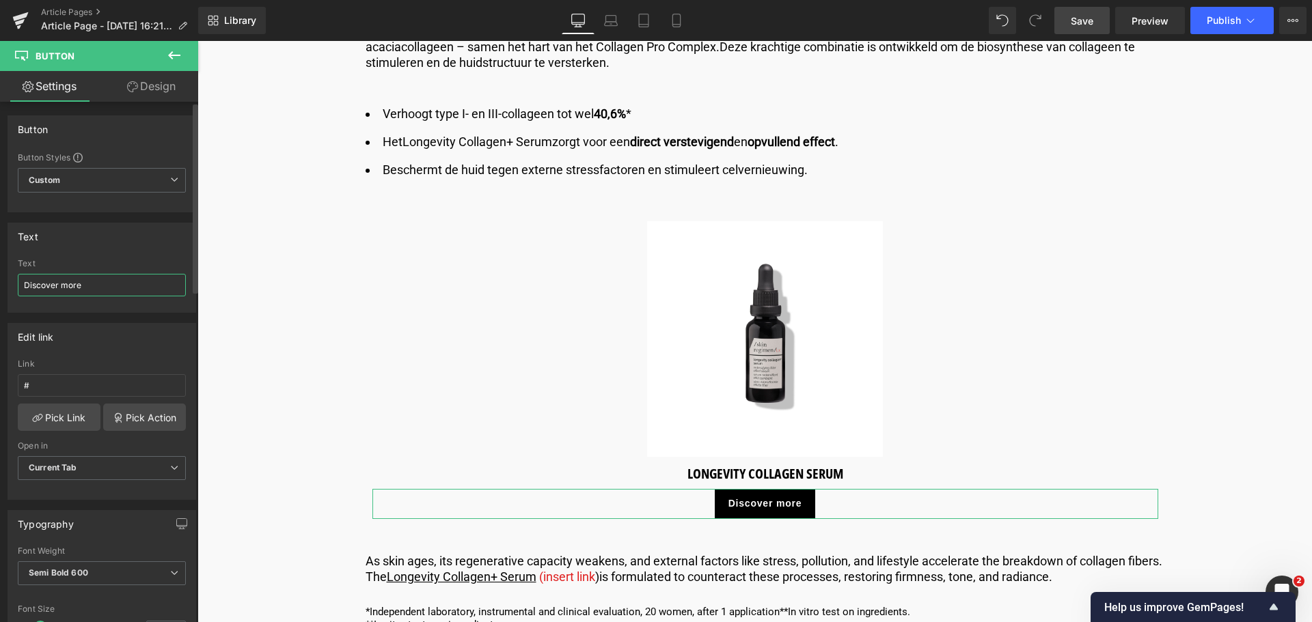
drag, startPoint x: 85, startPoint y: 286, endPoint x: 0, endPoint y: 277, distance: 85.8
click at [0, 277] on div "Text Discover more Text Discover more" at bounding box center [102, 262] width 204 height 100
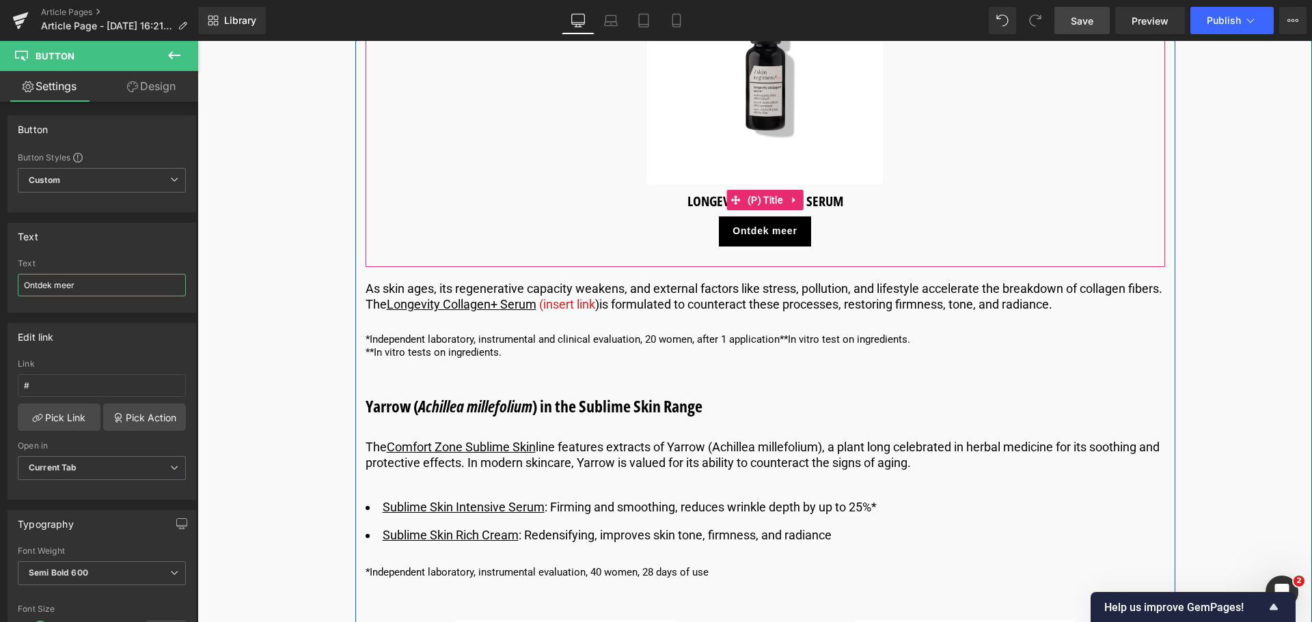
scroll to position [3758, 0]
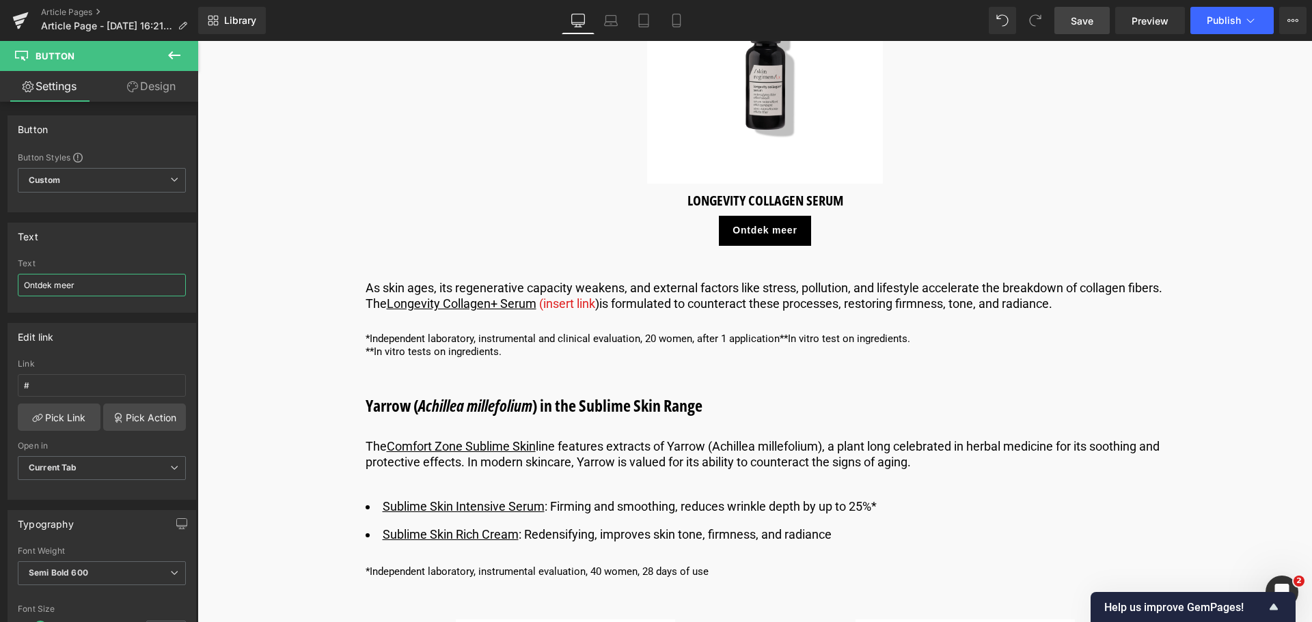
type input "Ontdek meer"
click at [1089, 15] on span "Save" at bounding box center [1082, 21] width 23 height 14
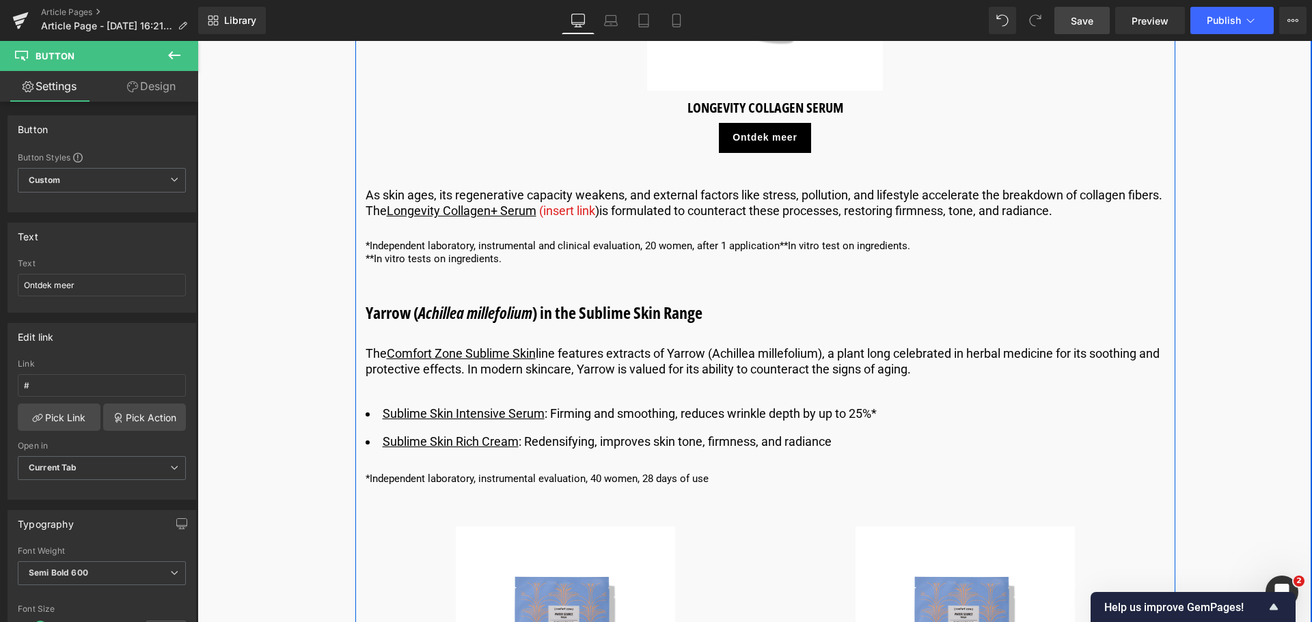
scroll to position [3826, 0]
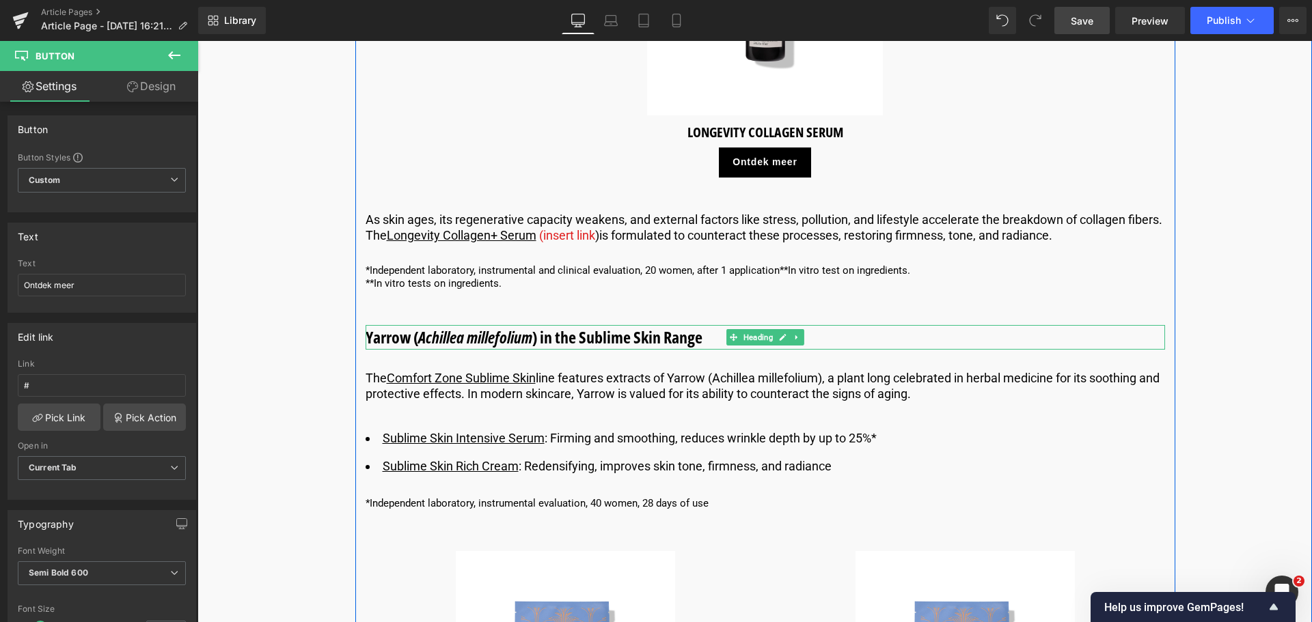
click at [715, 336] on h3 "Yarrow ( Achillea millefolium ) in the Sublime Skin Range" at bounding box center [765, 337] width 799 height 25
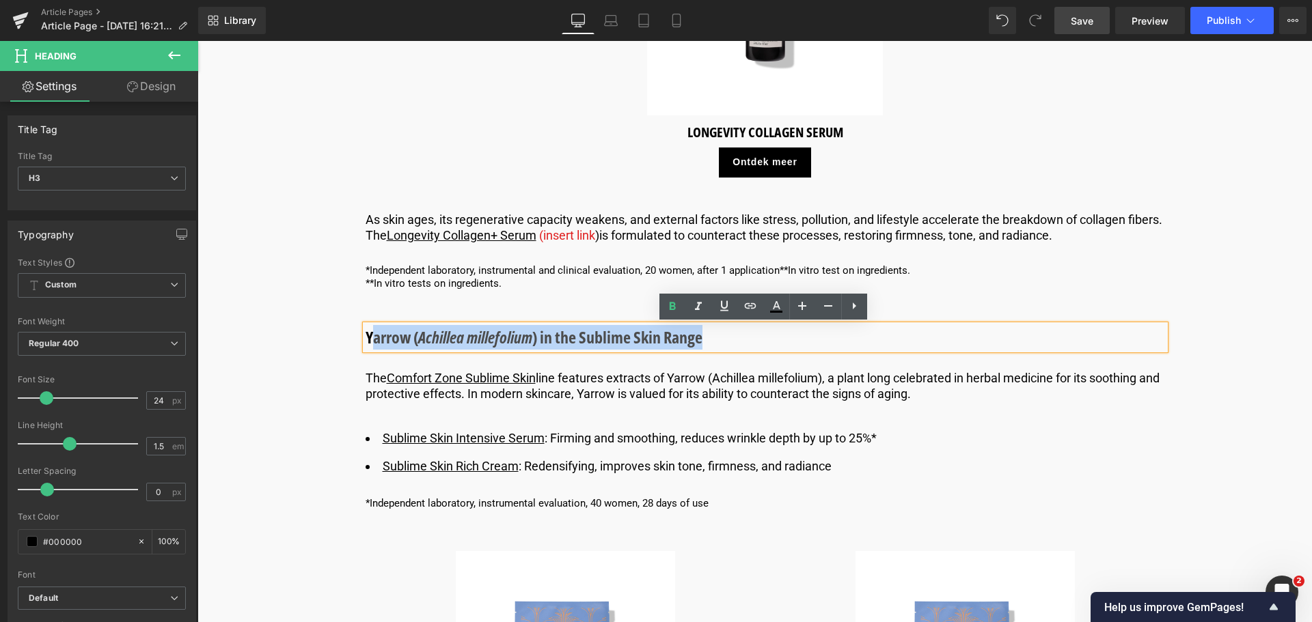
drag, startPoint x: 715, startPoint y: 336, endPoint x: 368, endPoint y: 338, distance: 346.4
click at [368, 338] on h3 "Yarrow ( Achillea millefolium ) in the Sublime Skin Range" at bounding box center [765, 337] width 799 height 25
paste div
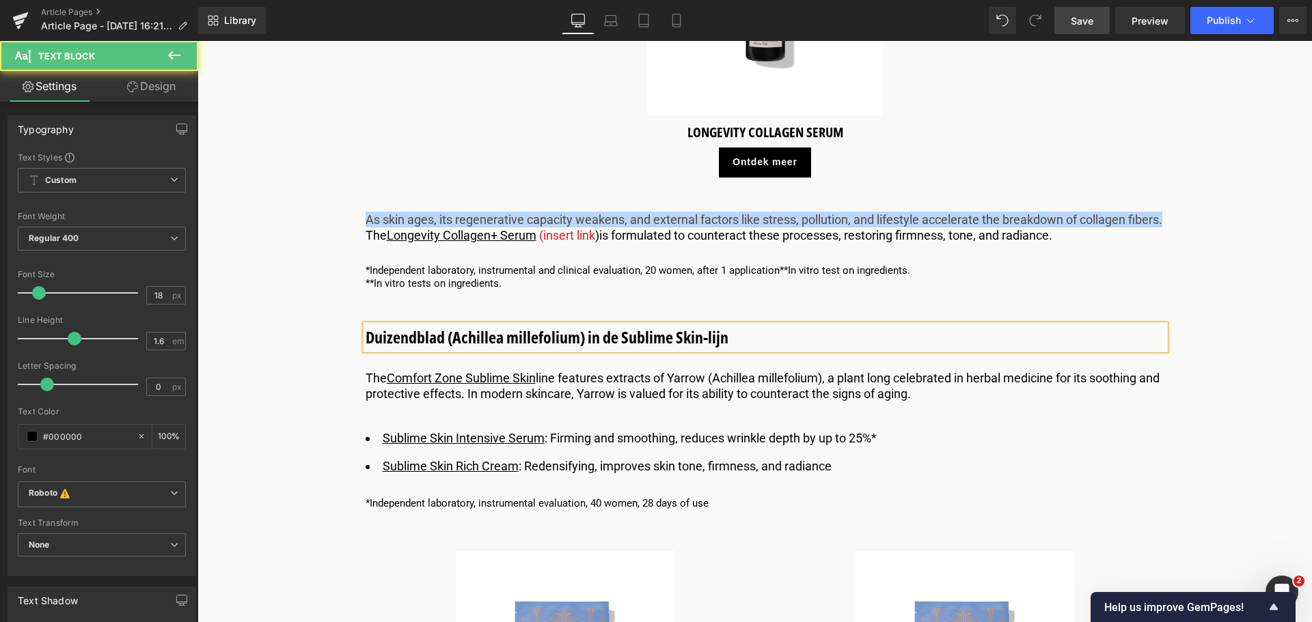
drag, startPoint x: 398, startPoint y: 236, endPoint x: 340, endPoint y: 219, distance: 60.3
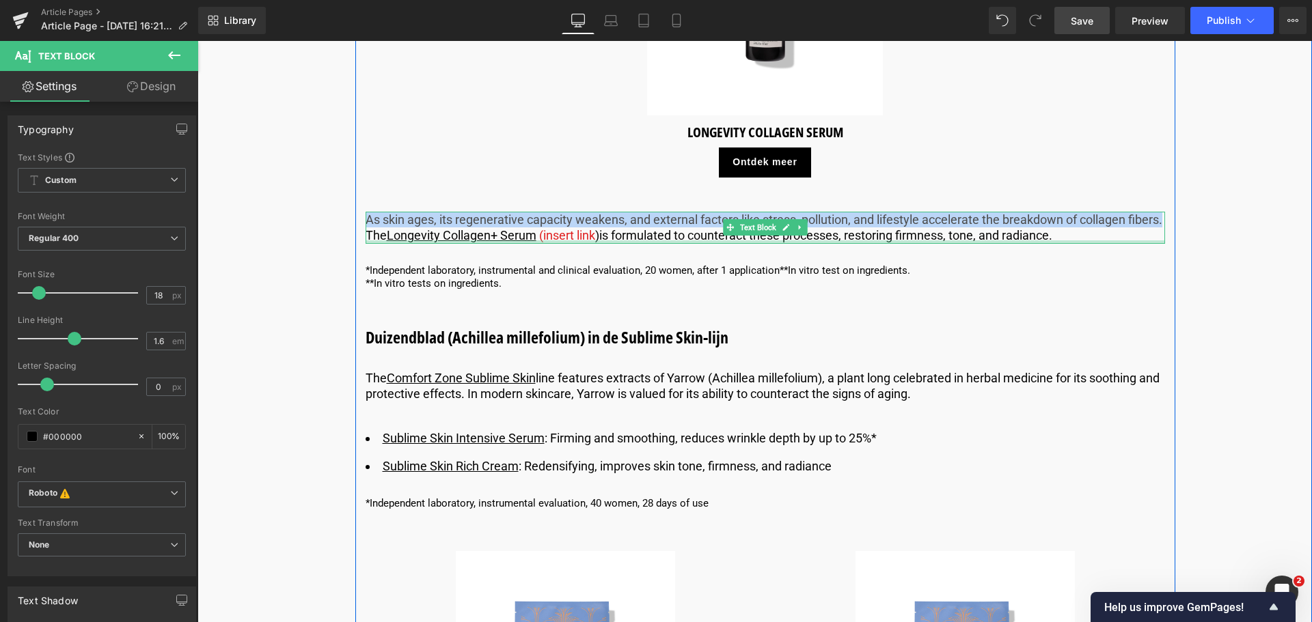
click at [400, 240] on div at bounding box center [765, 241] width 799 height 3
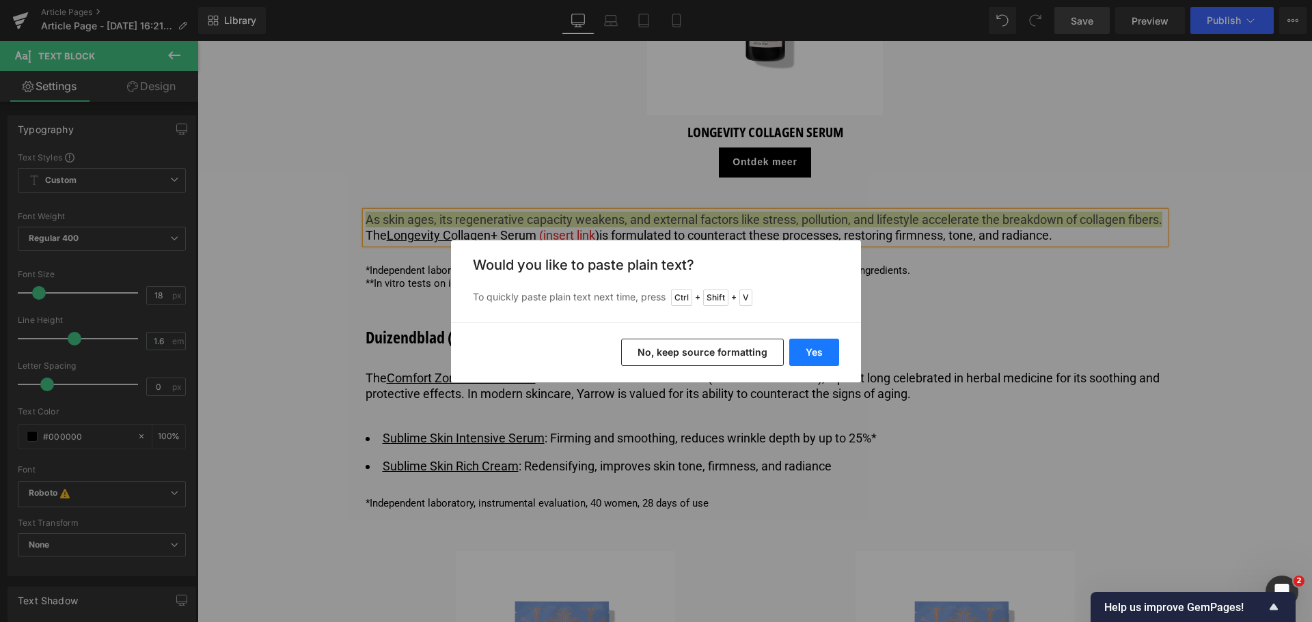
click at [803, 354] on button "Yes" at bounding box center [814, 352] width 50 height 27
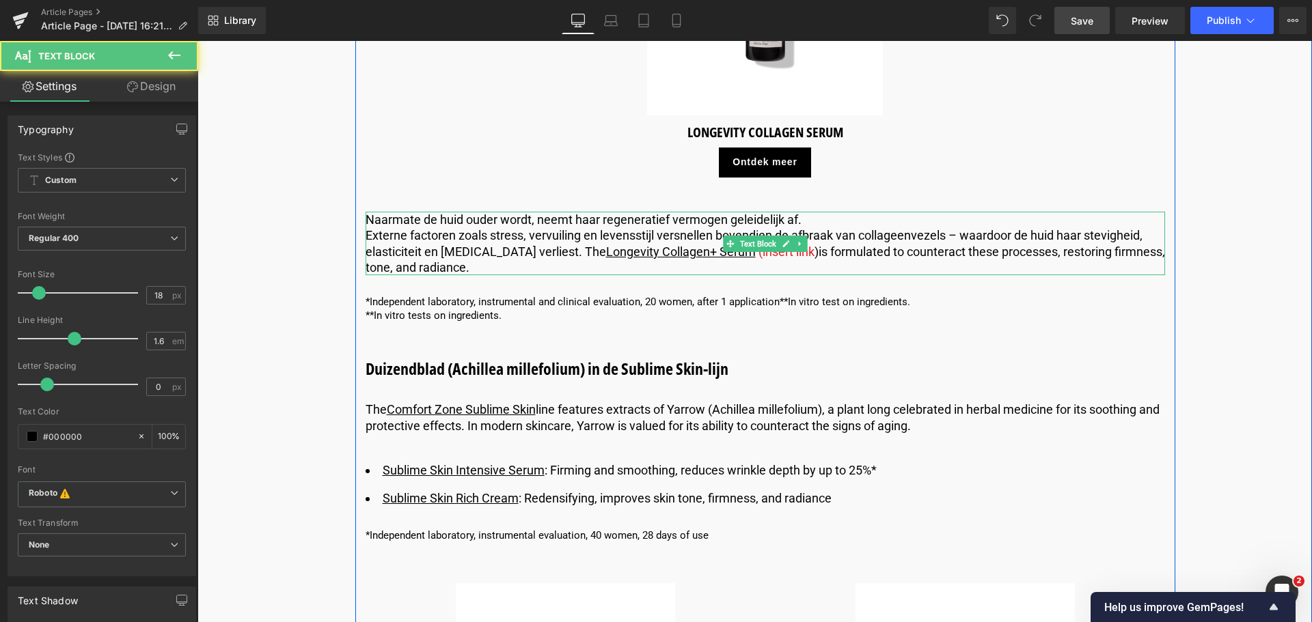
click at [369, 236] on p "Externe factoren zoals stress, vervuiling en levensstijl versnellen bovendien d…" at bounding box center [765, 252] width 799 height 48
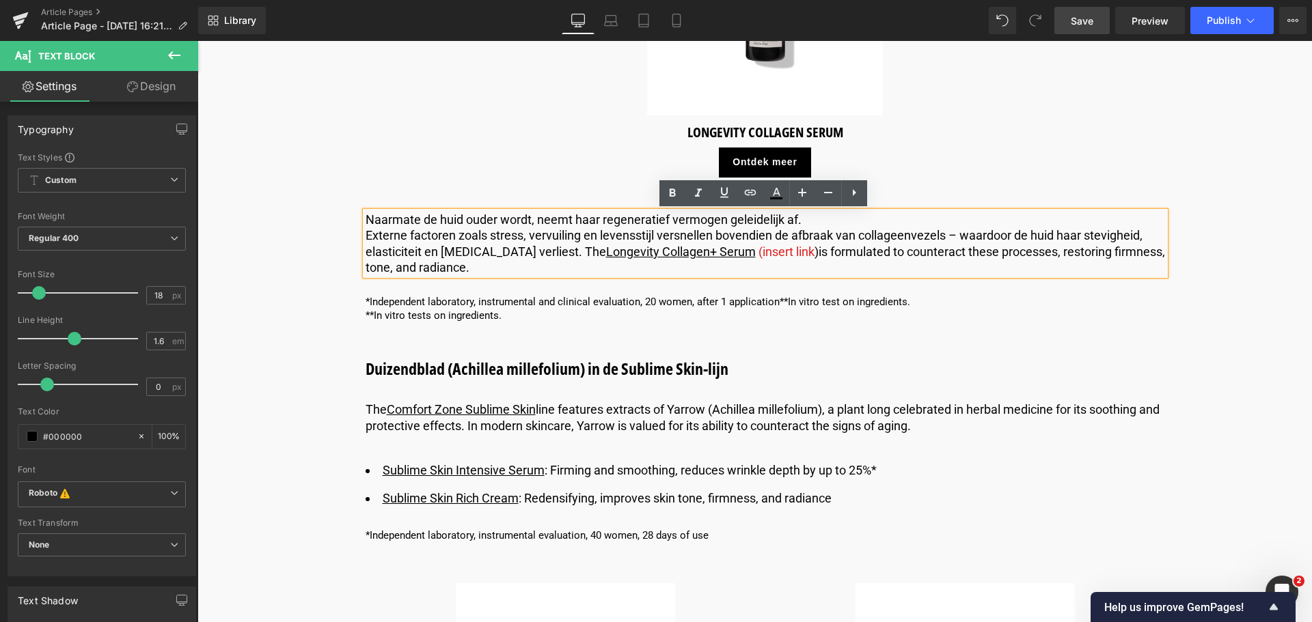
click at [366, 234] on p "Externe factoren zoals stress, vervuiling en levensstijl versnellen bovendien d…" at bounding box center [765, 252] width 799 height 48
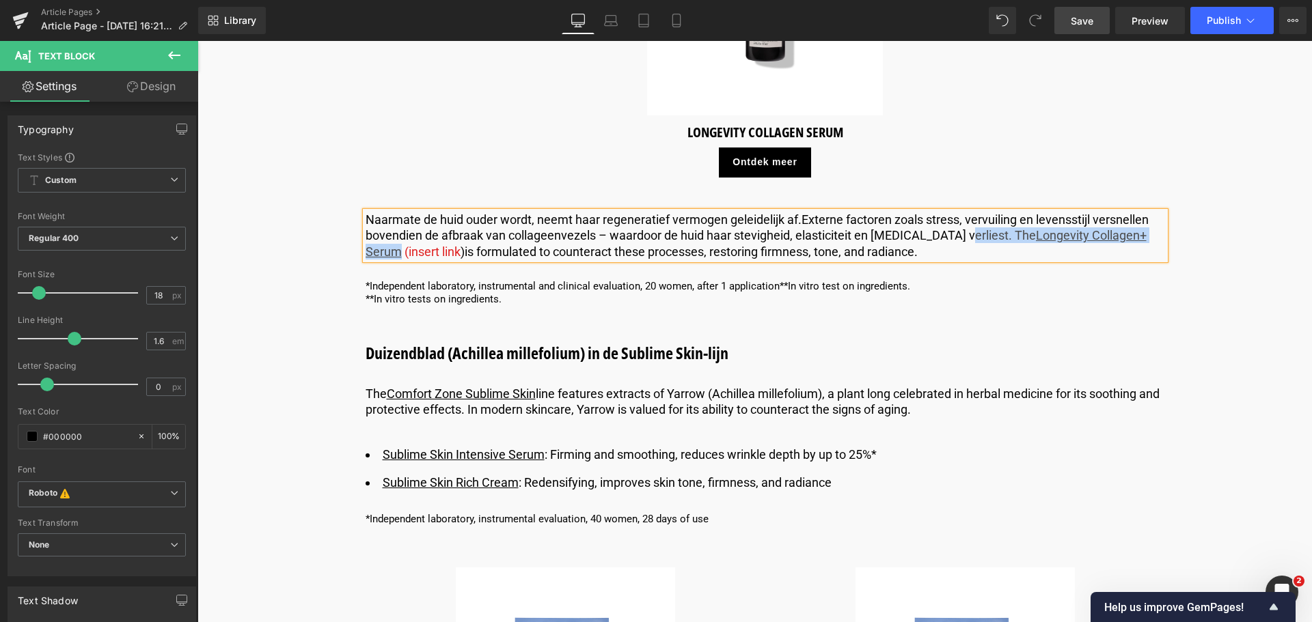
drag, startPoint x: 950, startPoint y: 233, endPoint x: 1118, endPoint y: 235, distance: 168.1
click at [1118, 235] on p "Naarmate de huid ouder wordt, neemt haar regeneratief vermogen geleidelijk af. …" at bounding box center [765, 236] width 799 height 48
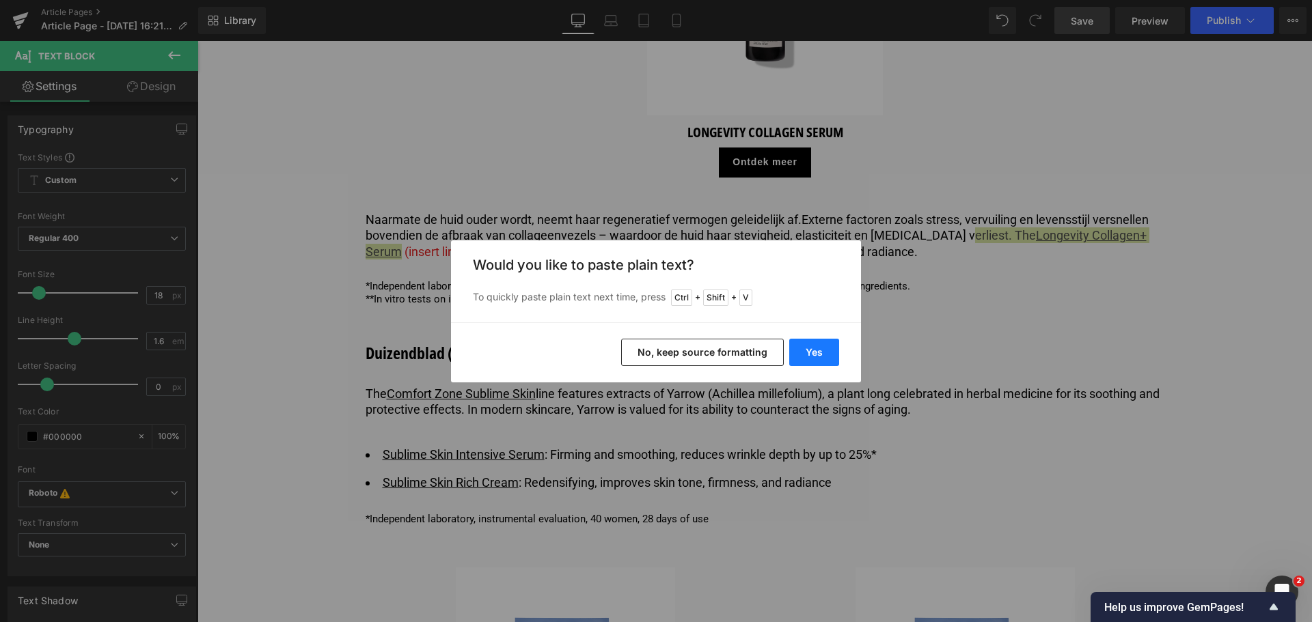
click at [815, 354] on button "Yes" at bounding box center [814, 352] width 50 height 27
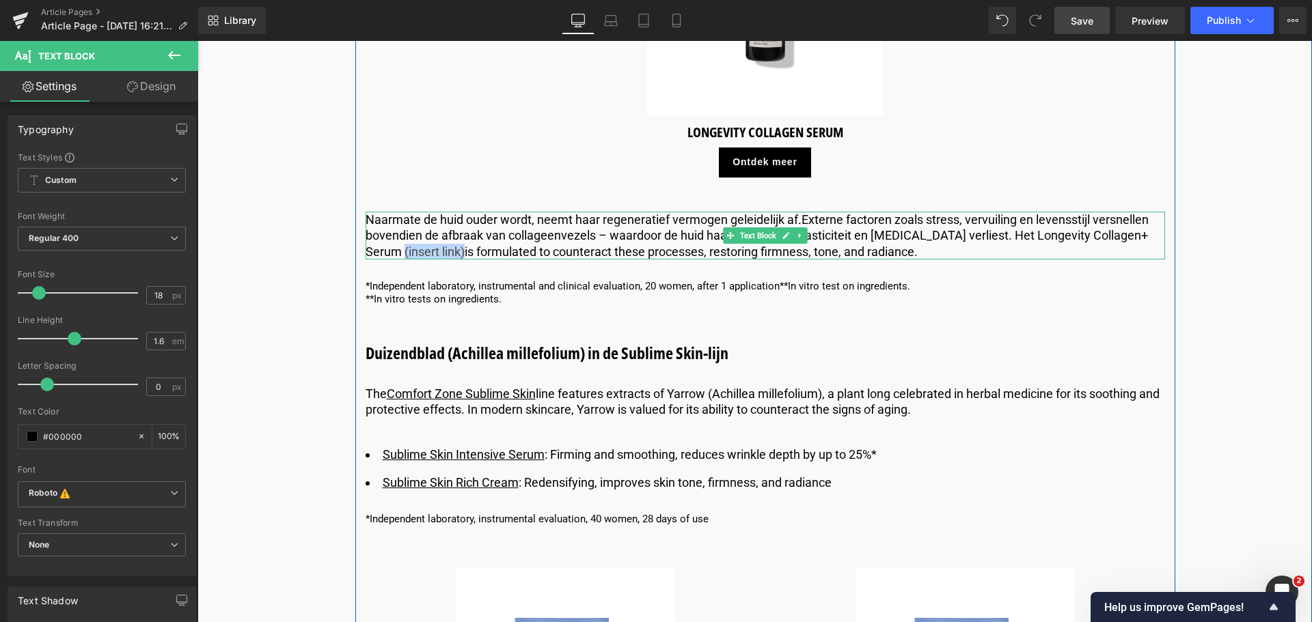
drag, startPoint x: 1123, startPoint y: 238, endPoint x: 385, endPoint y: 250, distance: 738.0
click at [385, 250] on p "Naarmate de huid ouder wordt, neemt haar regeneratief vermogen geleidelijk af. …" at bounding box center [765, 236] width 799 height 48
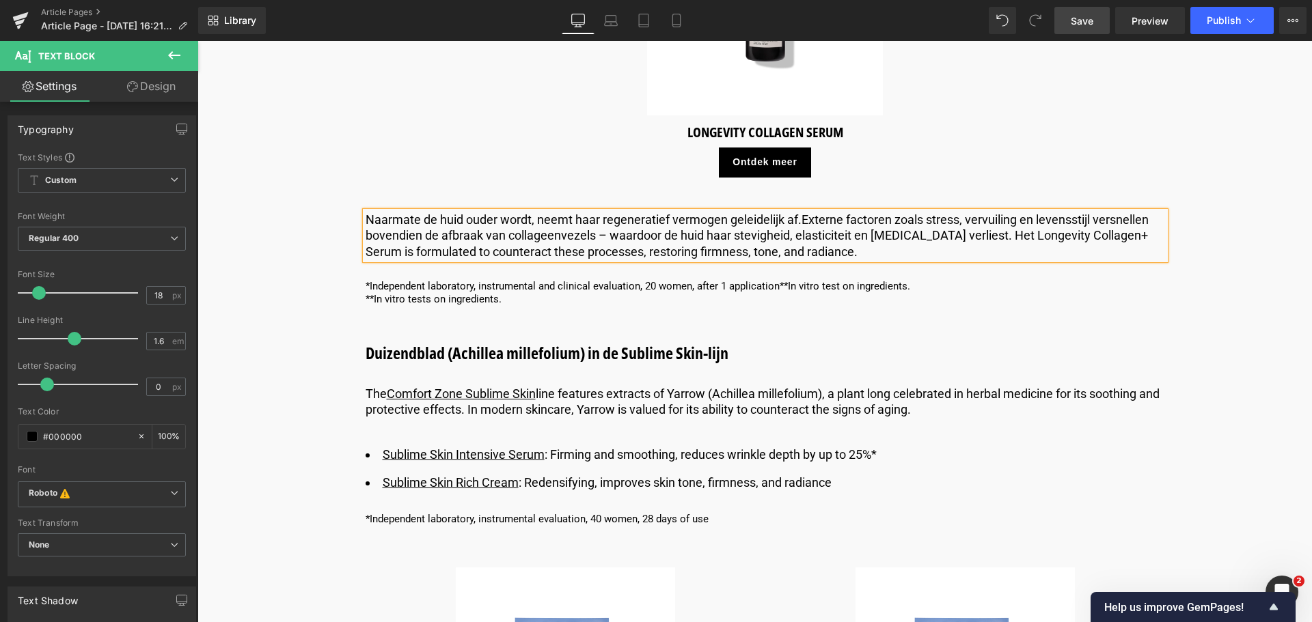
drag, startPoint x: 811, startPoint y: 253, endPoint x: 333, endPoint y: 256, distance: 477.6
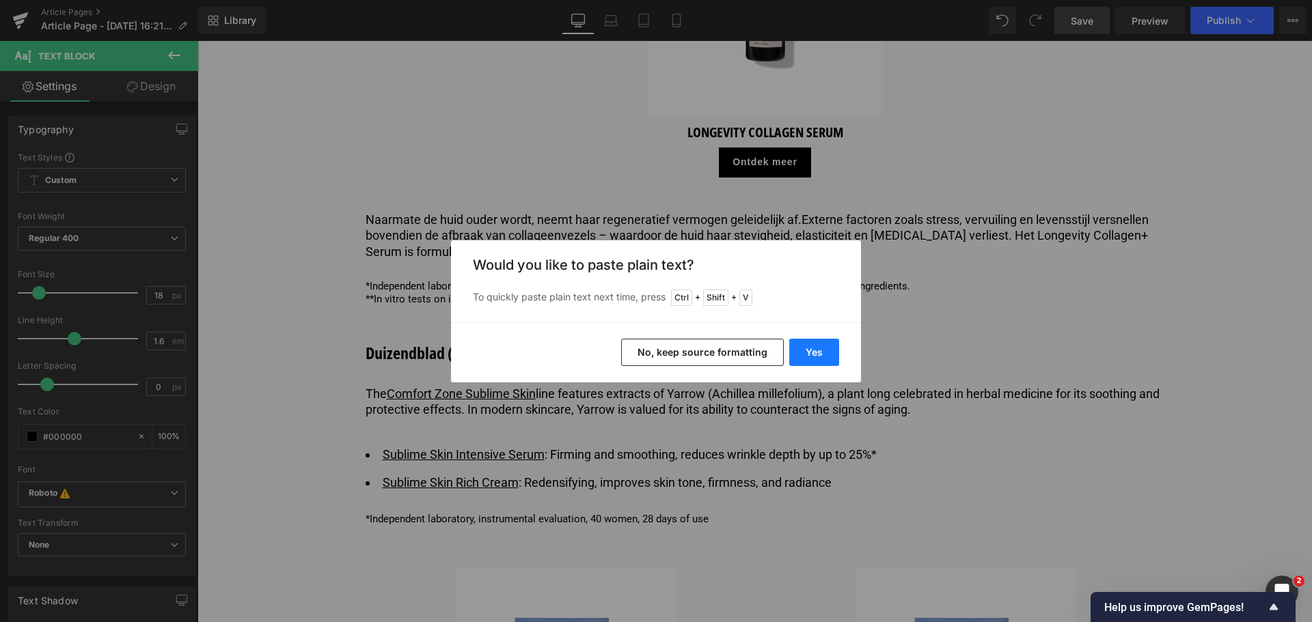
click at [799, 348] on button "Yes" at bounding box center [814, 352] width 50 height 27
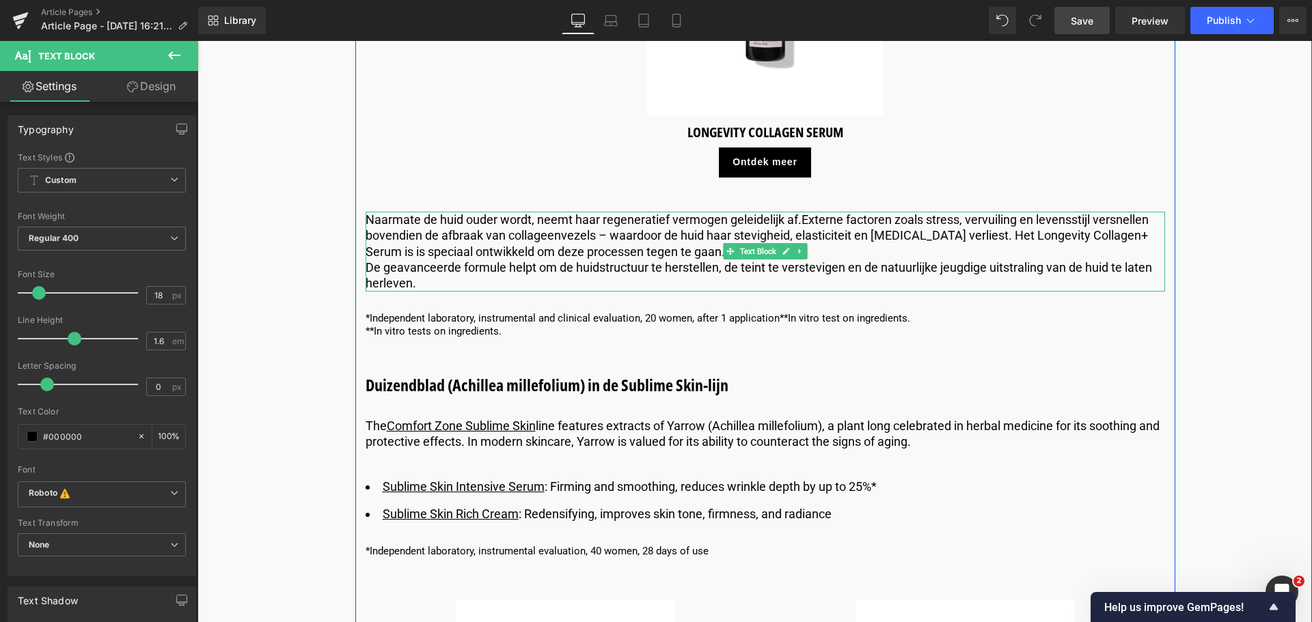
click at [374, 276] on span "De geavanceerde formule helpt om de huidstructuur te herstellen, de teint te ve…" at bounding box center [759, 275] width 786 height 30
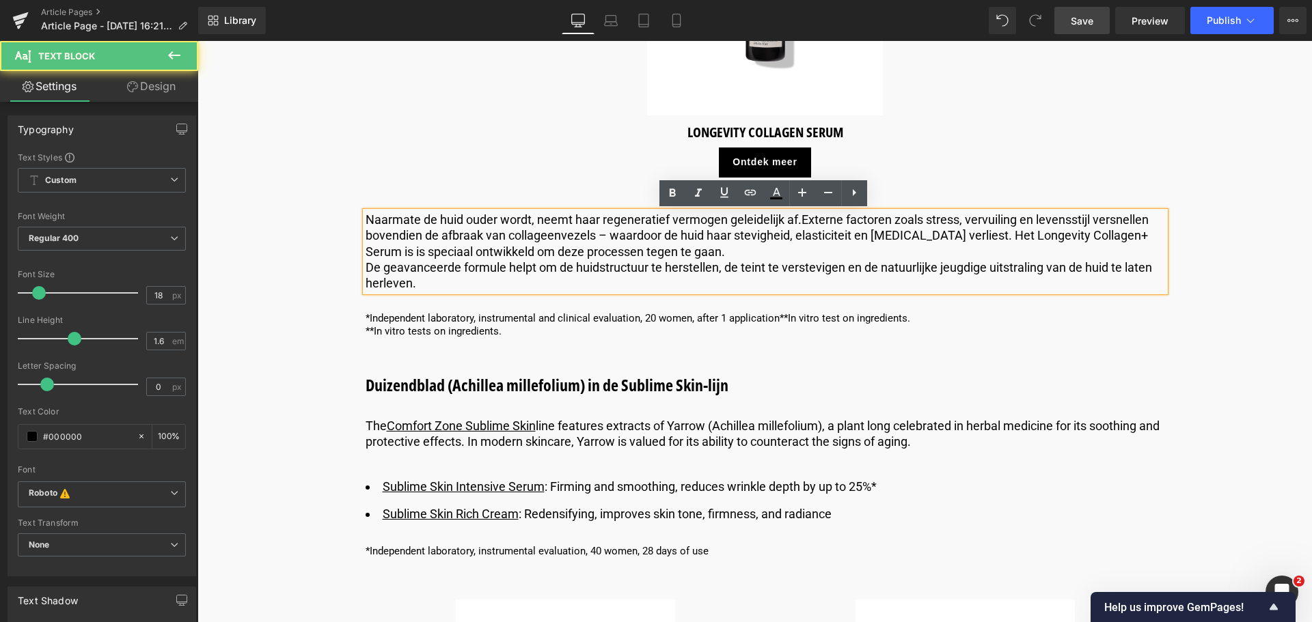
click at [366, 267] on p "De geavanceerde formule helpt om de huidstructuur te herstellen, de teint te ve…" at bounding box center [765, 276] width 799 height 32
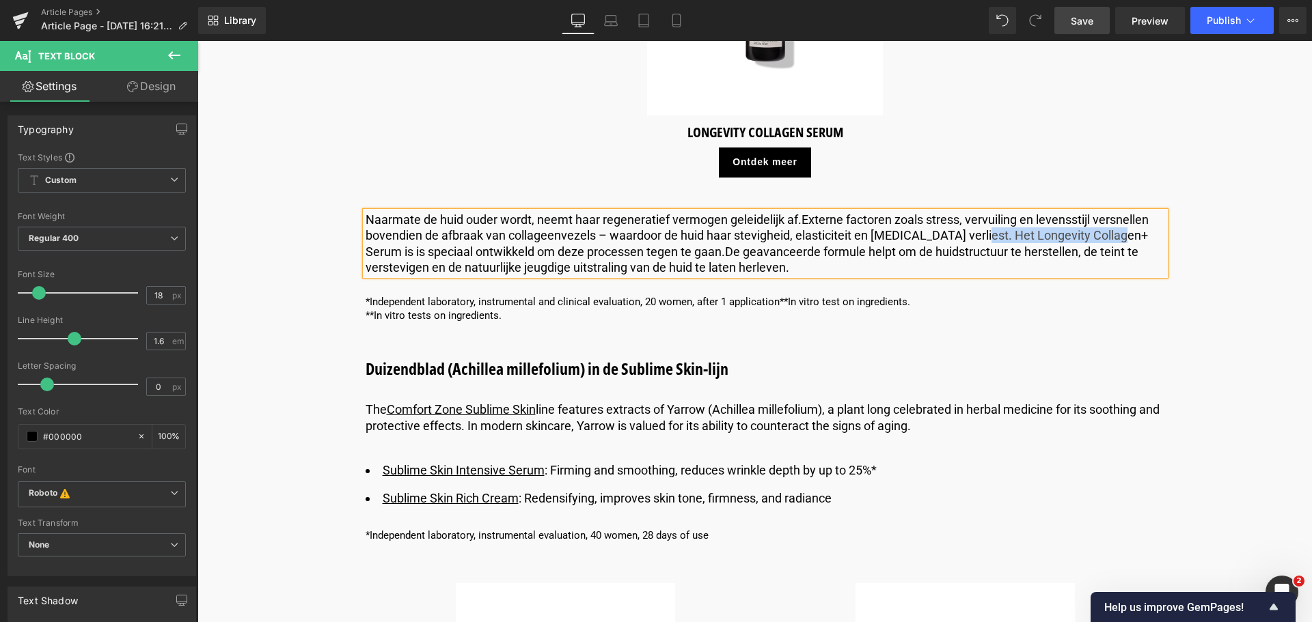
drag, startPoint x: 1116, startPoint y: 233, endPoint x: 971, endPoint y: 236, distance: 145.6
click at [971, 236] on span "Externe factoren zoals stress, vervuiling en levensstijl versnellen bovendien d…" at bounding box center [757, 235] width 783 height 46
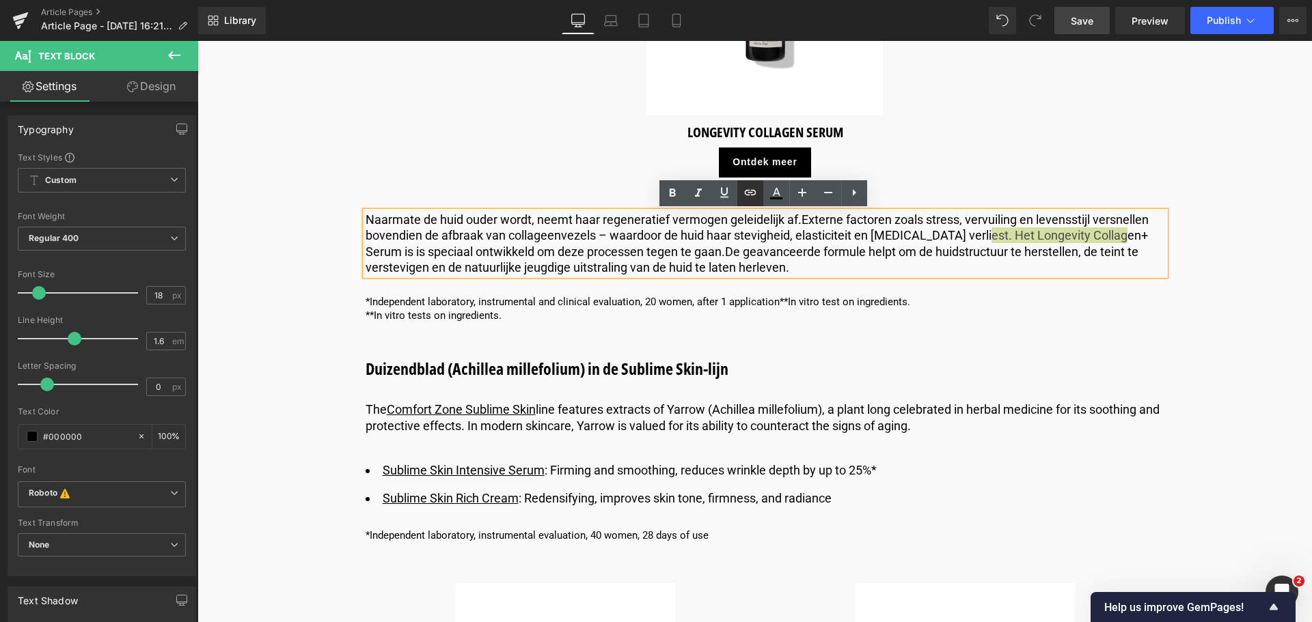
click at [749, 194] on icon at bounding box center [750, 192] width 16 height 16
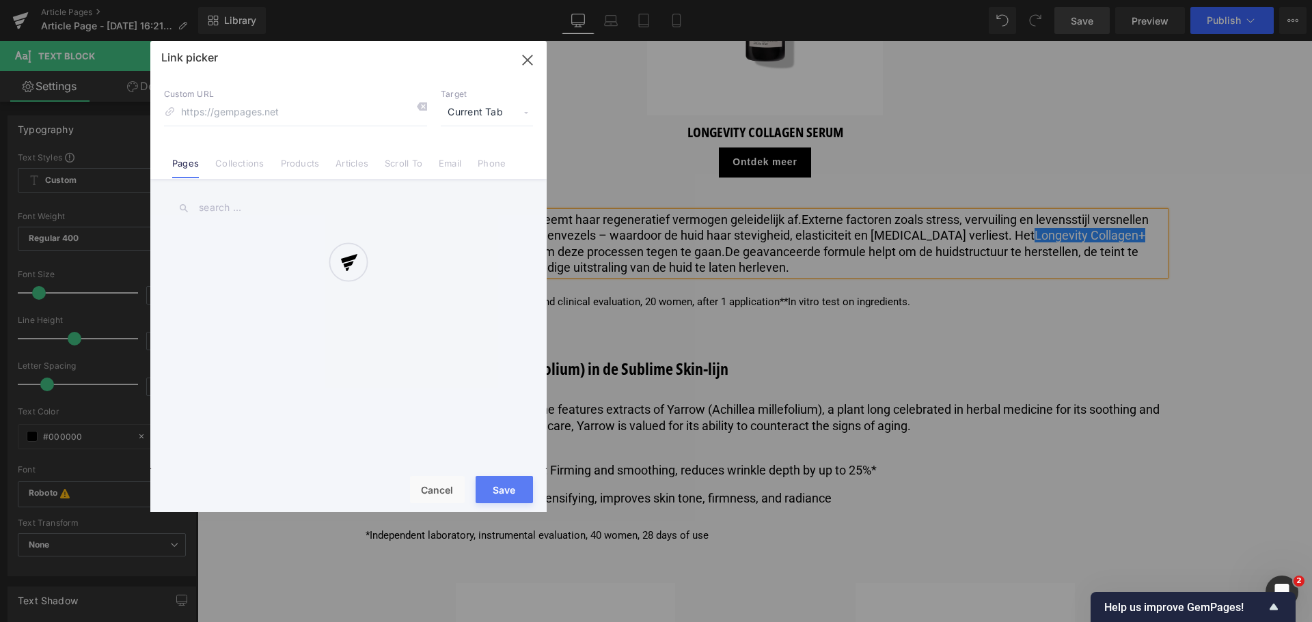
click at [1149, 0] on div "Text Color Highlight Color #333333 Edit or remove link: Edit - Unlink - Cancel …" at bounding box center [656, 0] width 1312 height 0
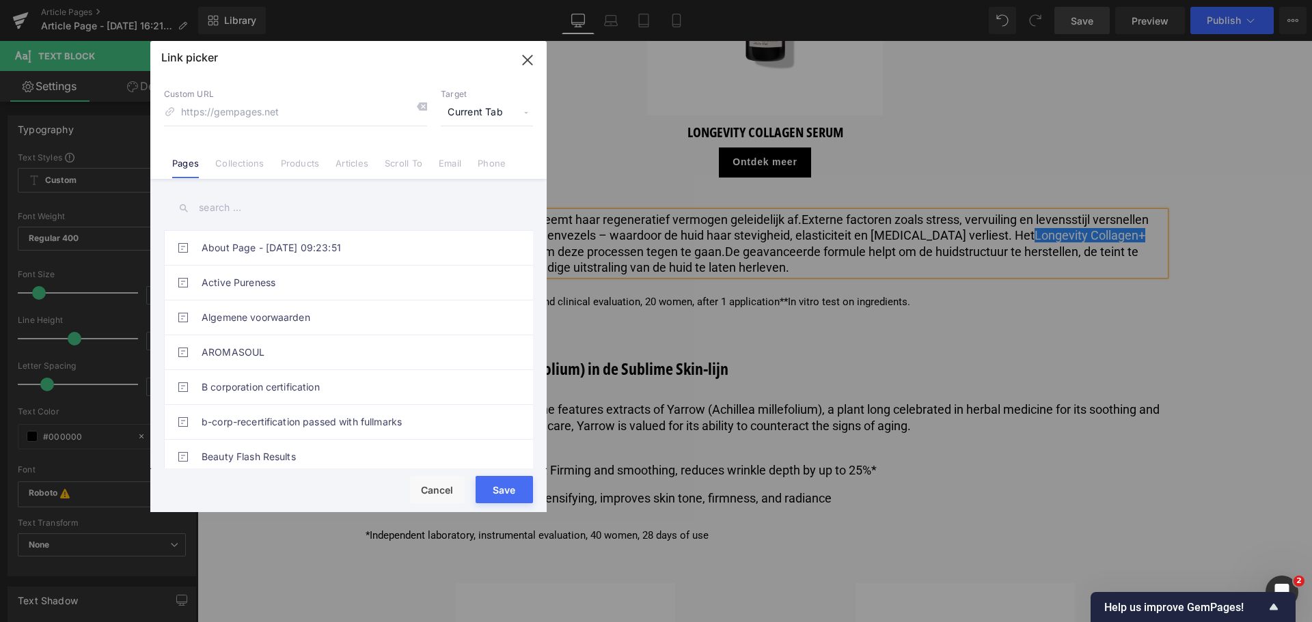
click at [312, 167] on link "Products" at bounding box center [300, 168] width 39 height 20
click at [249, 219] on input "text" at bounding box center [348, 208] width 369 height 31
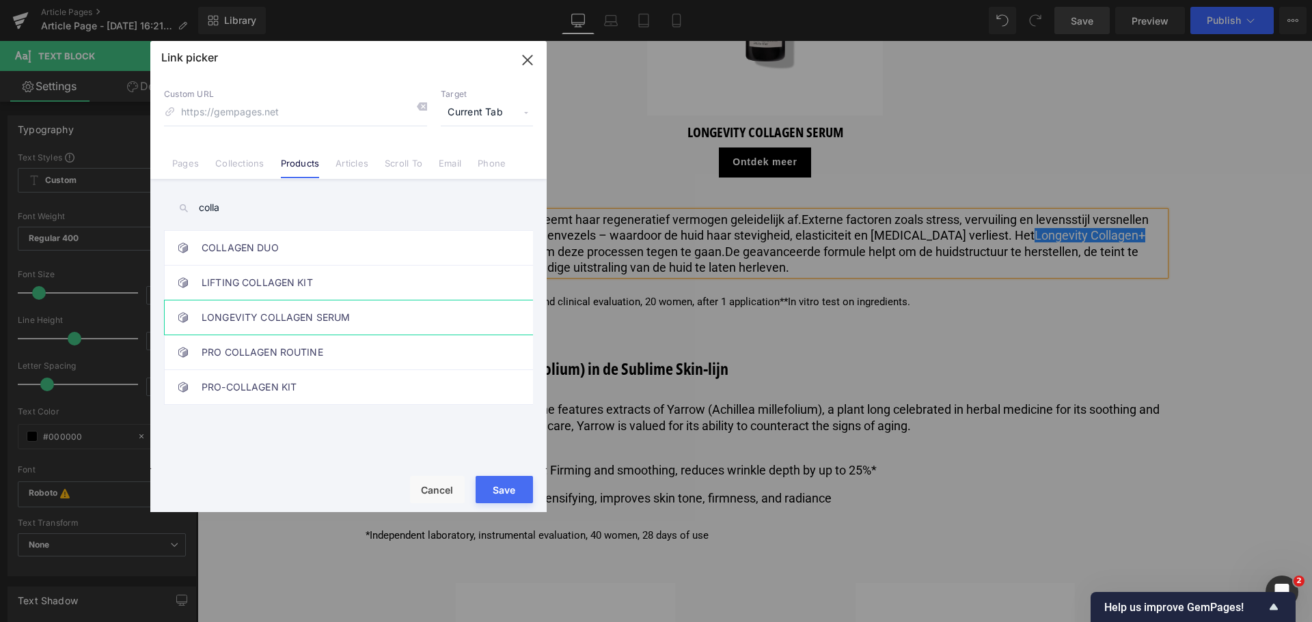
type input "colla"
click at [265, 318] on link "LONGEVITY COLLAGEN SERUM" at bounding box center [352, 318] width 301 height 34
click at [483, 492] on button "Save" at bounding box center [504, 489] width 57 height 27
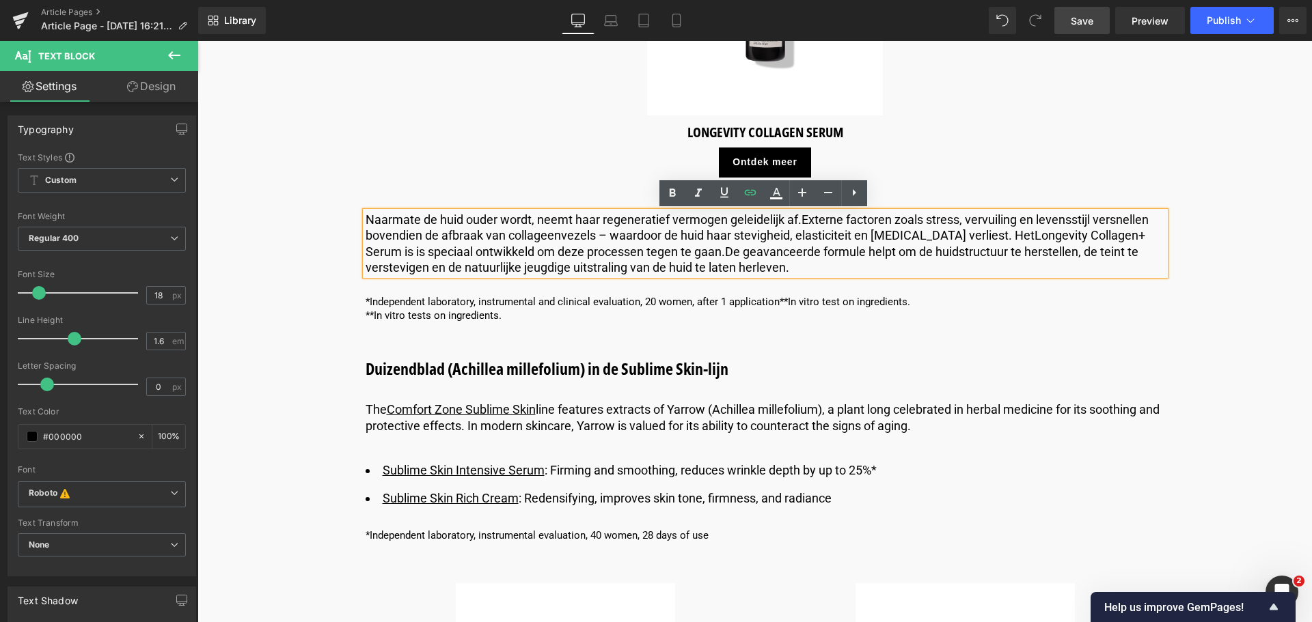
click at [661, 247] on span "De geavanceerde formule helpt om de huidstructuur te herstellen, de teint te ve…" at bounding box center [752, 260] width 773 height 30
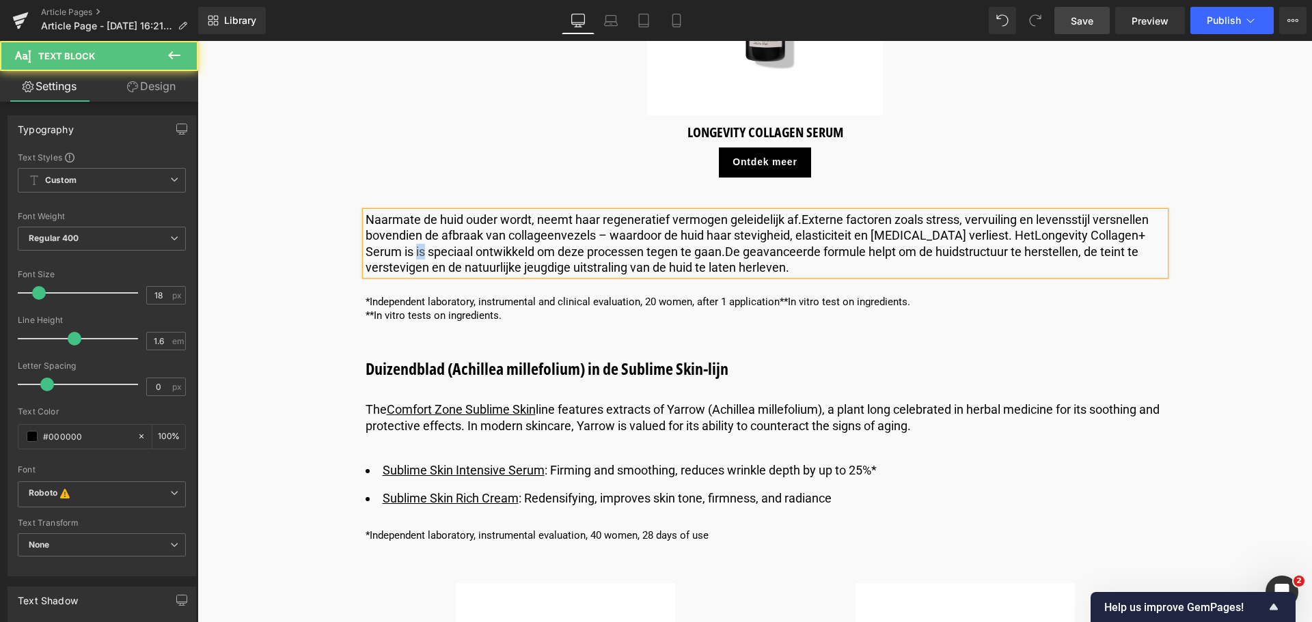
drag, startPoint x: 1145, startPoint y: 238, endPoint x: 1134, endPoint y: 238, distance: 10.9
click at [1134, 238] on p "Naarmate de huid ouder wordt, neemt haar regeneratief vermogen geleidelijk af. …" at bounding box center [765, 244] width 799 height 64
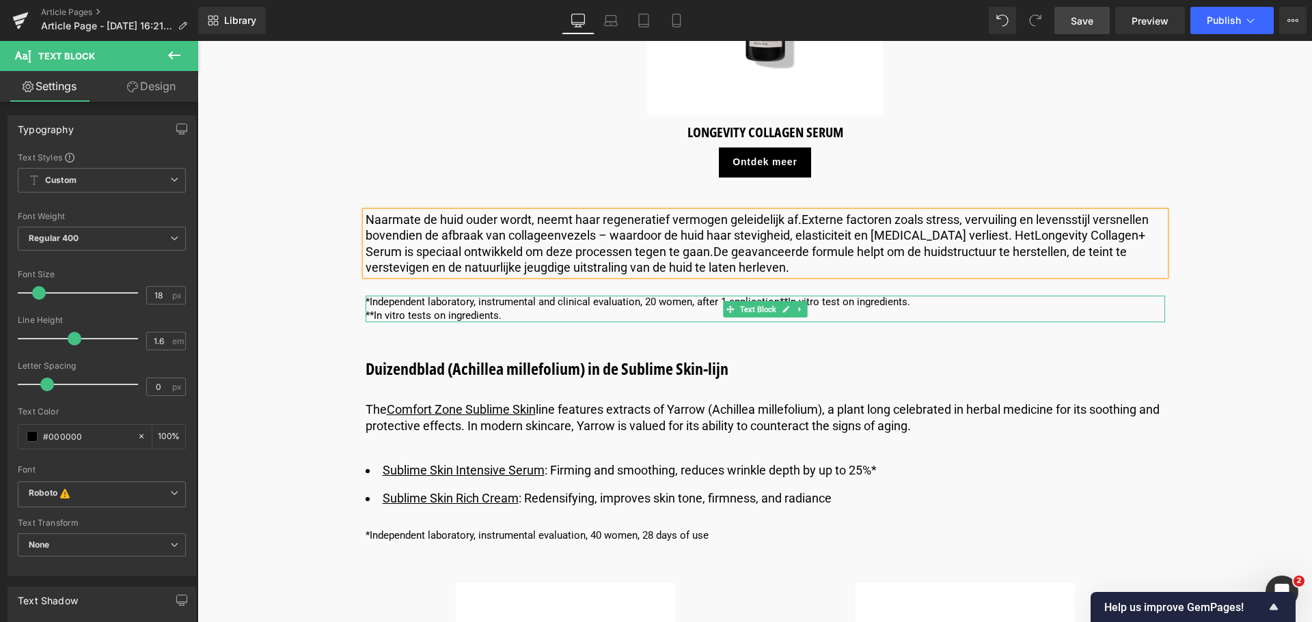
click at [500, 318] on p "**In vitro tests on ingredients." at bounding box center [765, 317] width 799 height 14
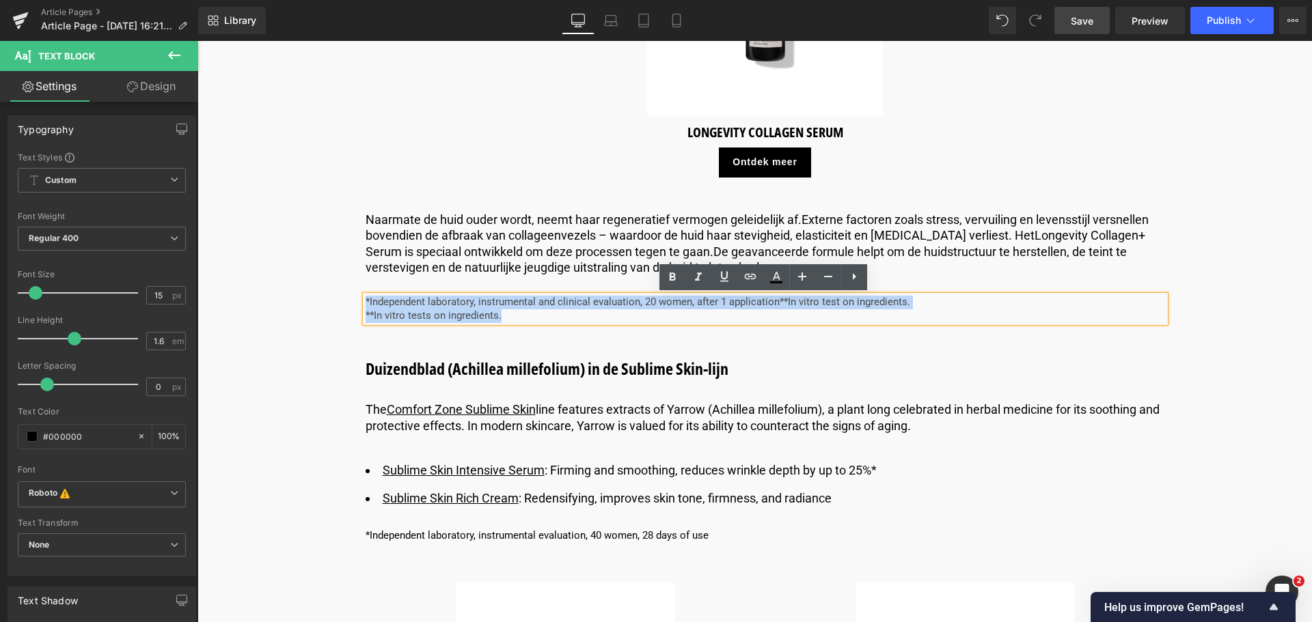
drag, startPoint x: 500, startPoint y: 318, endPoint x: 322, endPoint y: 299, distance: 178.7
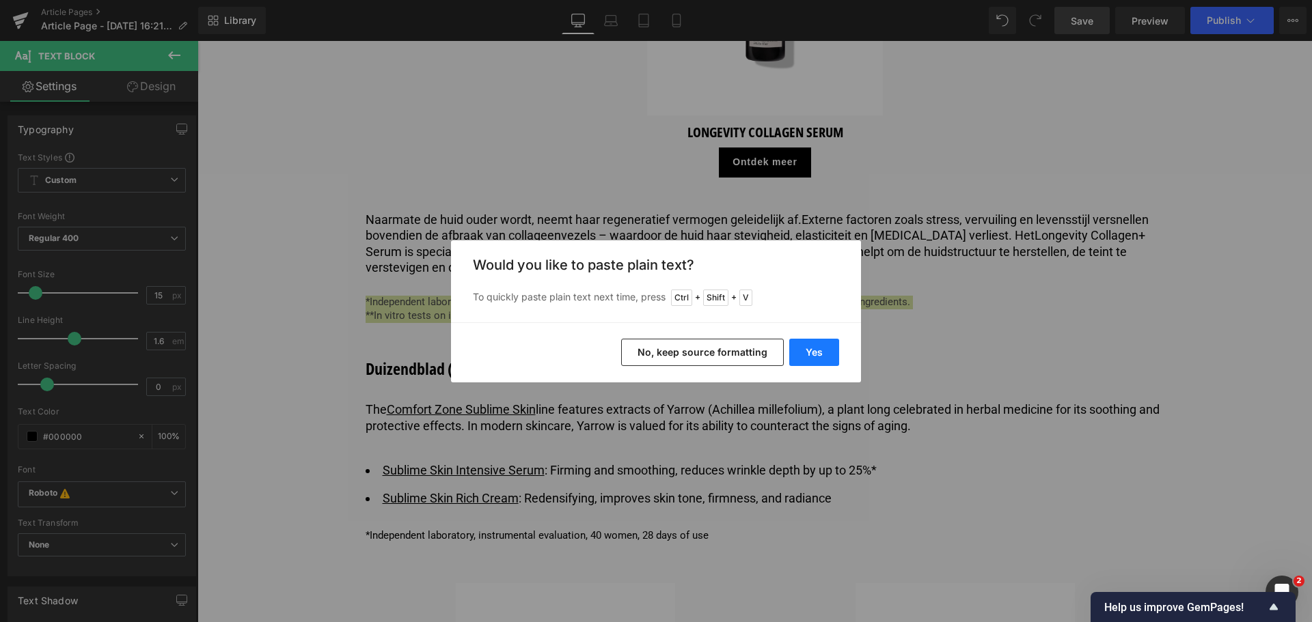
click at [826, 349] on button "Yes" at bounding box center [814, 352] width 50 height 27
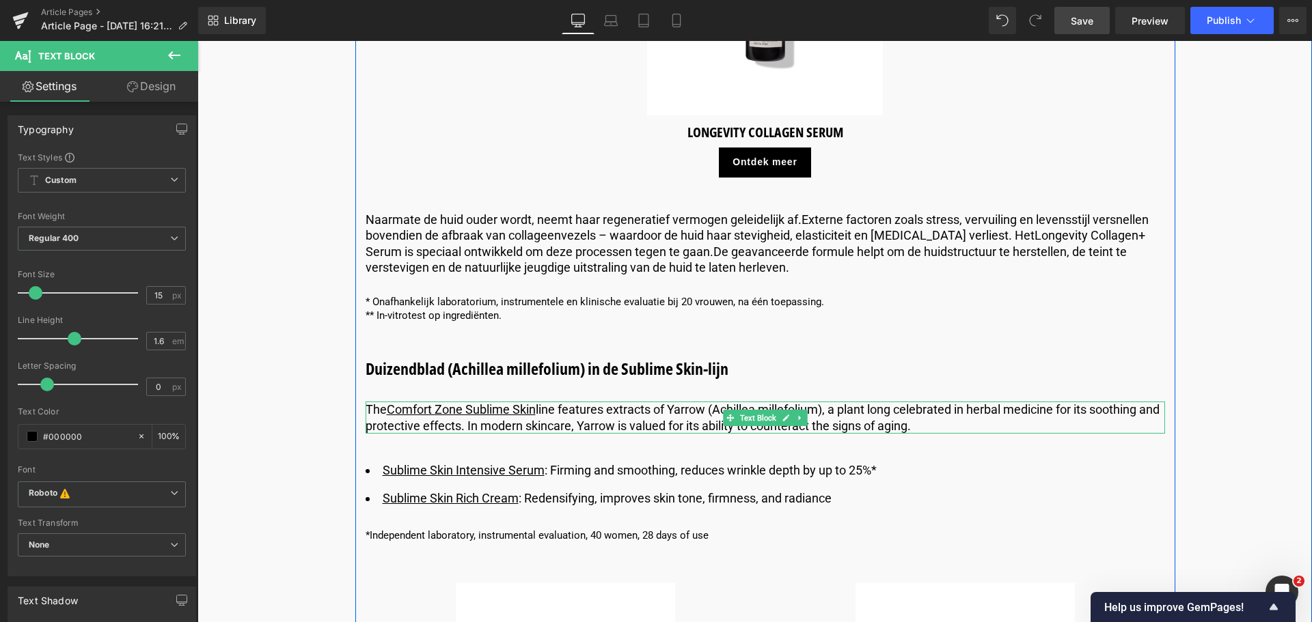
click at [504, 427] on p "​The Comfort Zone Sublime Skin line features extracts of Yarrow (Achillea mille…" at bounding box center [765, 418] width 799 height 32
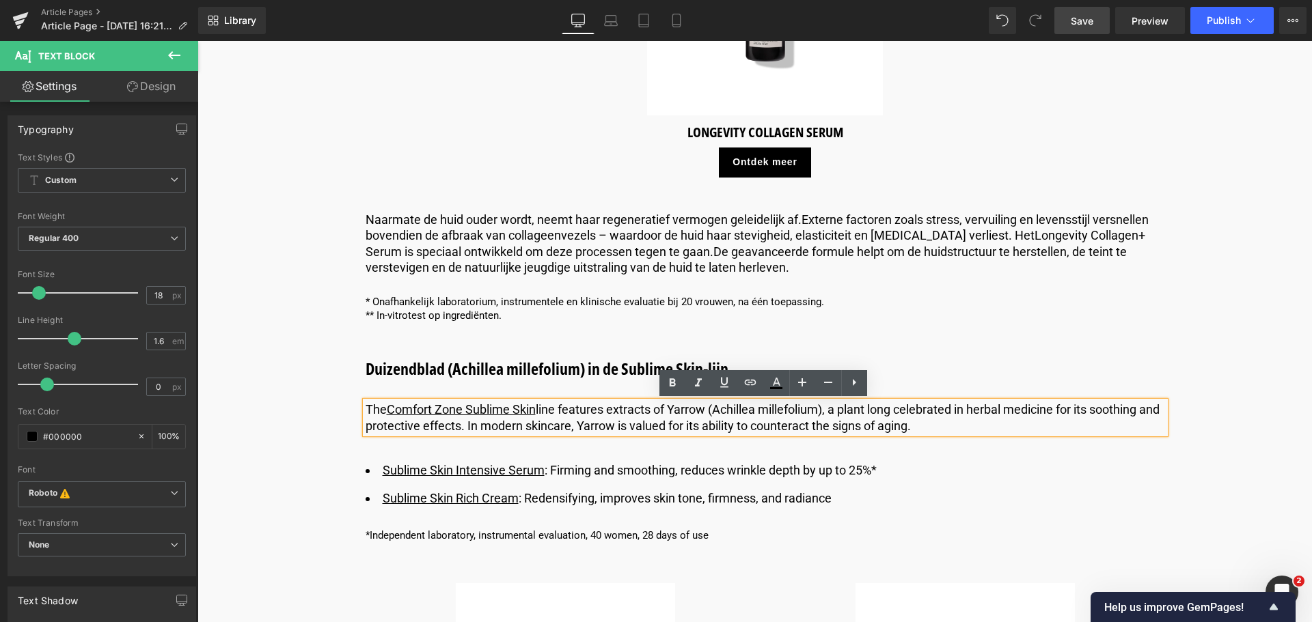
drag, startPoint x: 489, startPoint y: 427, endPoint x: 948, endPoint y: 422, distance: 459.8
click at [948, 422] on p "​The Comfort Zone Sublime Skin line features extracts of Yarrow (Achillea mille…" at bounding box center [765, 418] width 799 height 32
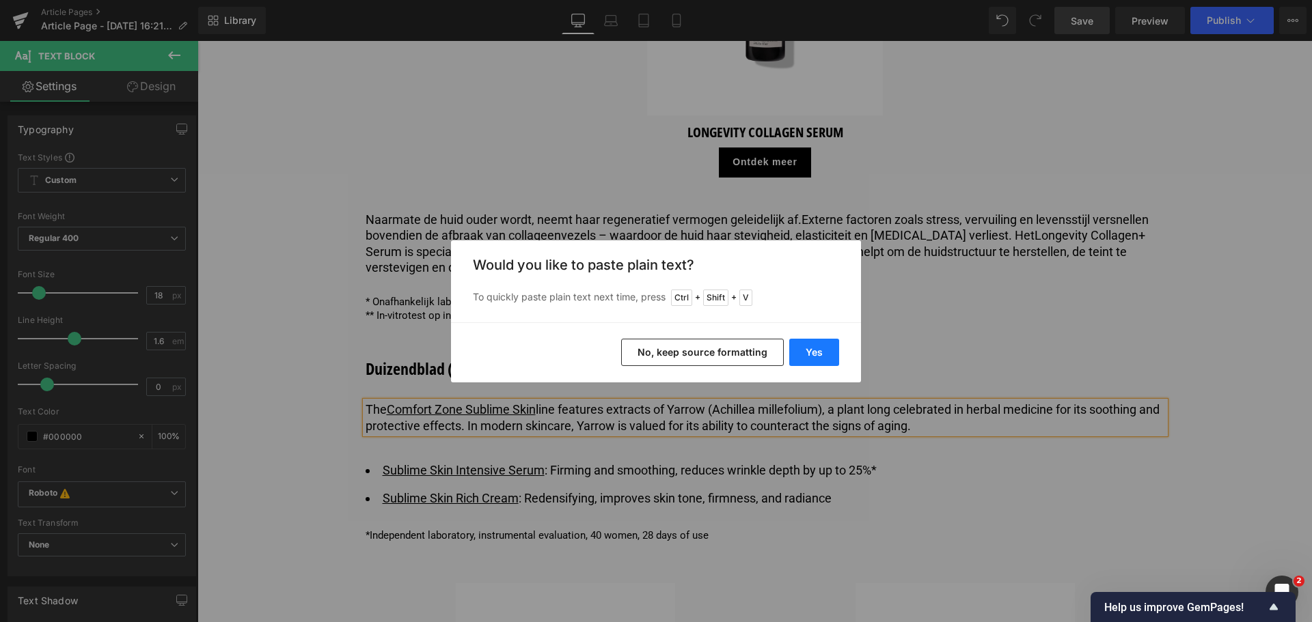
click at [810, 353] on button "Yes" at bounding box center [814, 352] width 50 height 27
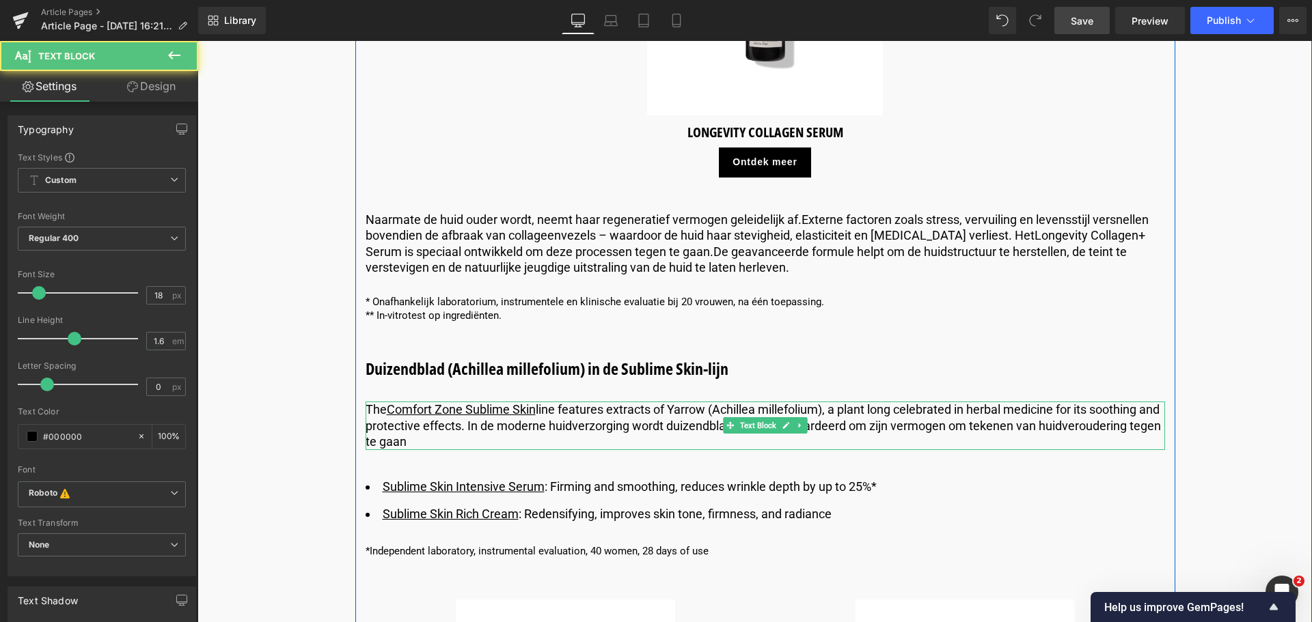
click at [452, 445] on p "​The Comfort Zone Sublime Skin line features extracts of Yarrow (Achillea mille…" at bounding box center [765, 426] width 799 height 48
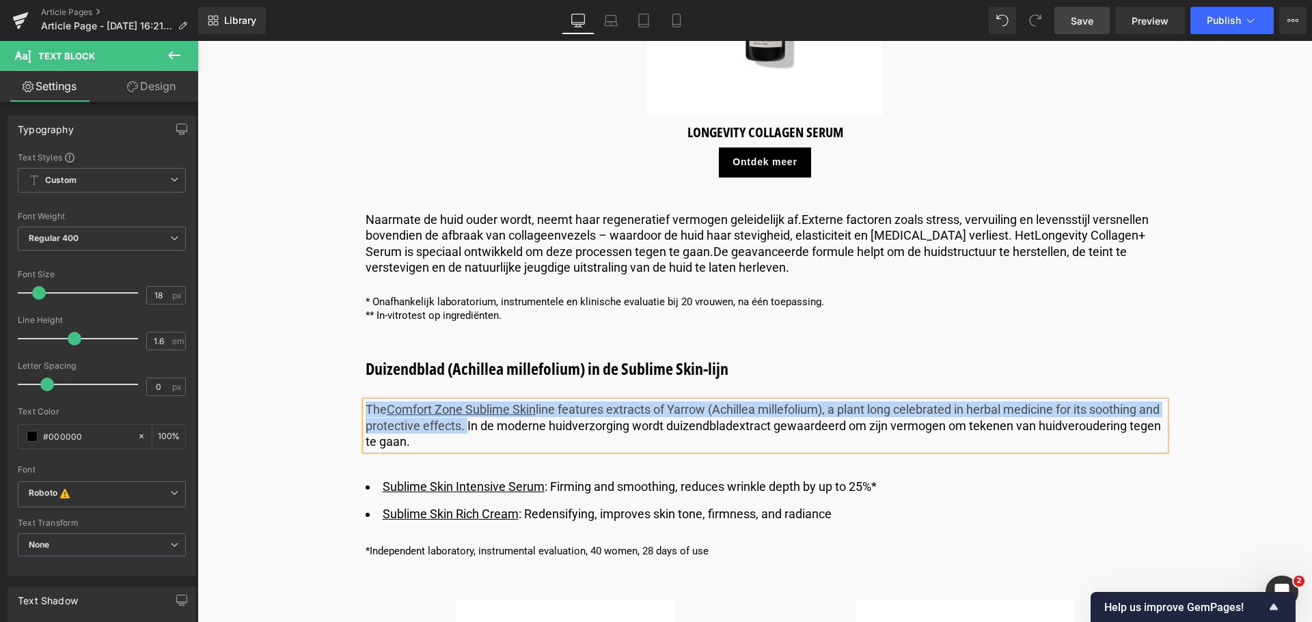
drag, startPoint x: 486, startPoint y: 422, endPoint x: 366, endPoint y: 408, distance: 121.1
click at [366, 408] on p "​The Comfort Zone Sublime Skin line features extracts of Yarrow (Achillea mille…" at bounding box center [765, 426] width 799 height 48
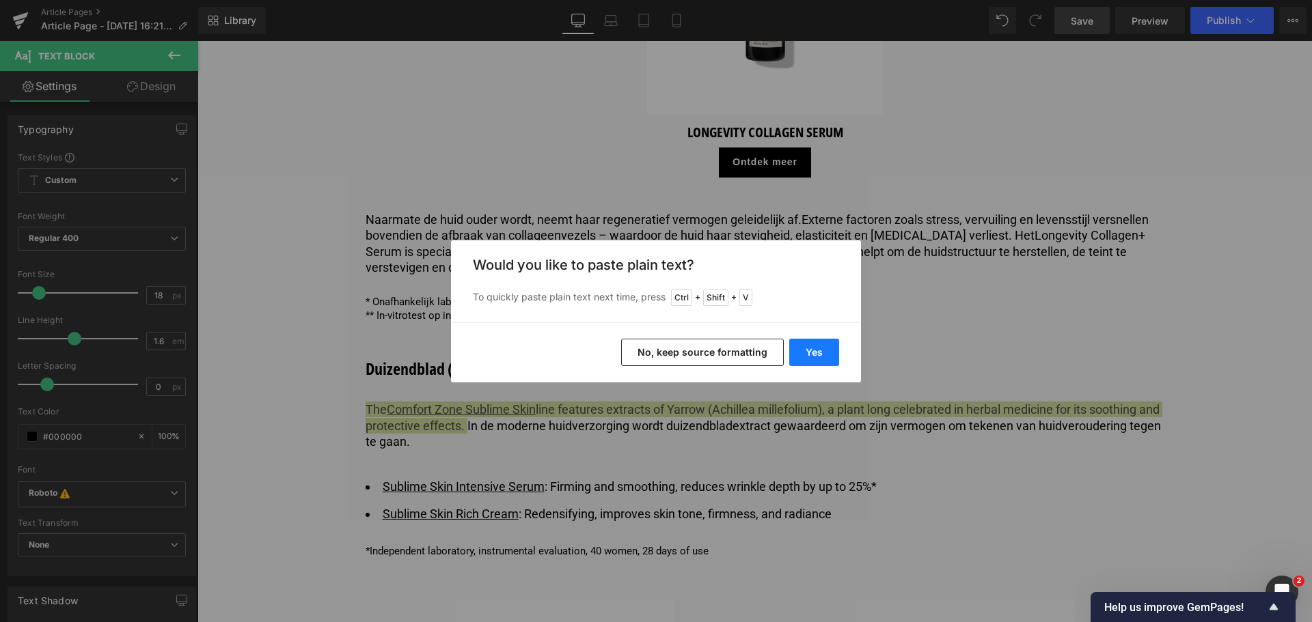
click at [799, 347] on button "Yes" at bounding box center [814, 352] width 50 height 27
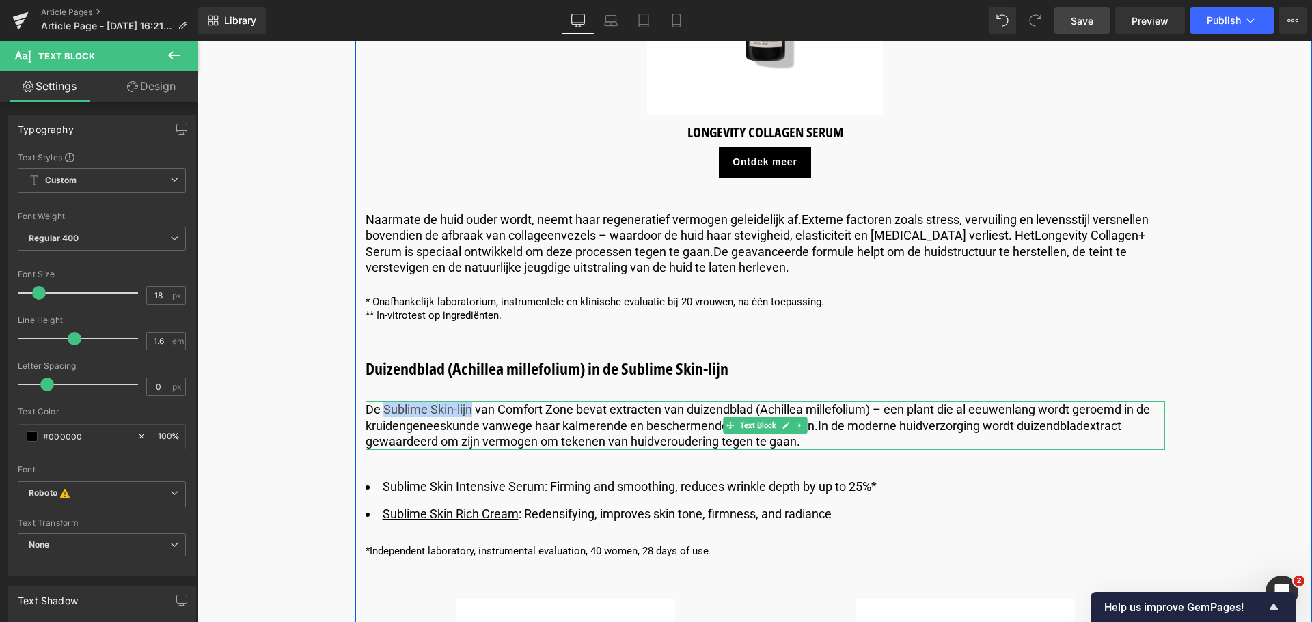
drag, startPoint x: 470, startPoint y: 410, endPoint x: 383, endPoint y: 408, distance: 86.8
click at [383, 408] on p "​De Sublime Skin-lijn van Comfort Zone bevat extracten van duizendblad (Achille…" at bounding box center [765, 426] width 799 height 48
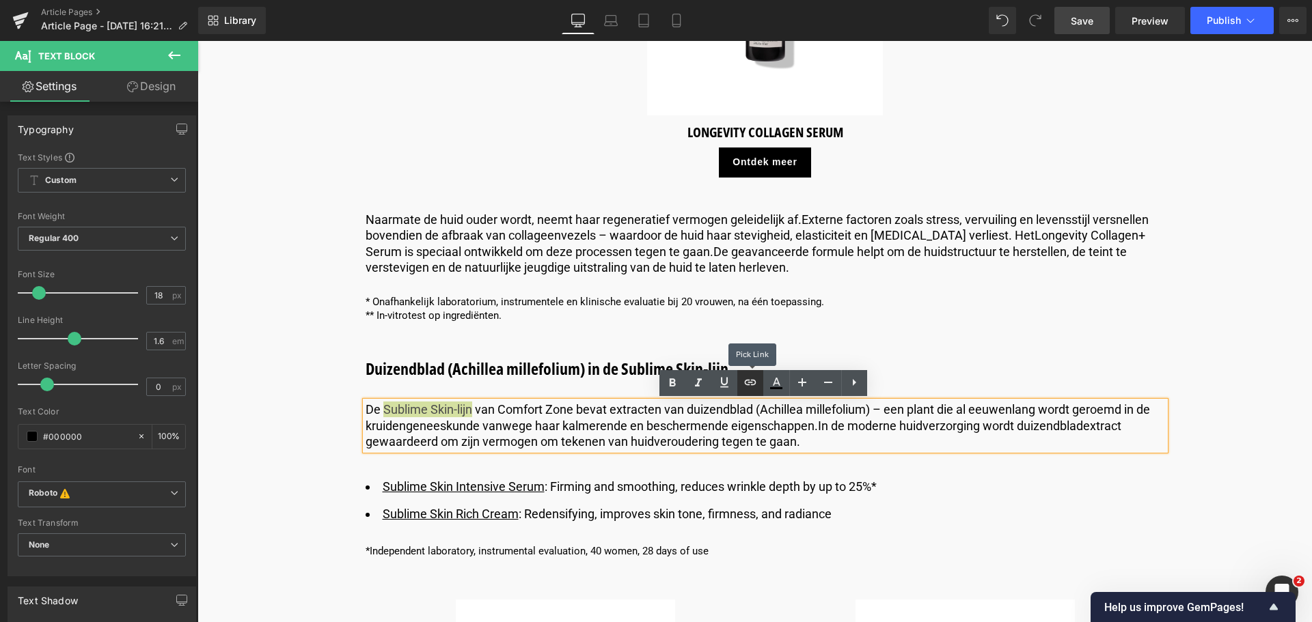
click at [747, 379] on icon at bounding box center [750, 382] width 16 height 16
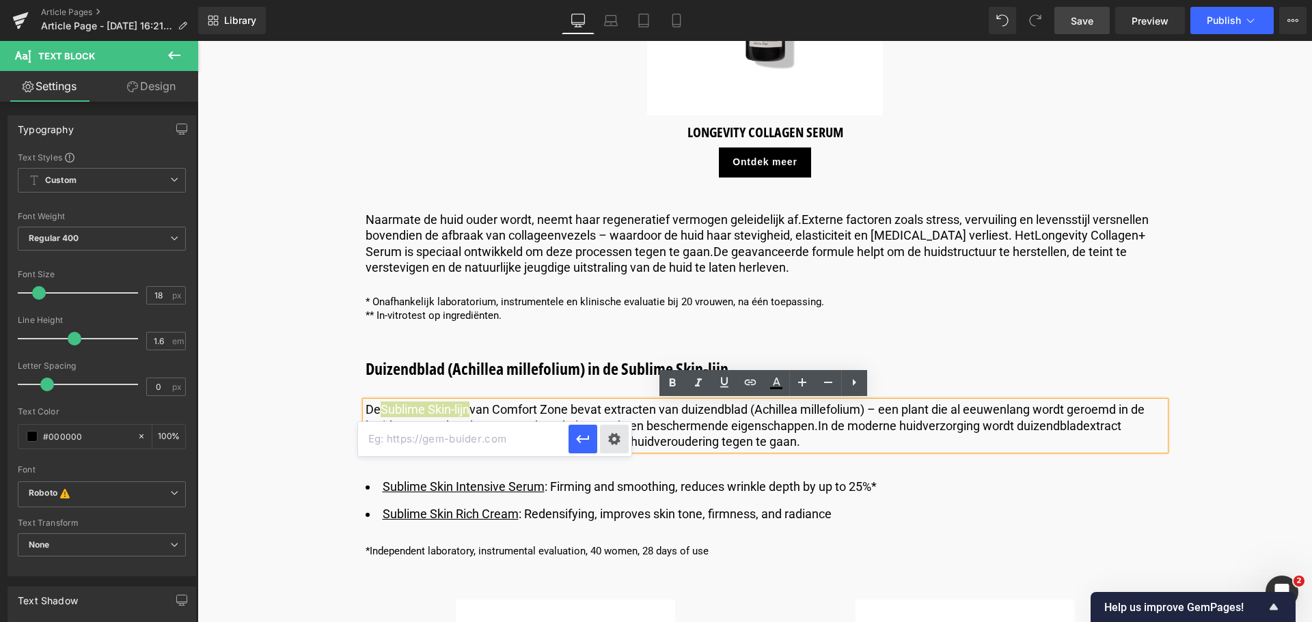
click at [615, 0] on div "Text Color Highlight Color #333333 Edit or remove link: Edit - Unlink - Cancel" at bounding box center [656, 0] width 1312 height 0
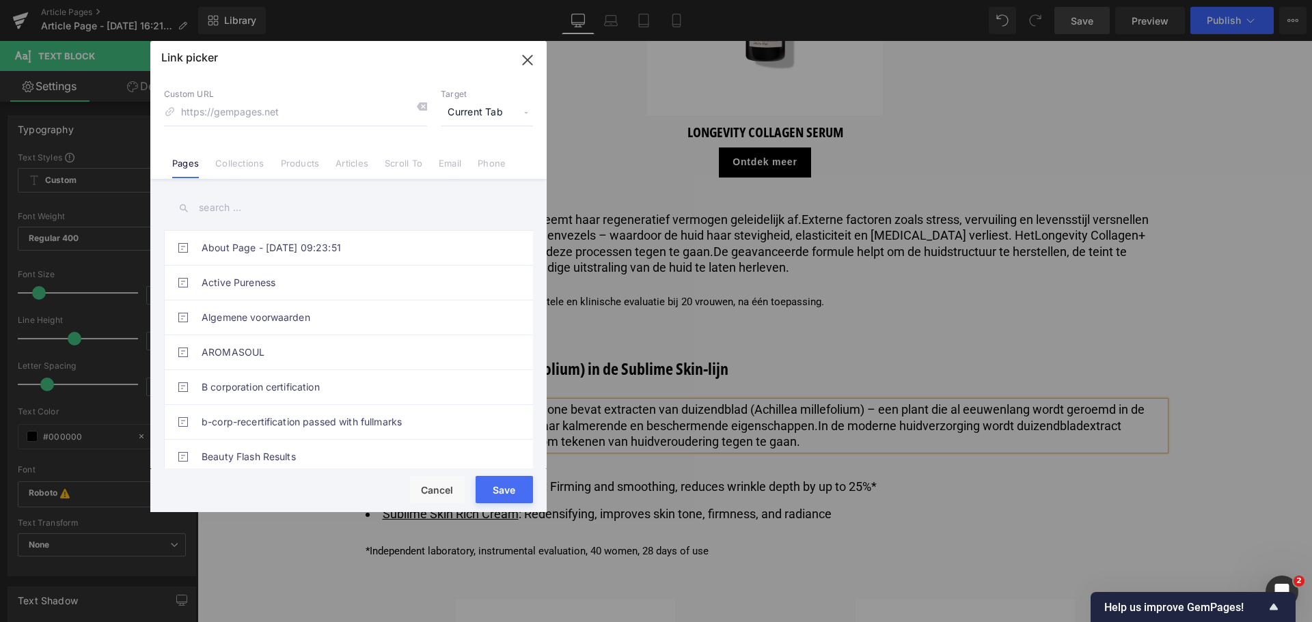
click at [220, 216] on input "text" at bounding box center [348, 208] width 369 height 31
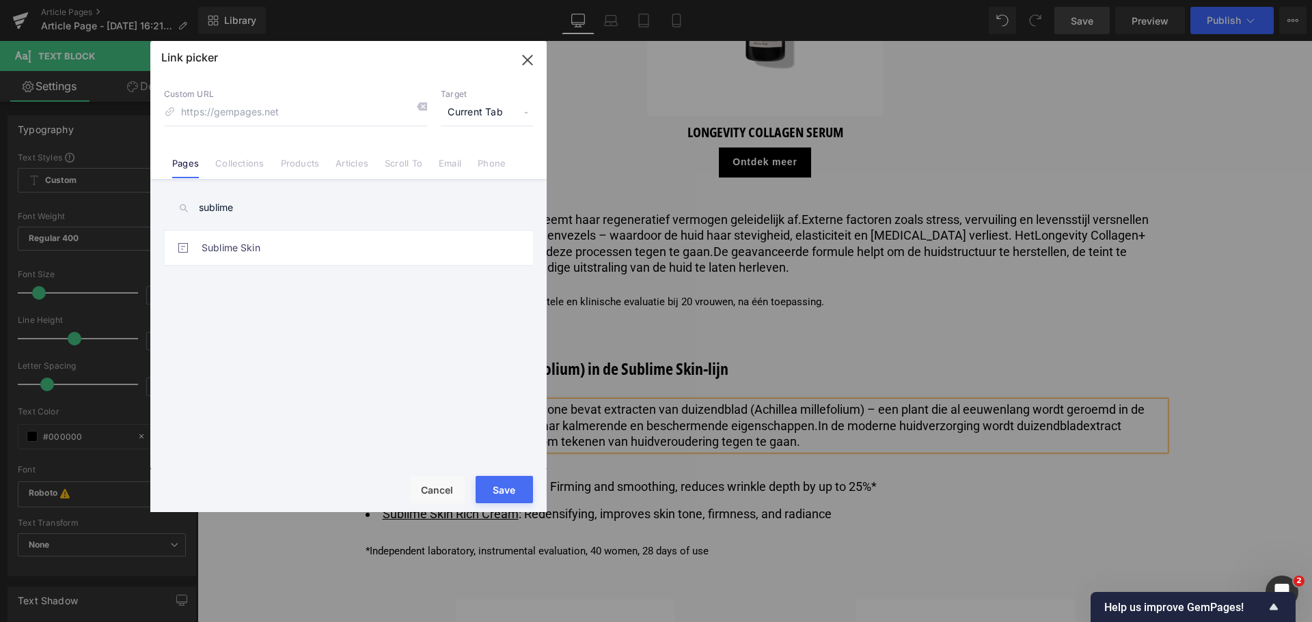
type input "sublime"
click at [232, 268] on div "About Page - [DATE] 09:23:51 Active Pureness Algemene voorwaarden AROMASOUL B c…" at bounding box center [351, 352] width 374 height 244
click at [231, 254] on link "Sublime Skin" at bounding box center [352, 248] width 301 height 34
click at [491, 488] on button "Save" at bounding box center [504, 489] width 57 height 27
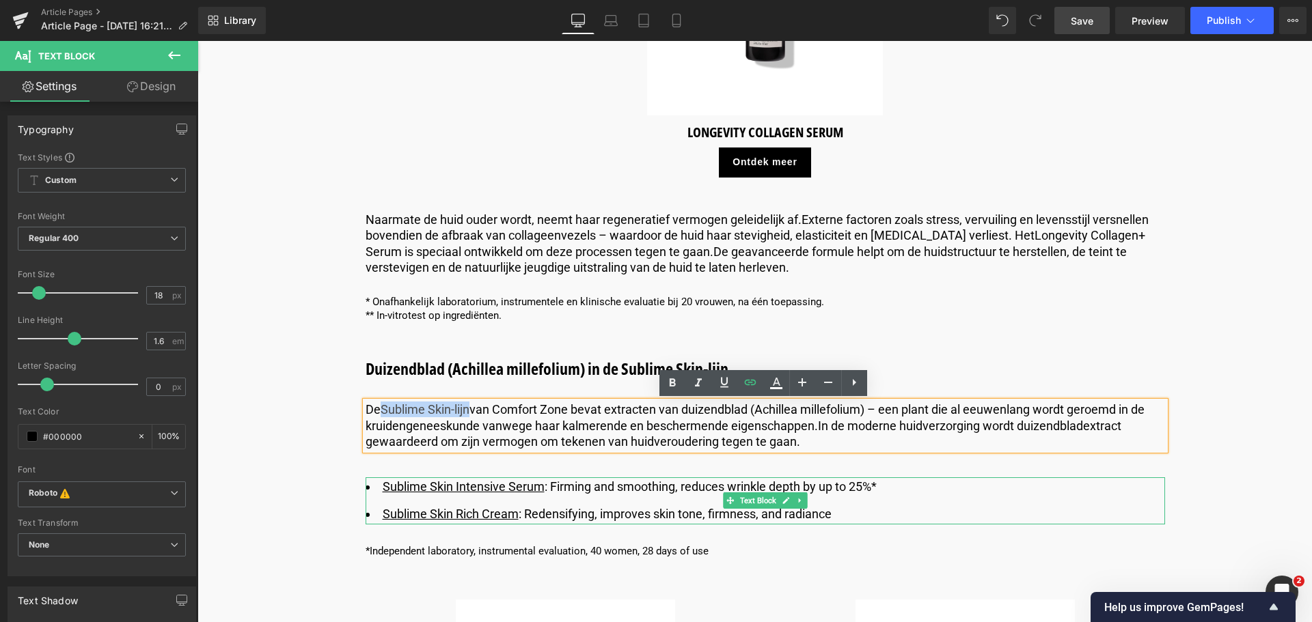
click at [561, 486] on li "Sublime Skin Intensive Serum : Firming and smoothing, reduces wrinkle depth by …" at bounding box center [765, 488] width 799 height 20
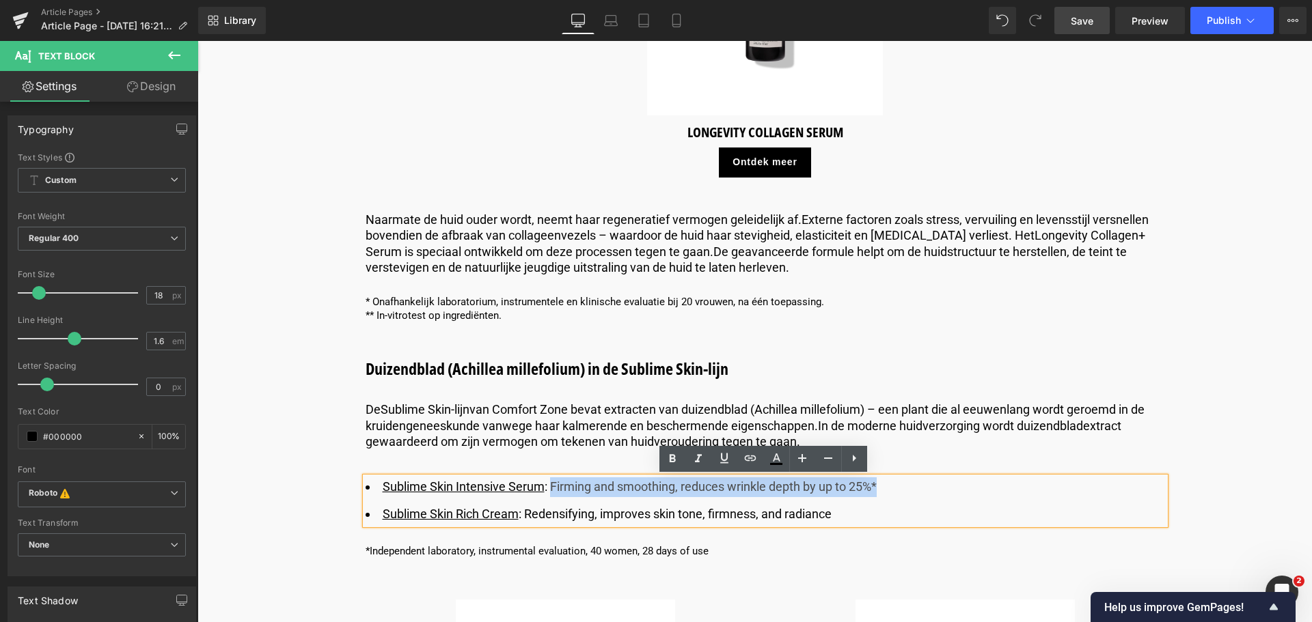
drag, startPoint x: 549, startPoint y: 489, endPoint x: 886, endPoint y: 486, distance: 336.8
click at [886, 486] on li "Sublime Skin Intensive Serum : Firming and smoothing, reduces wrinkle depth by …" at bounding box center [765, 488] width 799 height 20
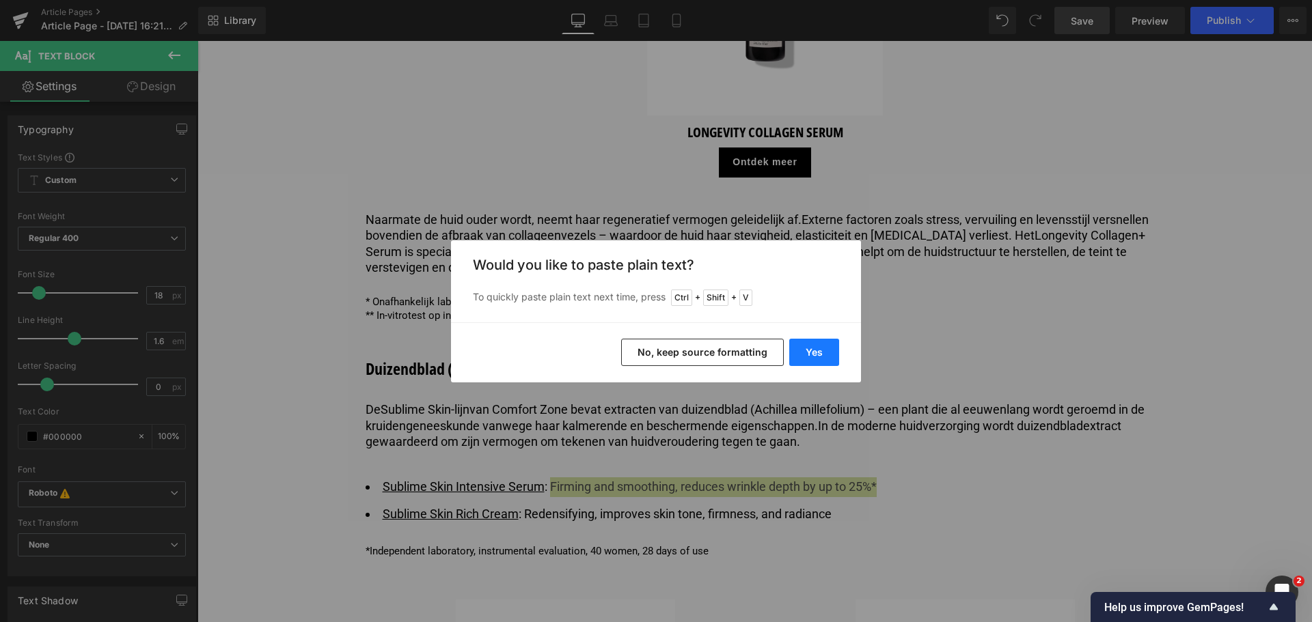
click at [814, 351] on button "Yes" at bounding box center [814, 352] width 50 height 27
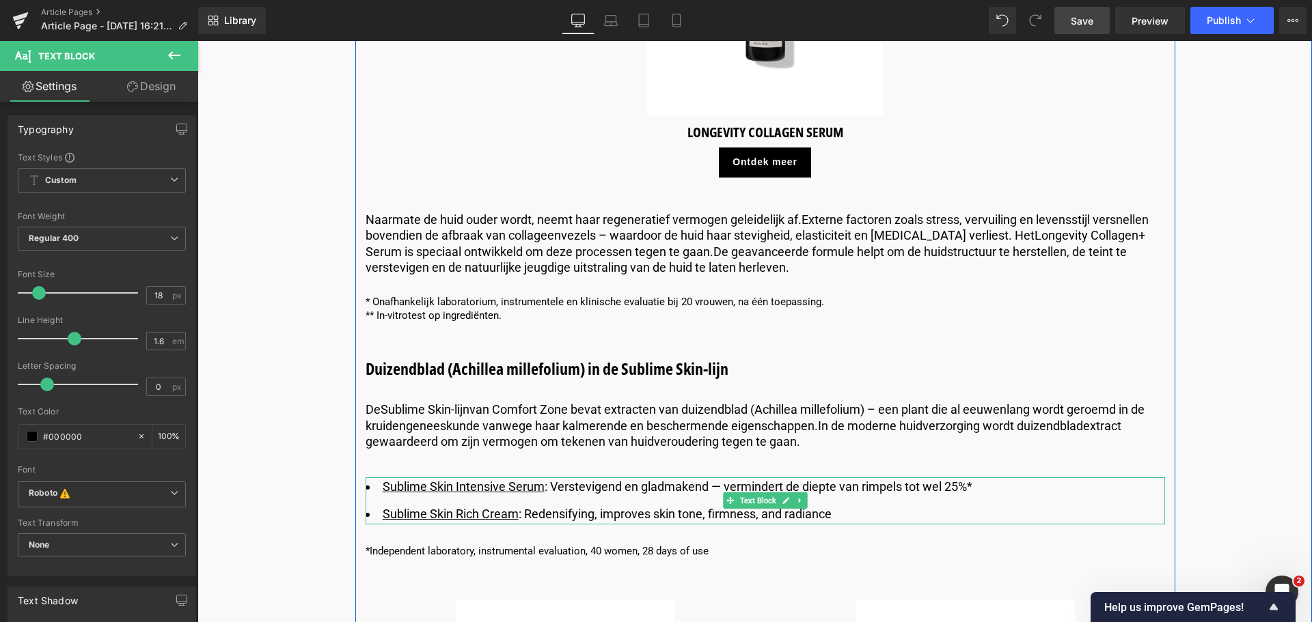
drag, startPoint x: 523, startPoint y: 517, endPoint x: 840, endPoint y: 518, distance: 317.7
click at [840, 518] on li "Sublime Skin Rich Cream : Redensifying, improves skin tone, firmness, and radia…" at bounding box center [765, 515] width 799 height 20
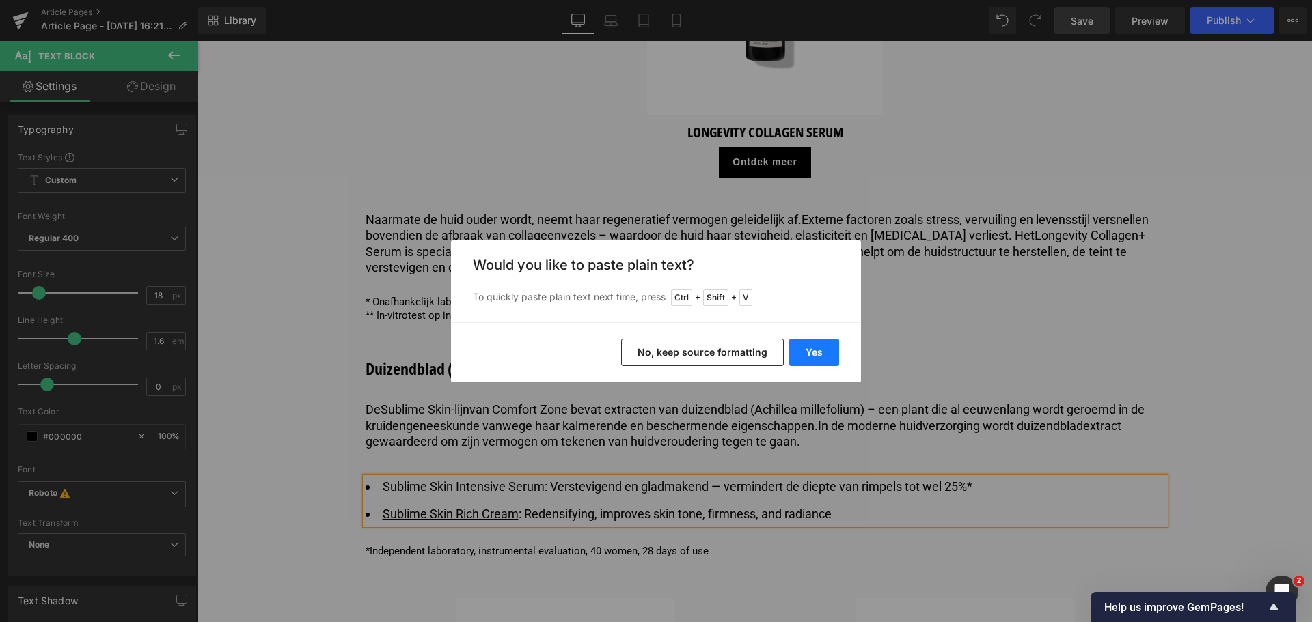
click at [820, 350] on button "Yes" at bounding box center [814, 352] width 50 height 27
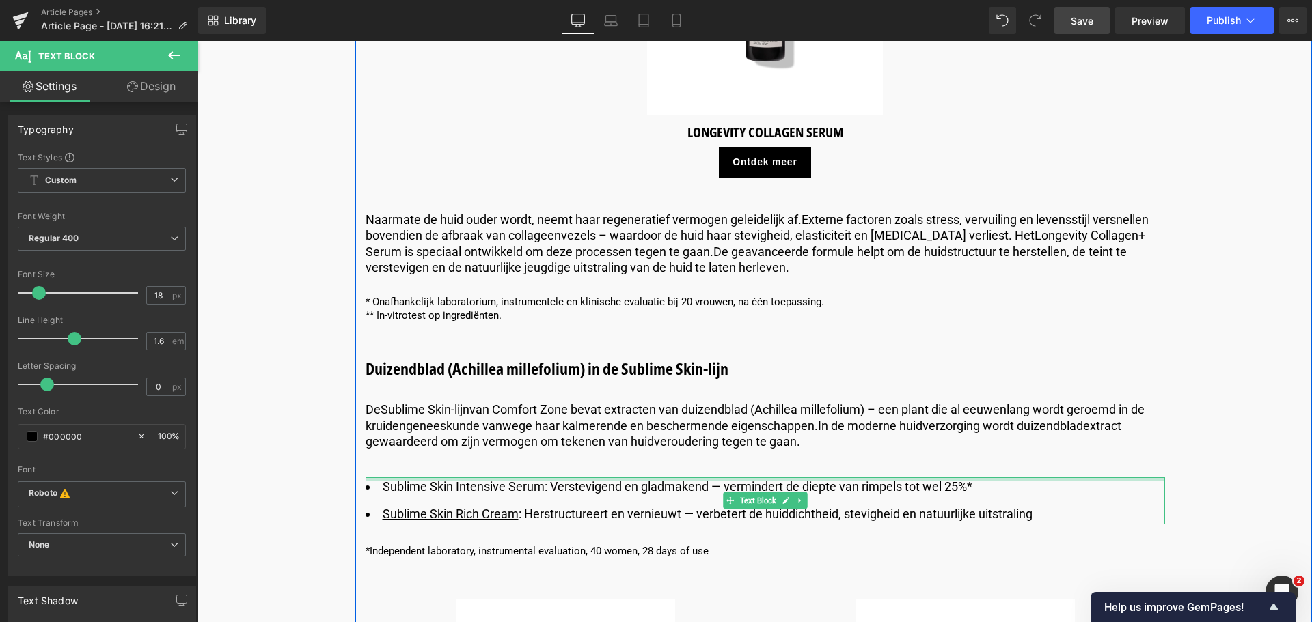
scroll to position [3894, 0]
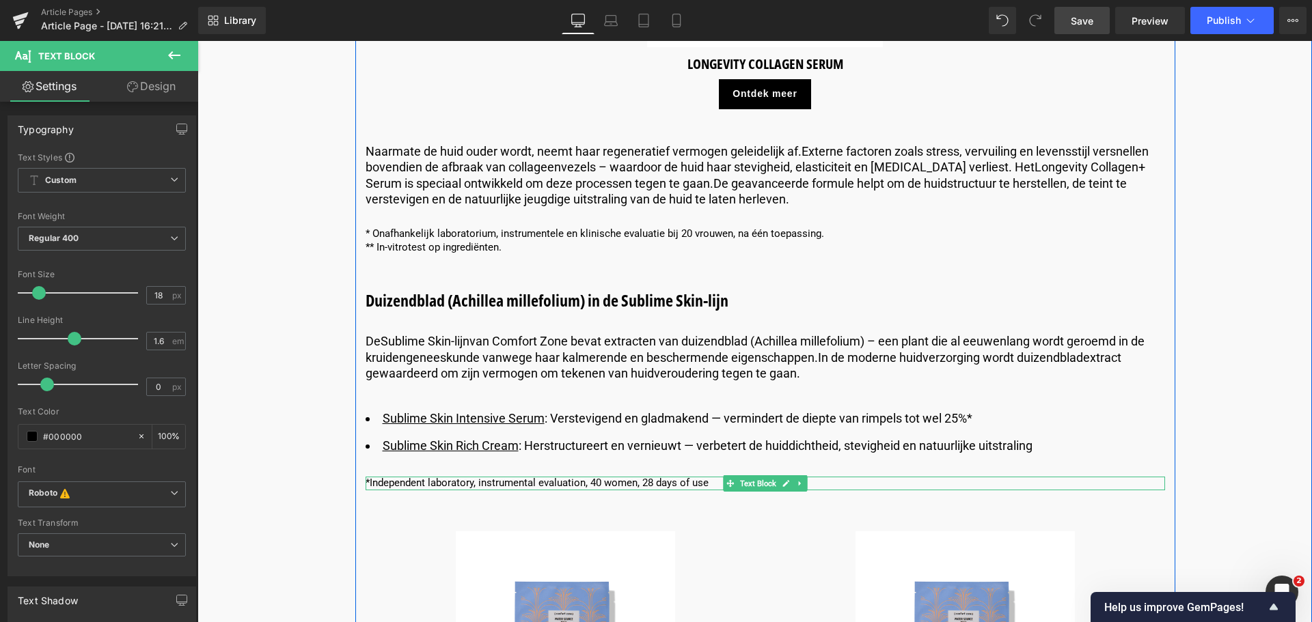
click at [704, 488] on div "*Independent laboratory, instrumental evaluation, 40 women, 28 days of use Text…" at bounding box center [765, 484] width 799 height 14
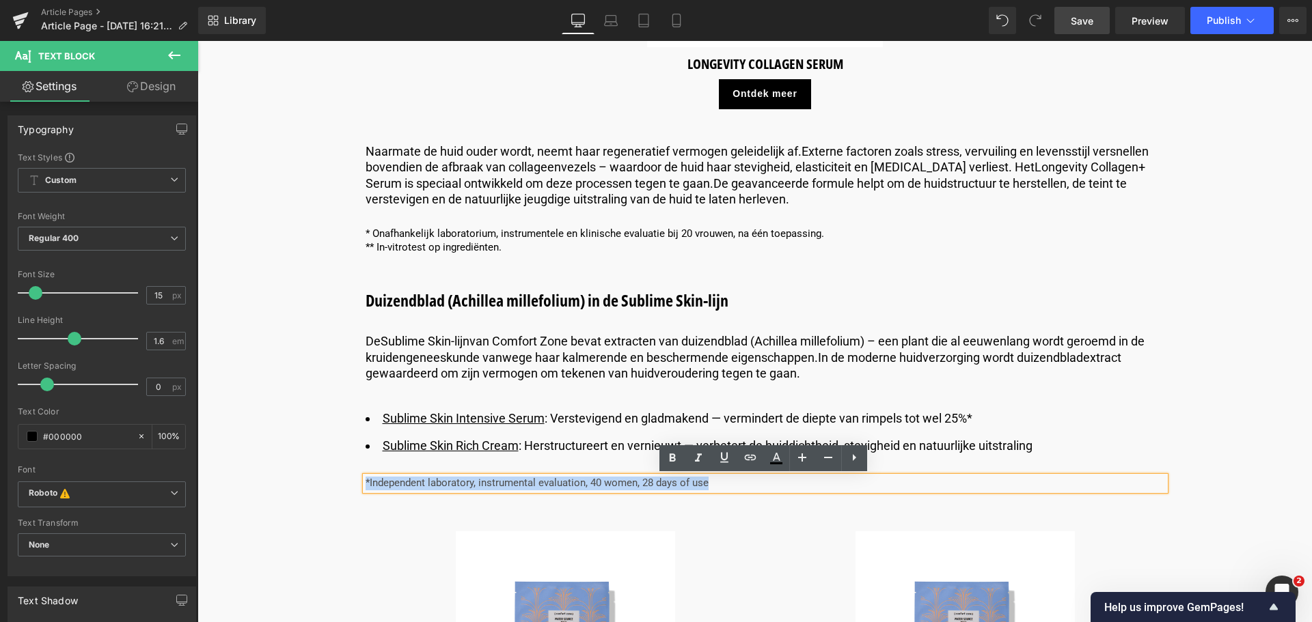
drag, startPoint x: 706, startPoint y: 484, endPoint x: 347, endPoint y: 476, distance: 359.5
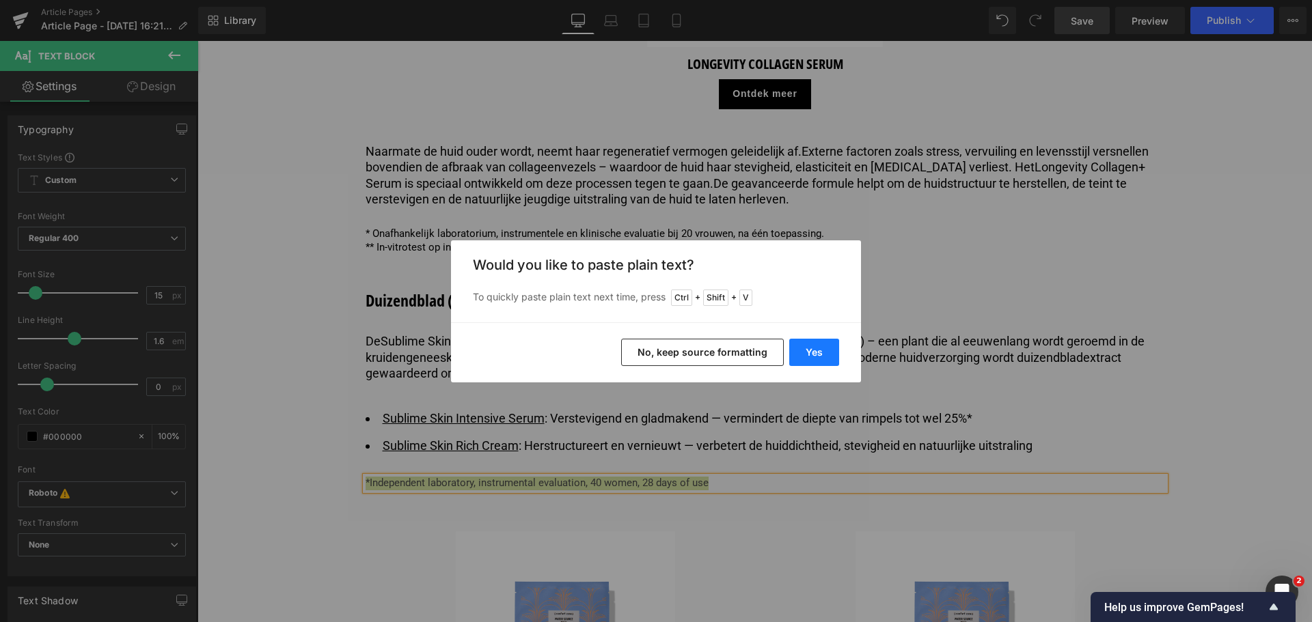
click at [807, 354] on button "Yes" at bounding box center [814, 352] width 50 height 27
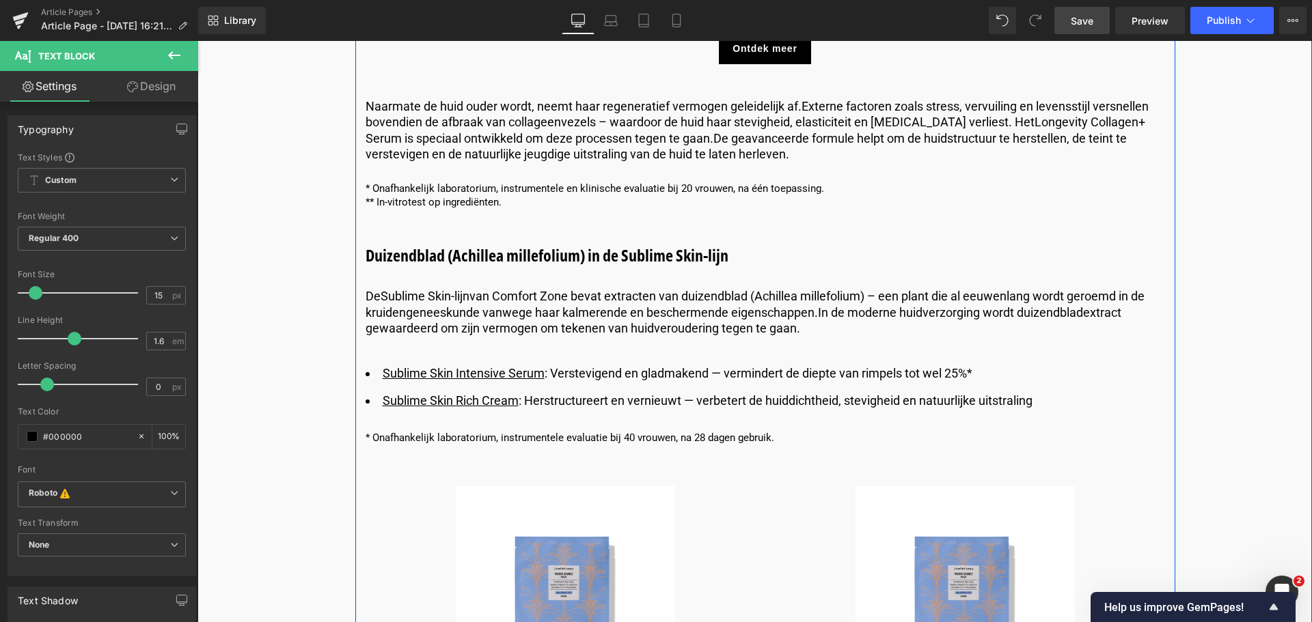
scroll to position [4031, 0]
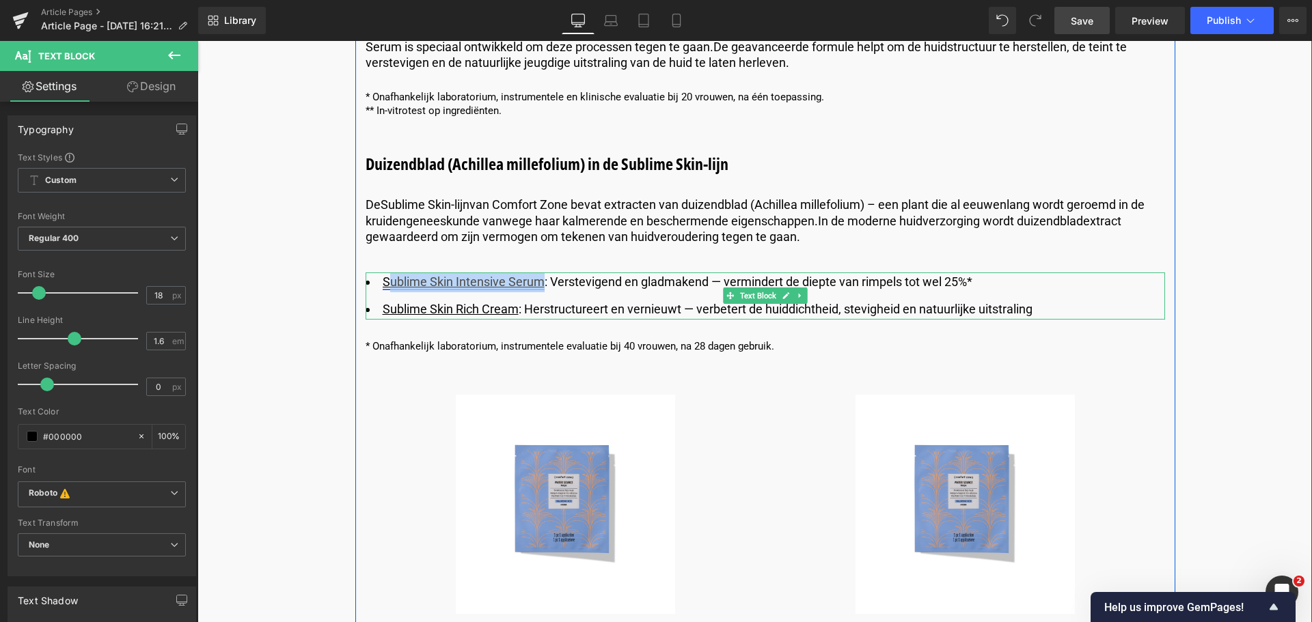
drag, startPoint x: 542, startPoint y: 284, endPoint x: 384, endPoint y: 279, distance: 158.6
click at [384, 279] on li "Sublime Skin Intensive Serum : Verstevigend en gladmakend — vermindert de diept…" at bounding box center [765, 283] width 799 height 20
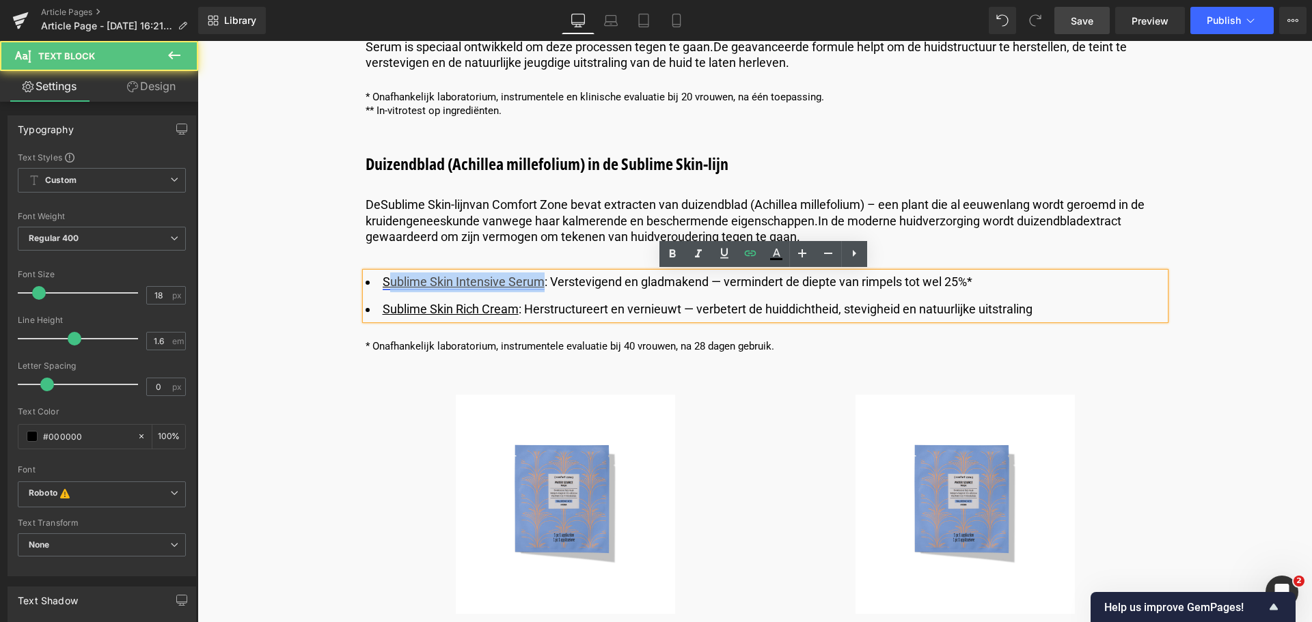
click at [386, 280] on link "Sublime Skin Intensive Serum" at bounding box center [464, 282] width 162 height 14
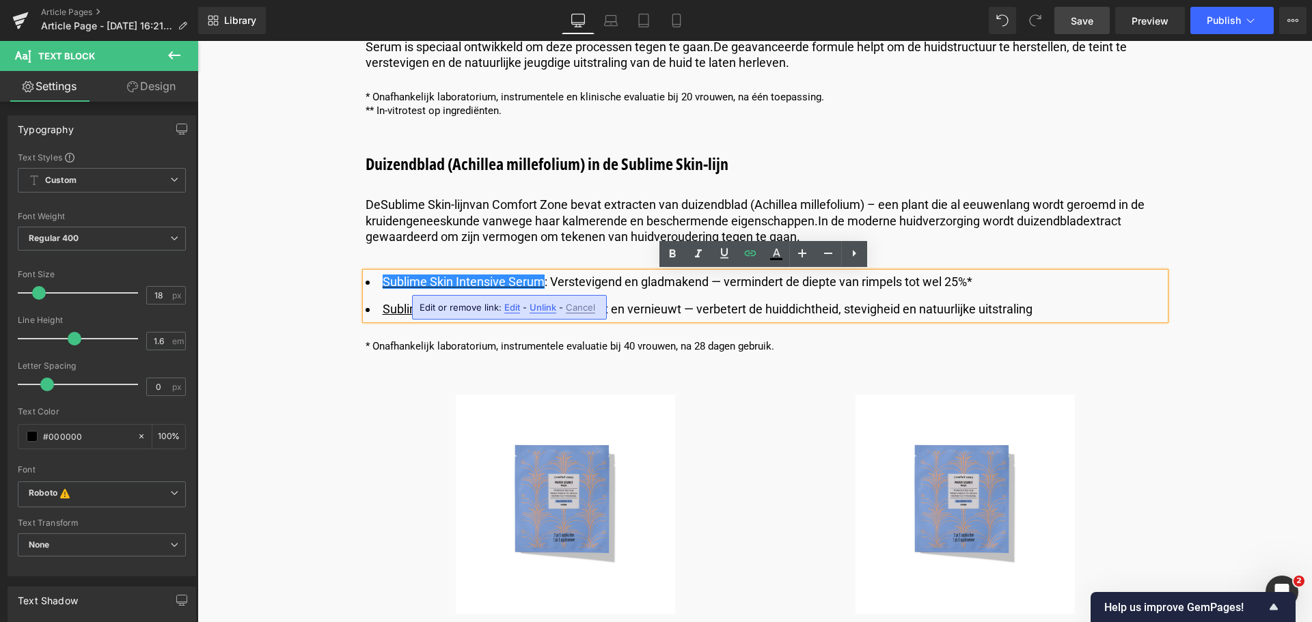
click at [512, 310] on span "Edit" at bounding box center [512, 308] width 16 height 12
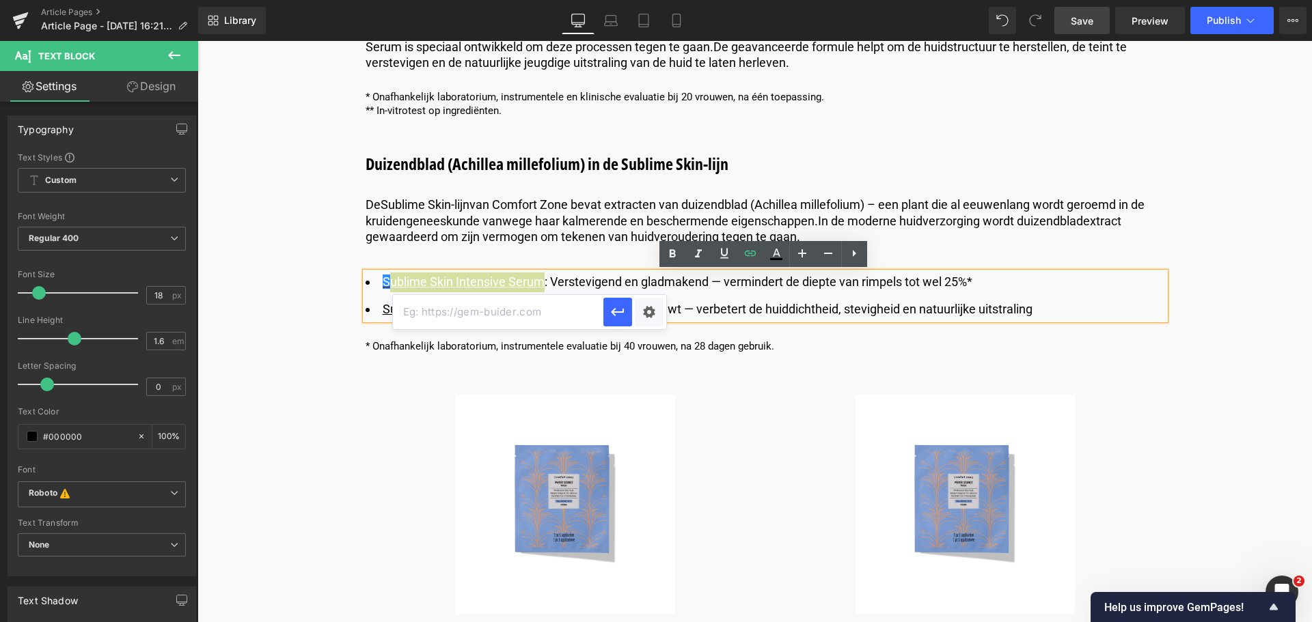
drag, startPoint x: 775, startPoint y: 351, endPoint x: 312, endPoint y: 299, distance: 466.1
click at [611, 318] on icon "button" at bounding box center [617, 312] width 16 height 16
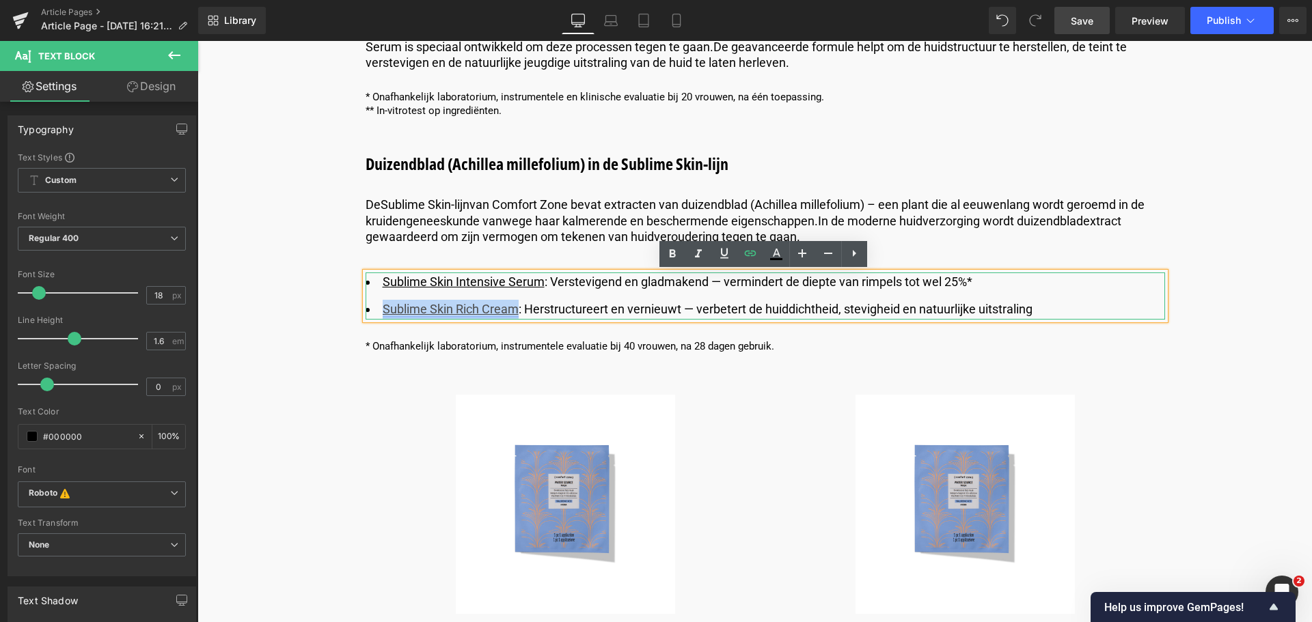
drag, startPoint x: 518, startPoint y: 308, endPoint x: 381, endPoint y: 305, distance: 136.7
click at [381, 305] on li "Sublime Skin Rich Cream : Herstructureert en vernieuwt — verbetert de huiddicht…" at bounding box center [765, 310] width 799 height 20
click at [750, 259] on icon at bounding box center [750, 253] width 16 height 16
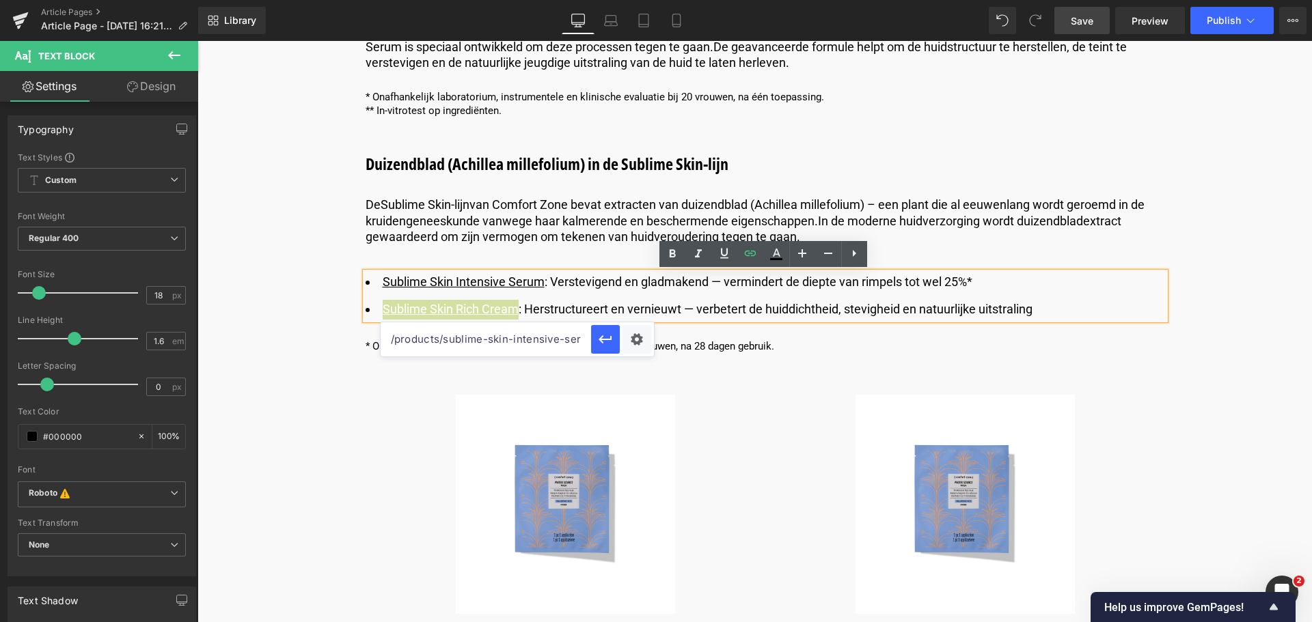
drag, startPoint x: 763, startPoint y: 383, endPoint x: 310, endPoint y: 344, distance: 454.7
type input "/products/sublime-skin-rich-cream"
click at [601, 346] on icon "button" at bounding box center [605, 339] width 16 height 16
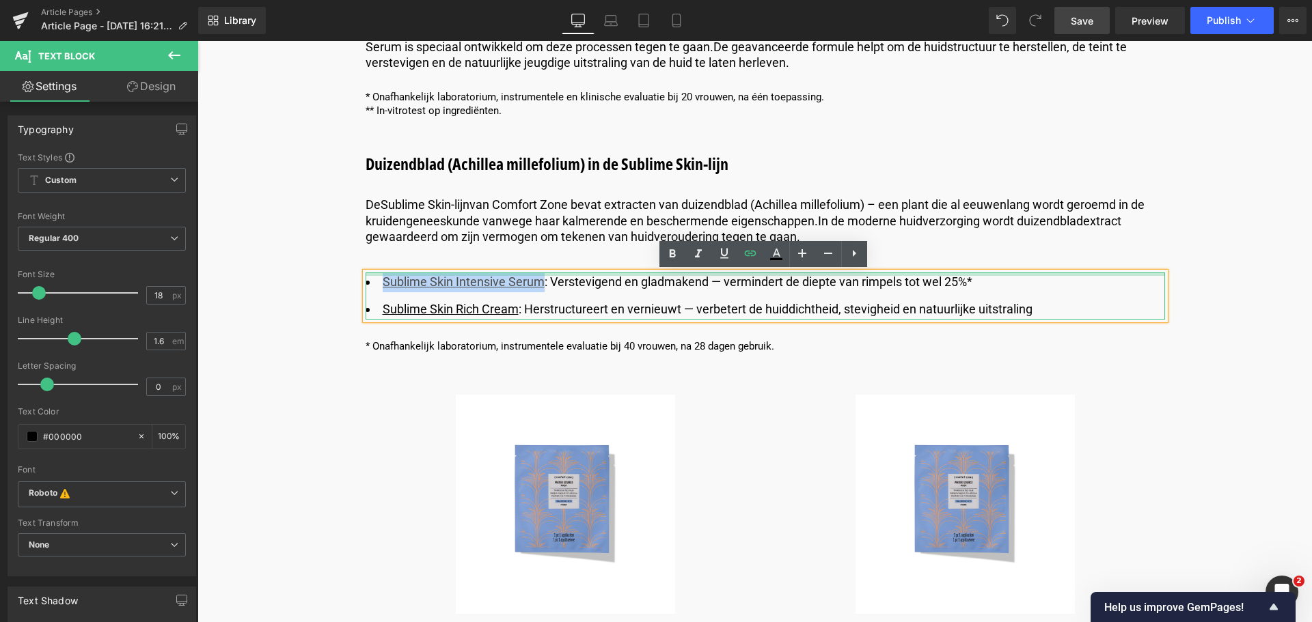
drag, startPoint x: 540, startPoint y: 283, endPoint x: 376, endPoint y: 272, distance: 164.3
click at [376, 273] on div "Sublime Skin Intensive Serum : Verstevigend en gladmakend — vermindert de diept…" at bounding box center [765, 297] width 799 height 48
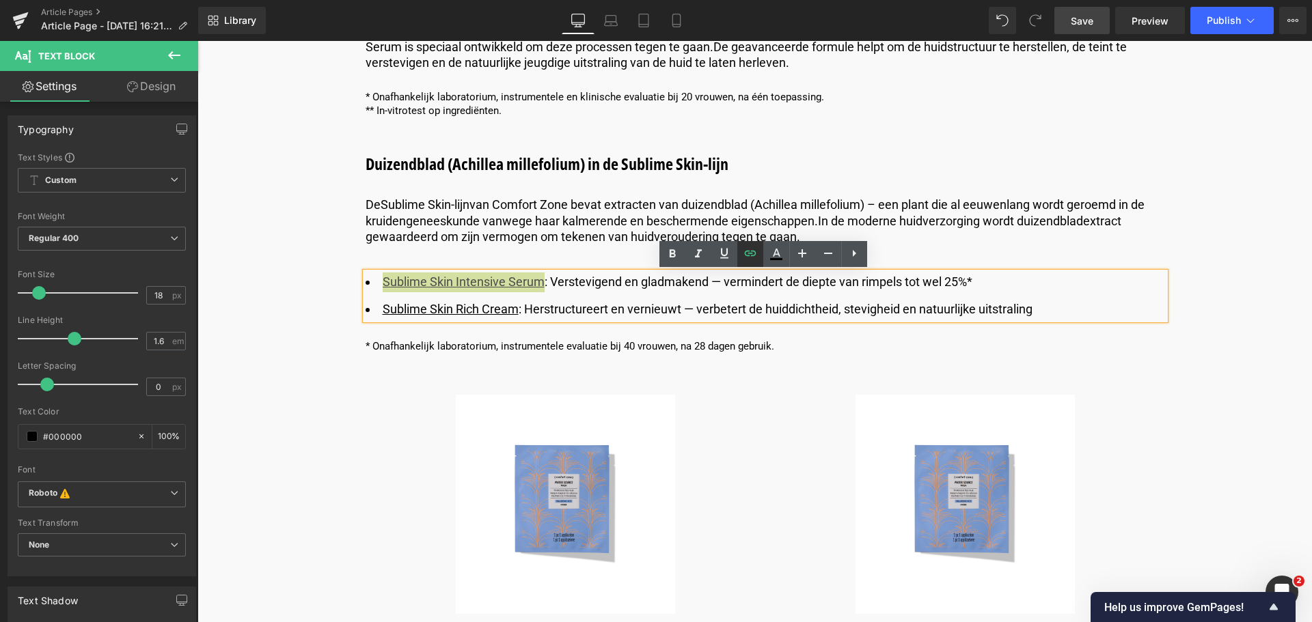
click at [747, 251] on icon at bounding box center [750, 253] width 16 height 16
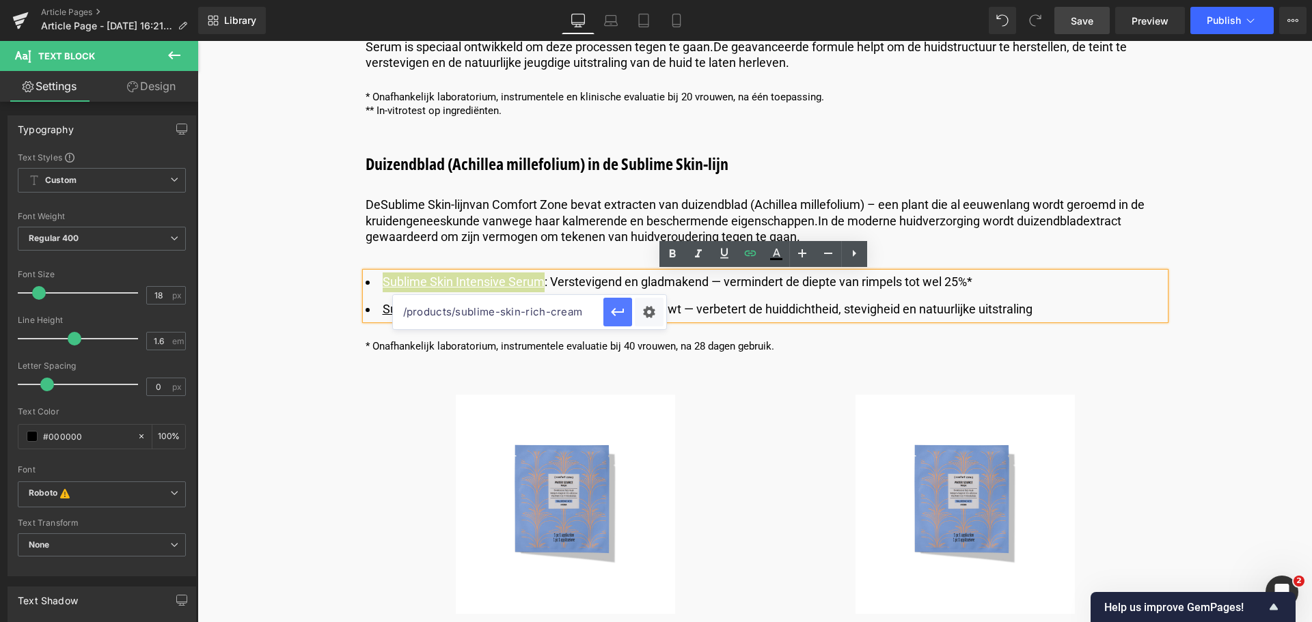
click at [616, 310] on icon "button" at bounding box center [617, 312] width 16 height 16
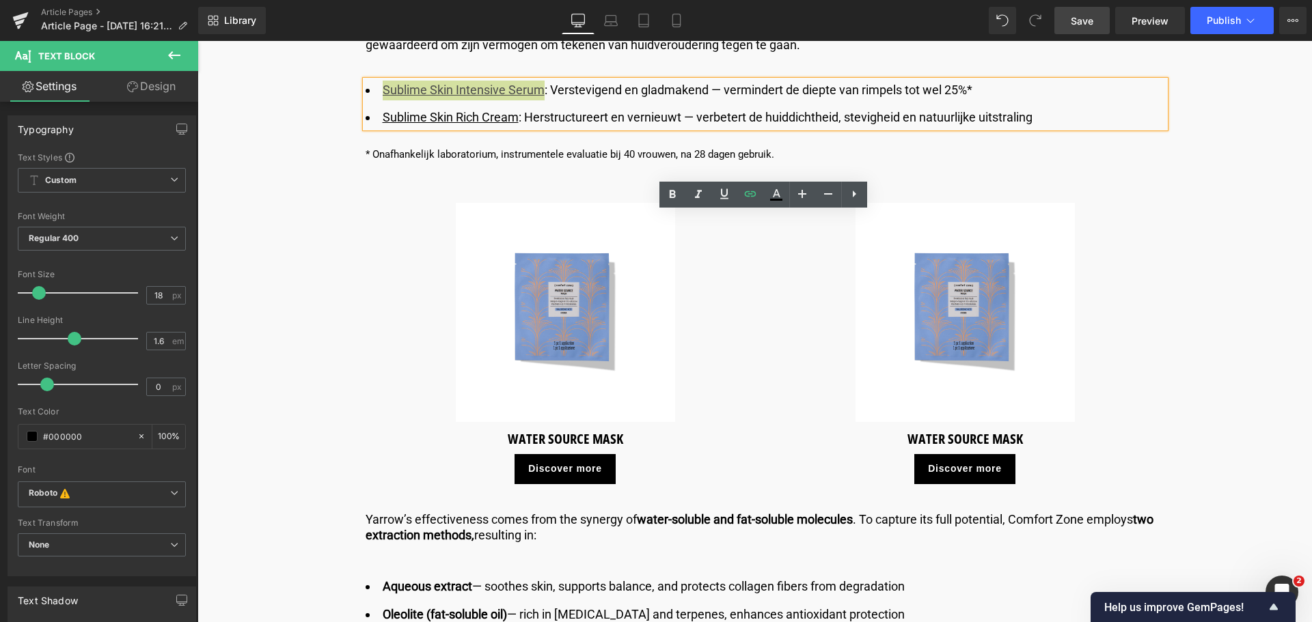
scroll to position [4236, 0]
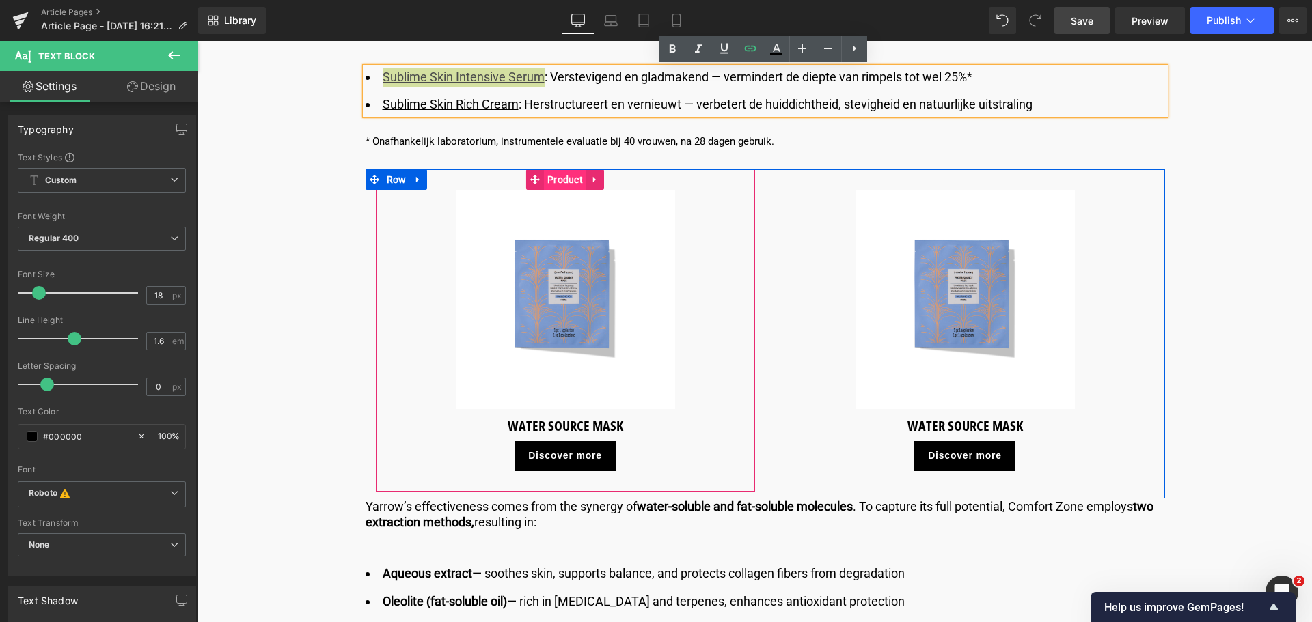
click at [565, 180] on span "Product" at bounding box center [565, 179] width 42 height 20
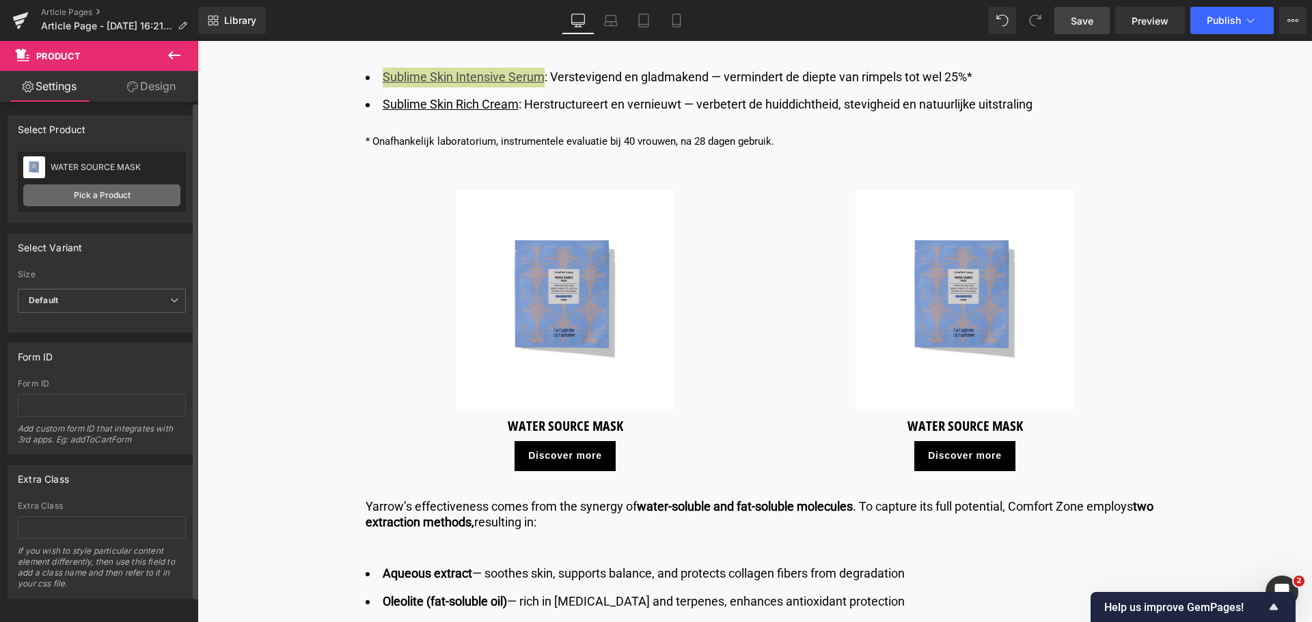
click at [120, 198] on link "Pick a Product" at bounding box center [101, 195] width 157 height 22
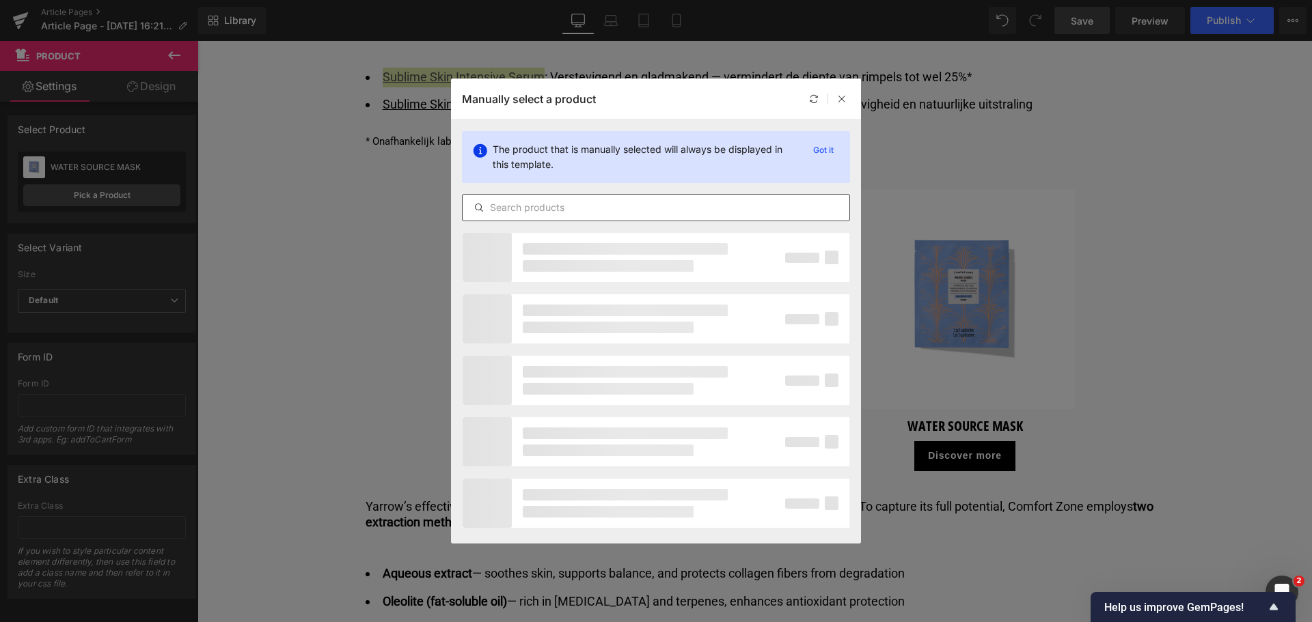
click at [529, 216] on div at bounding box center [656, 207] width 388 height 27
click at [536, 205] on input "text" at bounding box center [656, 208] width 387 height 16
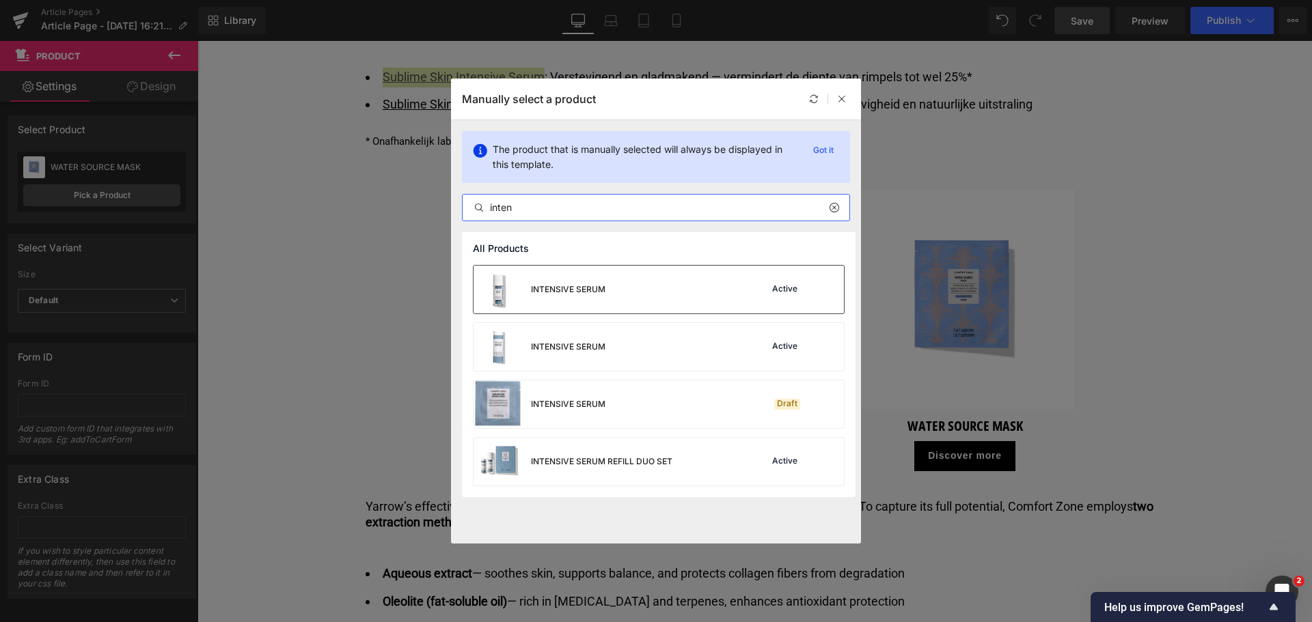
type input "inten"
click at [568, 277] on div "INTENSIVE SERUM" at bounding box center [539, 290] width 132 height 48
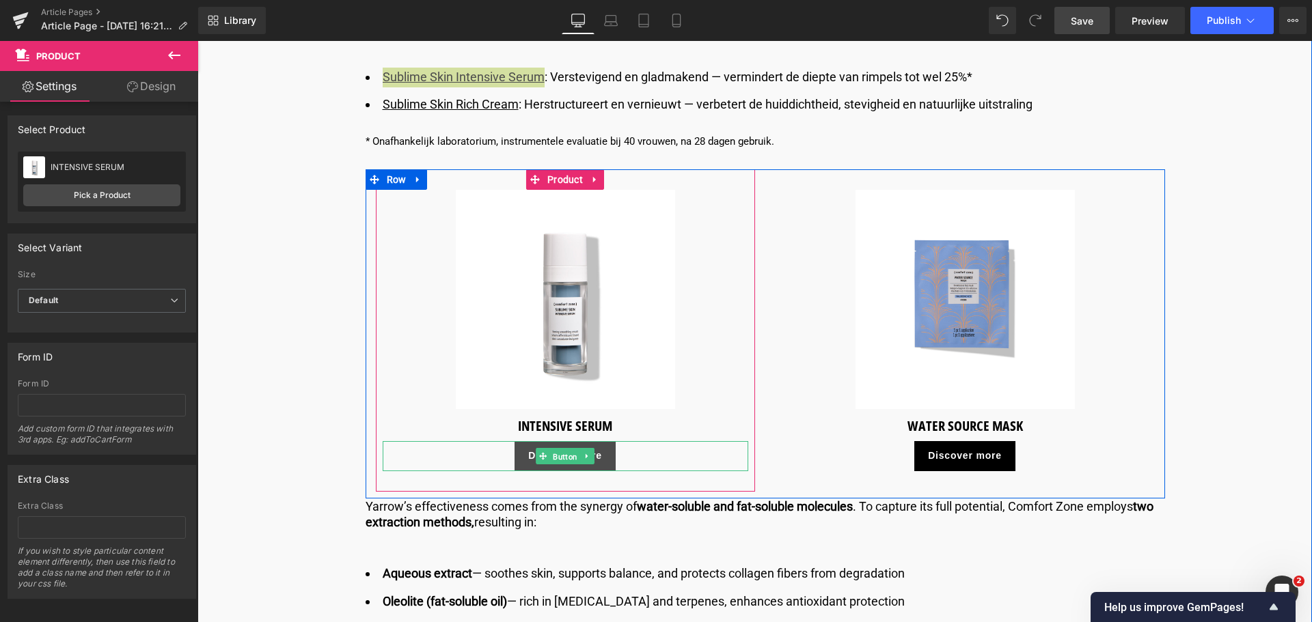
click at [560, 460] on span "Button" at bounding box center [565, 456] width 30 height 16
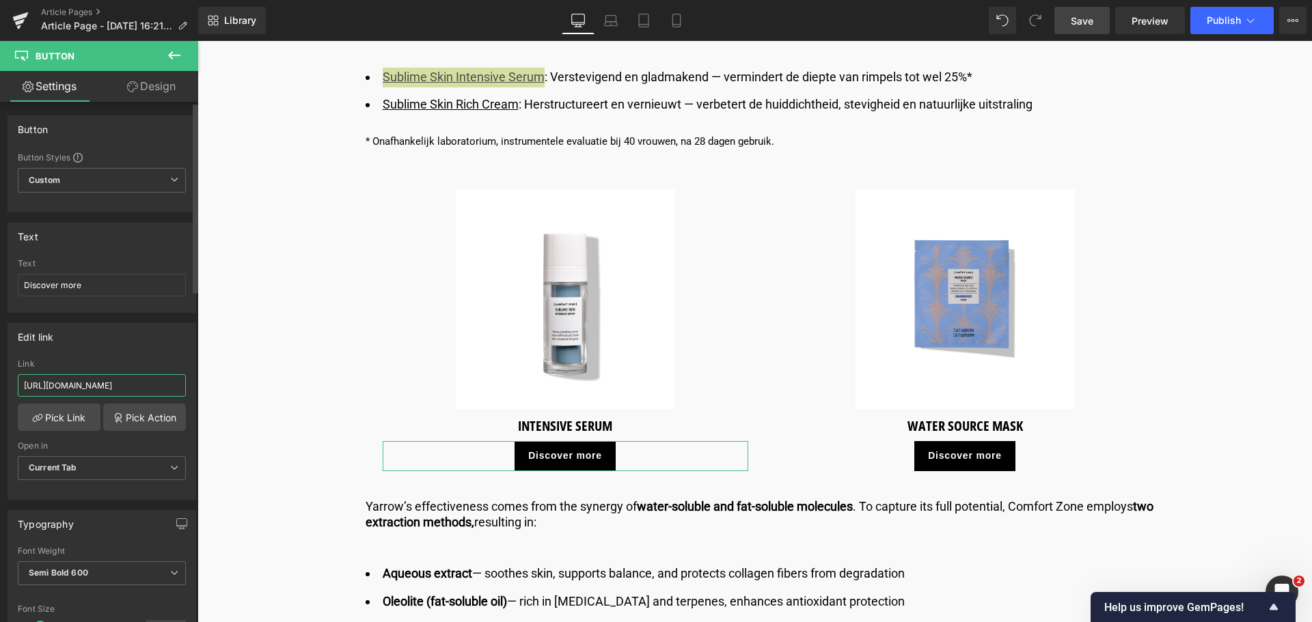
drag, startPoint x: 159, startPoint y: 388, endPoint x: 0, endPoint y: 378, distance: 158.8
click at [0, 378] on div "Edit link [URL][DOMAIN_NAME] Link [URL][DOMAIN_NAME] Pick Link Pick Action Curr…" at bounding box center [102, 406] width 204 height 187
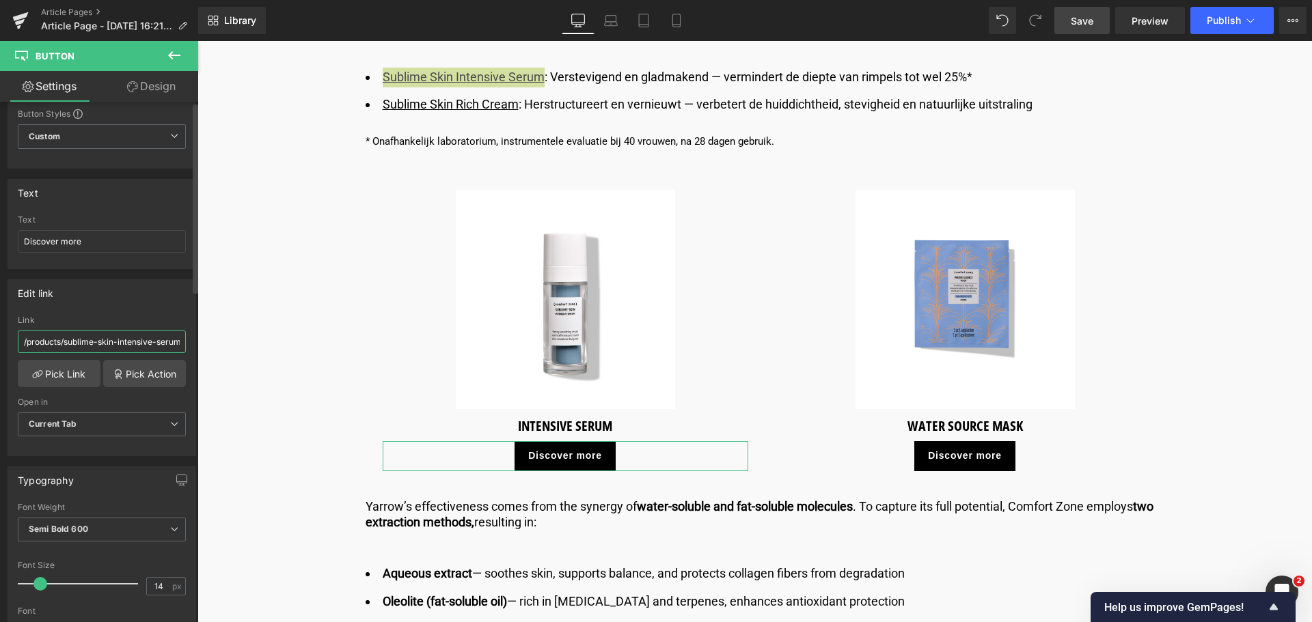
scroll to position [68, 0]
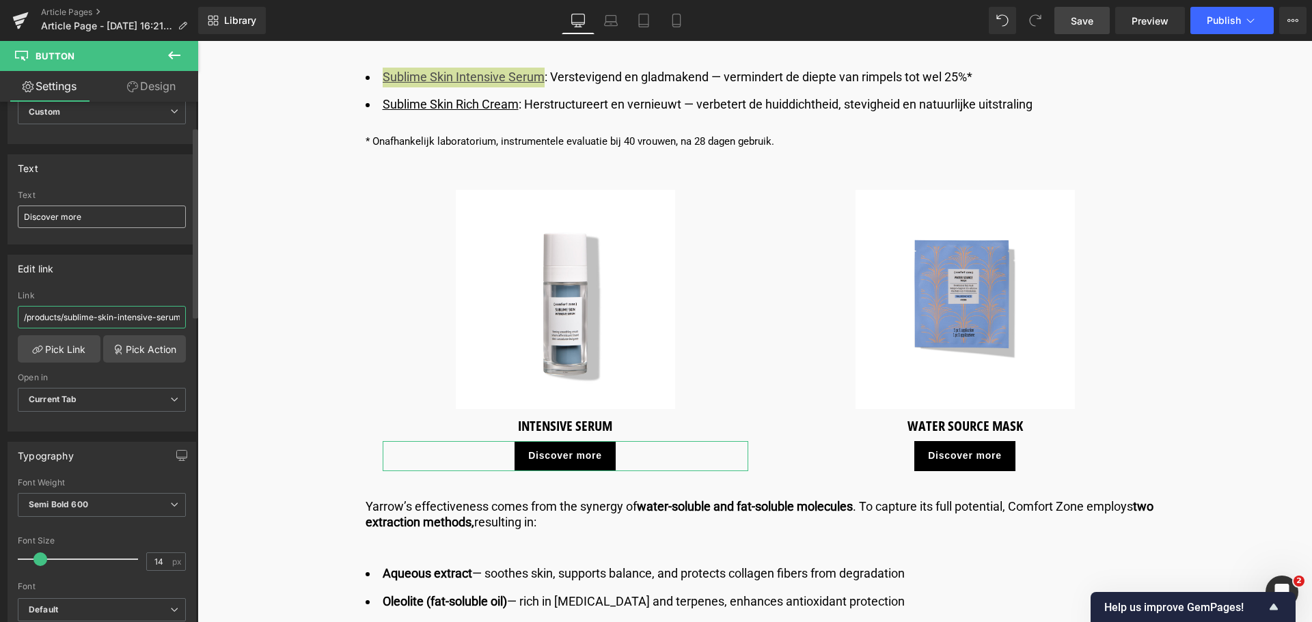
type input "/products/sublime-skin-intensive-serum"
drag, startPoint x: 96, startPoint y: 219, endPoint x: 0, endPoint y: 211, distance: 95.9
click at [0, 211] on div "Text Discover more Text Discover more" at bounding box center [102, 194] width 204 height 100
type input "Ontdek meer"
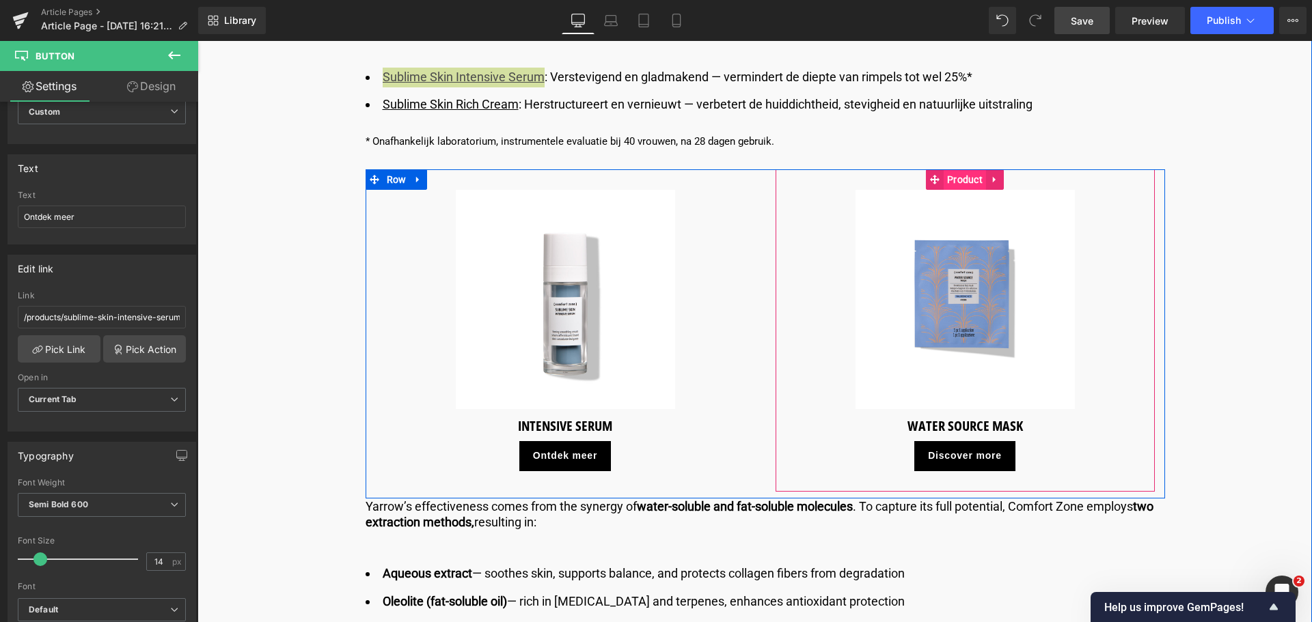
click at [956, 183] on span "Product" at bounding box center [965, 179] width 42 height 20
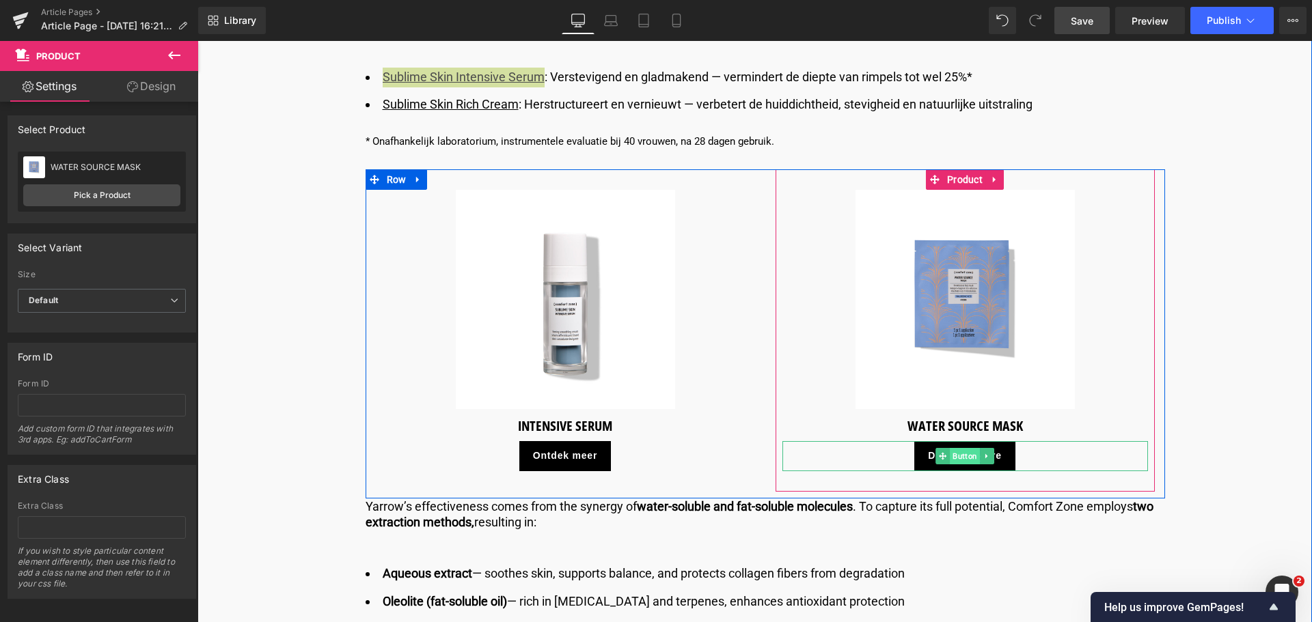
click at [967, 456] on span "Button" at bounding box center [965, 456] width 30 height 16
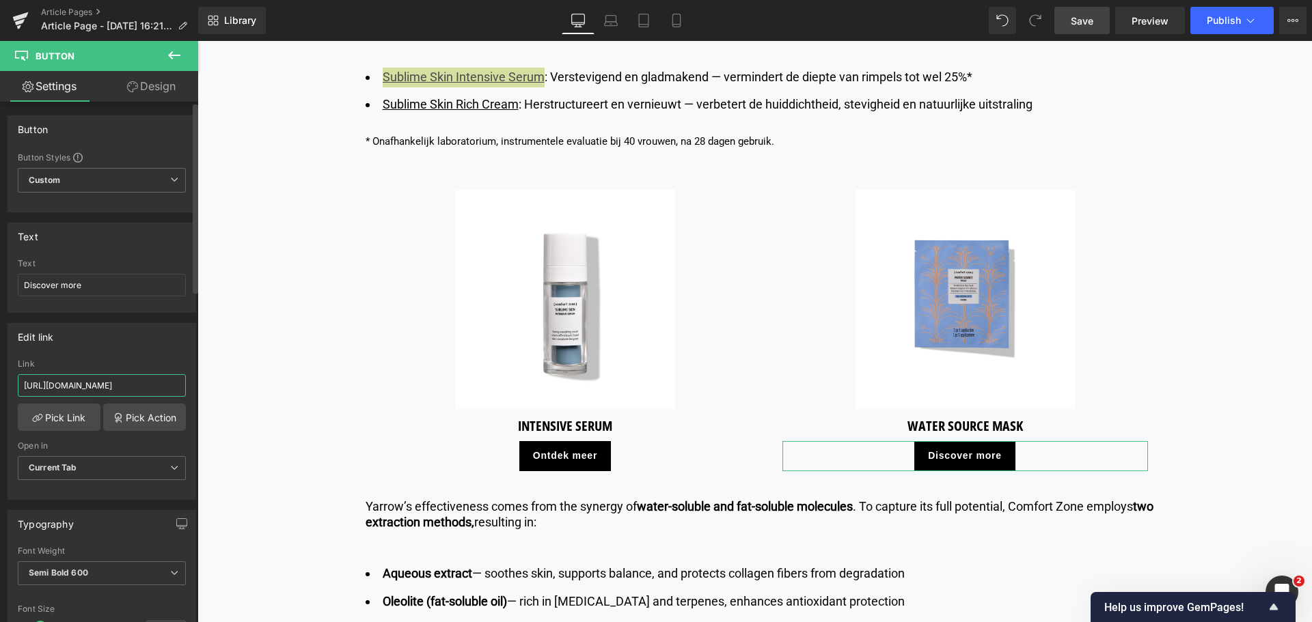
drag, startPoint x: 159, startPoint y: 389, endPoint x: 0, endPoint y: 388, distance: 158.5
click at [0, 388] on div "Edit link [URL][DOMAIN_NAME] Link [URL][DOMAIN_NAME] Pick Link Pick Action Curr…" at bounding box center [102, 406] width 204 height 187
type input "/products/sublime-skin-rich-cream"
drag, startPoint x: 88, startPoint y: 286, endPoint x: 0, endPoint y: 288, distance: 88.2
click at [0, 288] on div "Text Discover more Text Discover more" at bounding box center [102, 262] width 204 height 100
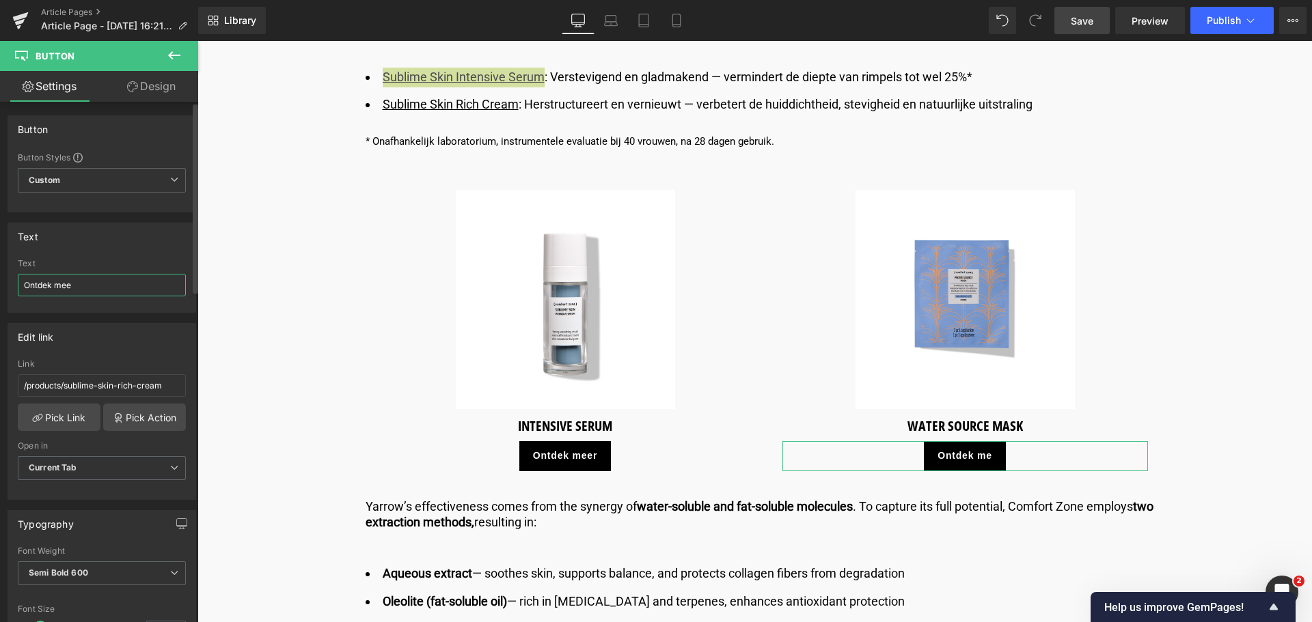
type input "Ontdek meer"
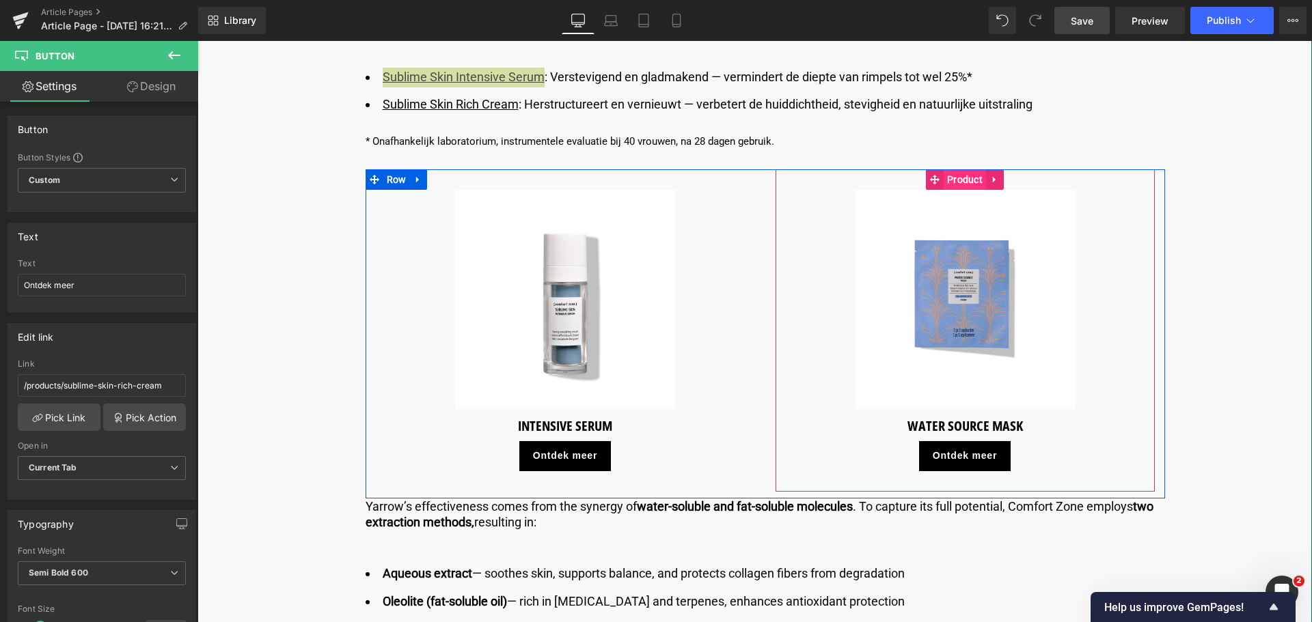
click at [963, 186] on span "Product" at bounding box center [965, 179] width 42 height 20
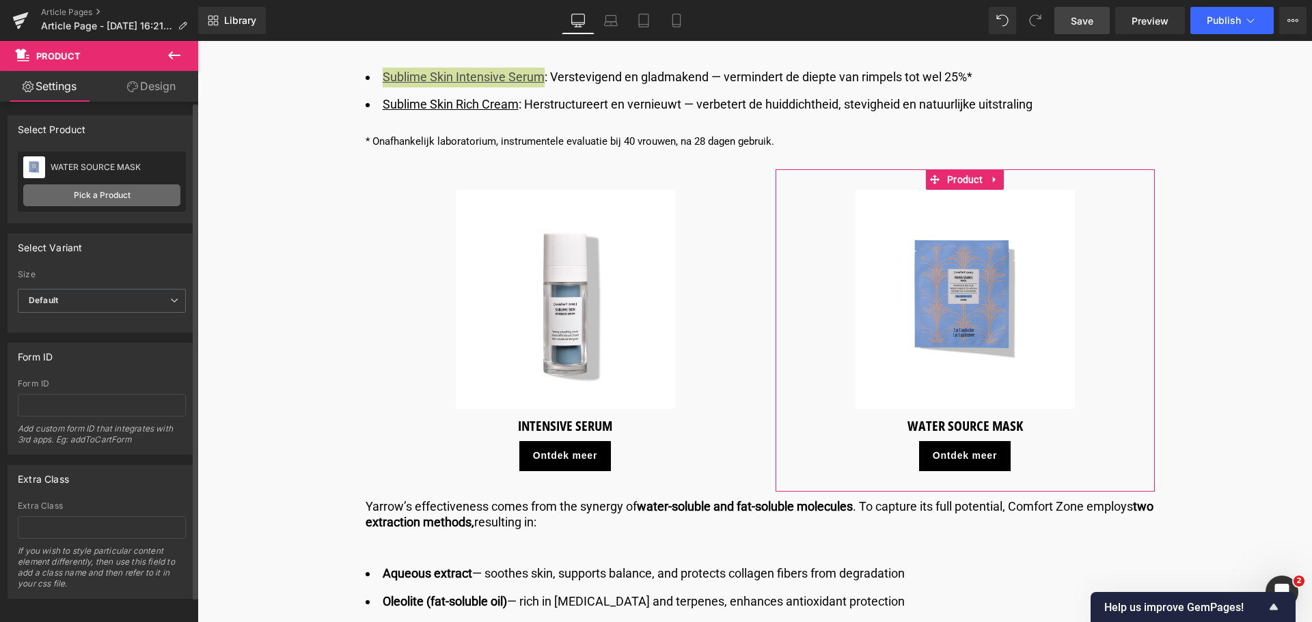
click at [84, 200] on link "Pick a Product" at bounding box center [101, 195] width 157 height 22
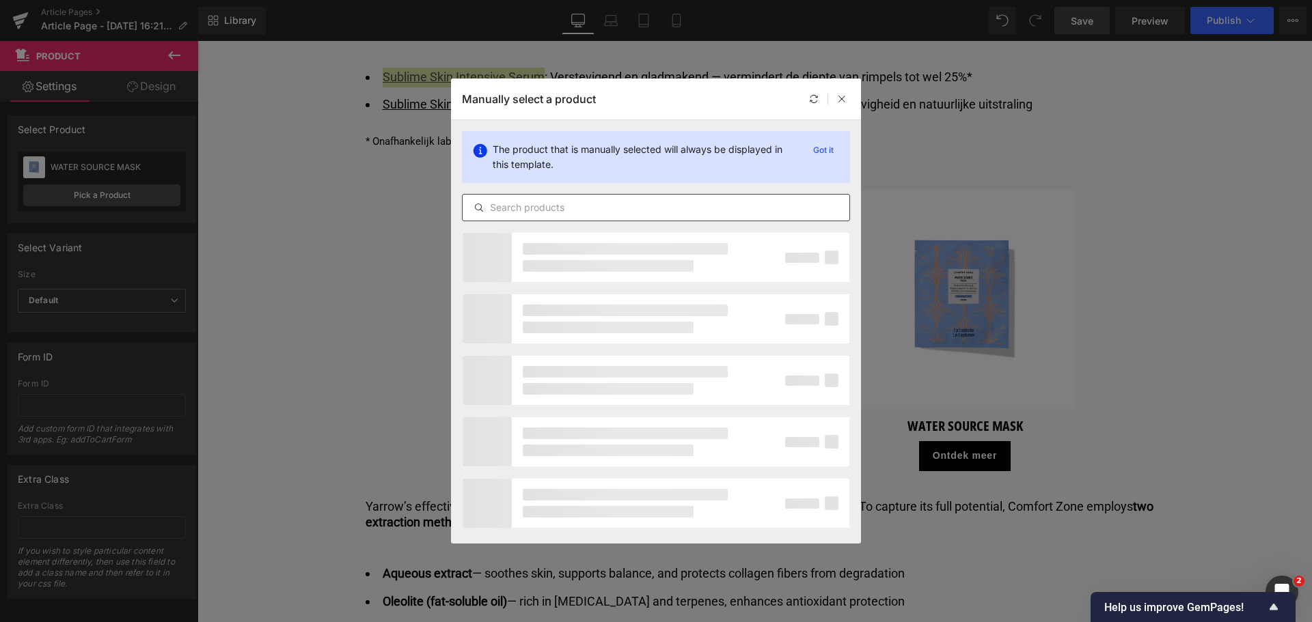
click at [567, 211] on input "text" at bounding box center [656, 208] width 387 height 16
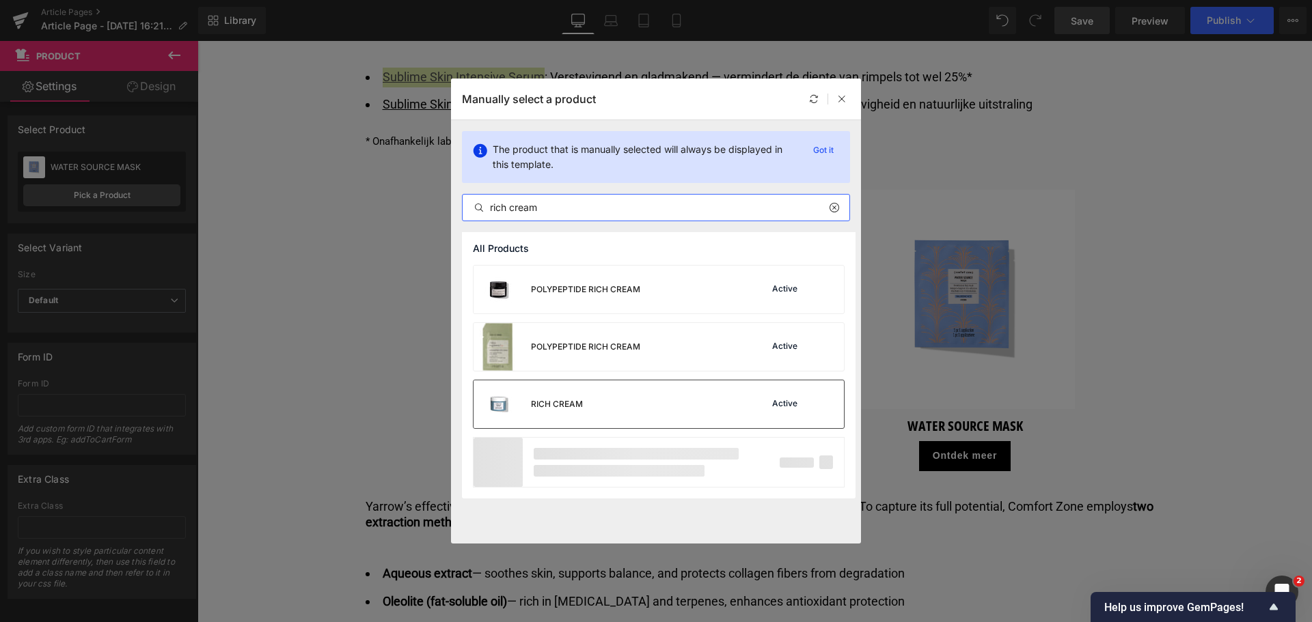
type input "rich cream"
click at [599, 409] on div "RICH CREAM Active" at bounding box center [658, 405] width 370 height 48
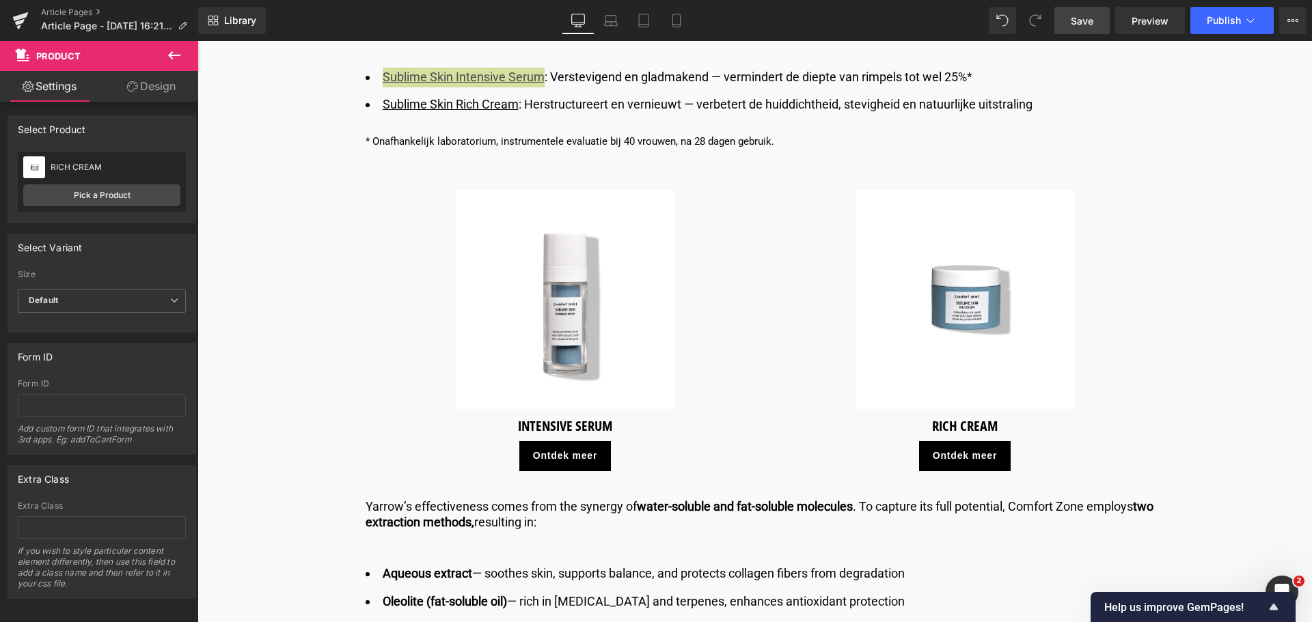
click at [1080, 31] on link "Save" at bounding box center [1081, 20] width 55 height 27
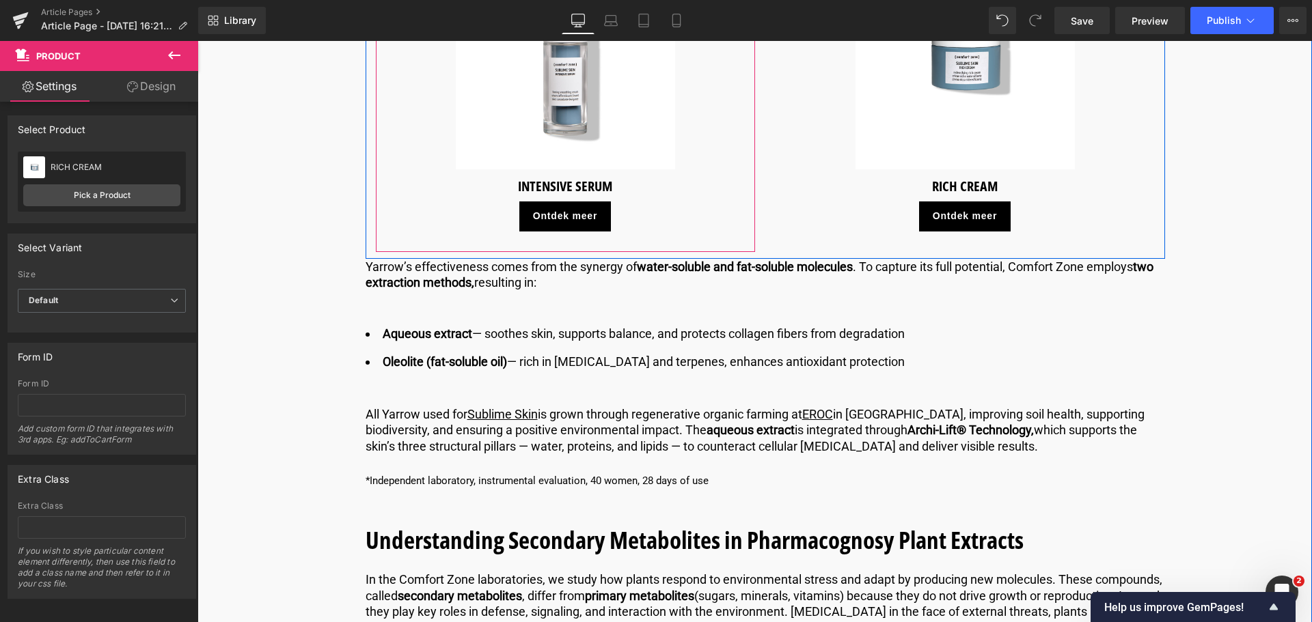
scroll to position [4509, 0]
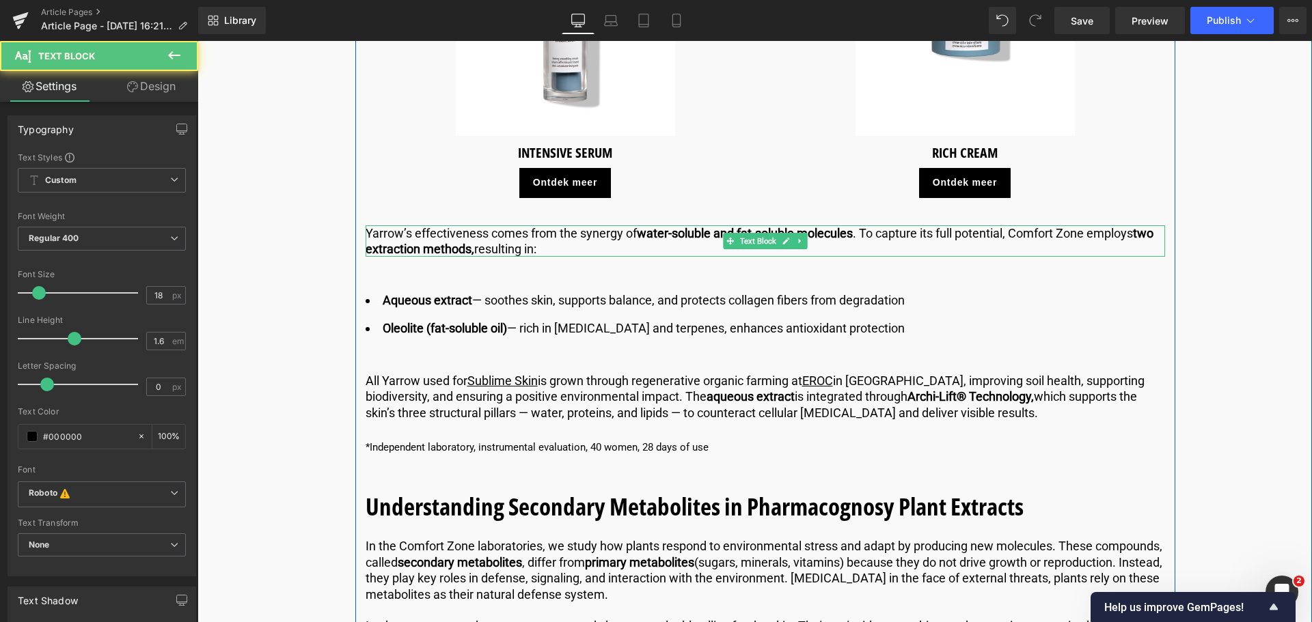
click at [536, 252] on p "Yarrow’s effectiveness comes from the synergy of water-soluble and fat-soluble …" at bounding box center [765, 241] width 799 height 32
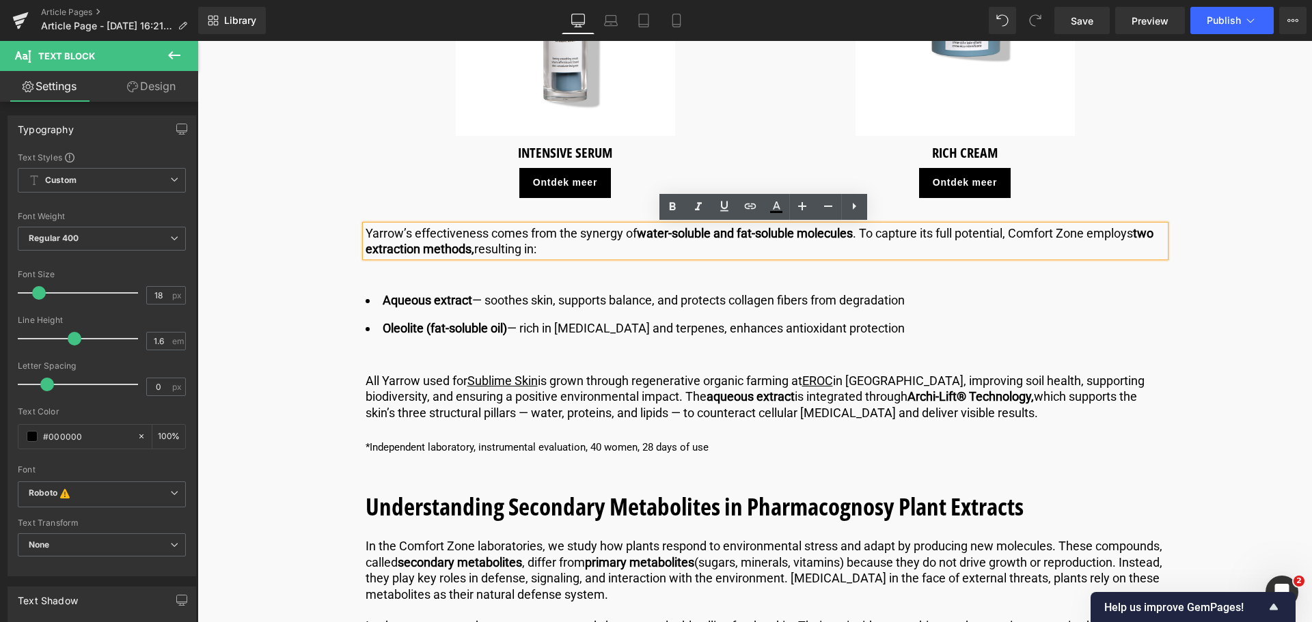
drag, startPoint x: 545, startPoint y: 255, endPoint x: 316, endPoint y: 215, distance: 232.3
copy p "Yarrow’s effectiveness comes from the synergy of water-soluble and fat-soluble …"
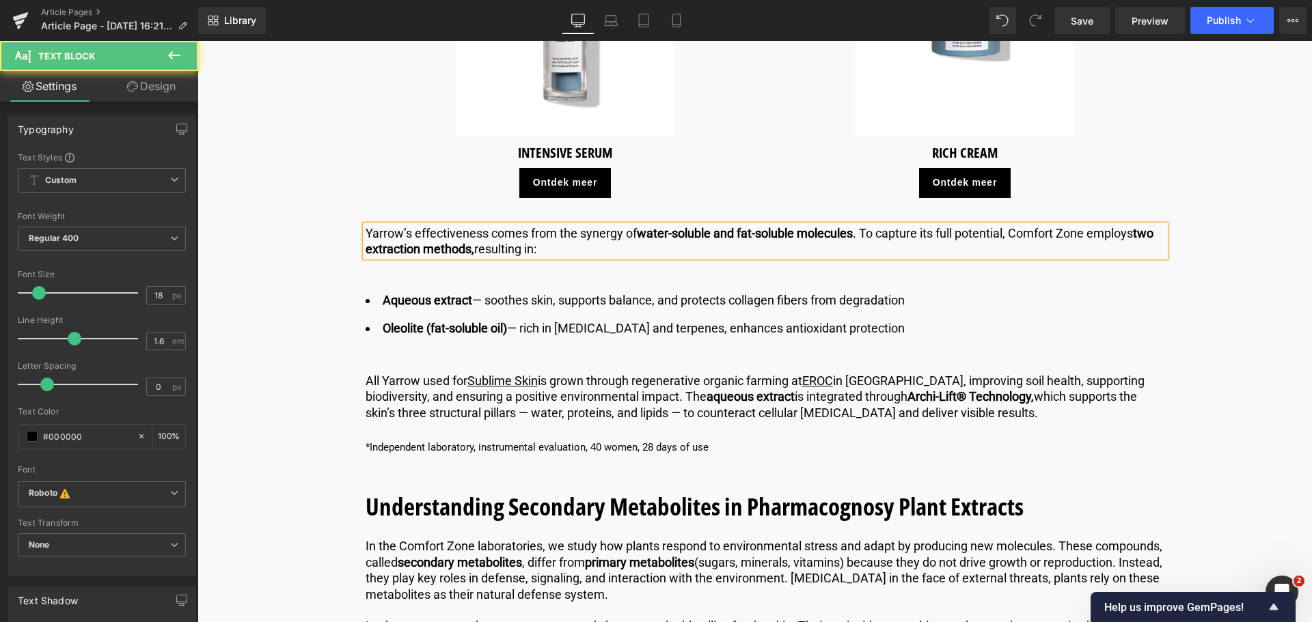
click at [542, 253] on p "Yarrow’s effectiveness comes from the synergy of water-soluble and fat-soluble …" at bounding box center [765, 241] width 799 height 32
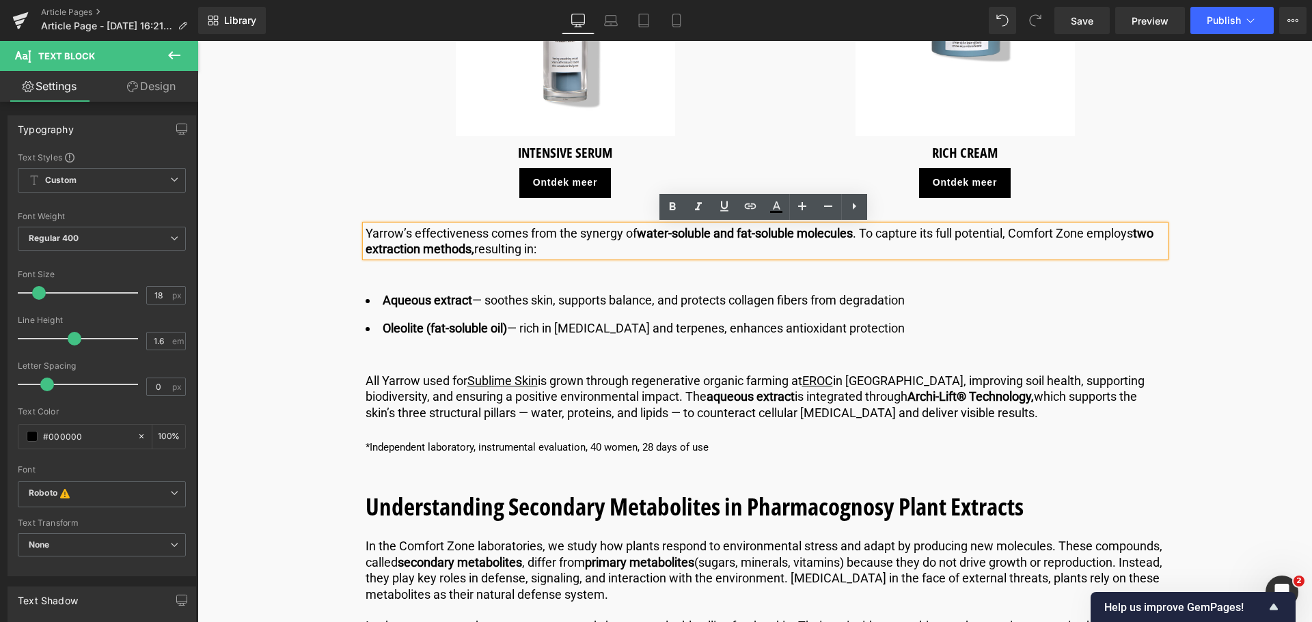
drag, startPoint x: 542, startPoint y: 253, endPoint x: 353, endPoint y: 225, distance: 192.0
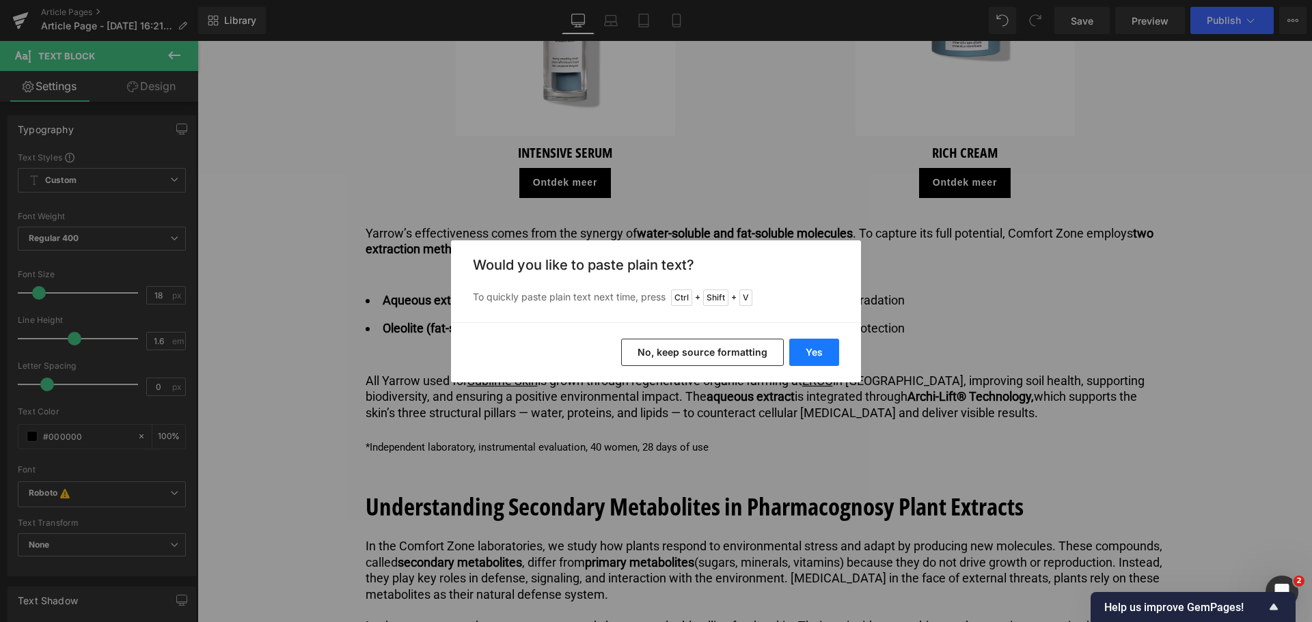
click at [812, 350] on button "Yes" at bounding box center [814, 352] width 50 height 27
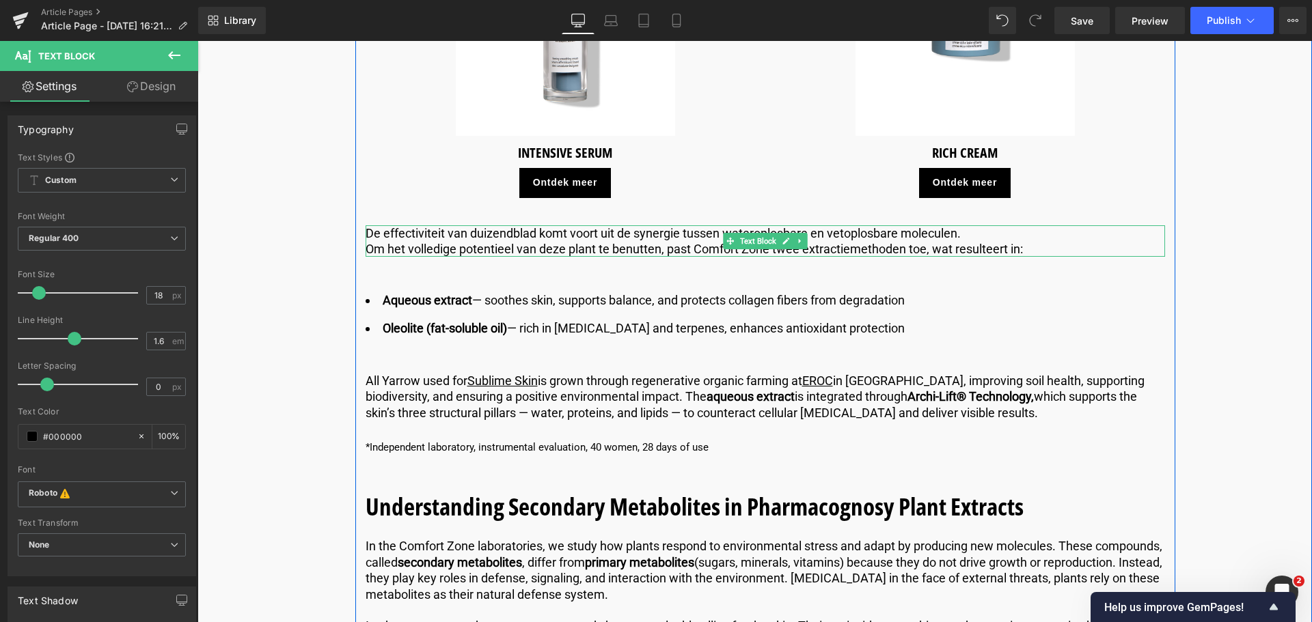
click at [368, 246] on p "Om het volledige potentieel van deze plant te benutten, past Comfort Zone twee …" at bounding box center [765, 249] width 799 height 16
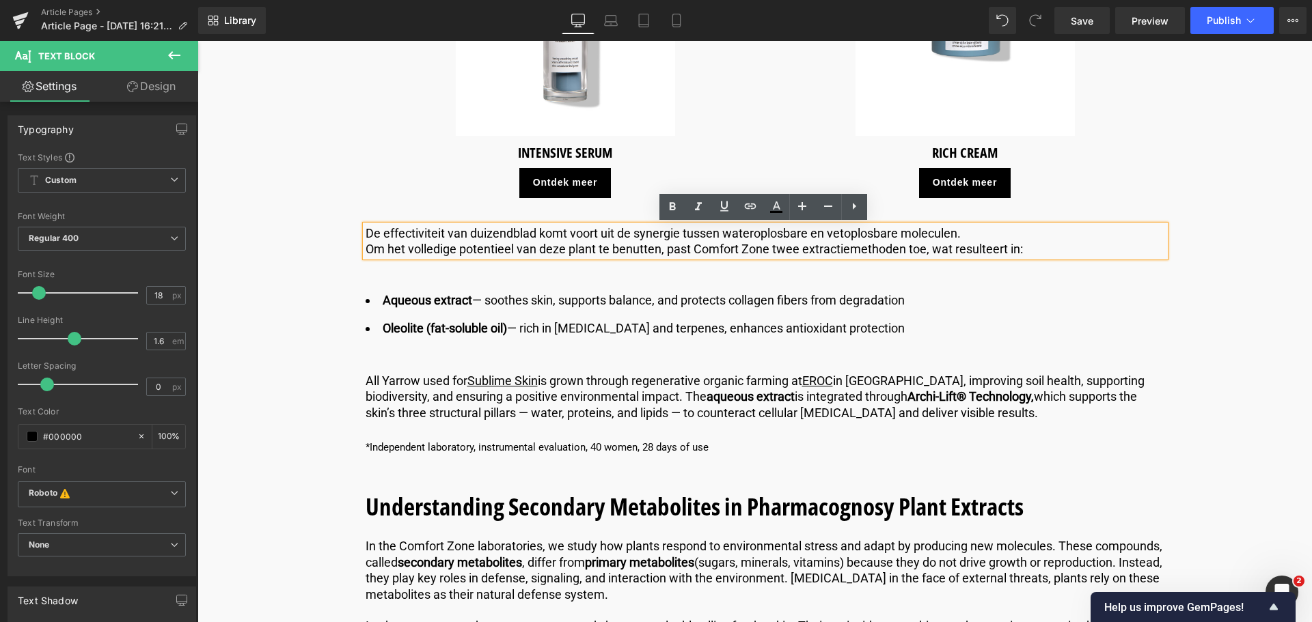
click at [366, 247] on p "Om het volledige potentieel van deze plant te benutten, past Comfort Zone twee …" at bounding box center [765, 249] width 799 height 16
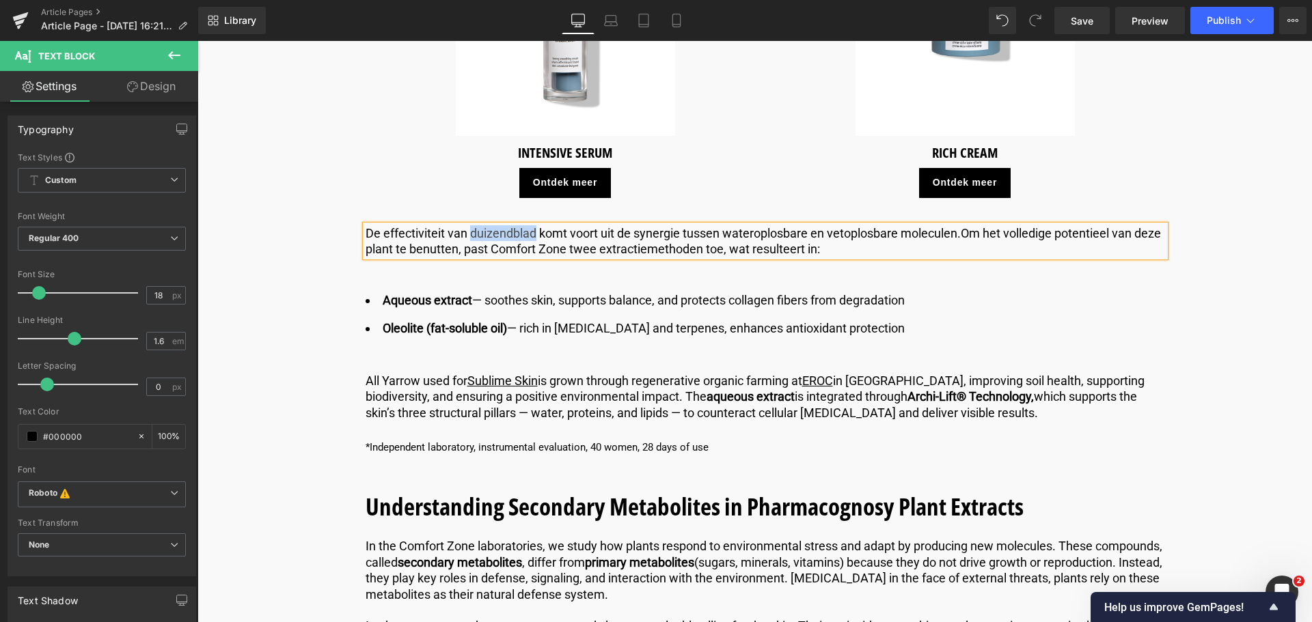
drag, startPoint x: 534, startPoint y: 234, endPoint x: 467, endPoint y: 228, distance: 67.2
click at [467, 228] on p "De effectiviteit van duizendblad komt voort uit de synergie tussen wateroplosba…" at bounding box center [765, 241] width 799 height 32
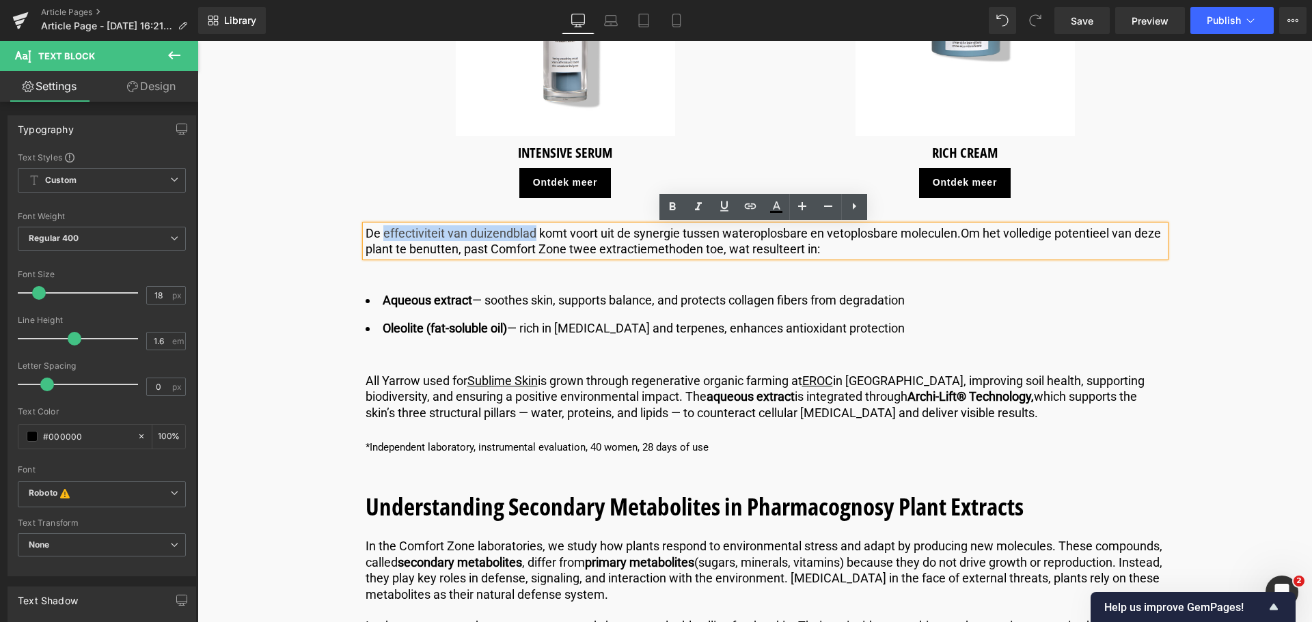
drag, startPoint x: 380, startPoint y: 231, endPoint x: 532, endPoint y: 230, distance: 151.7
click at [532, 230] on p "De effectiviteit van duizendblad komt voort uit de synergie tussen wateroplosba…" at bounding box center [765, 241] width 799 height 32
click at [670, 206] on icon at bounding box center [672, 206] width 6 height 8
click at [917, 302] on li "Aqueous extract — soothes skin, supports balance, and protects collagen fibers …" at bounding box center [765, 301] width 799 height 20
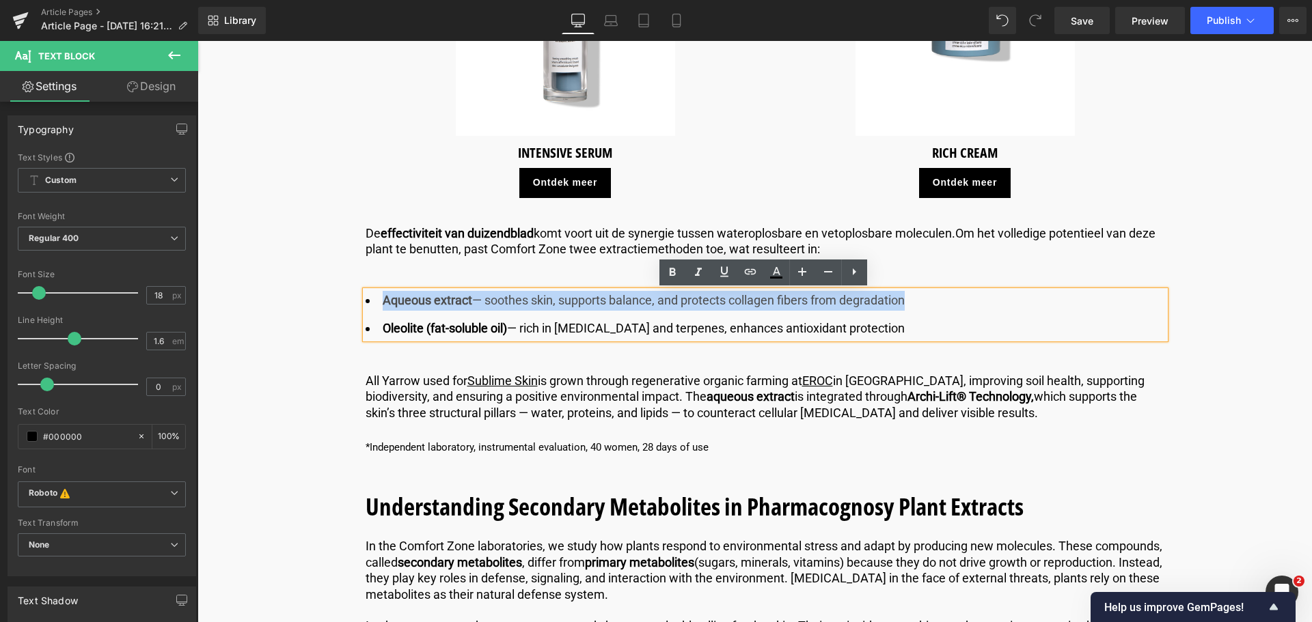
drag, startPoint x: 917, startPoint y: 302, endPoint x: 383, endPoint y: 297, distance: 534.3
click at [383, 297] on li "Aqueous extract — soothes skin, supports balance, and protects collagen fibers …" at bounding box center [765, 301] width 799 height 20
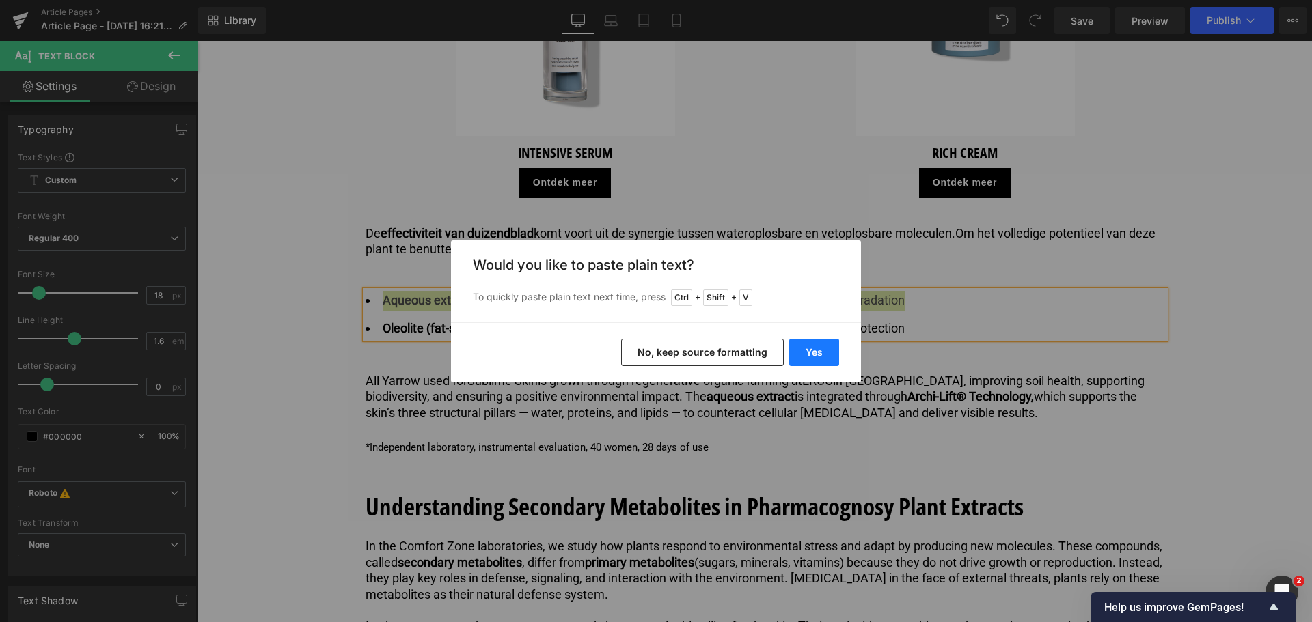
drag, startPoint x: 809, startPoint y: 346, endPoint x: 611, endPoint y: 306, distance: 201.5
click at [809, 346] on button "Yes" at bounding box center [814, 352] width 50 height 27
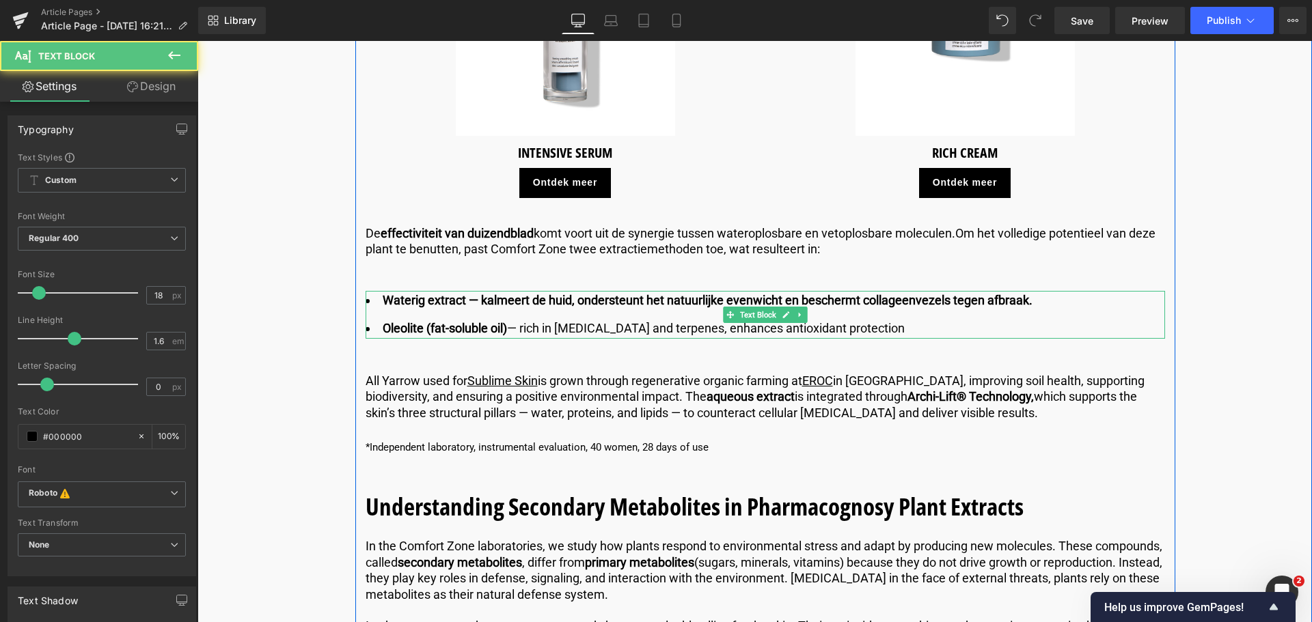
click at [573, 301] on b "Waterig extract — kalmeert de huid, ondersteunt het natuurlijke evenwicht en be…" at bounding box center [708, 300] width 650 height 14
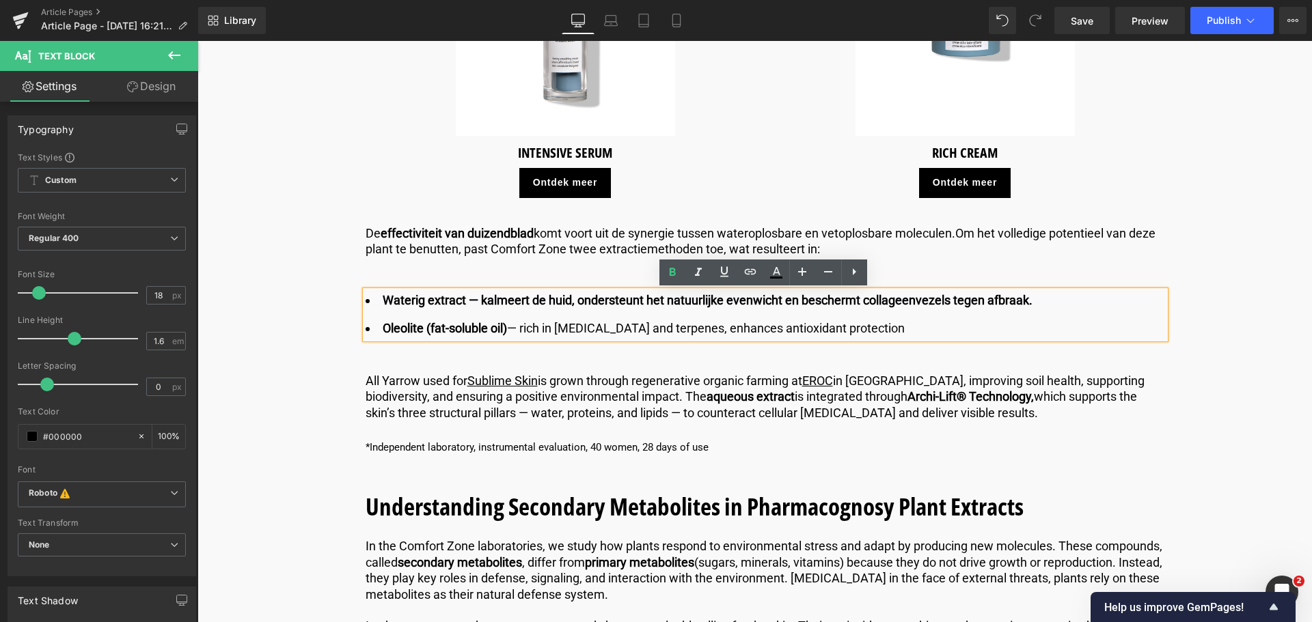
click at [575, 302] on b "Waterig extract — kalmeert de huid, ondersteunt het natuurlijke evenwicht en be…" at bounding box center [708, 300] width 650 height 14
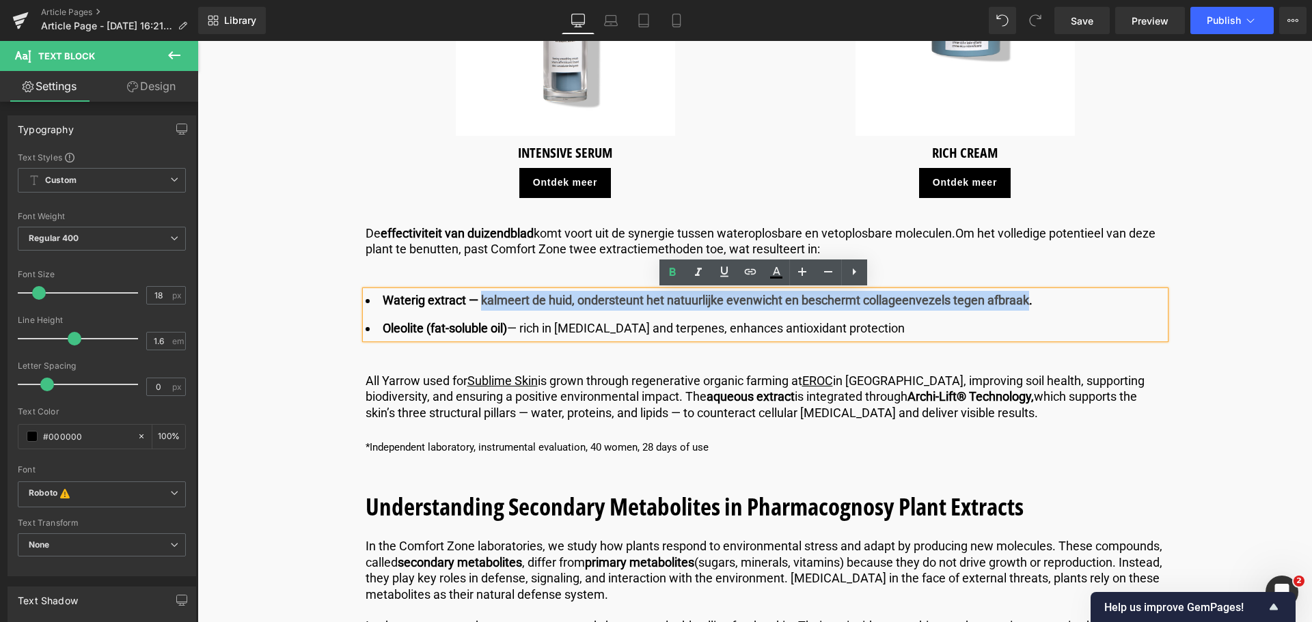
drag, startPoint x: 478, startPoint y: 299, endPoint x: 1025, endPoint y: 292, distance: 546.6
click at [1025, 292] on li "Waterig extract — kalmeert de huid, ondersteunt het natuurlijke evenwicht en be…" at bounding box center [765, 301] width 799 height 20
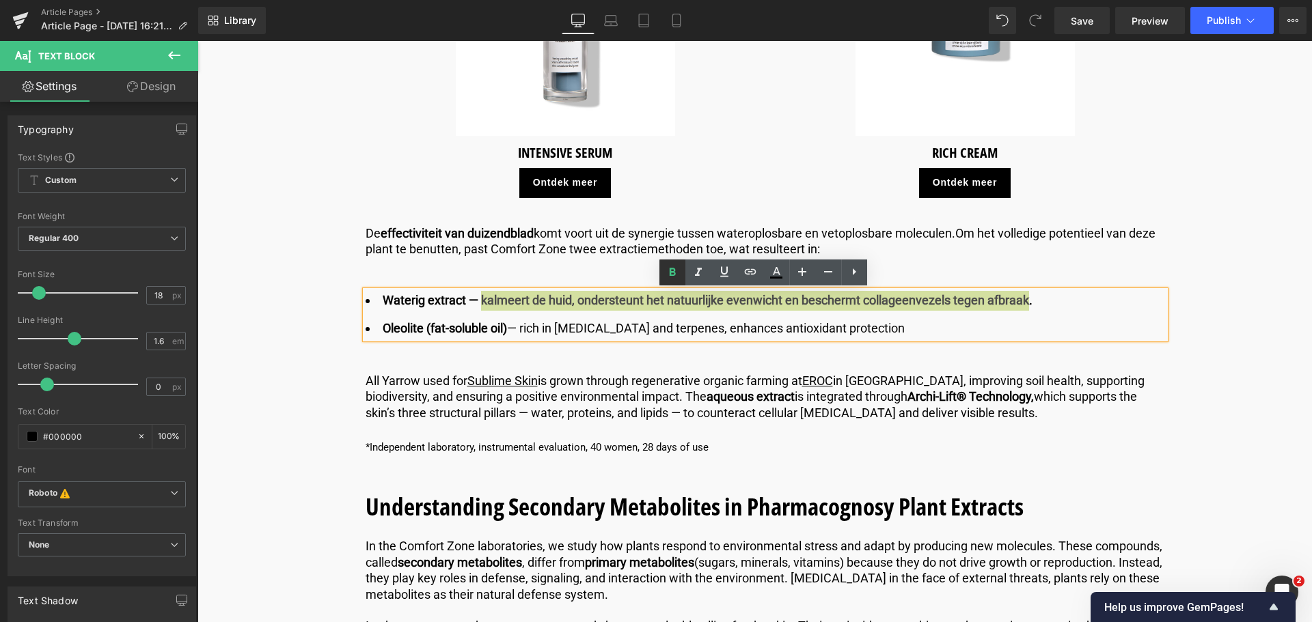
click at [672, 272] on icon at bounding box center [672, 273] width 6 height 8
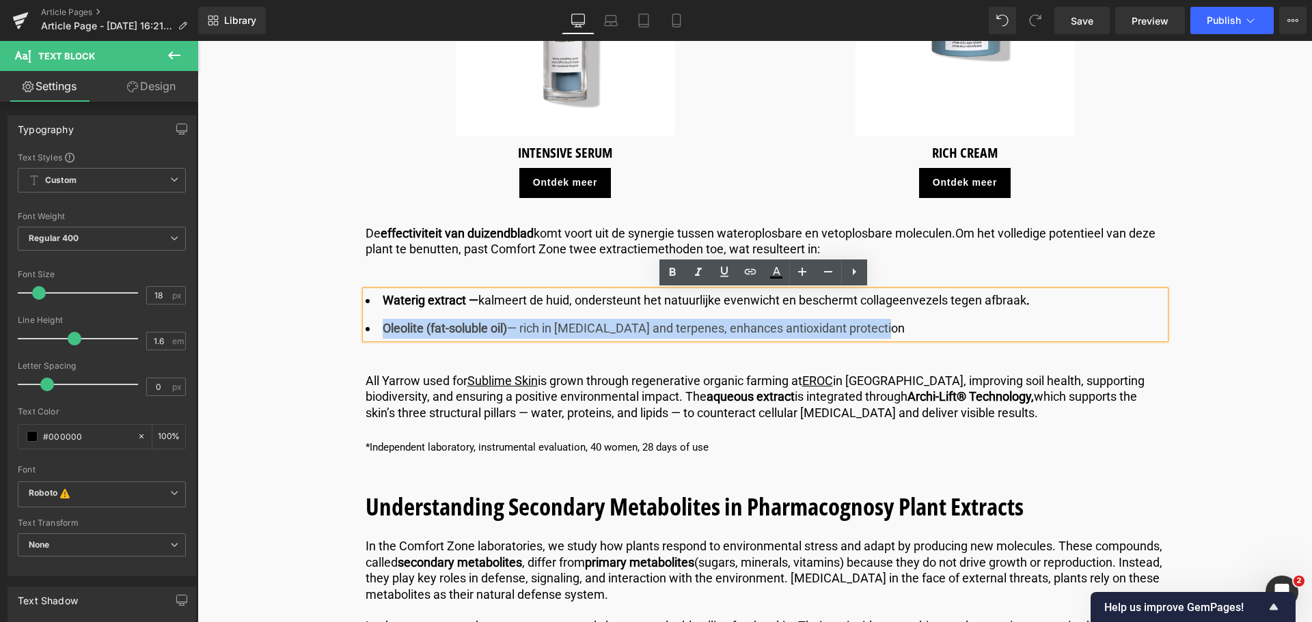
drag, startPoint x: 875, startPoint y: 328, endPoint x: 381, endPoint y: 329, distance: 494.0
click at [381, 329] on li "Oleolite (fat-soluble oil) — rich in [MEDICAL_DATA] and terpenes, enhances anti…" at bounding box center [765, 329] width 799 height 20
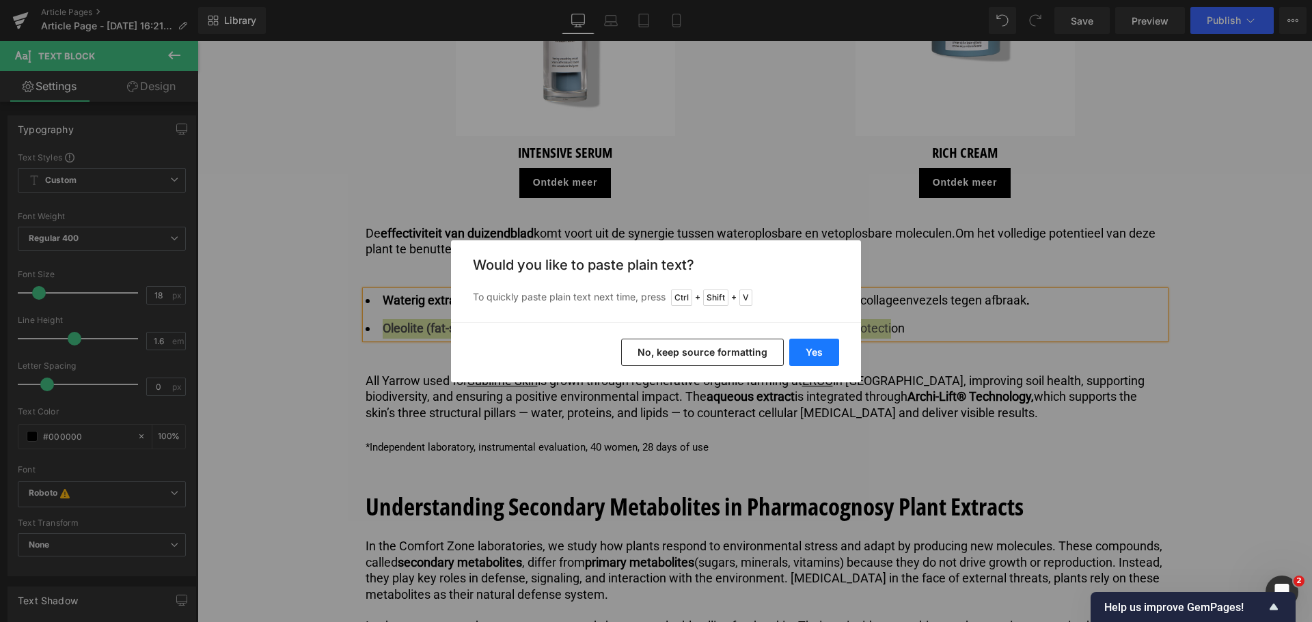
drag, startPoint x: 804, startPoint y: 348, endPoint x: 606, endPoint y: 307, distance: 202.3
click at [803, 348] on button "Yes" at bounding box center [814, 352] width 50 height 27
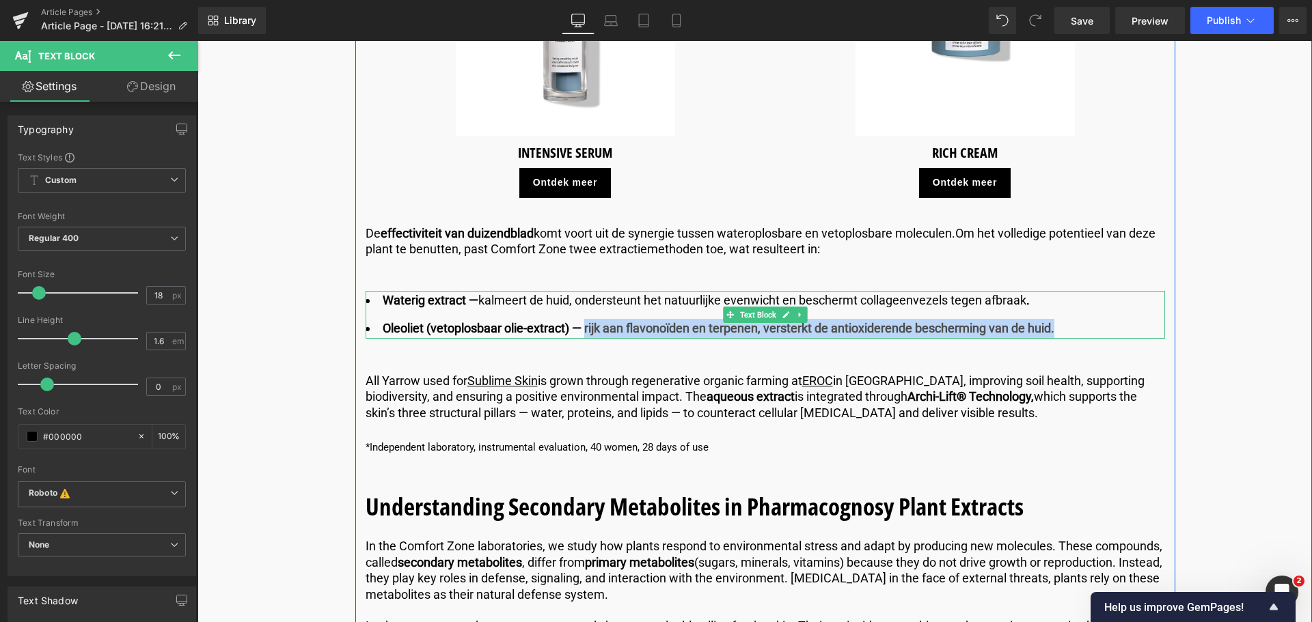
drag, startPoint x: 586, startPoint y: 332, endPoint x: 1056, endPoint y: 331, distance: 470.7
click at [1056, 331] on li "Oleoliet (vetoplosbaar olie-extract) — rijk aan flavonoïden en terpenen, verste…" at bounding box center [765, 329] width 799 height 20
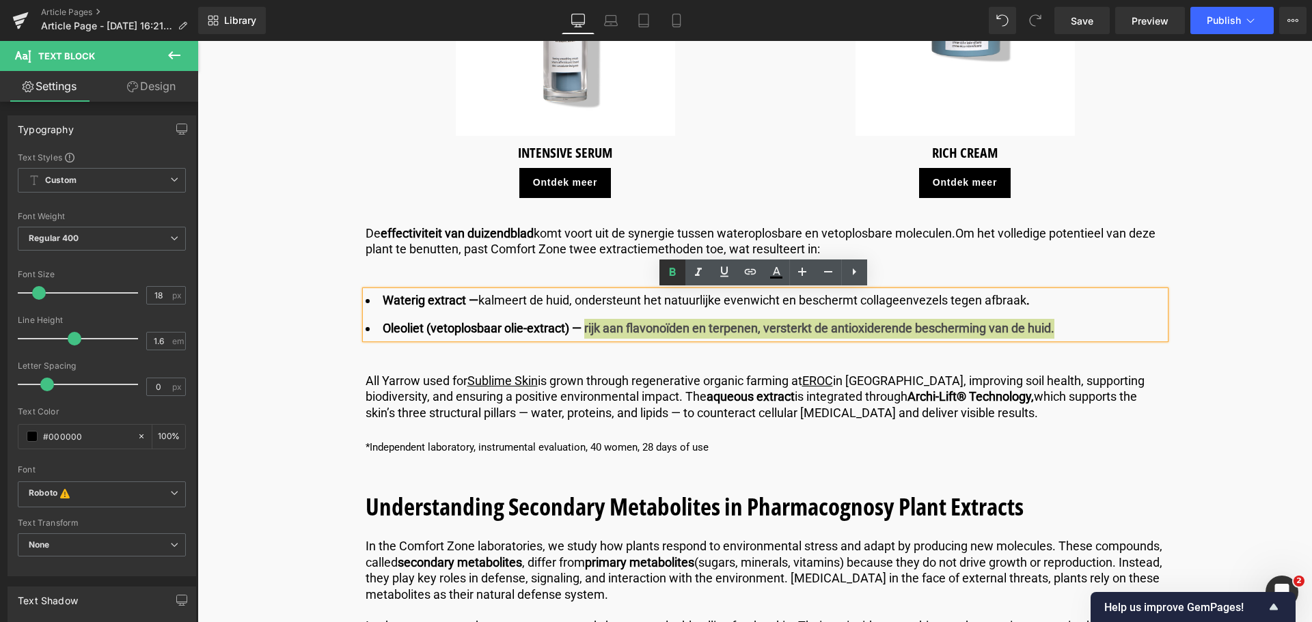
click at [673, 272] on icon at bounding box center [672, 273] width 6 height 8
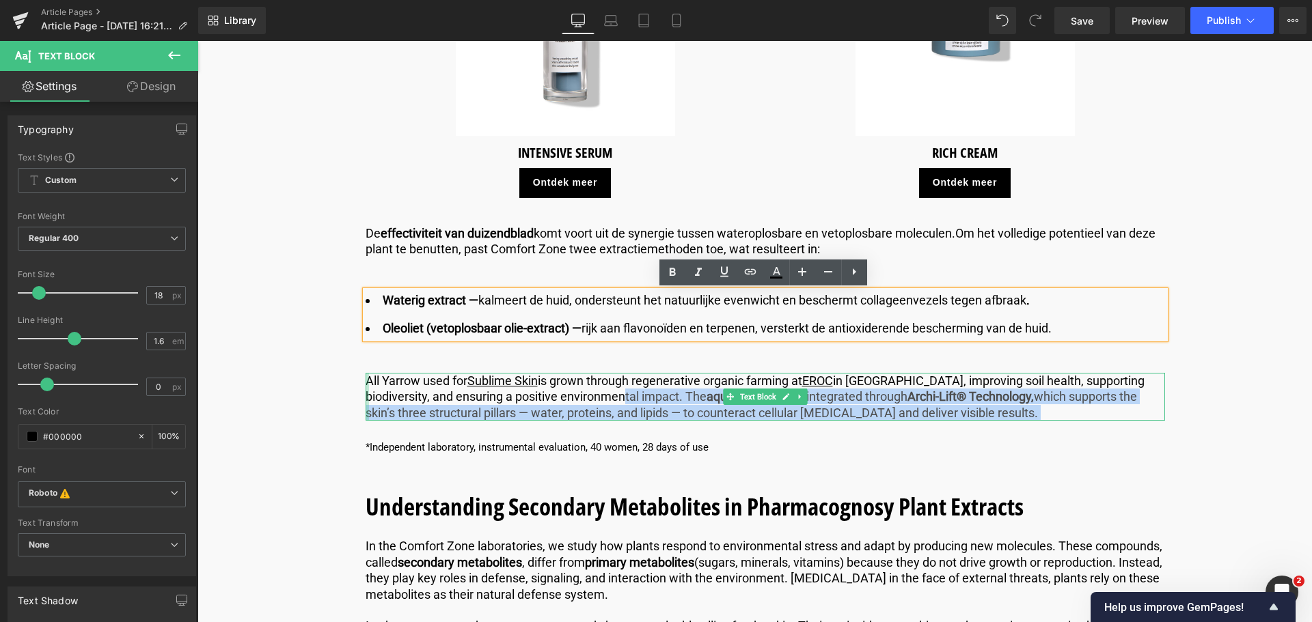
drag, startPoint x: 614, startPoint y: 395, endPoint x: 366, endPoint y: 378, distance: 249.3
click at [366, 378] on div "All Yarrow used for Sublime Skin is grown through regenerative organic farming …" at bounding box center [765, 397] width 799 height 48
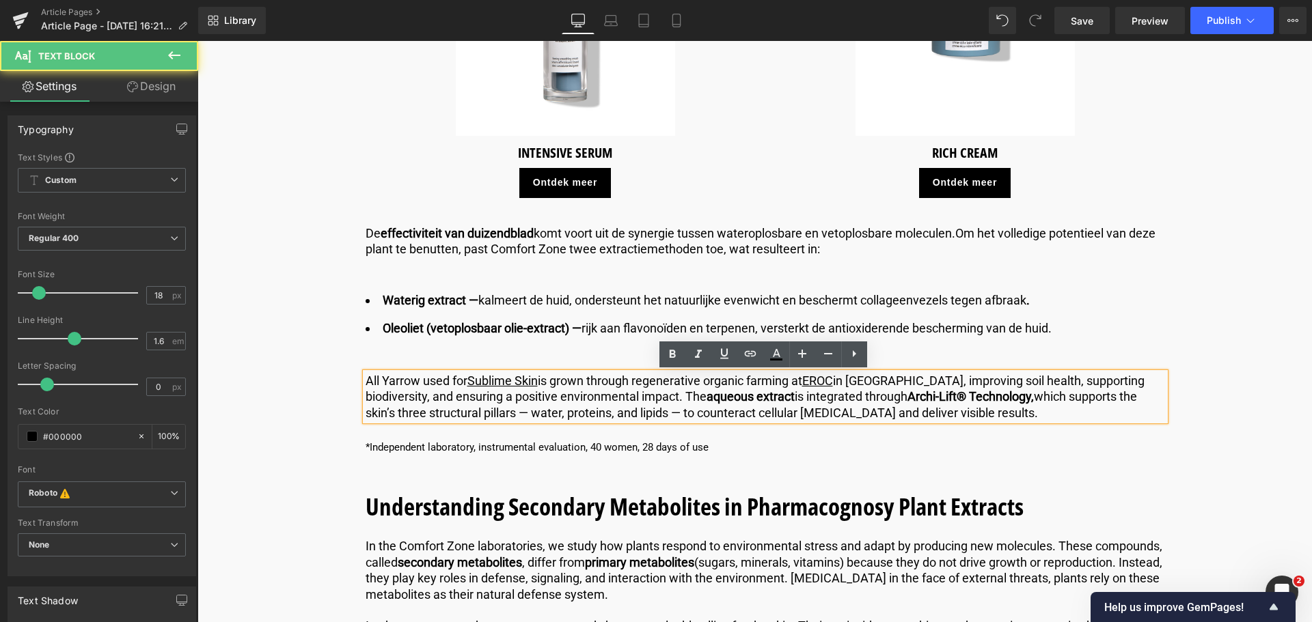
click at [370, 381] on p "All Yarrow used for Sublime Skin is grown through regenerative organic farming …" at bounding box center [765, 397] width 799 height 48
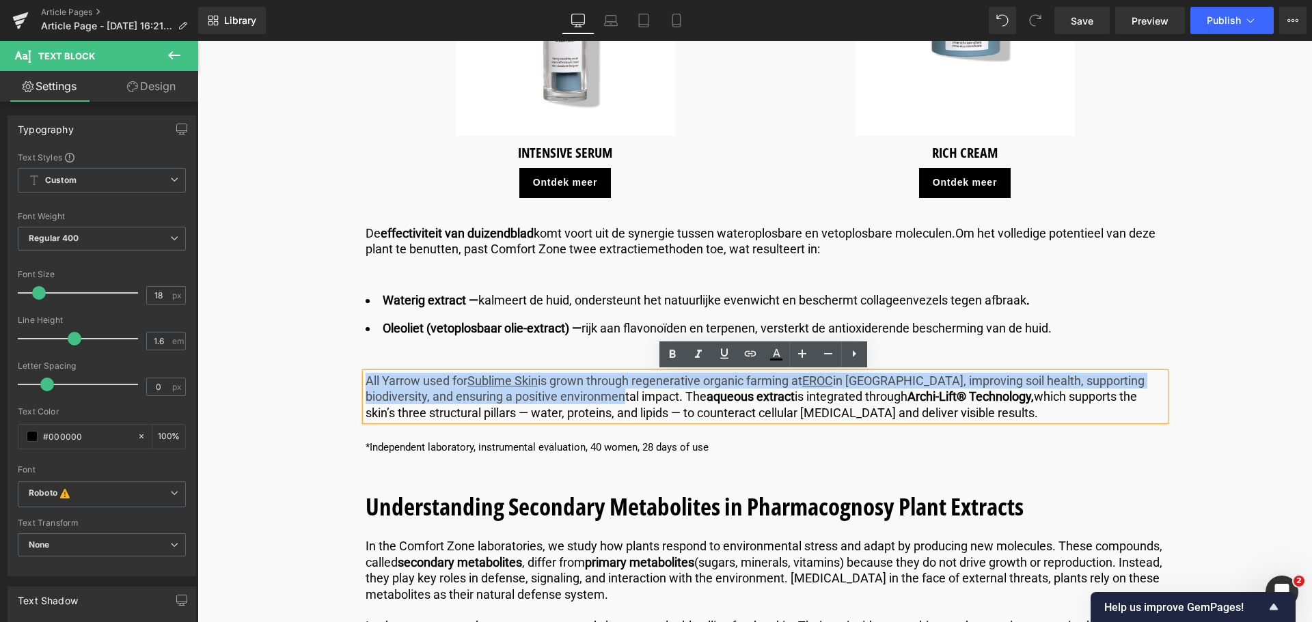
drag, startPoint x: 366, startPoint y: 379, endPoint x: 615, endPoint y: 398, distance: 250.2
click at [615, 398] on p "All Yarrow used for Sublime Skin is grown through regenerative organic farming …" at bounding box center [765, 397] width 799 height 48
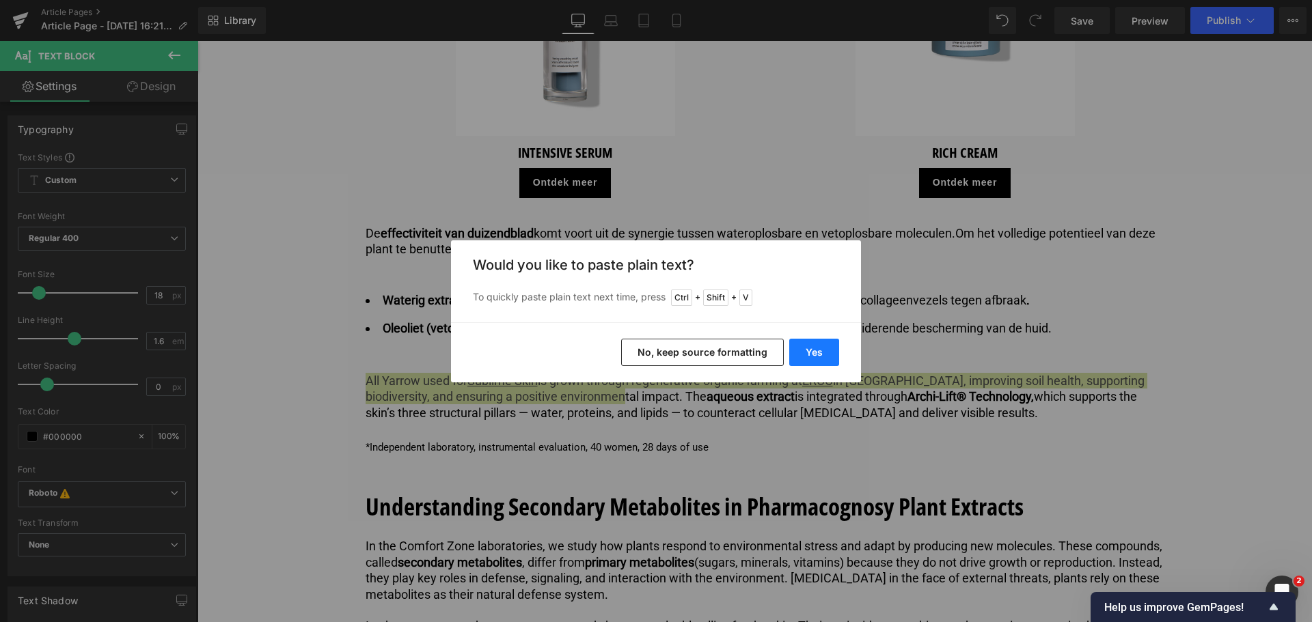
click at [813, 352] on button "Yes" at bounding box center [814, 352] width 50 height 27
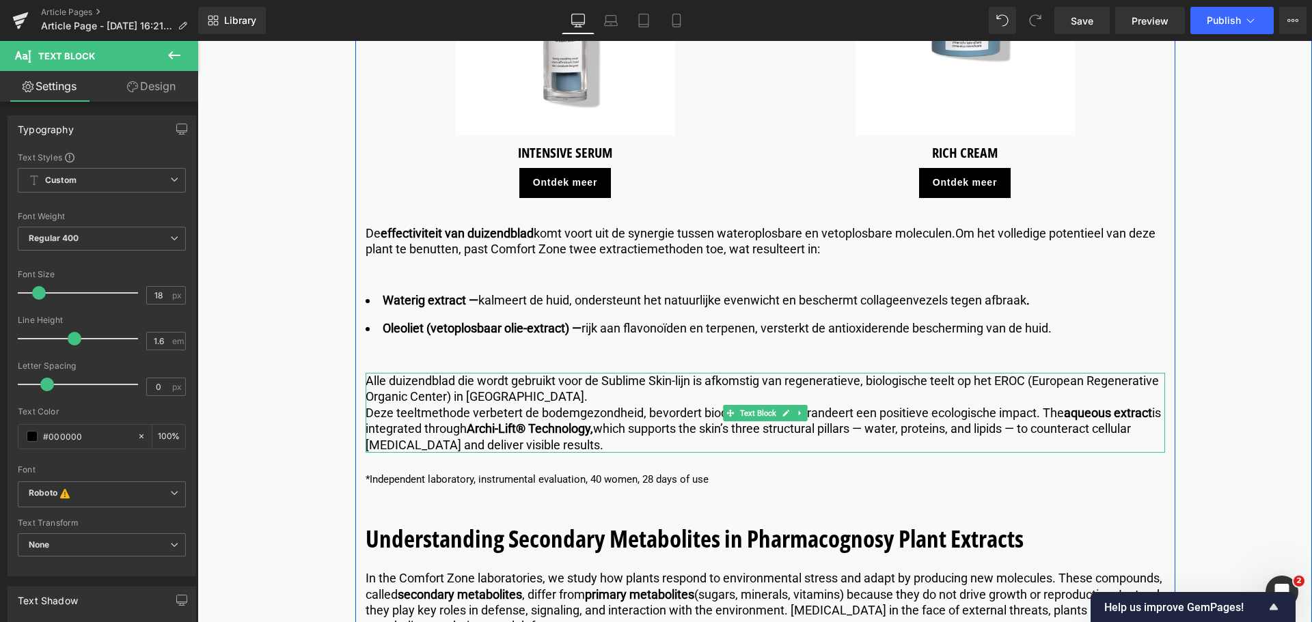
click at [368, 411] on p "Deze teeltmethode verbetert de bodemgezondheid, bevordert biodiversiteit en gar…" at bounding box center [765, 429] width 799 height 48
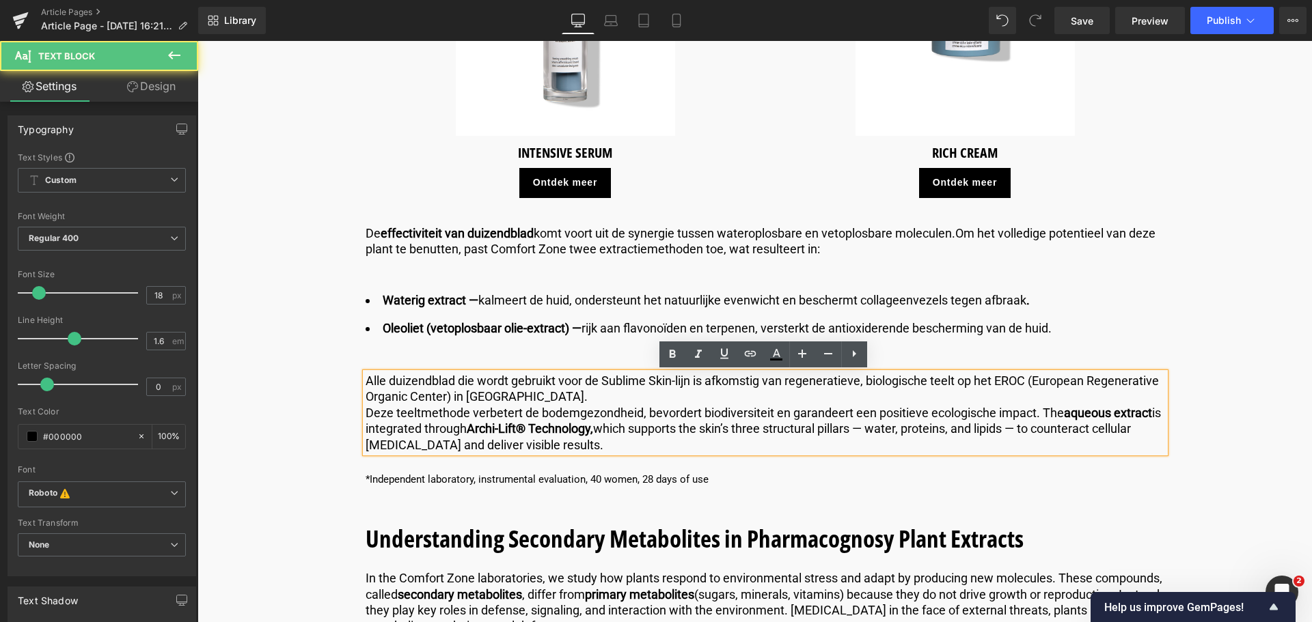
click at [366, 411] on p "Deze teeltmethode verbetert de bodemgezondheid, bevordert biodiversiteit en gar…" at bounding box center [765, 429] width 799 height 48
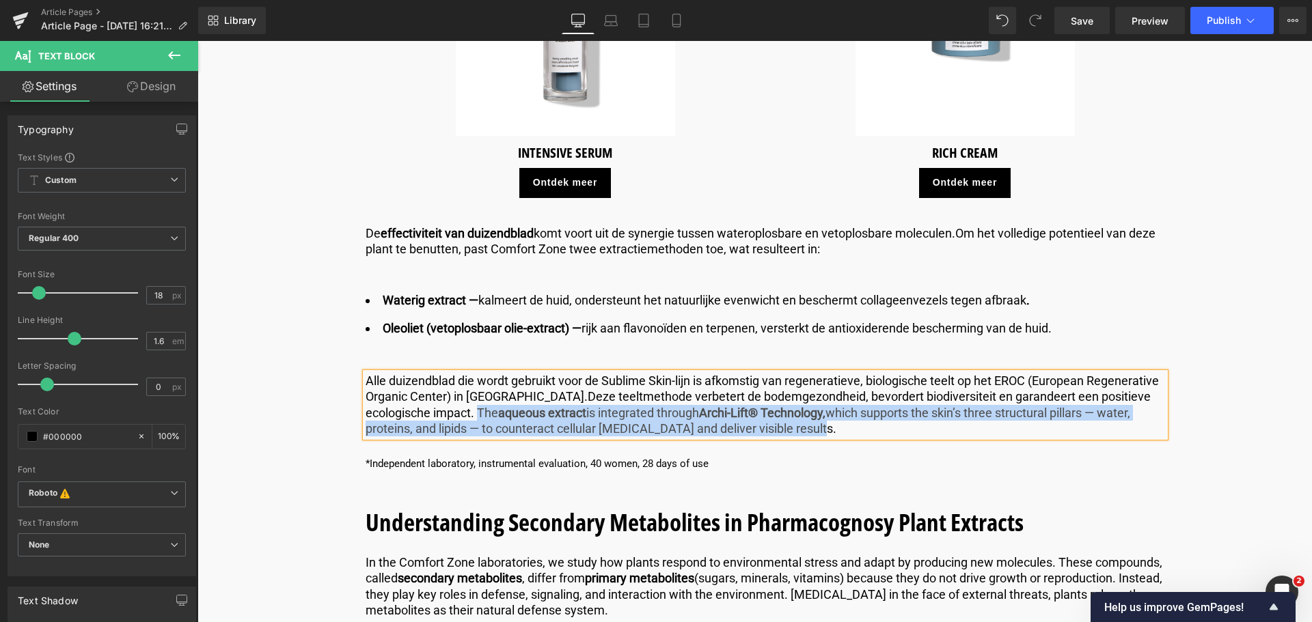
drag, startPoint x: 408, startPoint y: 415, endPoint x: 745, endPoint y: 435, distance: 338.1
click at [745, 435] on p "Alle duizendblad die wordt gebruikt voor de Sublime Skin-lijn is afkomstig van …" at bounding box center [765, 405] width 799 height 64
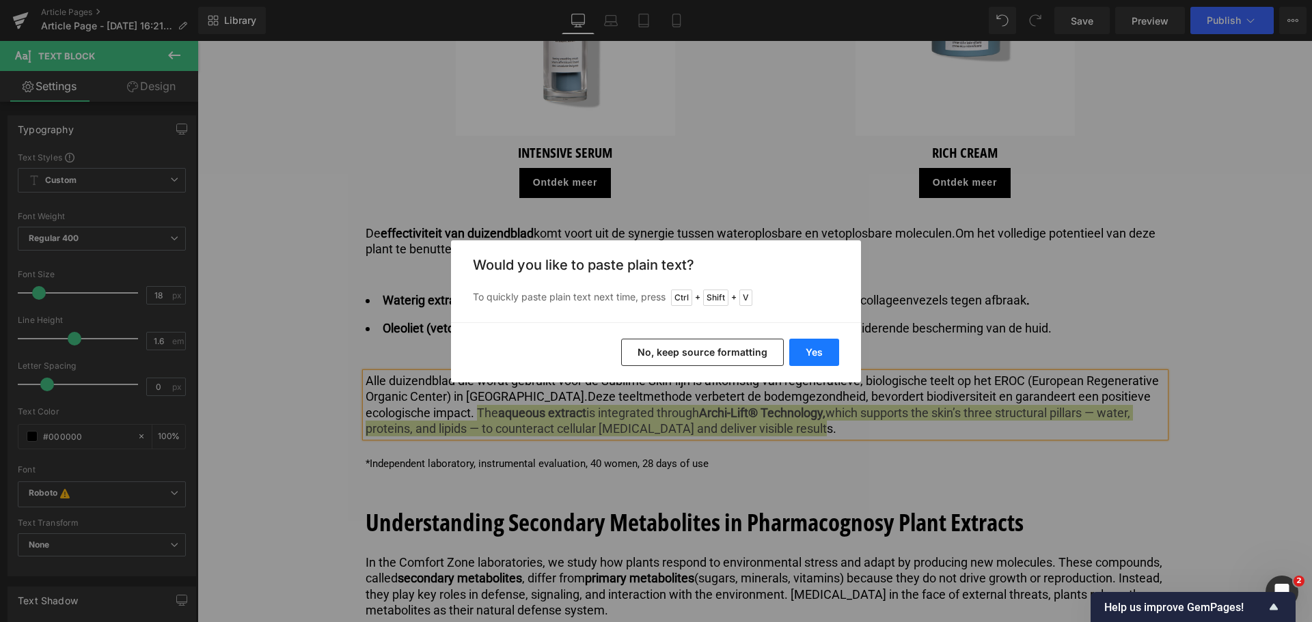
click at [817, 354] on button "Yes" at bounding box center [814, 352] width 50 height 27
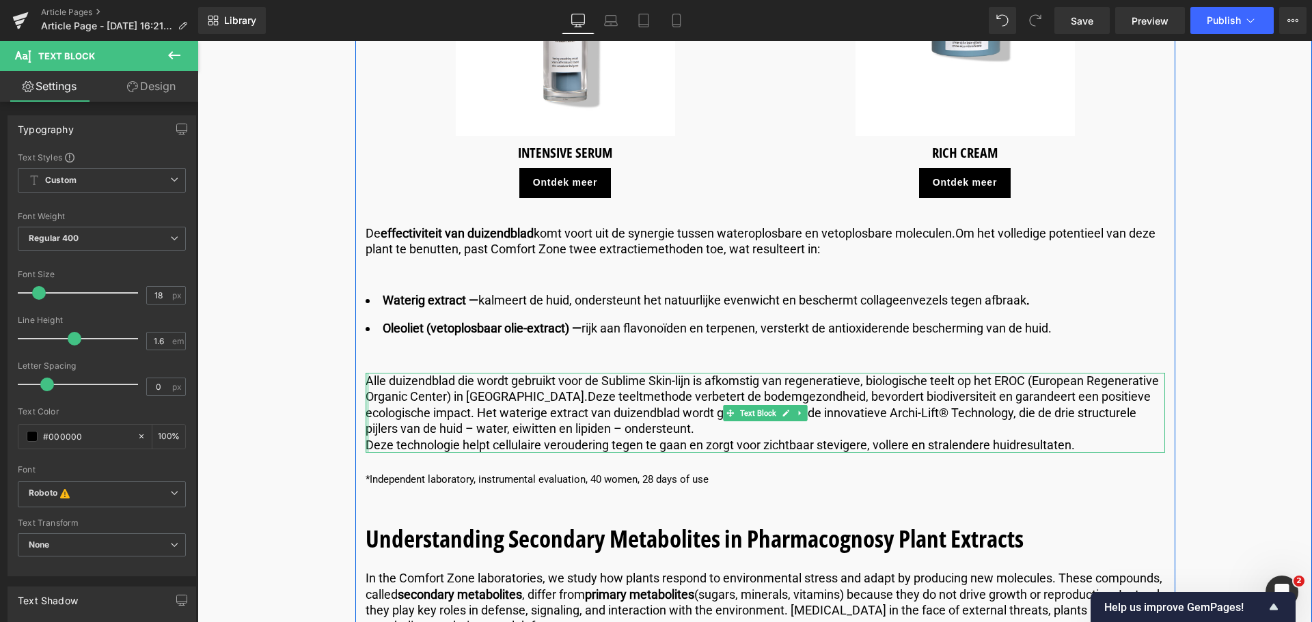
click at [366, 446] on div at bounding box center [367, 413] width 3 height 80
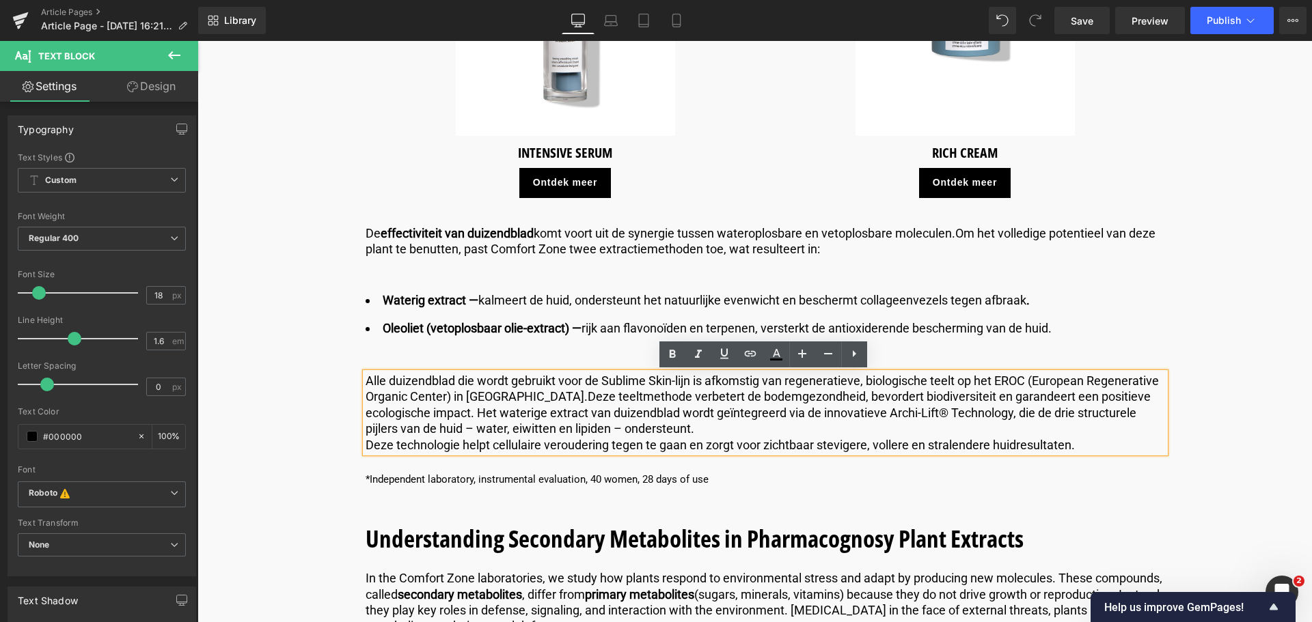
click at [366, 444] on span "Deze technologie helpt cellulaire veroudering tegen te gaan en zorgt voor zicht…" at bounding box center [720, 445] width 709 height 14
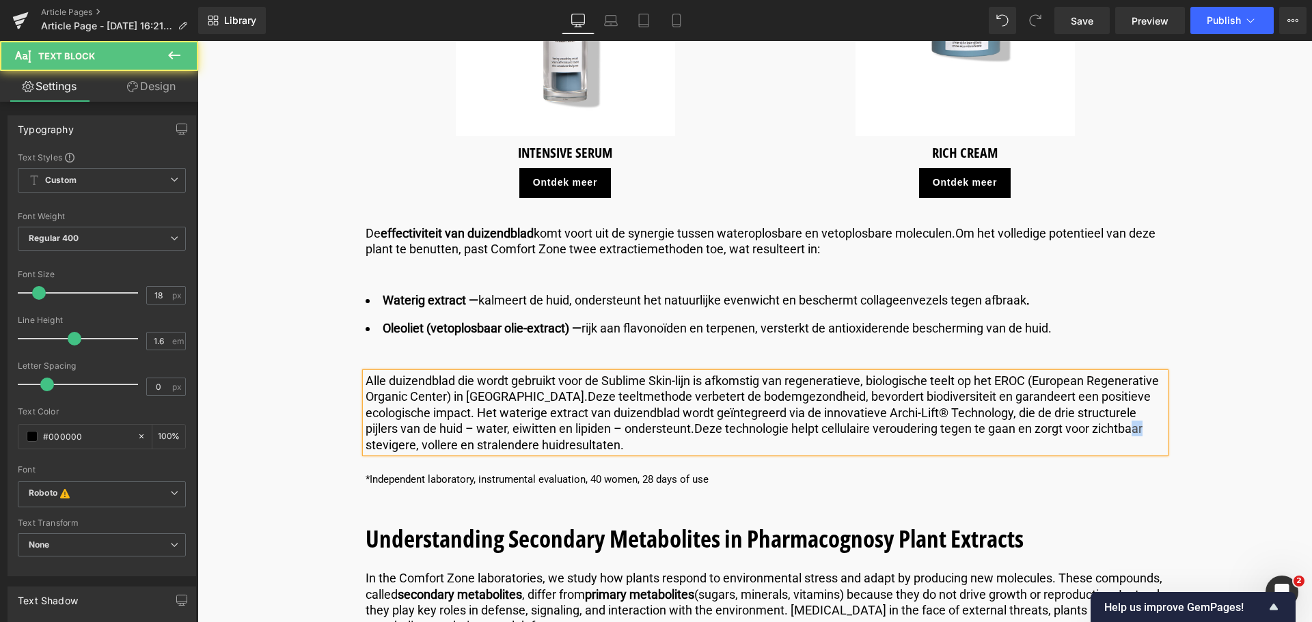
drag, startPoint x: 1067, startPoint y: 428, endPoint x: 1058, endPoint y: 428, distance: 9.6
click at [1058, 428] on span "Deze technologie helpt cellulaire veroudering tegen te gaan en zorgt voor zicht…" at bounding box center [754, 437] width 777 height 30
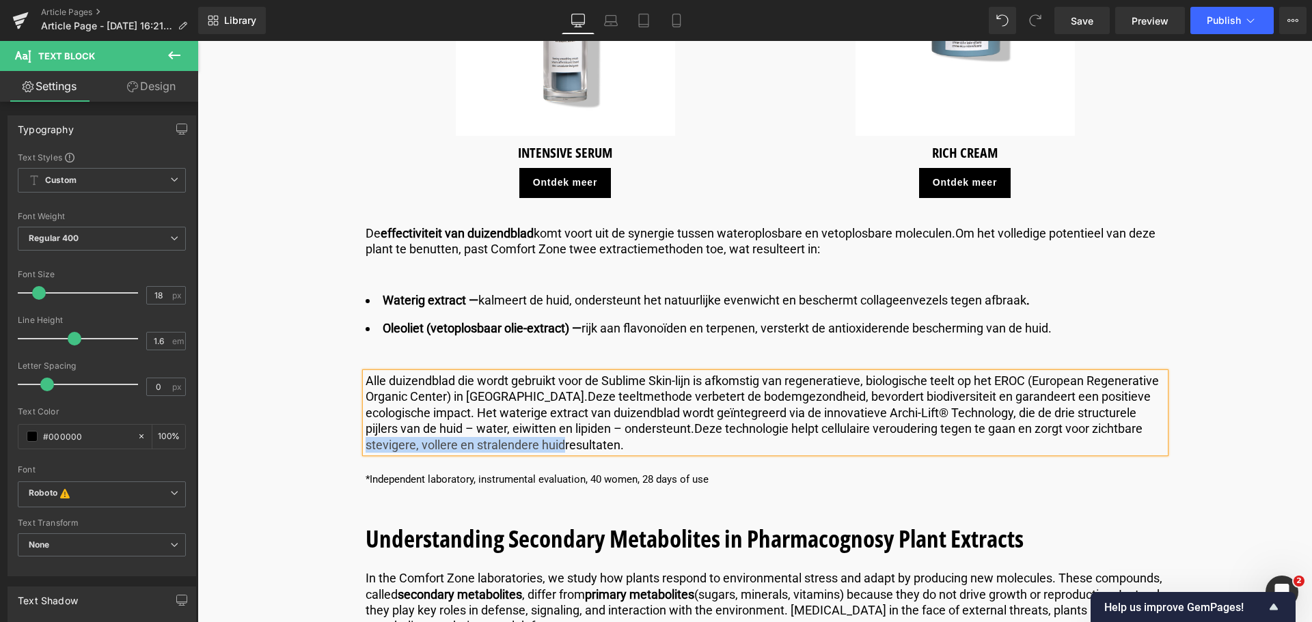
drag, startPoint x: 1071, startPoint y: 428, endPoint x: 467, endPoint y: 448, distance: 604.3
click at [467, 448] on span "Deze technologie helpt cellulaire veroudering tegen te gaan en zorgt voor zicht…" at bounding box center [754, 437] width 777 height 30
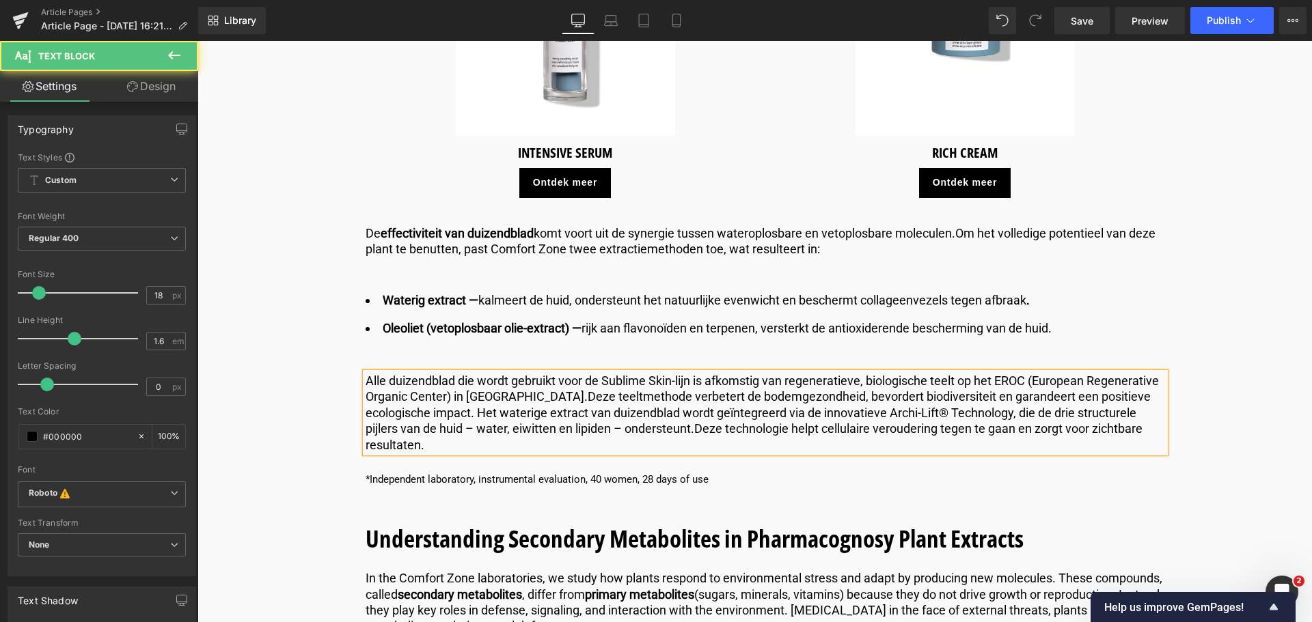
click at [618, 429] on span "Deze teeltmethode verbetert de bodemgezondheid, bevordert biodiversiteit en gar…" at bounding box center [758, 412] width 785 height 46
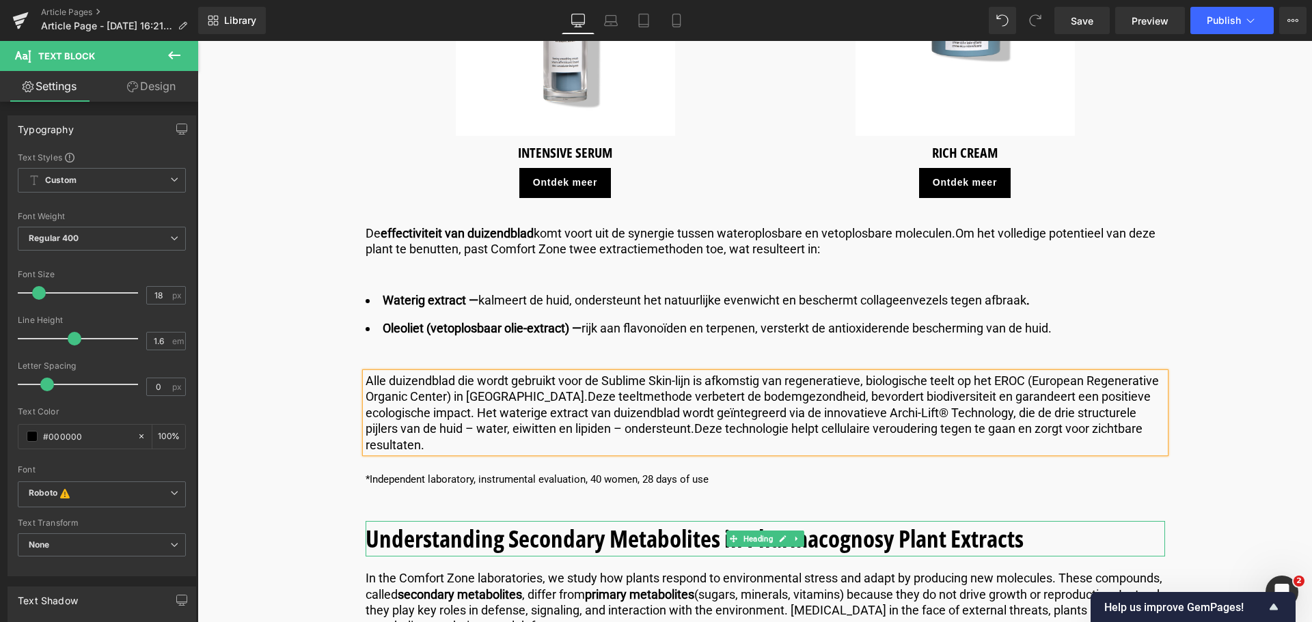
click at [1023, 523] on b "Understanding Secondary Metabolites in Pharmacognosy Plant Extracts" at bounding box center [695, 539] width 658 height 32
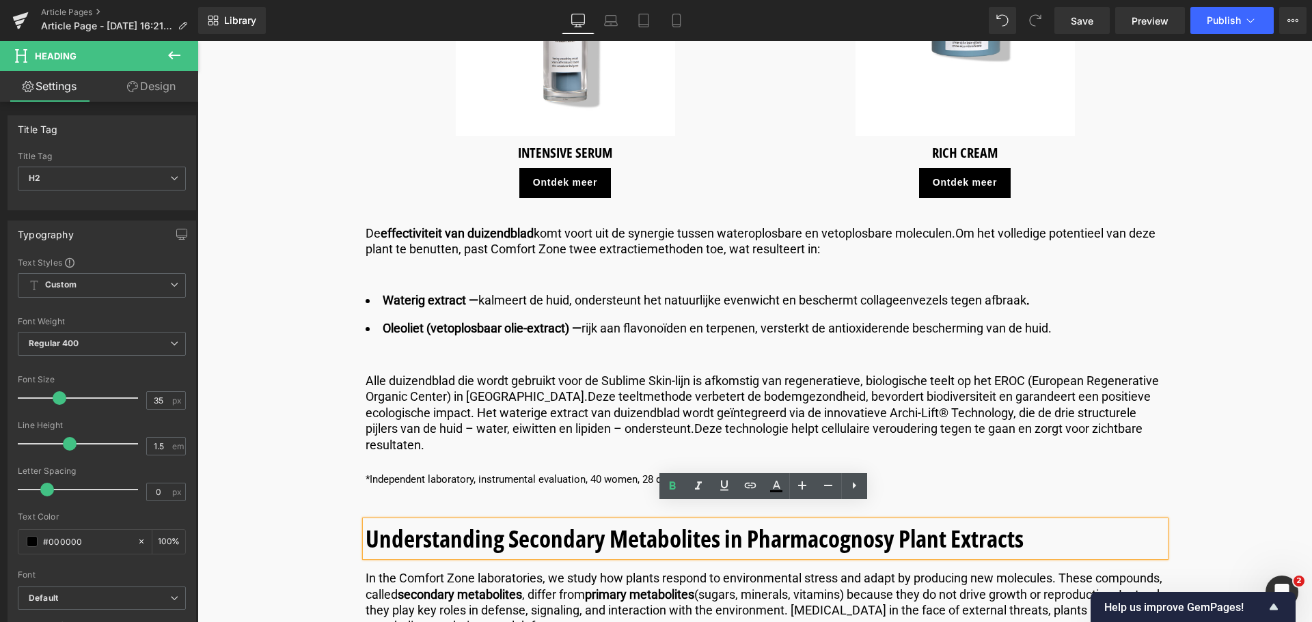
drag, startPoint x: 1029, startPoint y: 523, endPoint x: 239, endPoint y: 502, distance: 790.1
paste div
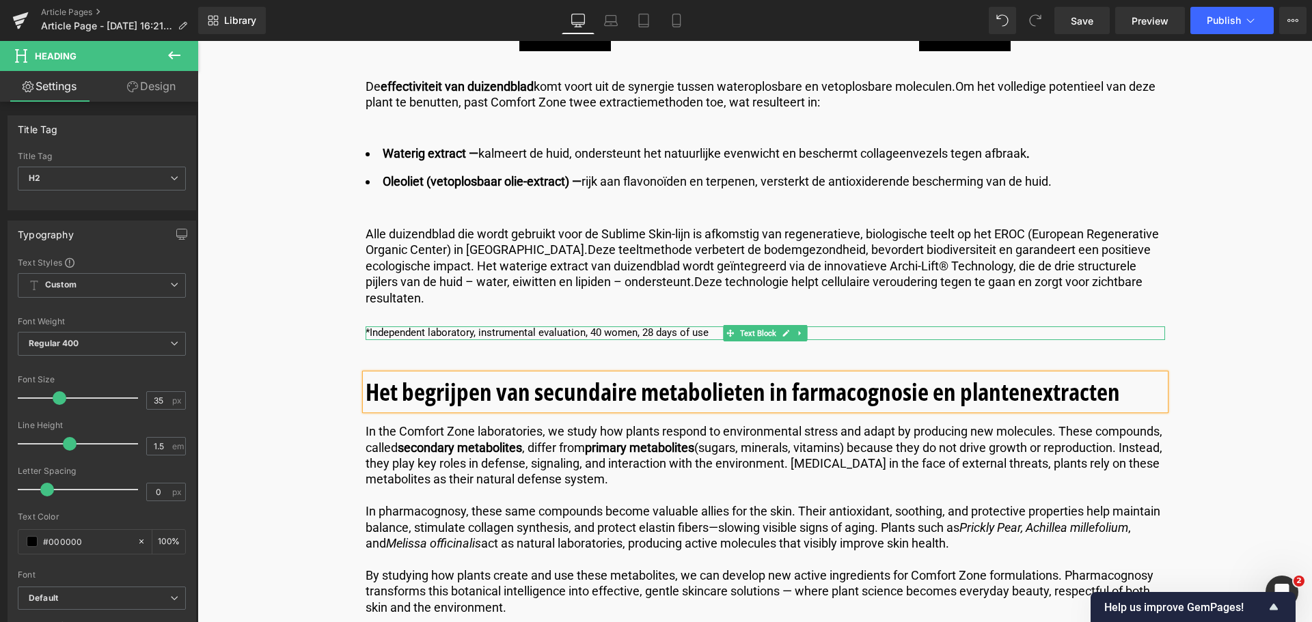
scroll to position [4714, 0]
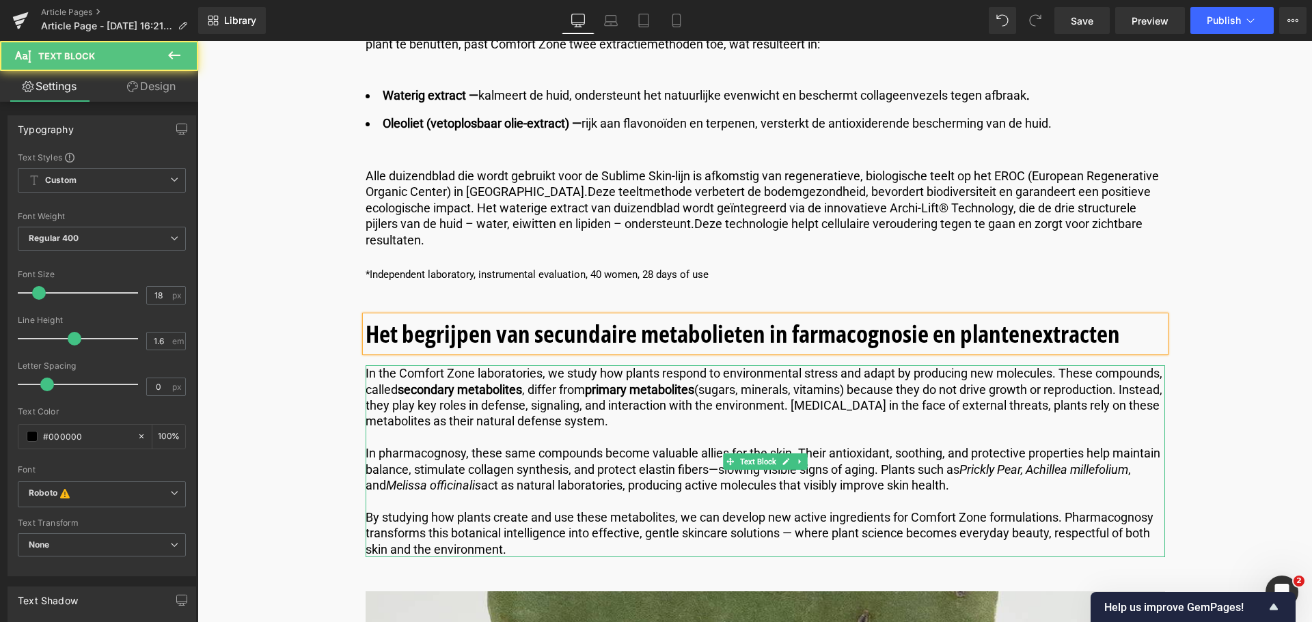
click at [748, 404] on p "In the Comfort Zone laboratories, we study how plants respond to environmental …" at bounding box center [765, 398] width 799 height 64
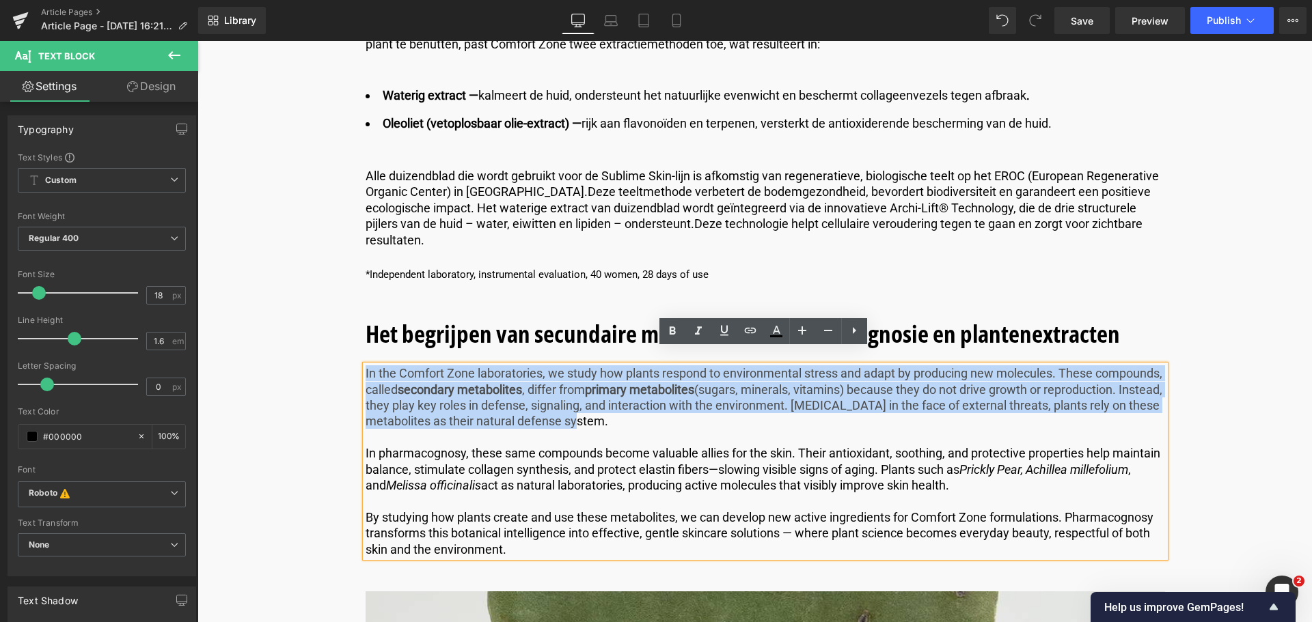
drag, startPoint x: 740, startPoint y: 407, endPoint x: 355, endPoint y: 354, distance: 389.0
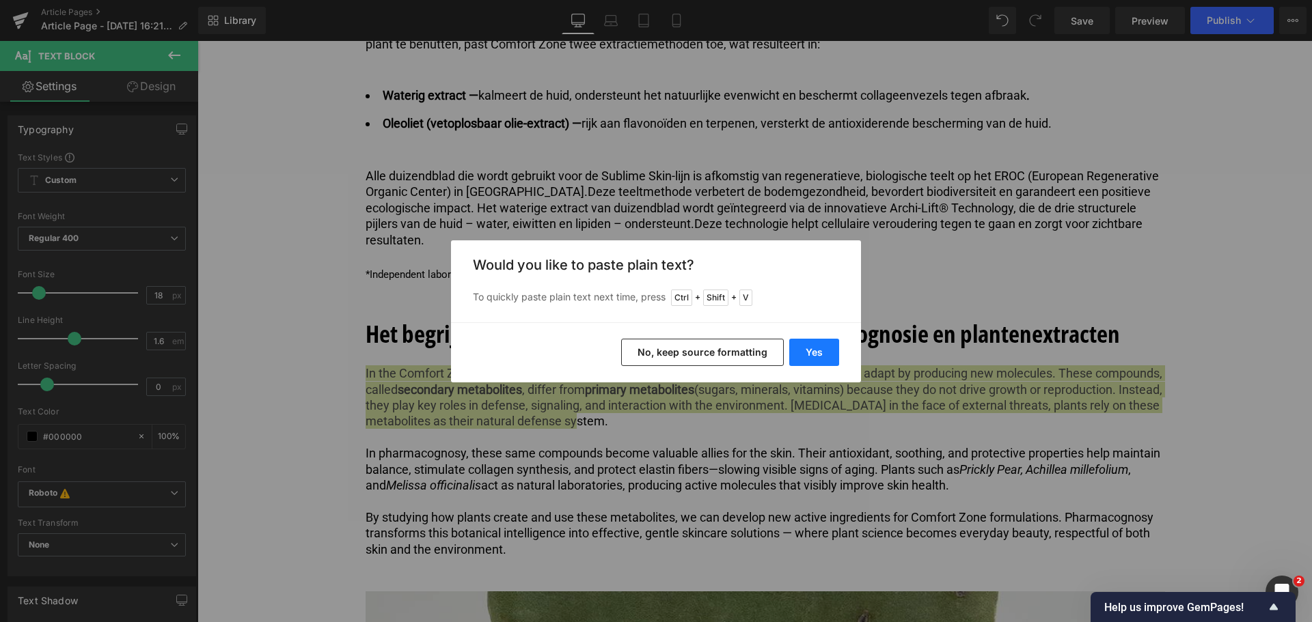
click at [825, 348] on button "Yes" at bounding box center [814, 352] width 50 height 27
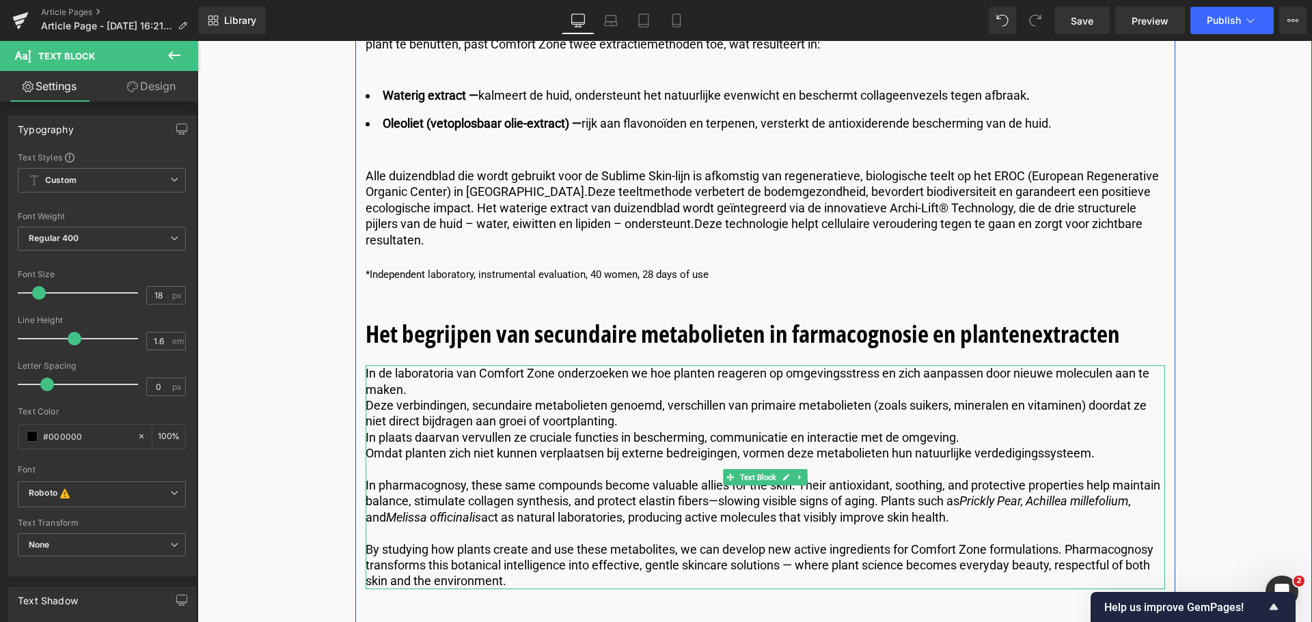
click at [367, 398] on p "Deze verbindingen, secundaire metabolieten genoemd, verschillen van primaire me…" at bounding box center [765, 414] width 799 height 32
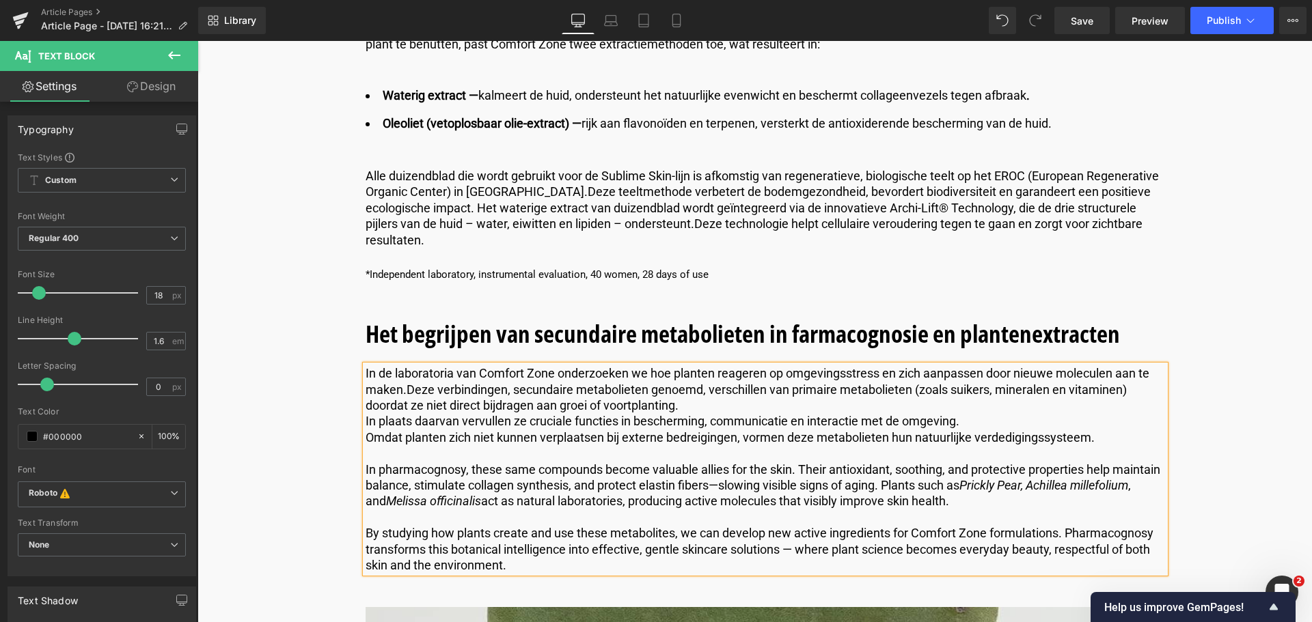
click at [366, 413] on p "In plaats daarvan vervullen ze cruciale functies in bescherming, communicatie e…" at bounding box center [765, 421] width 799 height 16
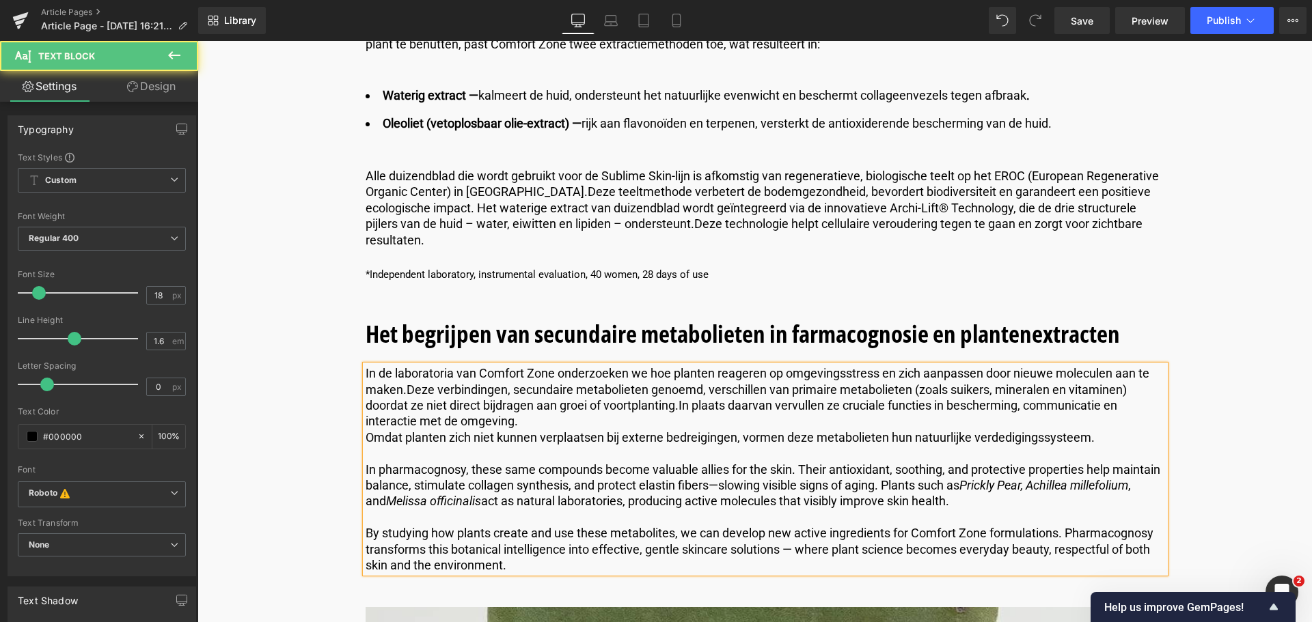
click at [366, 430] on p "Omdat planten zich niet kunnen verplaatsen bij externe bedreigingen, vormen dez…" at bounding box center [765, 438] width 799 height 16
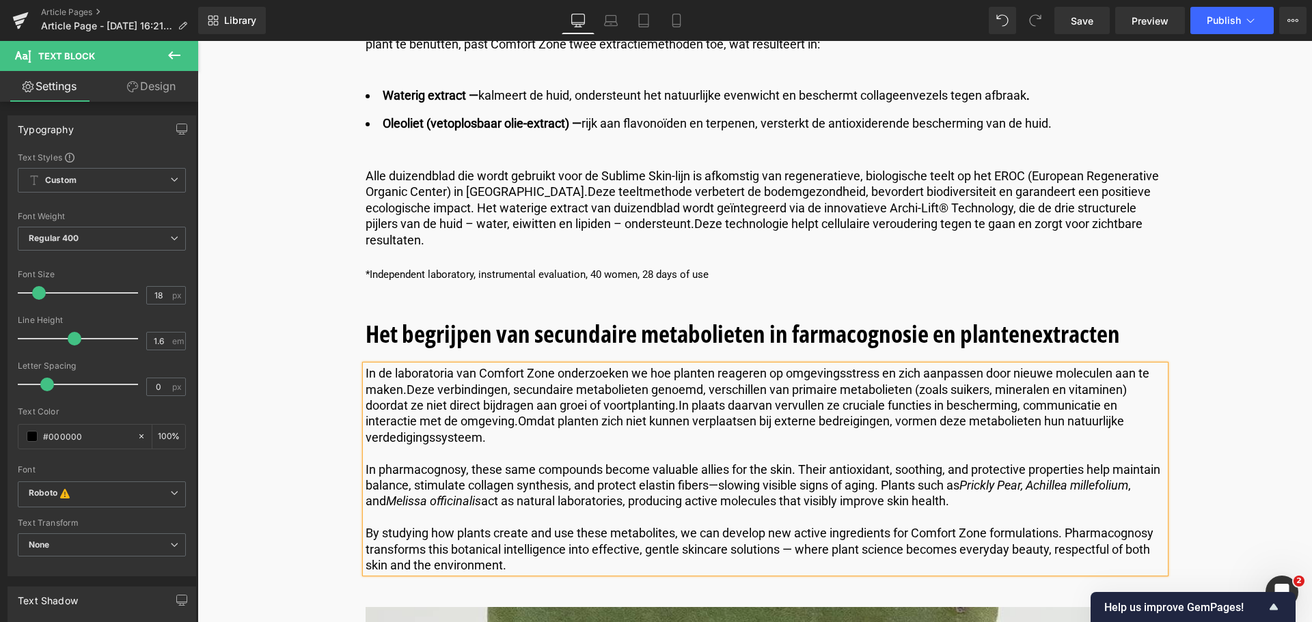
drag, startPoint x: 1030, startPoint y: 486, endPoint x: 314, endPoint y: 458, distance: 715.9
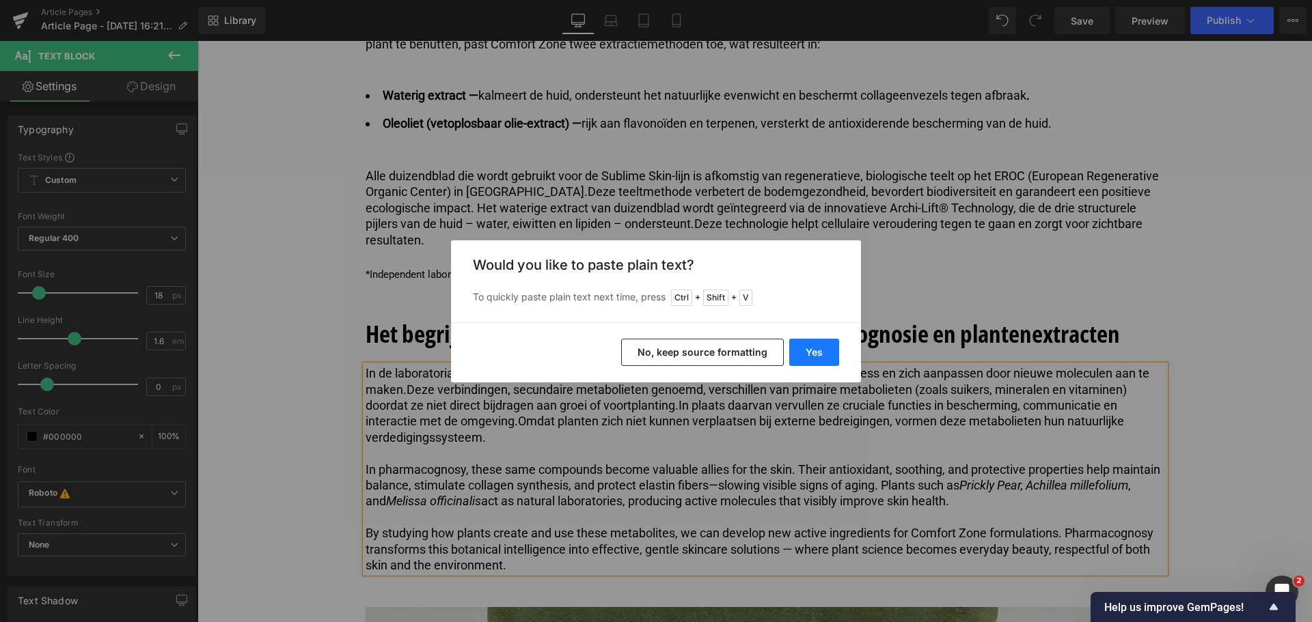
click at [824, 343] on button "Yes" at bounding box center [814, 352] width 50 height 27
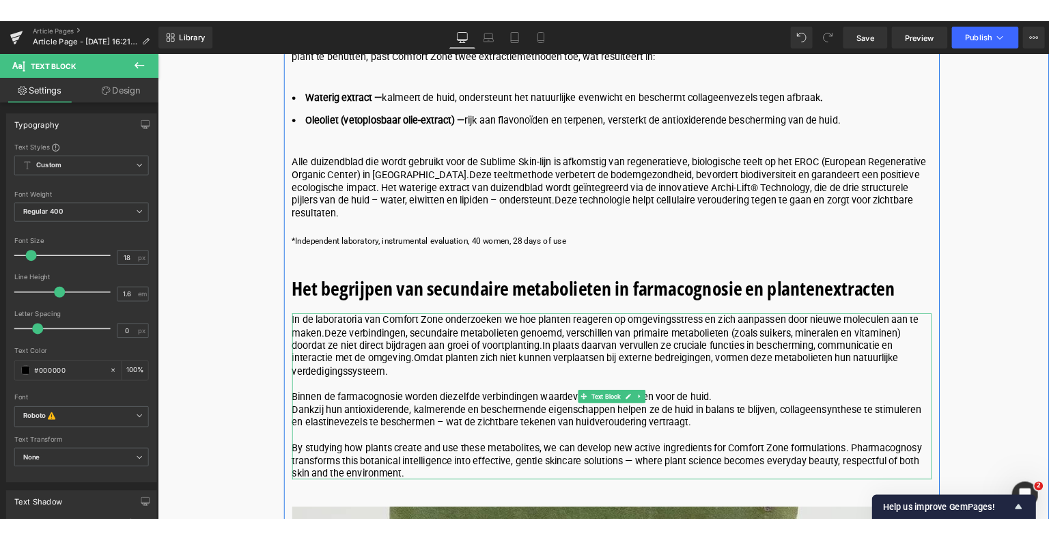
scroll to position [4783, 0]
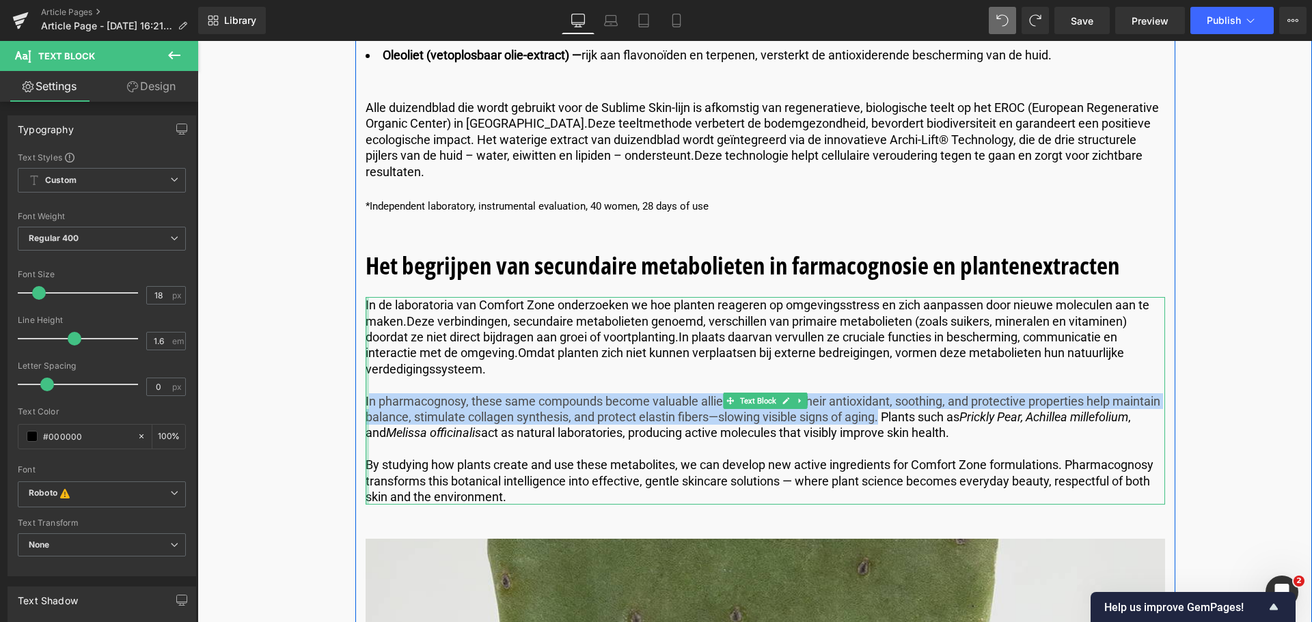
drag, startPoint x: 932, startPoint y: 400, endPoint x: 366, endPoint y: 382, distance: 566.7
click at [366, 382] on div "In de laboratoria van Comfort Zone onderzoeken we hoe planten reageren op omgev…" at bounding box center [765, 401] width 799 height 208
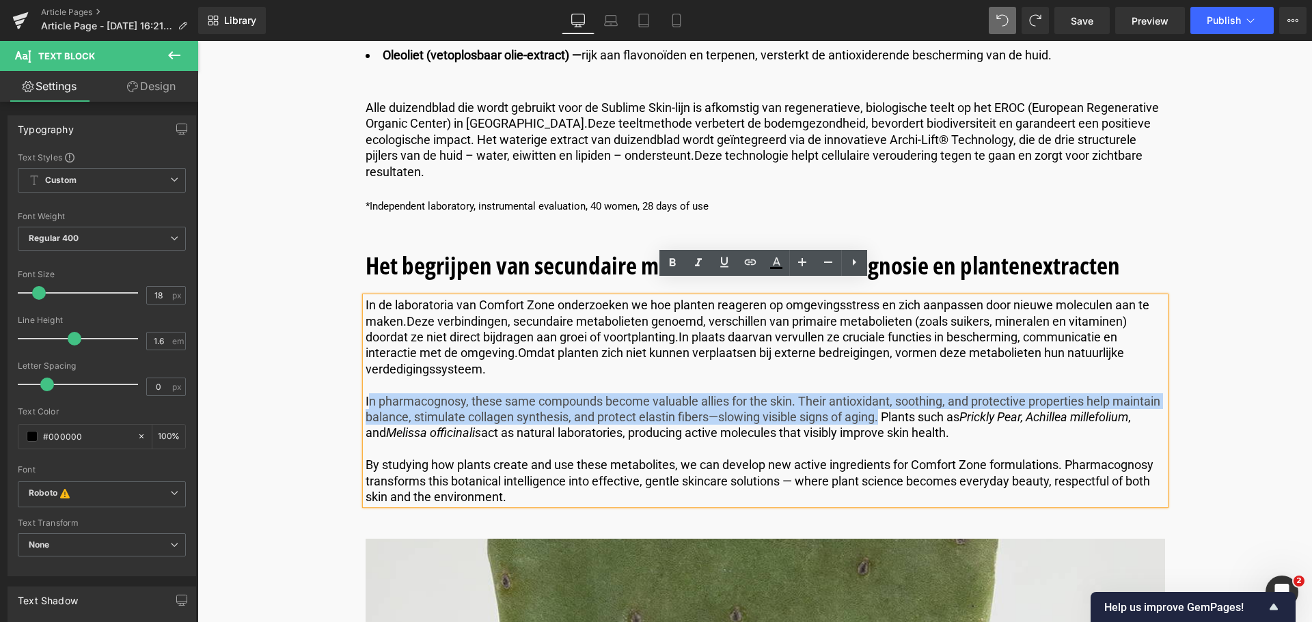
click at [405, 394] on p "In pharmacognosy, these same compounds become valuable allies for the skin. The…" at bounding box center [765, 418] width 799 height 48
drag, startPoint x: 363, startPoint y: 384, endPoint x: 933, endPoint y: 405, distance: 570.2
click at [933, 405] on p "In pharmacognosy, these same compounds become valuable allies for the skin. The…" at bounding box center [765, 418] width 799 height 48
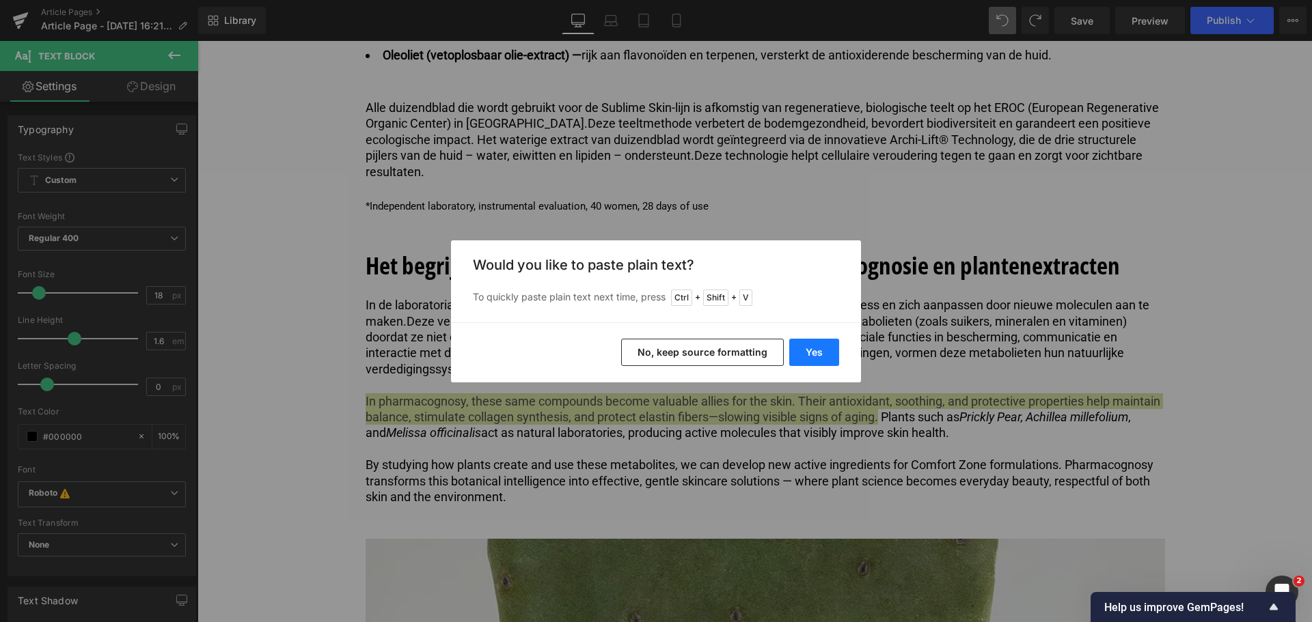
click at [813, 350] on button "Yes" at bounding box center [814, 352] width 50 height 27
